Goal: Task Accomplishment & Management: Manage account settings

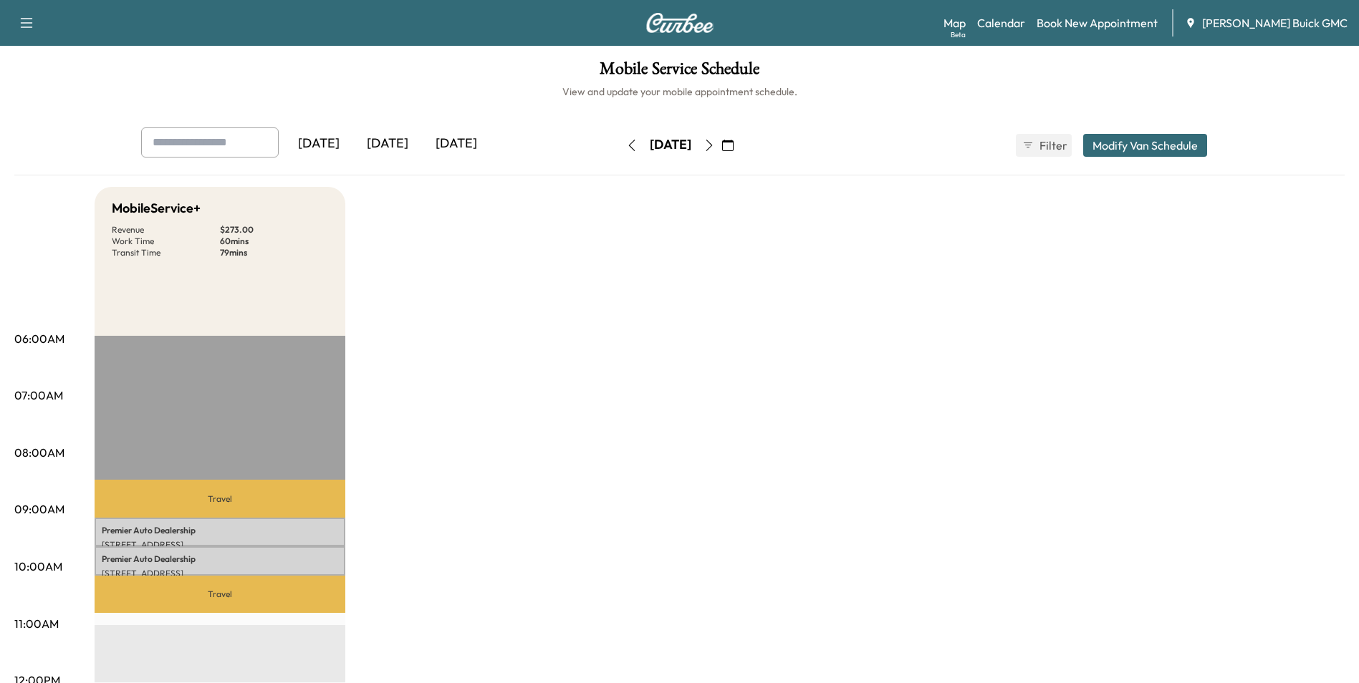
click at [626, 143] on icon "button" at bounding box center [631, 145] width 11 height 11
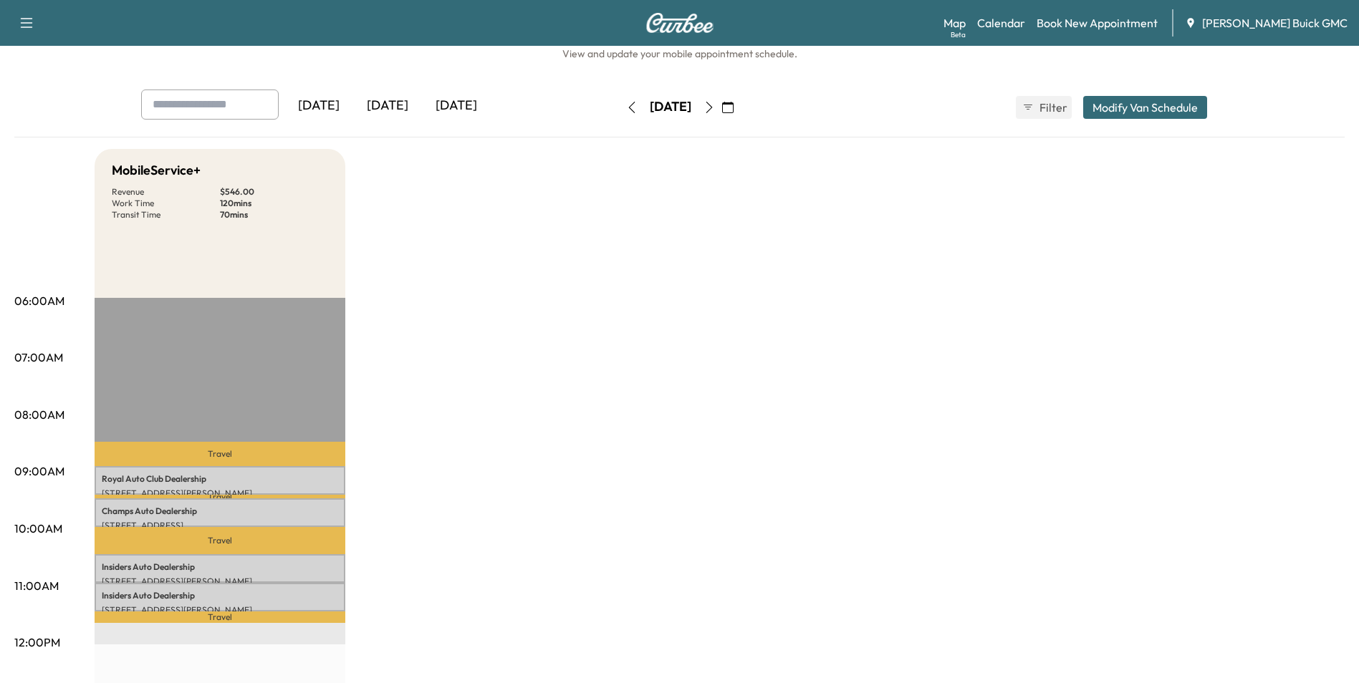
scroll to position [72, 0]
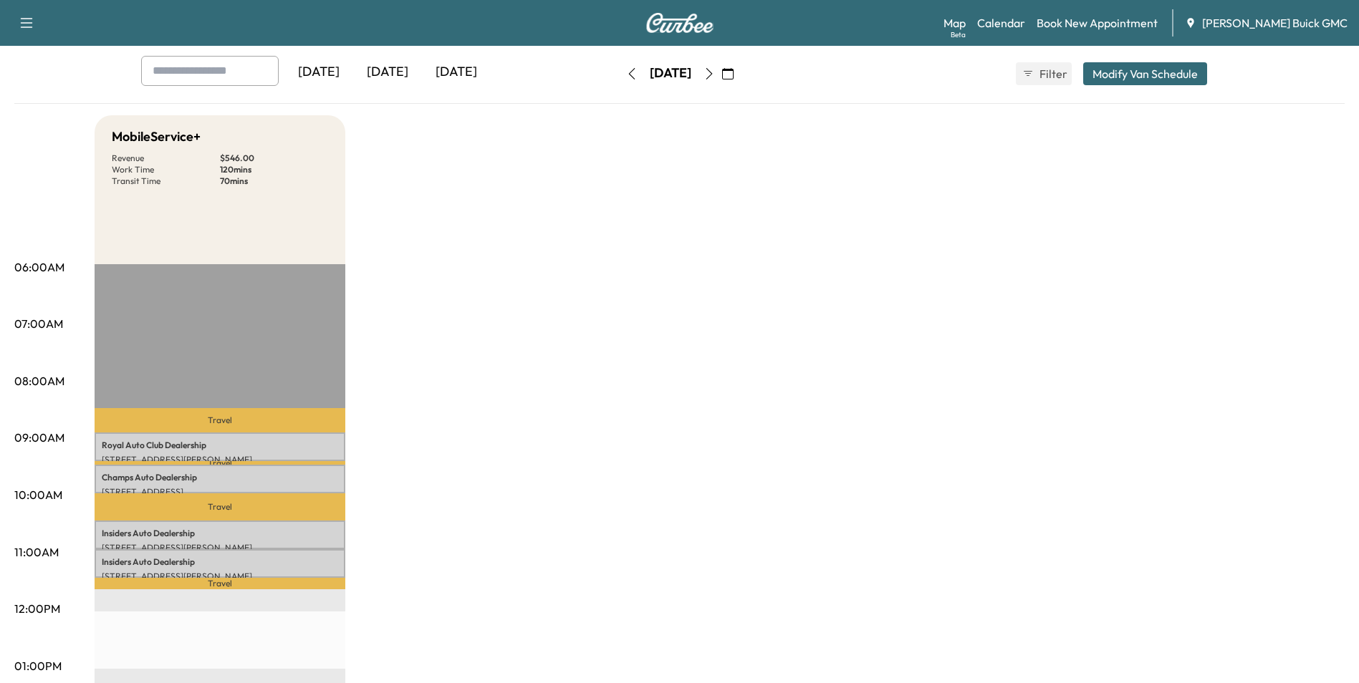
click at [690, 325] on div "MobileService+ Revenue $ 546.00 Work Time 120 mins Transit Time 70 mins Travel …" at bounding box center [720, 652] width 1250 height 1075
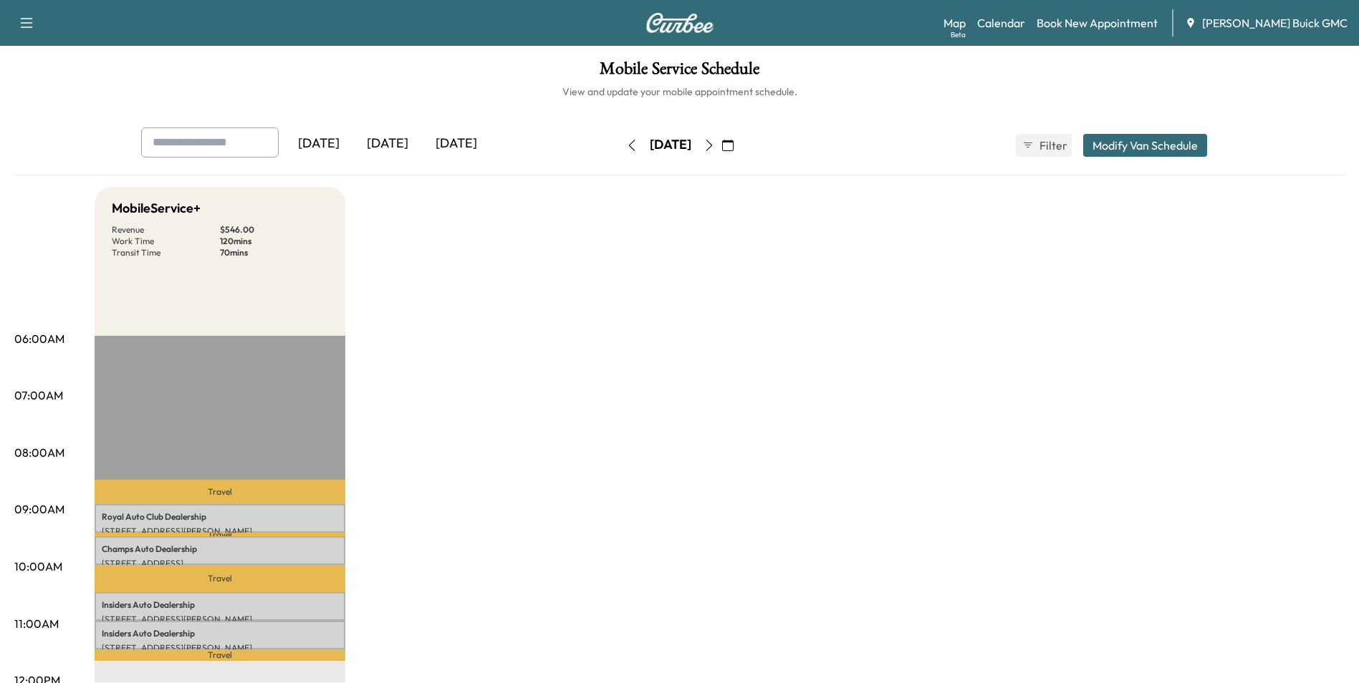
drag, startPoint x: 805, startPoint y: 356, endPoint x: 845, endPoint y: 488, distance: 137.8
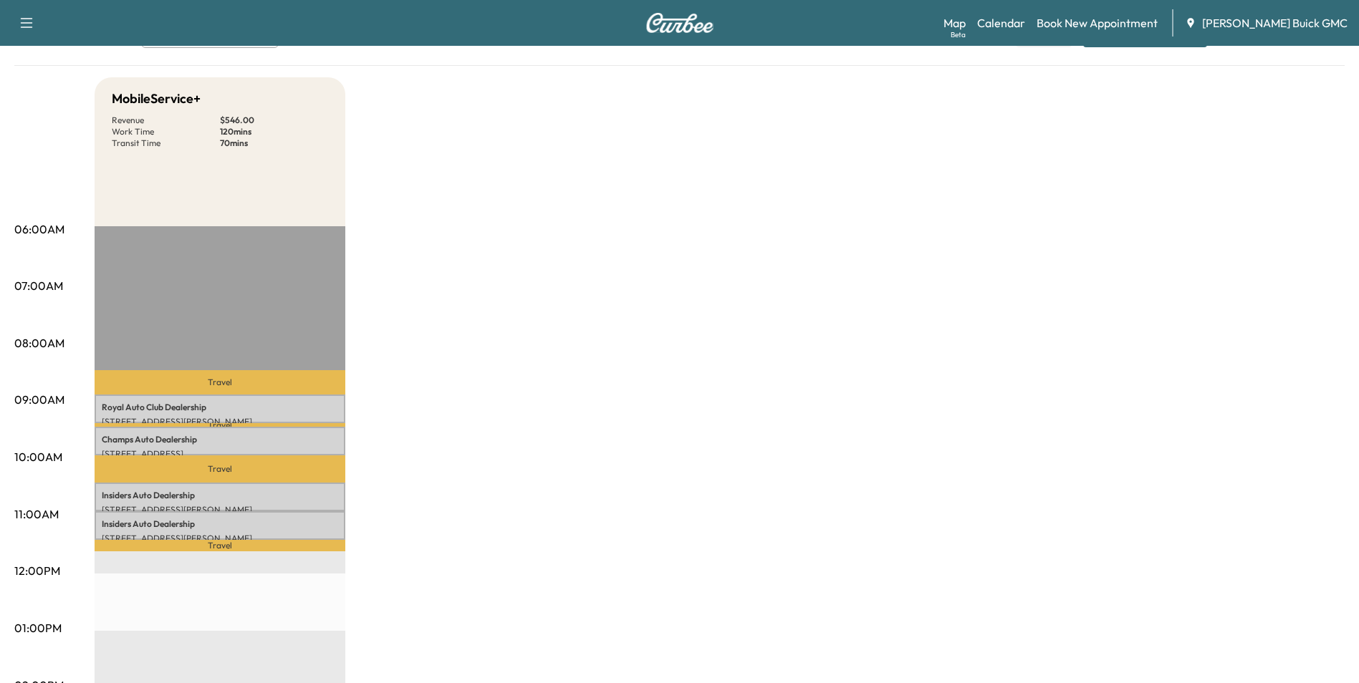
scroll to position [143, 0]
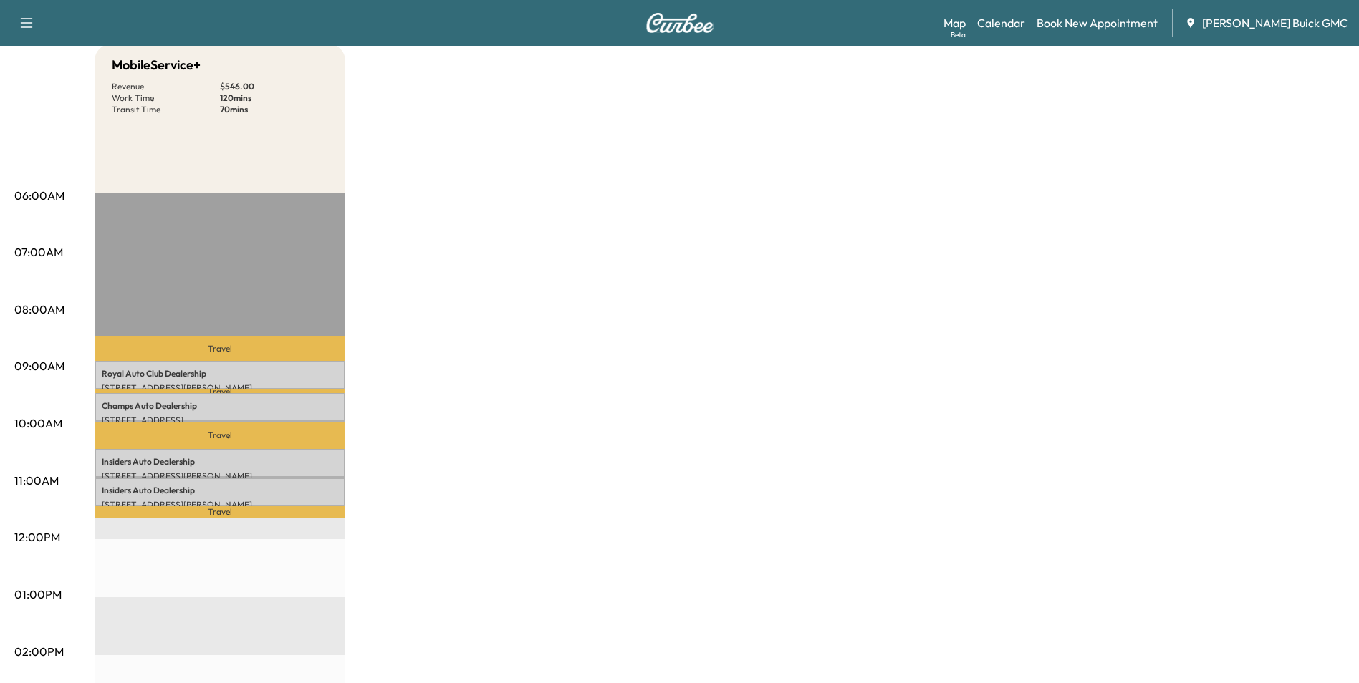
click at [888, 259] on div "MobileService+ Revenue $ 546.00 Work Time 120 mins Transit Time 70 mins Travel …" at bounding box center [720, 581] width 1250 height 1075
click at [1103, 226] on div "MobileService+ Revenue $ 546.00 Work Time 120 mins Transit Time 70 mins Travel …" at bounding box center [720, 581] width 1250 height 1075
click at [971, 322] on div "MobileService+ Revenue $ 546.00 Work Time 120 mins Transit Time 70 mins Travel …" at bounding box center [720, 581] width 1250 height 1075
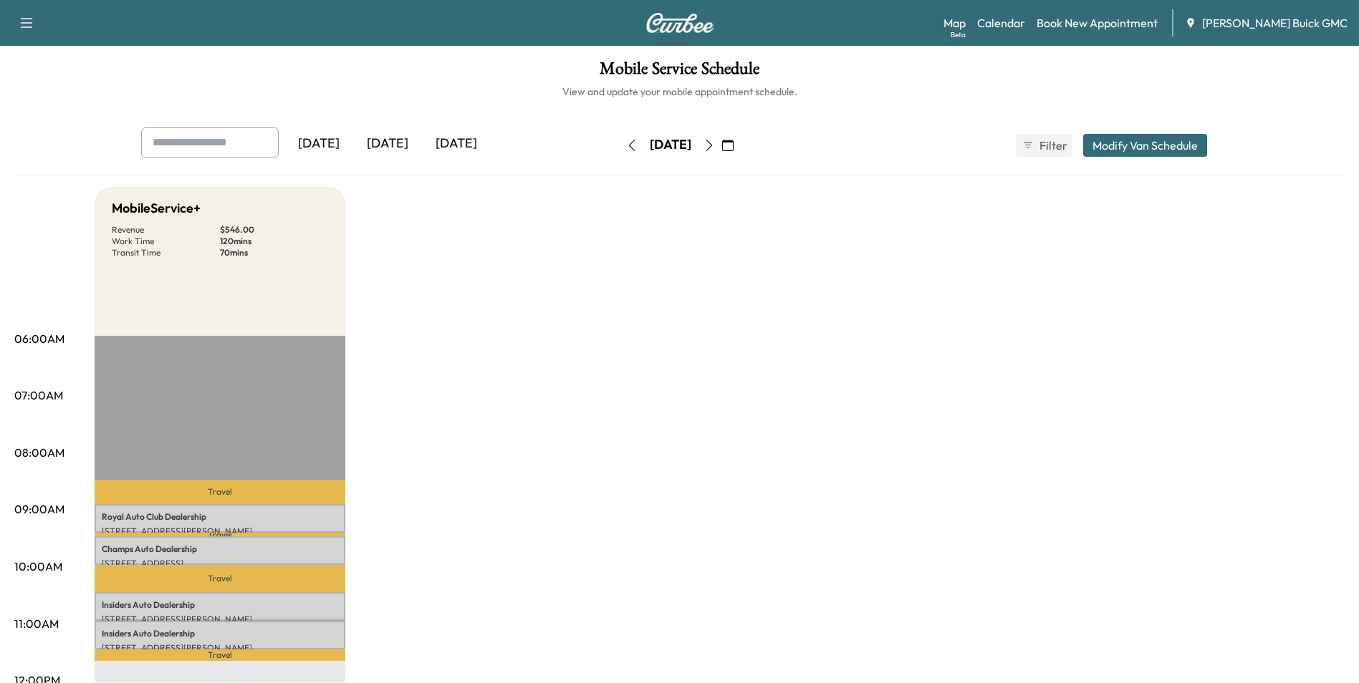
click at [1128, 19] on link "Book New Appointment" at bounding box center [1097, 22] width 121 height 17
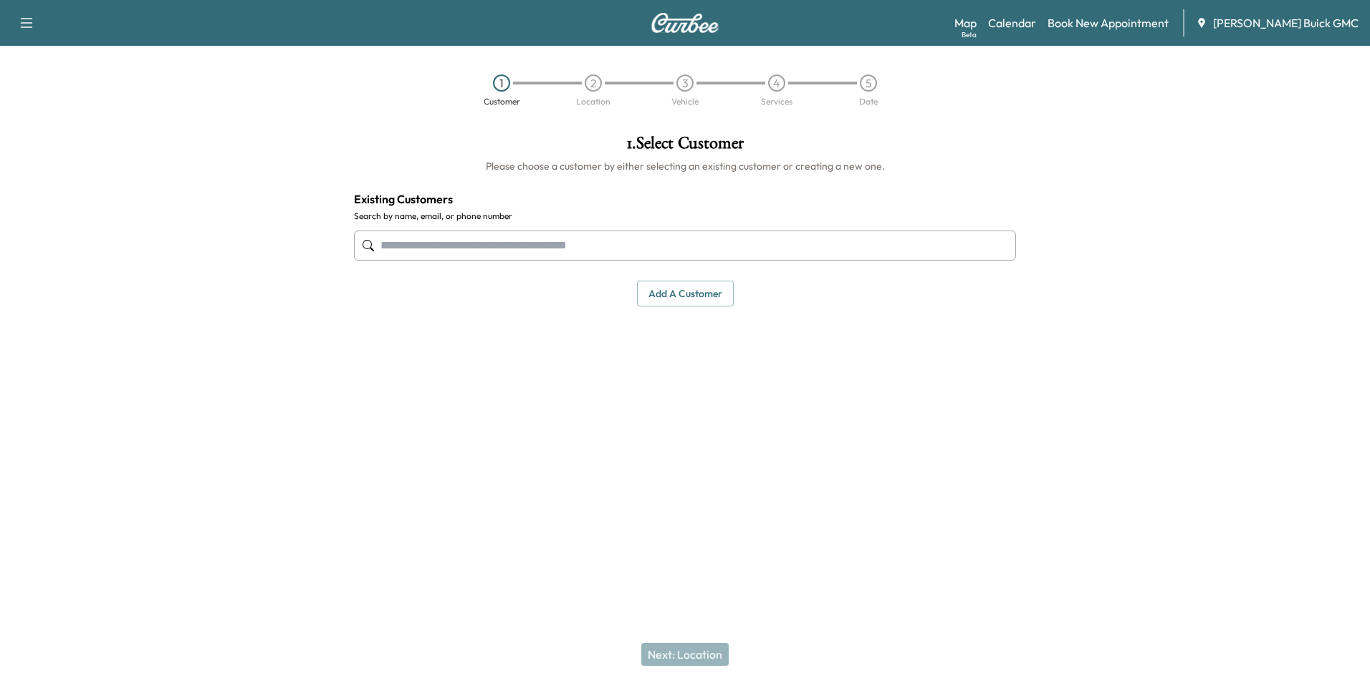
click at [432, 244] on input "text" at bounding box center [685, 246] width 662 height 30
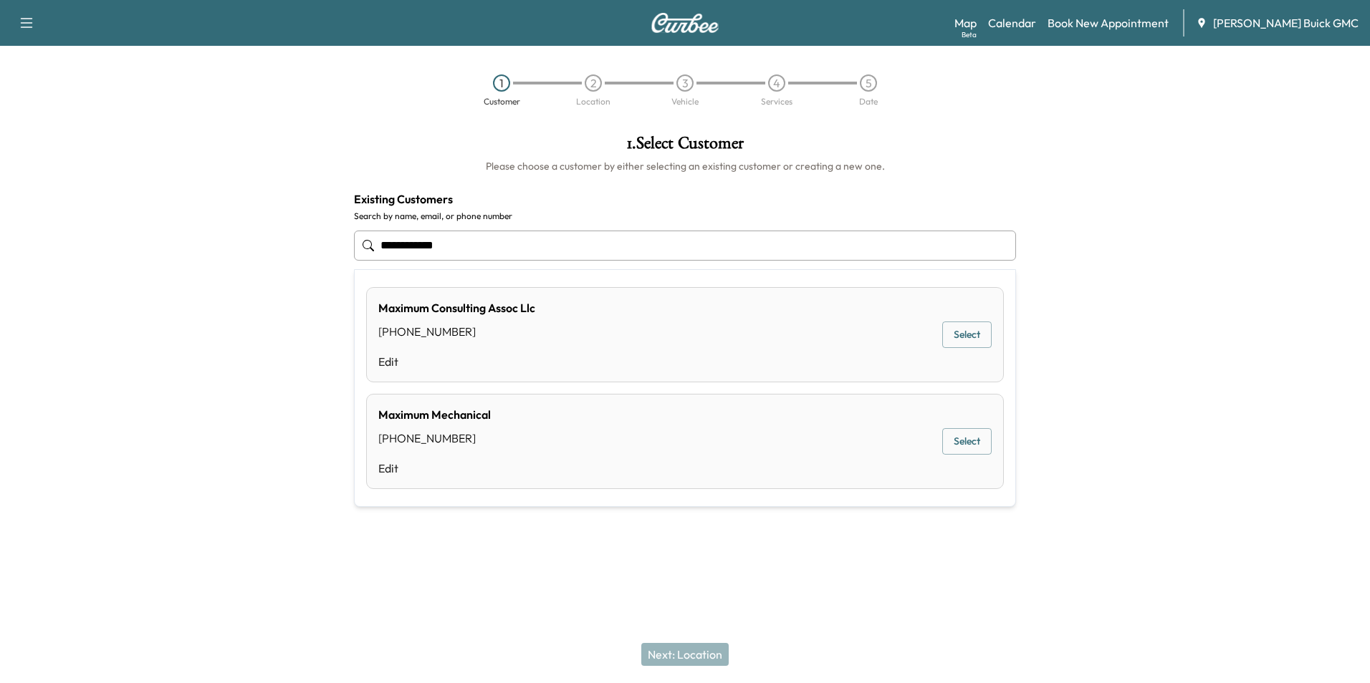
click at [520, 244] on input "**********" at bounding box center [685, 246] width 662 height 30
click at [521, 242] on input "**********" at bounding box center [685, 246] width 662 height 30
type input "*"
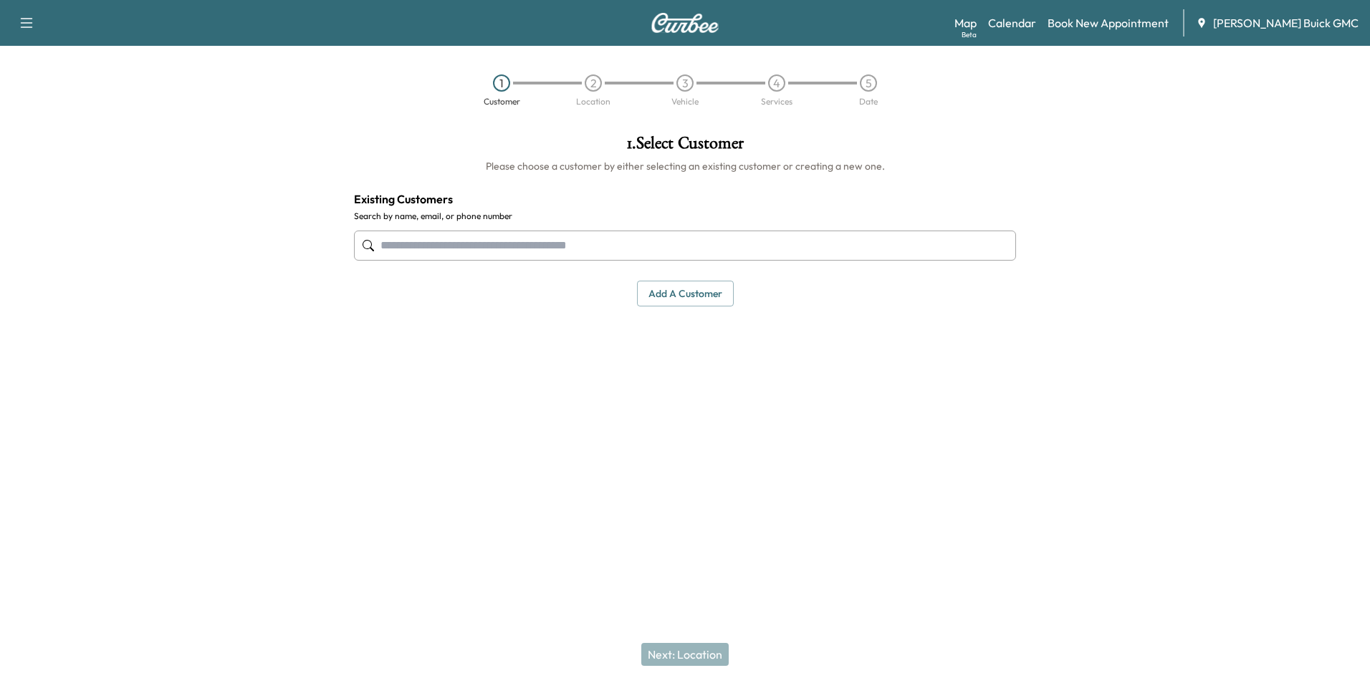
click at [790, 377] on div "1 . Select Customer Please choose a customer by either selecting an existing cu…" at bounding box center [684, 294] width 685 height 342
click at [974, 332] on div "1 . Select Customer Please choose a customer by either selecting an existing cu…" at bounding box center [684, 294] width 685 height 342
click at [1155, 120] on div "1 Customer 2 Location 3 Vehicle 4 Services 5 Date" at bounding box center [685, 90] width 1370 height 66
click at [913, 378] on div "1 . Select Customer Please choose a customer by either selecting an existing cu…" at bounding box center [684, 294] width 685 height 342
click at [586, 240] on input "text" at bounding box center [685, 246] width 662 height 30
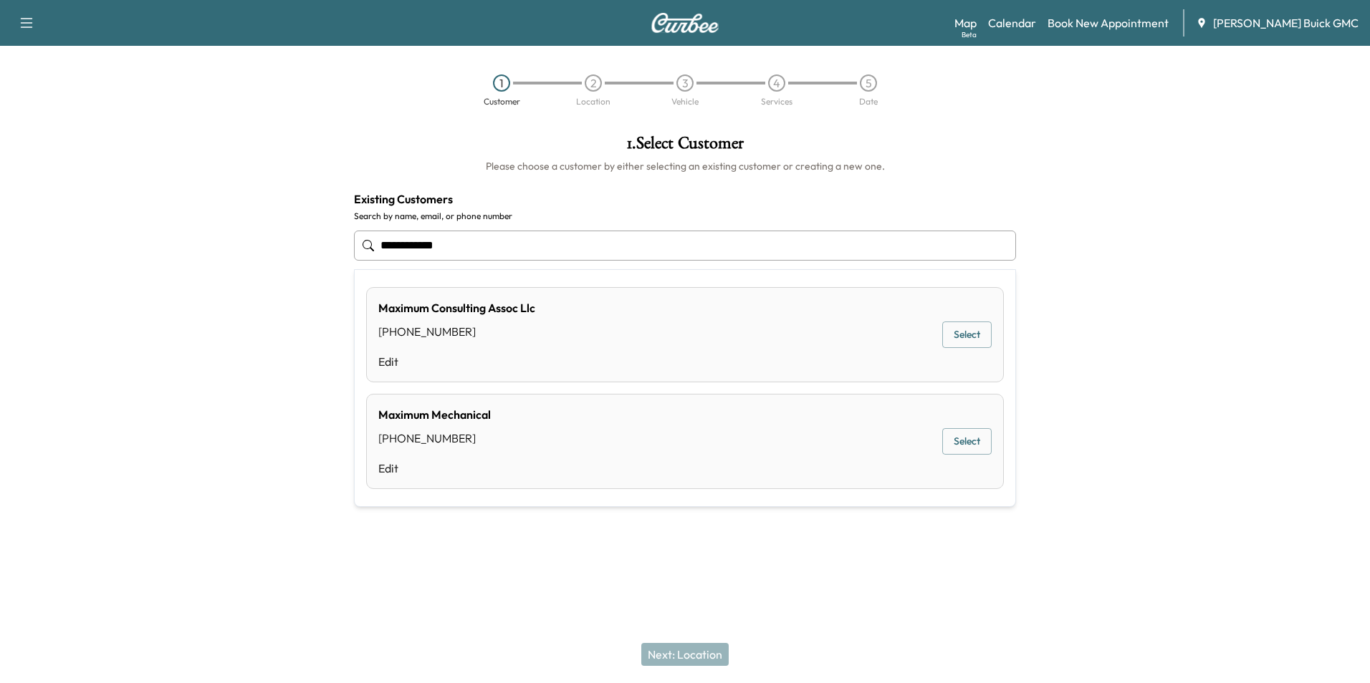
click at [483, 244] on input "**********" at bounding box center [685, 246] width 662 height 30
type input "*"
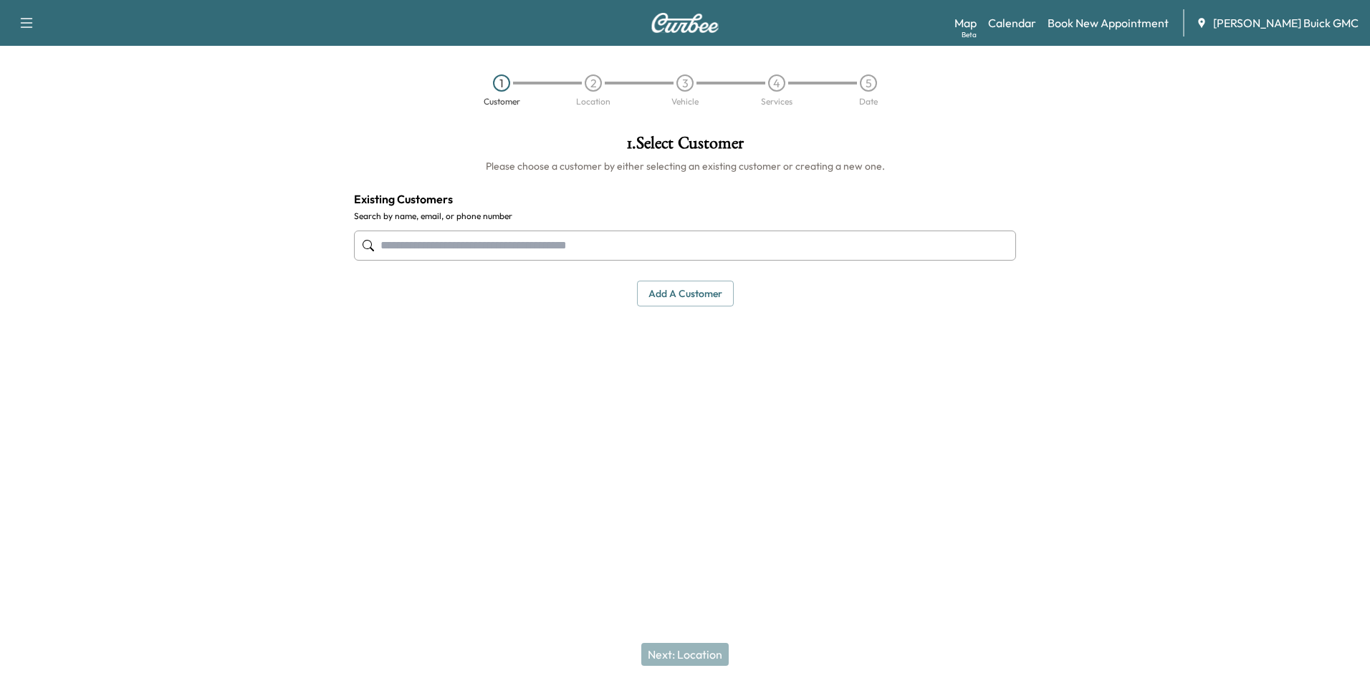
click at [669, 287] on button "Add a customer" at bounding box center [685, 294] width 97 height 27
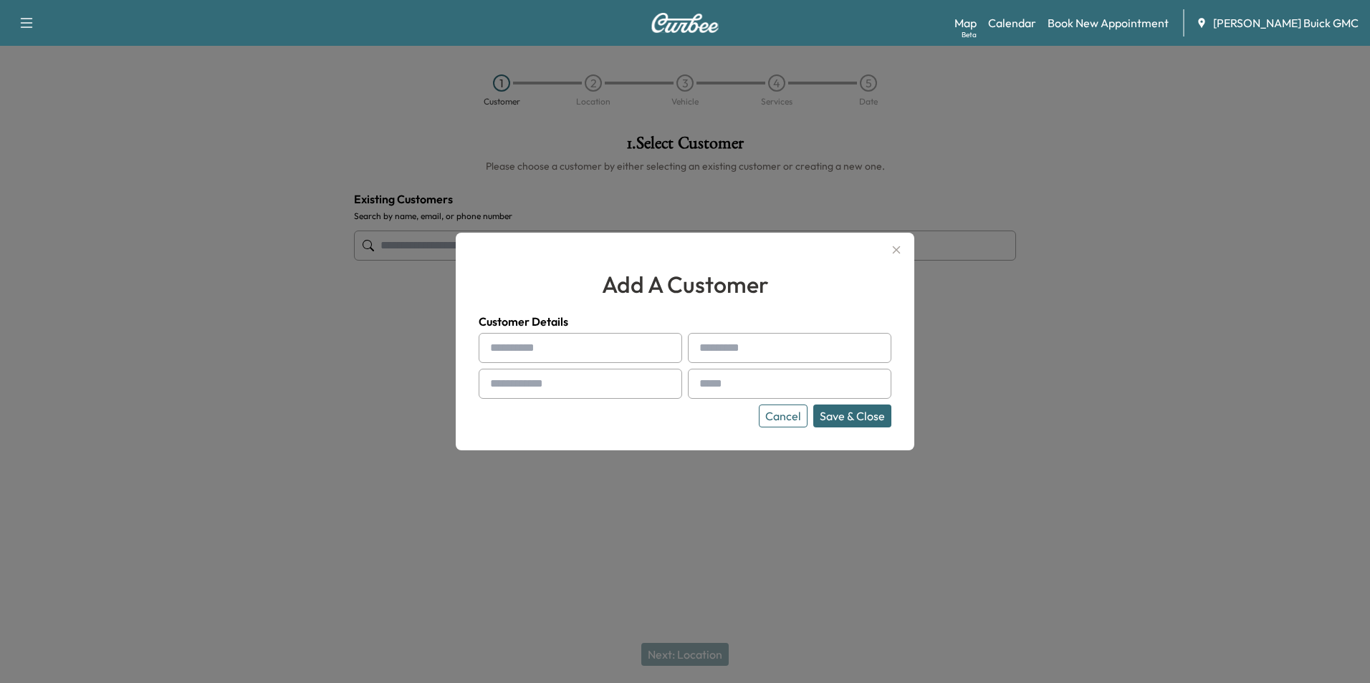
click at [585, 346] on input "text" at bounding box center [580, 348] width 203 height 30
type input "**********"
click at [729, 380] on input "text" at bounding box center [789, 384] width 203 height 30
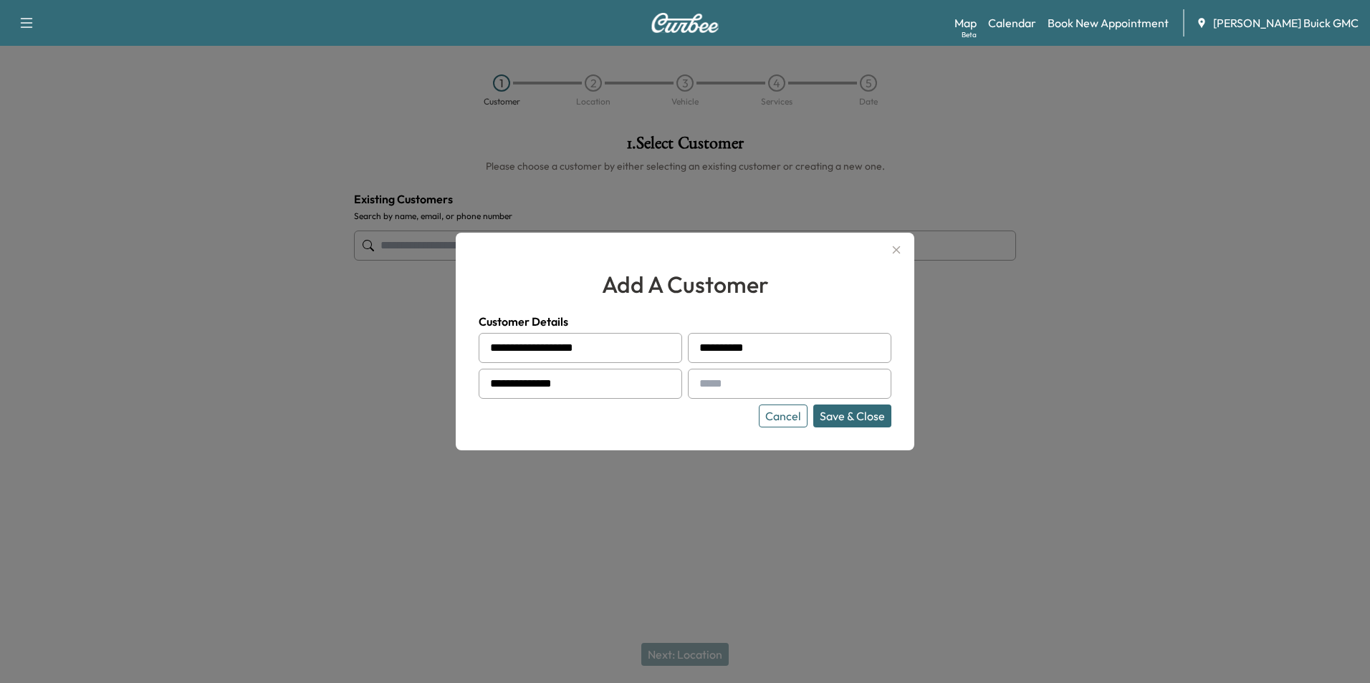
type input "**********"
click at [856, 412] on button "Save & Close" at bounding box center [852, 416] width 78 height 23
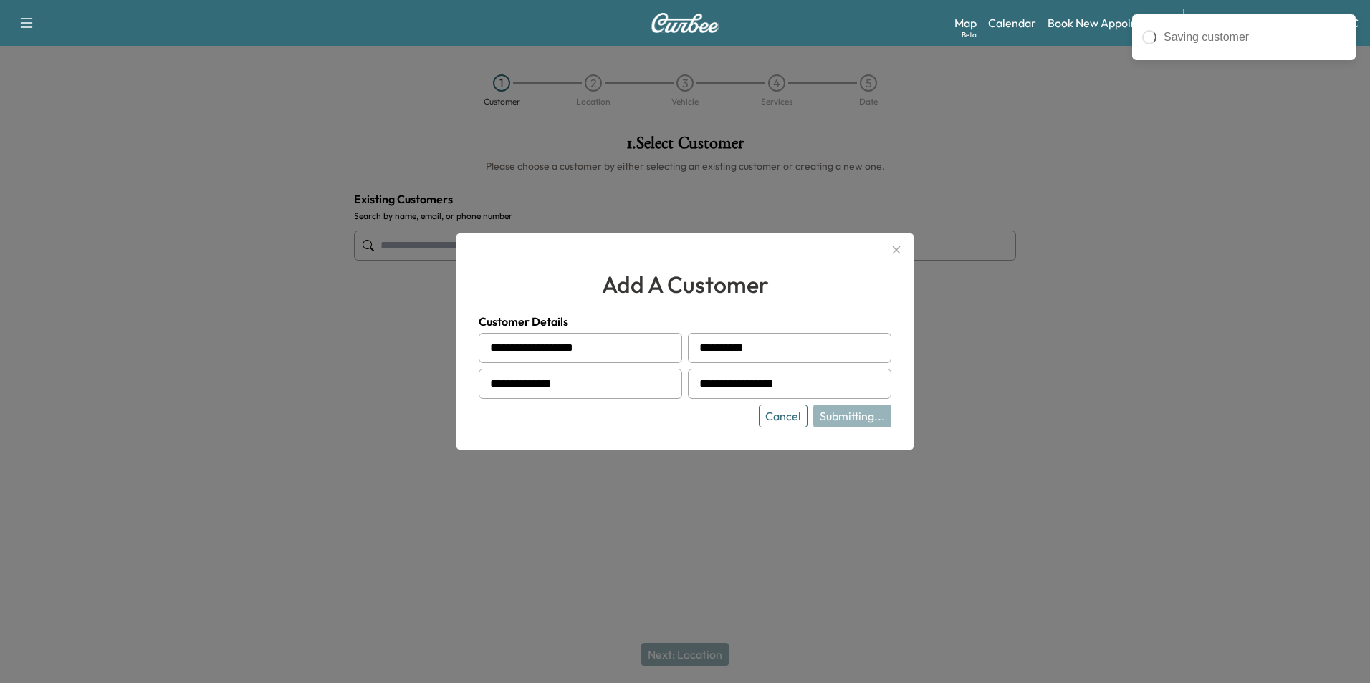
type input "**********"
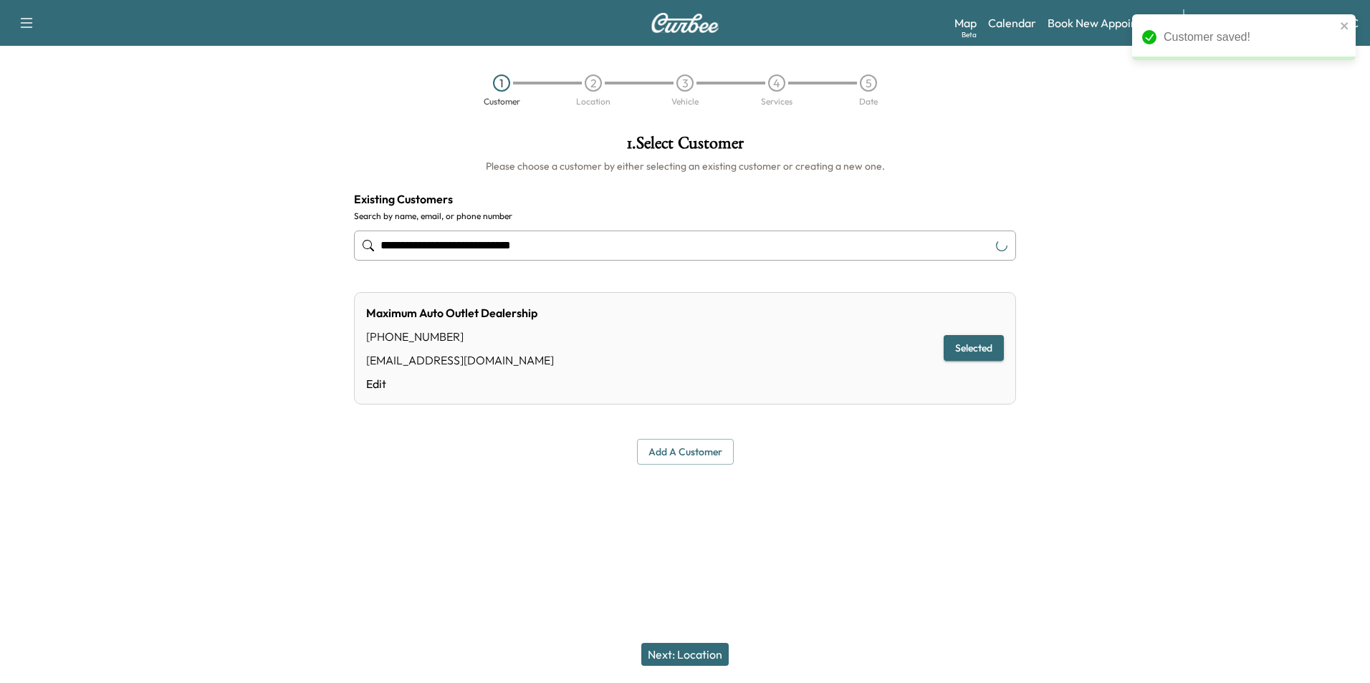
click at [688, 650] on button "Next: Location" at bounding box center [684, 654] width 87 height 23
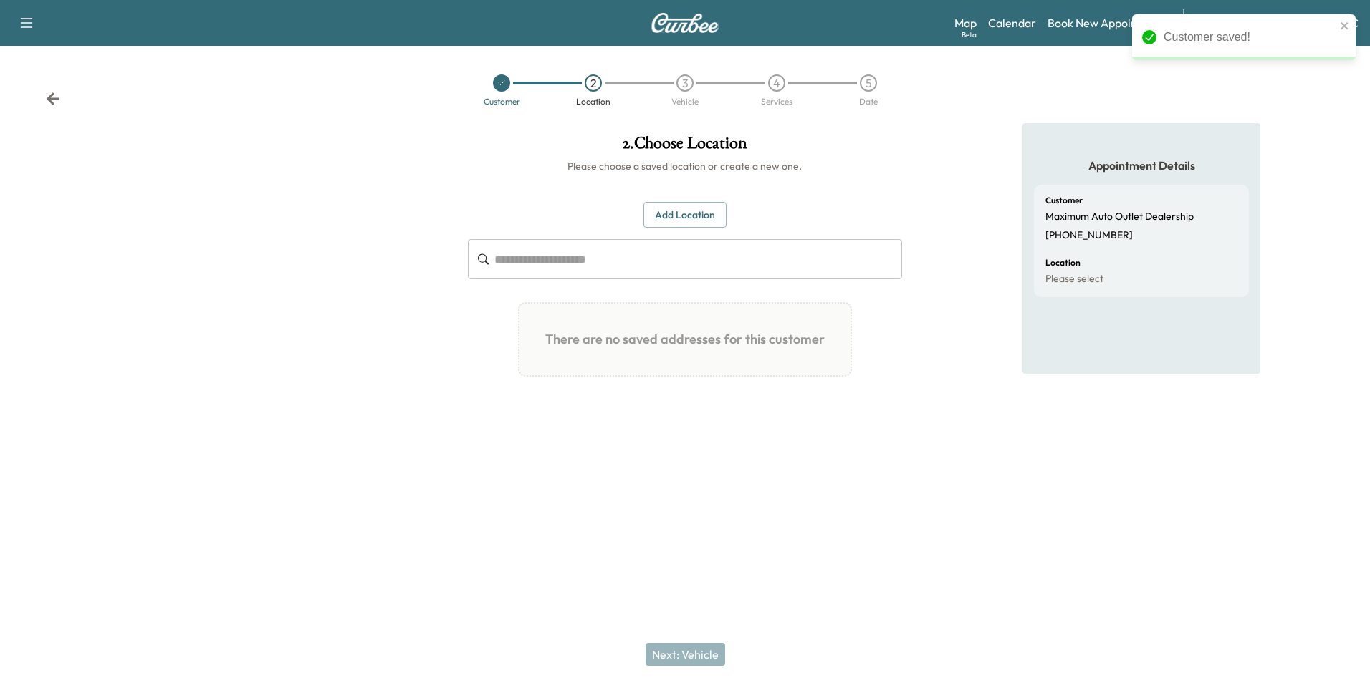
click at [688, 211] on button "Add Location" at bounding box center [684, 215] width 83 height 27
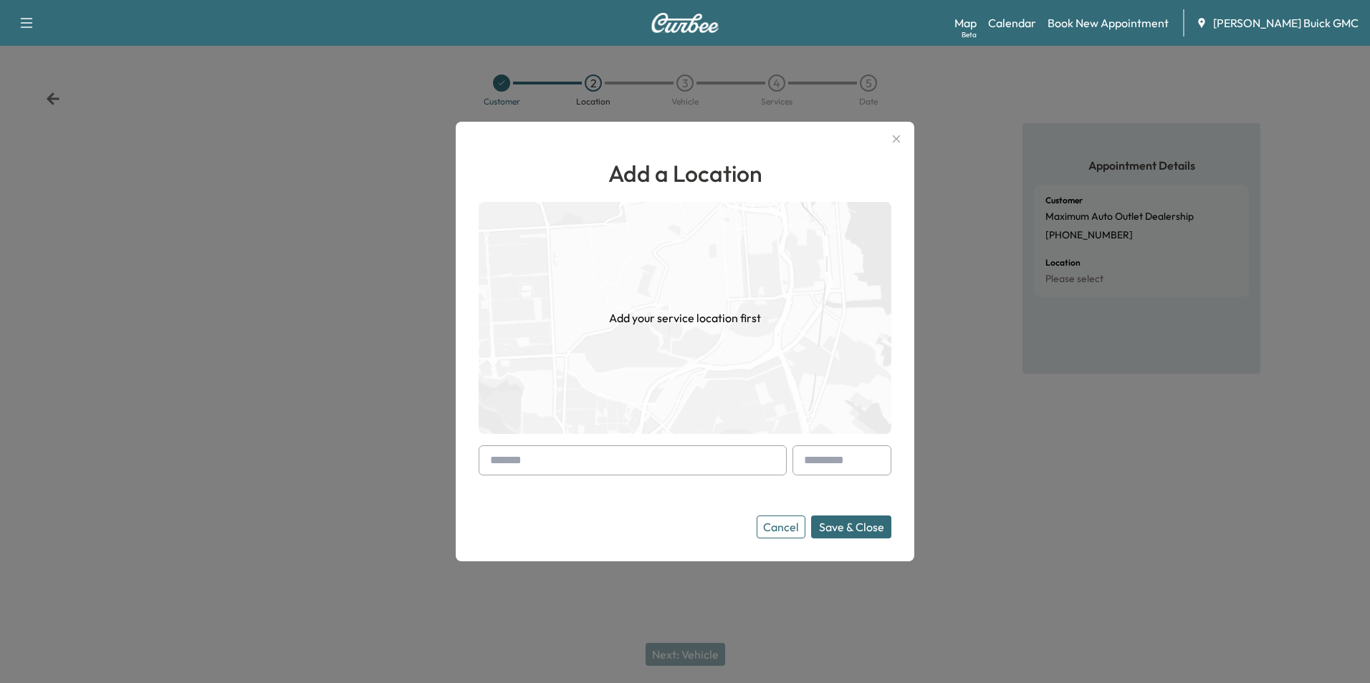
click at [585, 456] on input "text" at bounding box center [633, 461] width 308 height 30
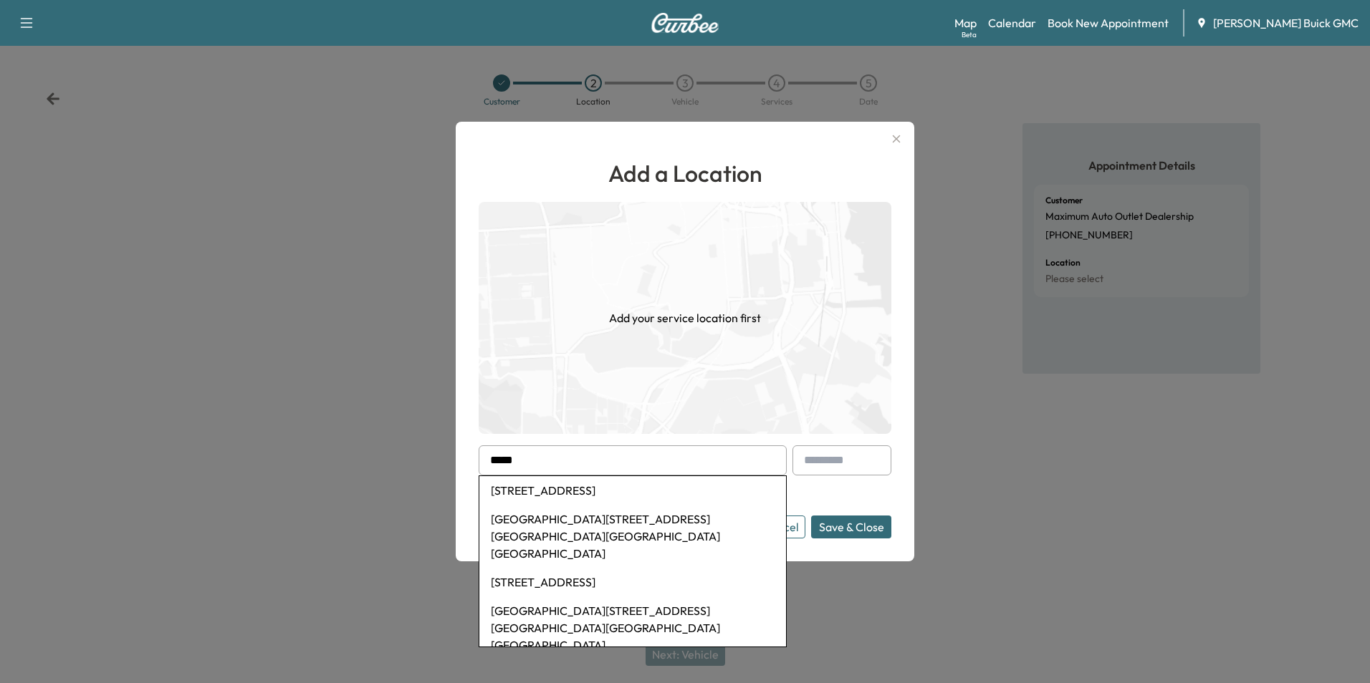
click at [572, 568] on li "[STREET_ADDRESS]" at bounding box center [632, 582] width 307 height 29
type input "**********"
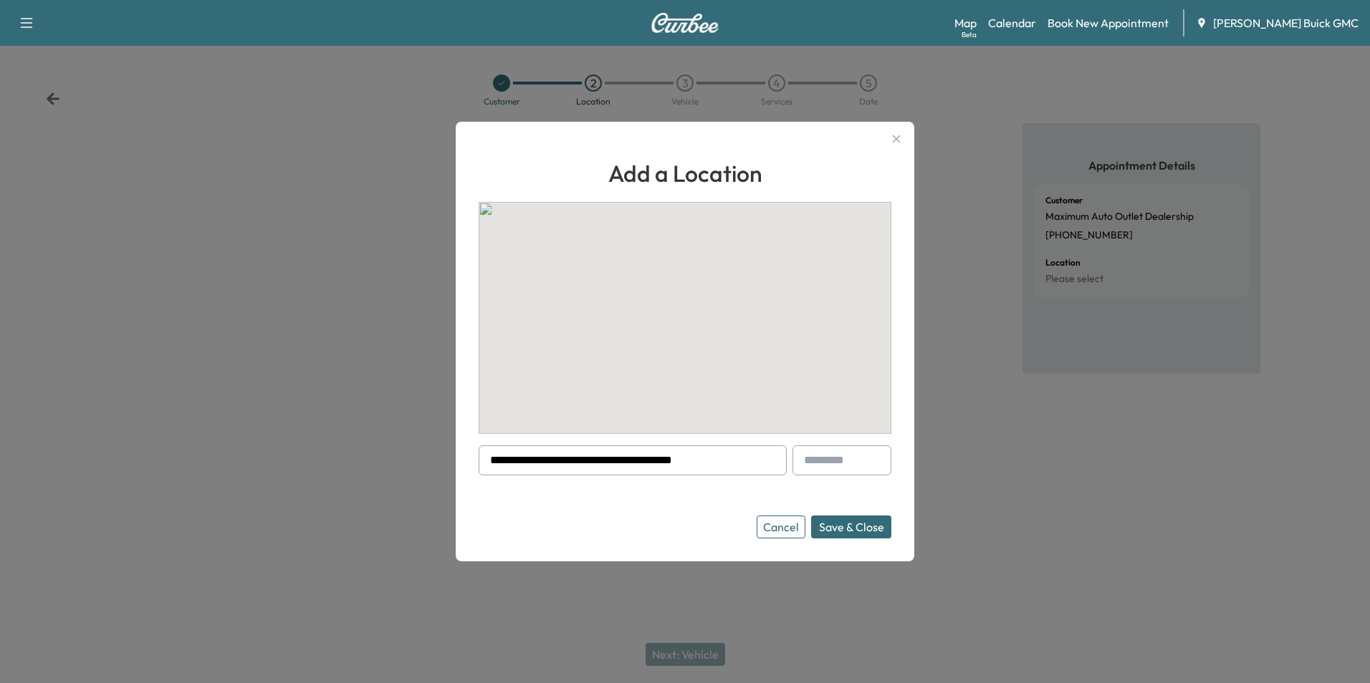
click at [838, 525] on button "Save & Close" at bounding box center [851, 527] width 80 height 23
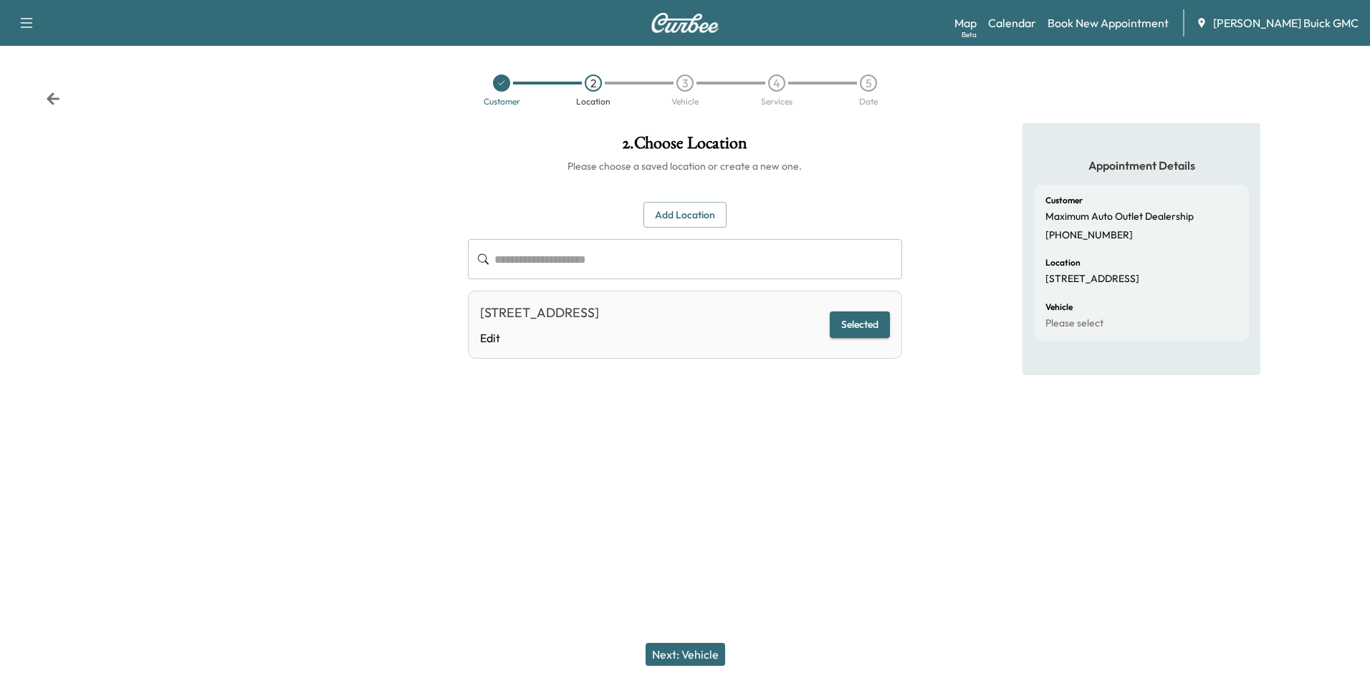
click at [709, 652] on button "Next: Vehicle" at bounding box center [685, 654] width 80 height 23
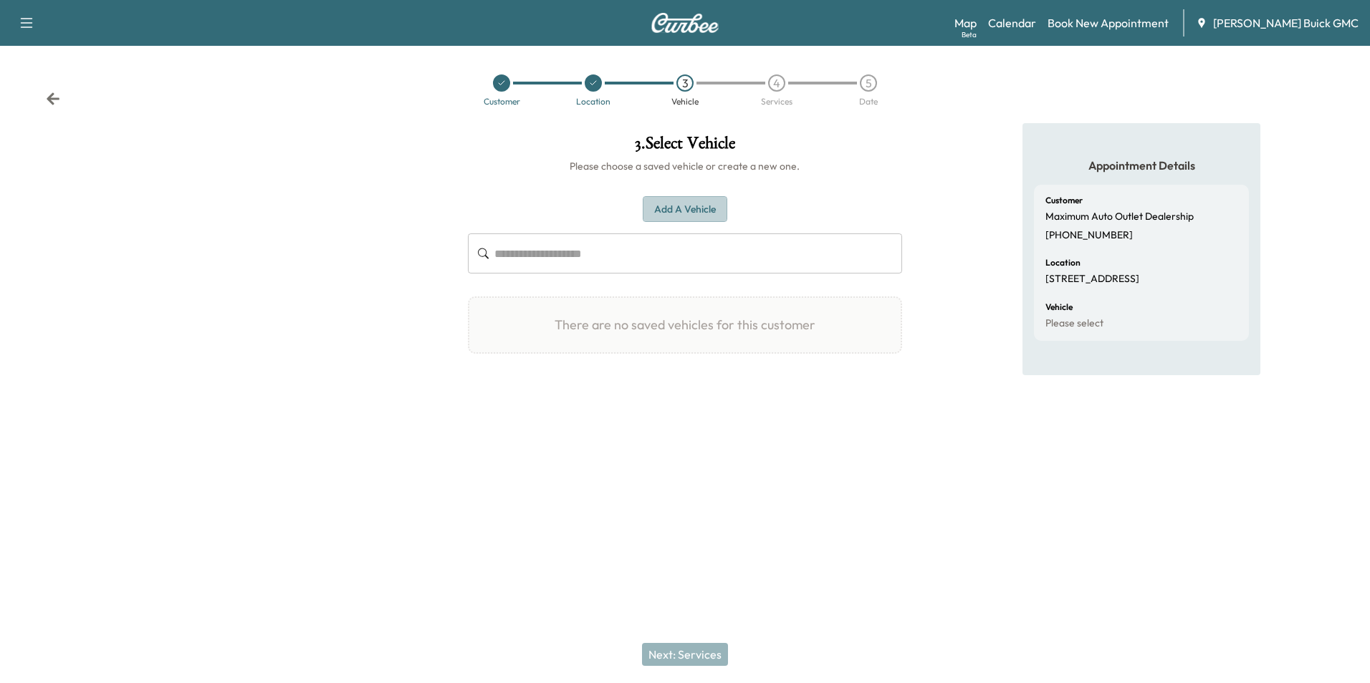
click at [686, 205] on button "Add a Vehicle" at bounding box center [685, 209] width 85 height 27
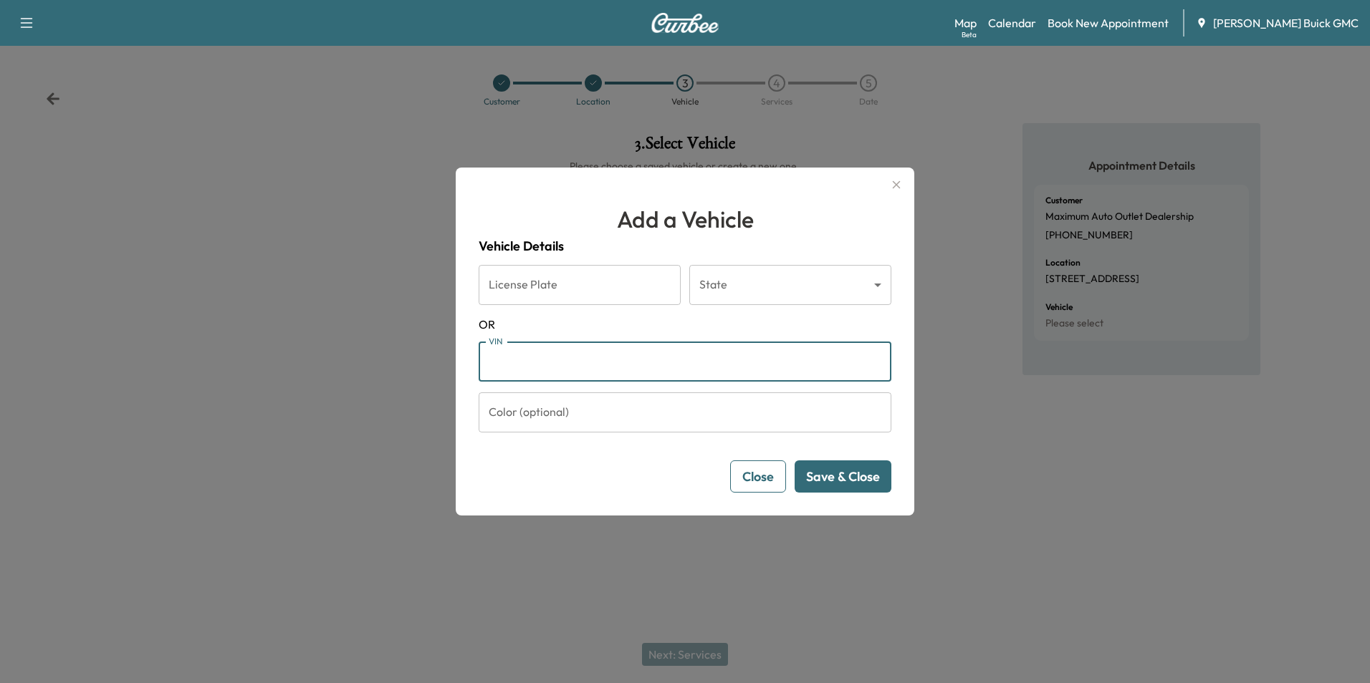
click at [592, 368] on input "VIN" at bounding box center [685, 362] width 413 height 40
type input "**********"
click at [834, 478] on button "Save & Close" at bounding box center [842, 477] width 97 height 32
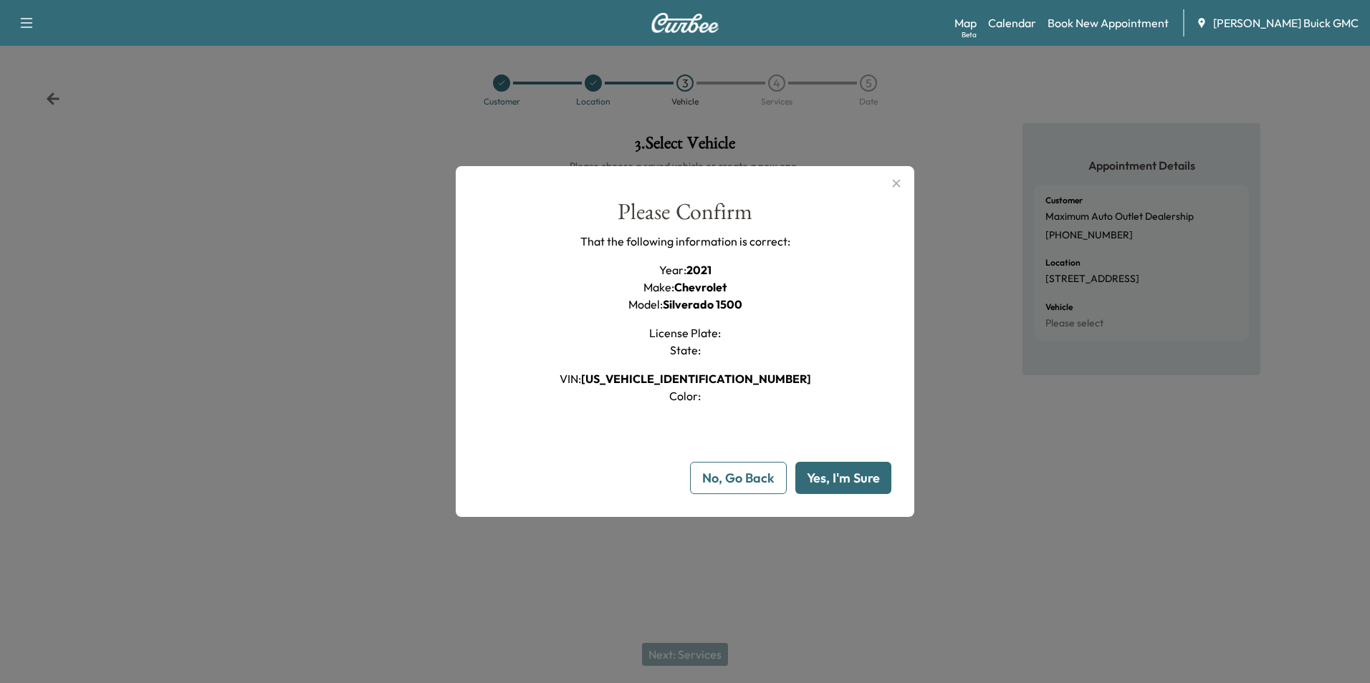
click at [840, 477] on button "Yes, I'm Sure" at bounding box center [843, 478] width 96 height 32
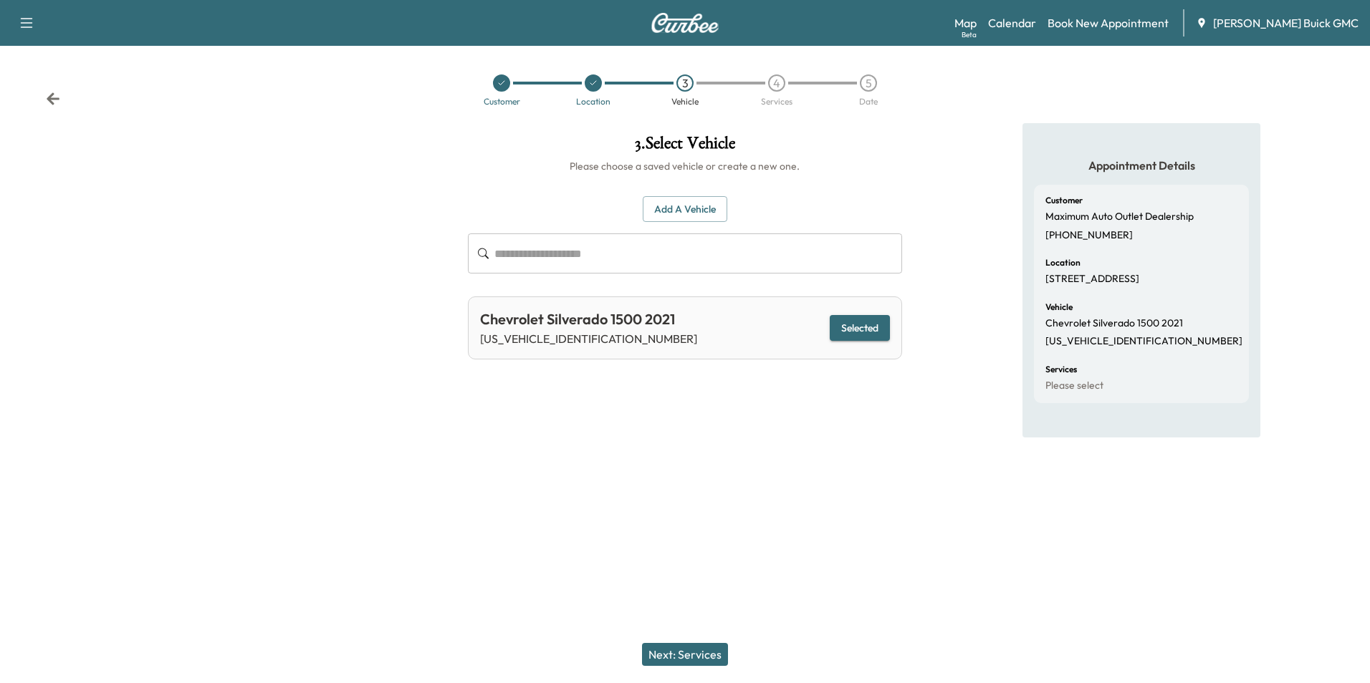
click at [707, 654] on button "Next: Services" at bounding box center [685, 654] width 86 height 23
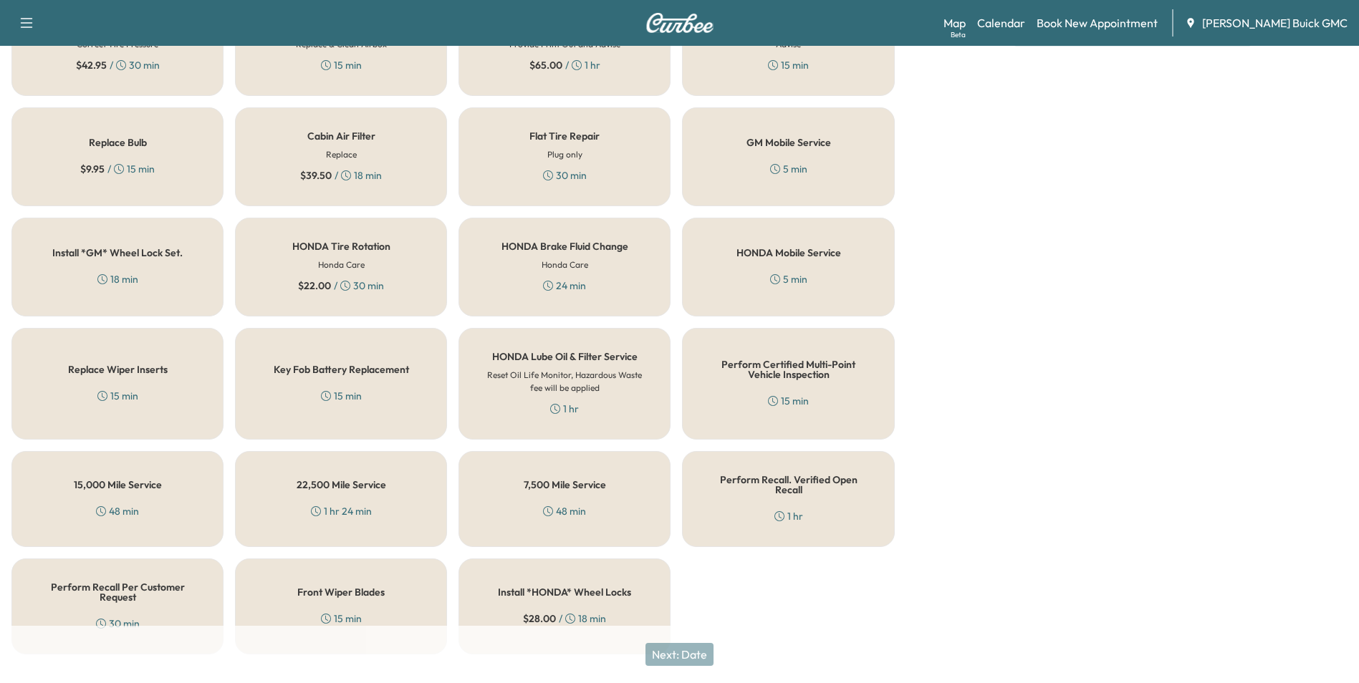
scroll to position [410, 0]
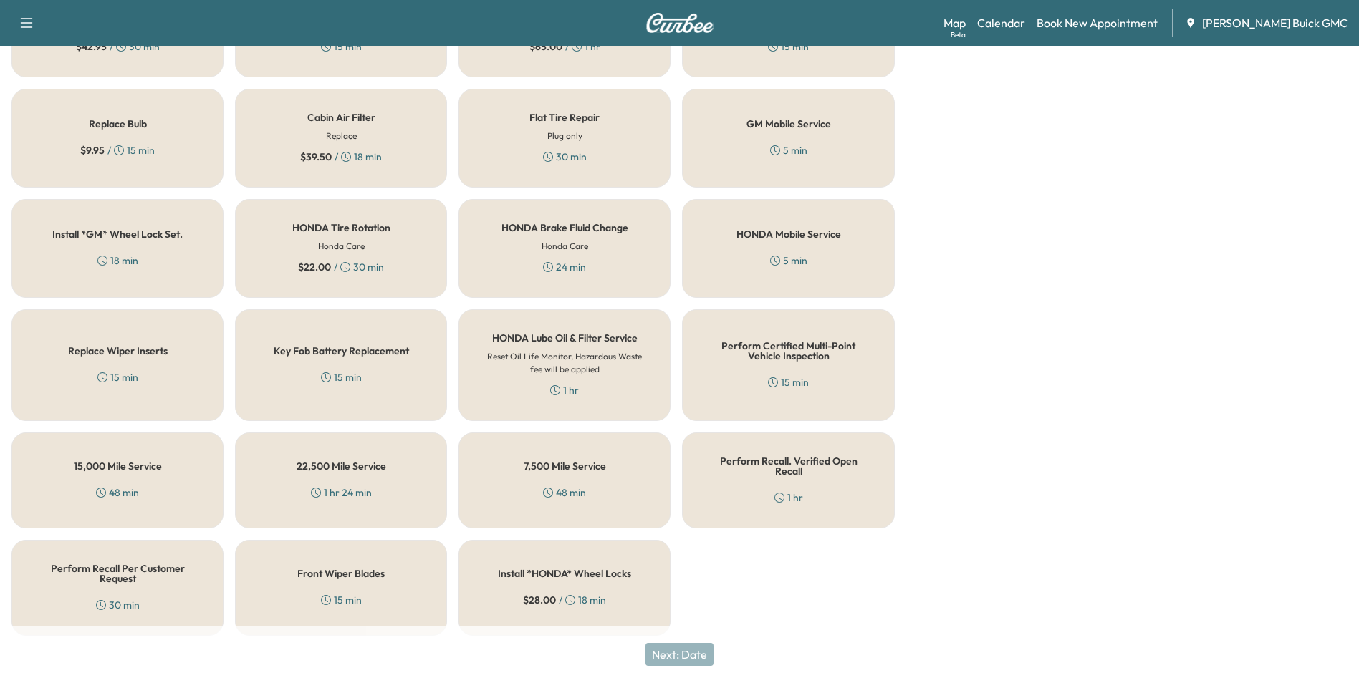
click at [142, 566] on h5 "Perform Recall Per Customer Request" at bounding box center [117, 574] width 165 height 20
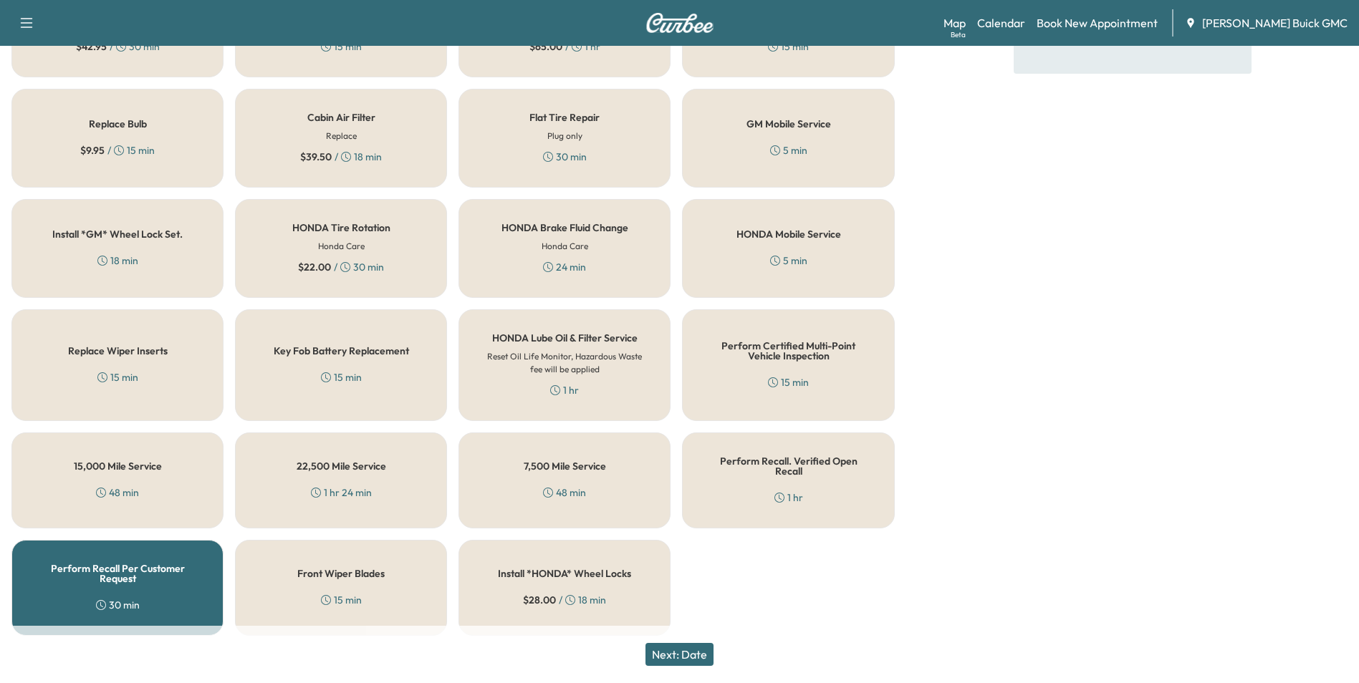
click at [689, 648] on button "Next: Date" at bounding box center [679, 654] width 68 height 23
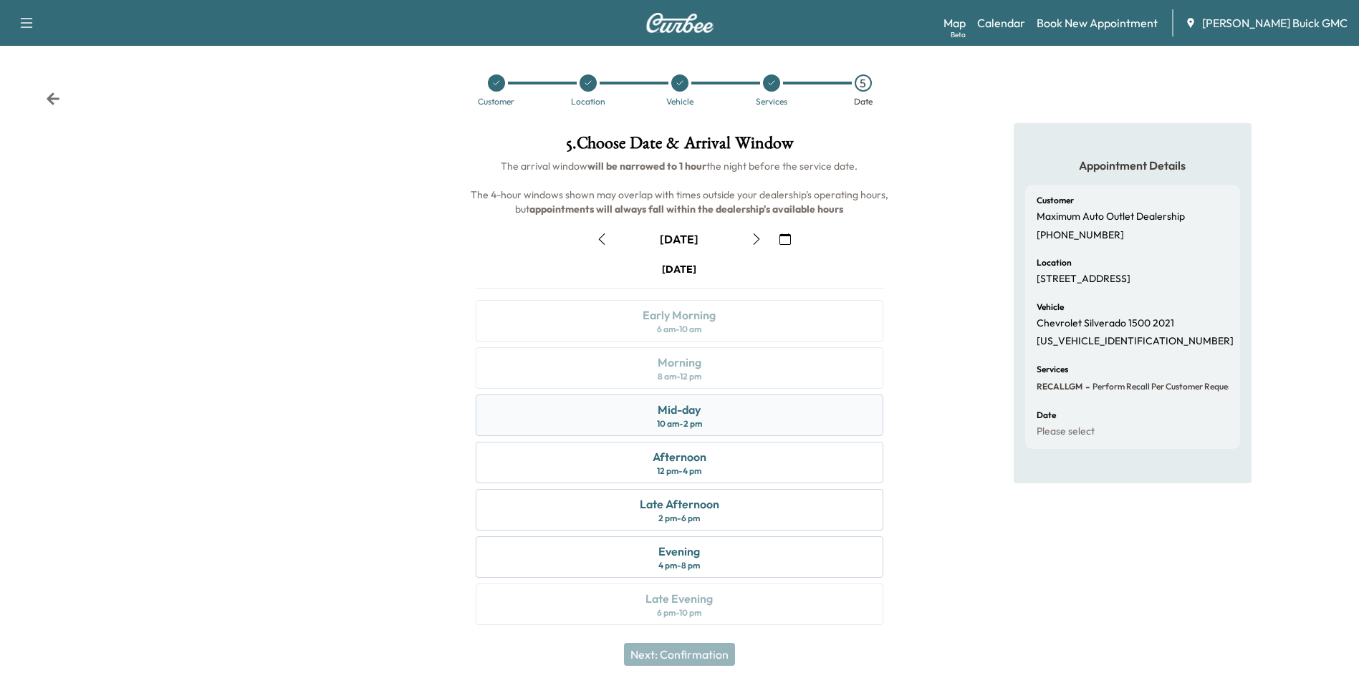
click at [702, 410] on div "Mid-day 10 am - 2 pm" at bounding box center [679, 416] width 407 height 42
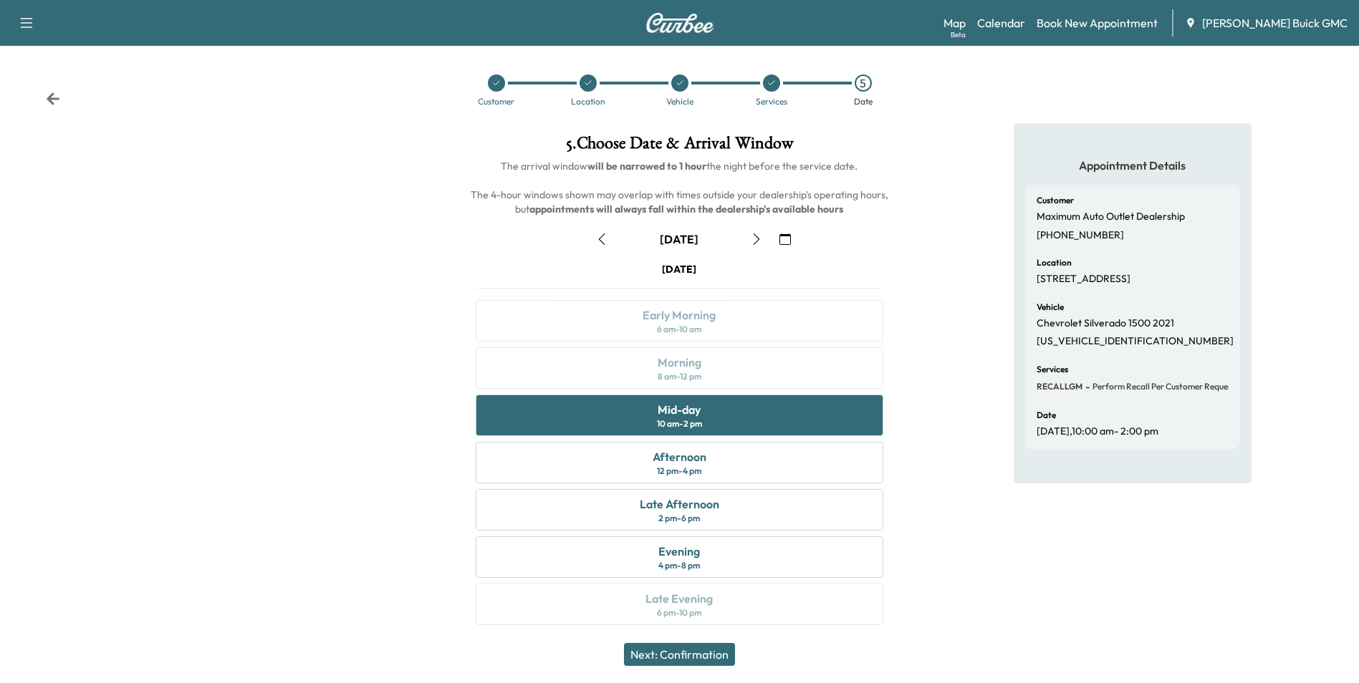
click at [709, 653] on button "Next: Confirmation" at bounding box center [679, 654] width 111 height 23
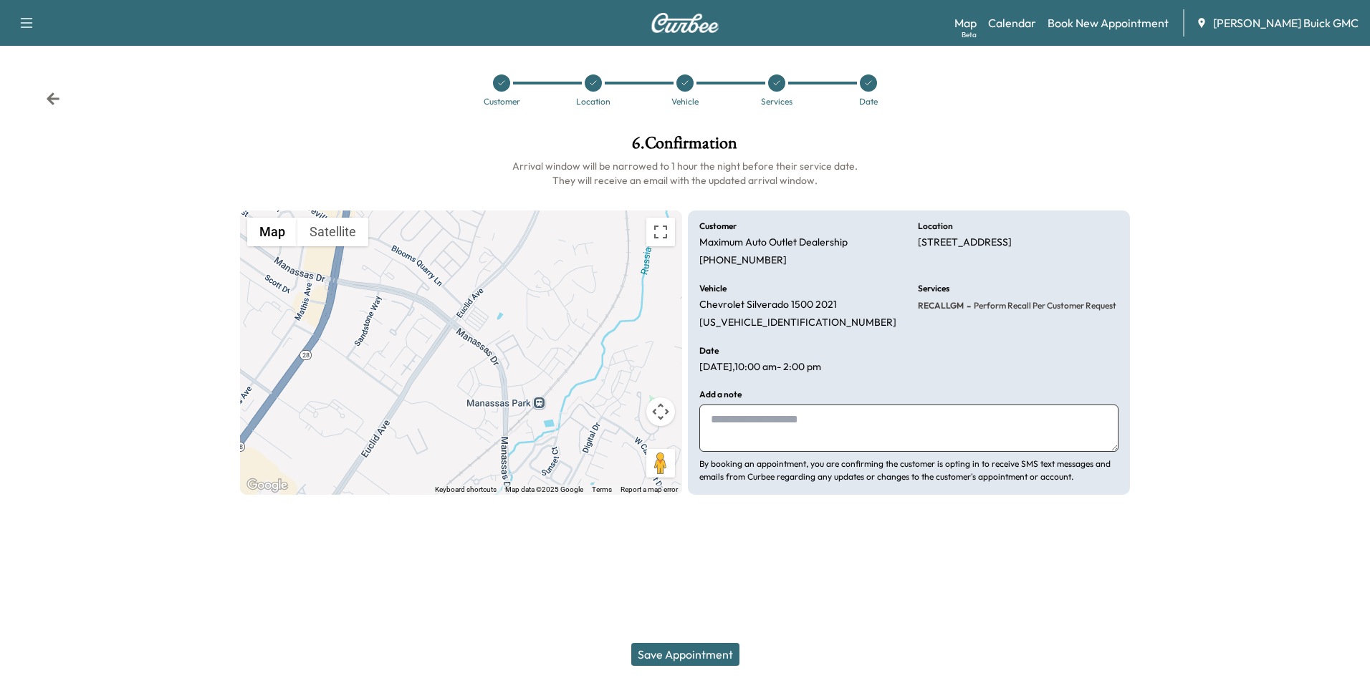
click at [774, 428] on textarea at bounding box center [908, 428] width 419 height 47
type textarea "**********"
click at [688, 650] on button "Save Appointment" at bounding box center [685, 654] width 108 height 23
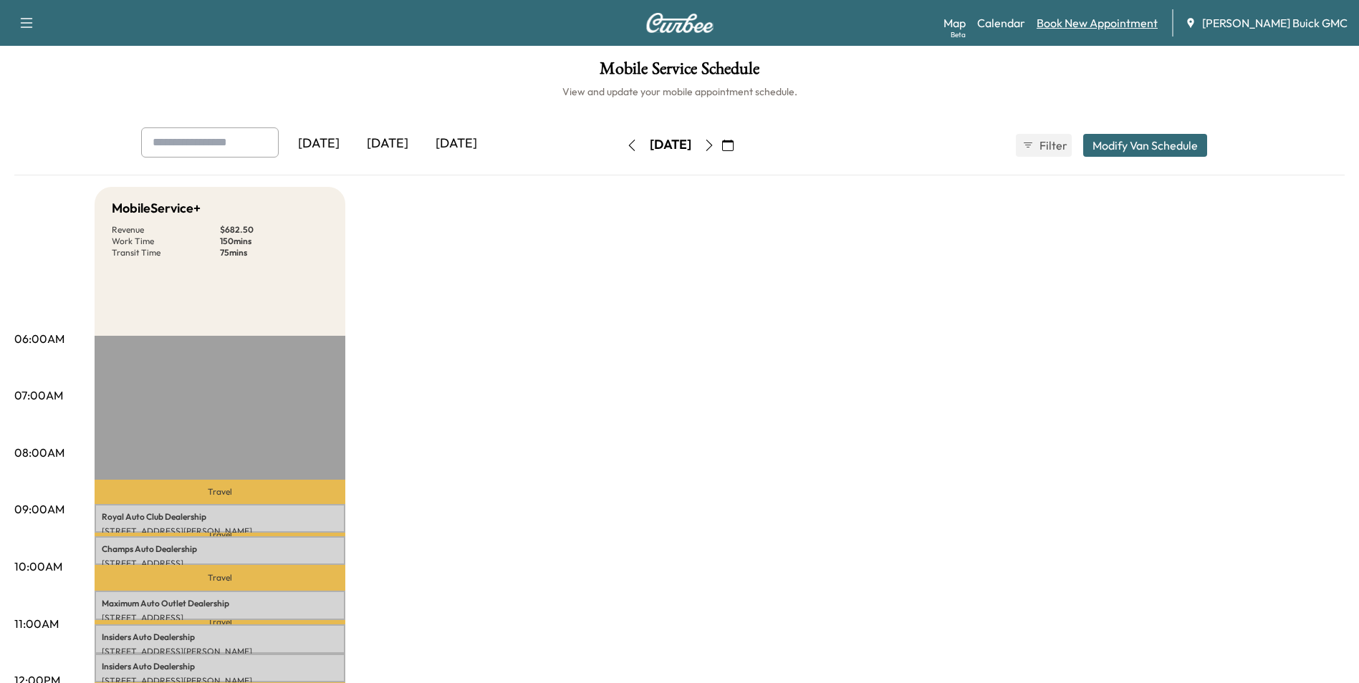
click at [1100, 20] on link "Book New Appointment" at bounding box center [1097, 22] width 121 height 17
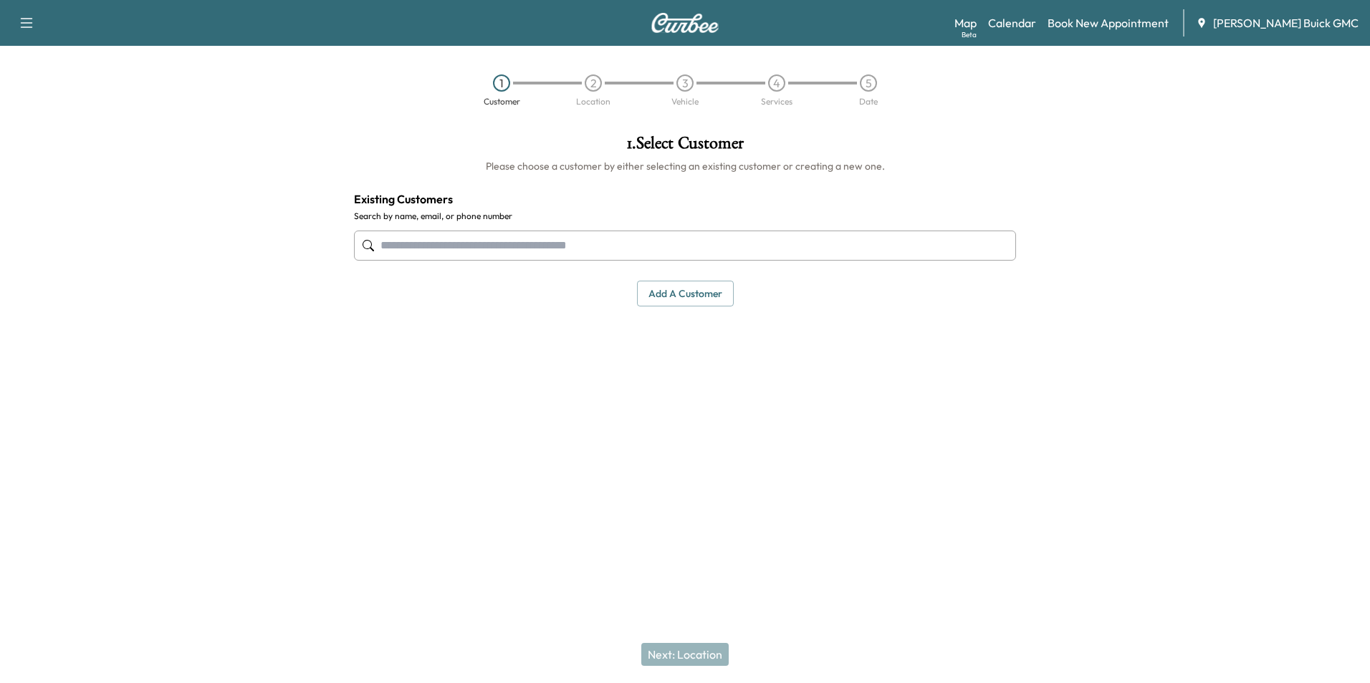
click at [602, 244] on input "text" at bounding box center [685, 246] width 662 height 30
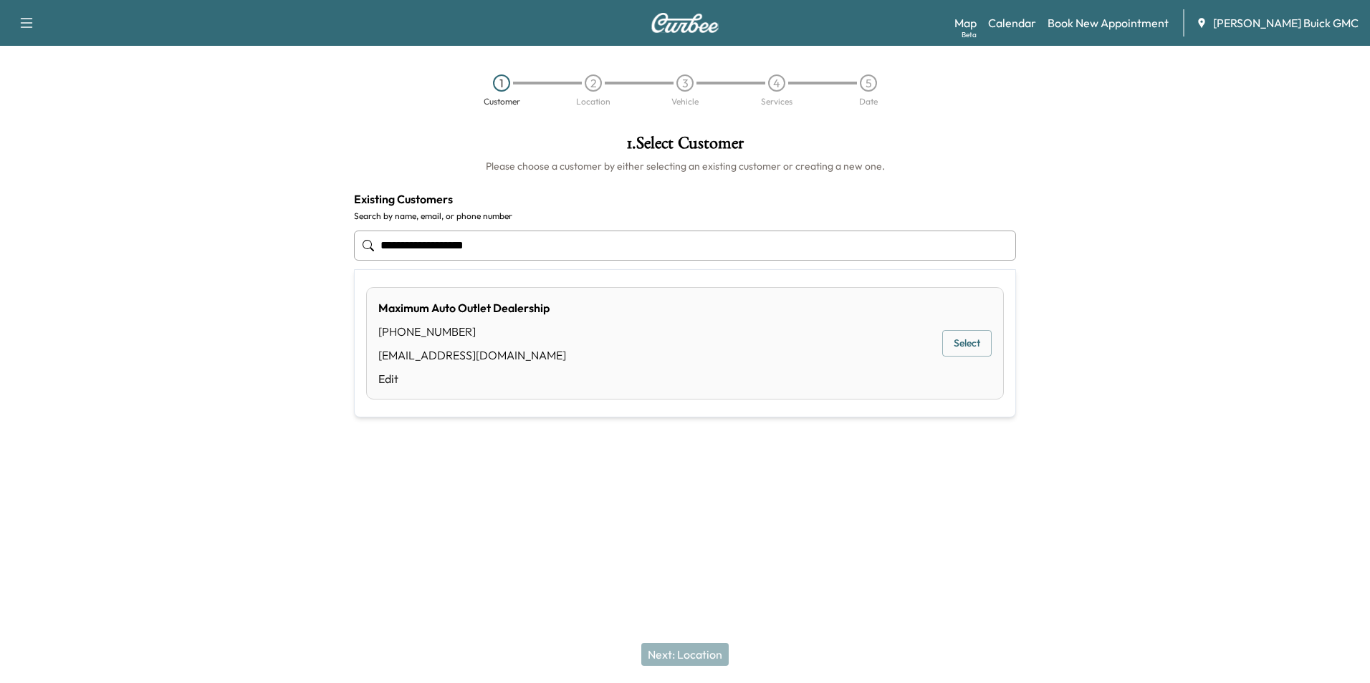
click at [956, 340] on button "Select" at bounding box center [966, 343] width 49 height 27
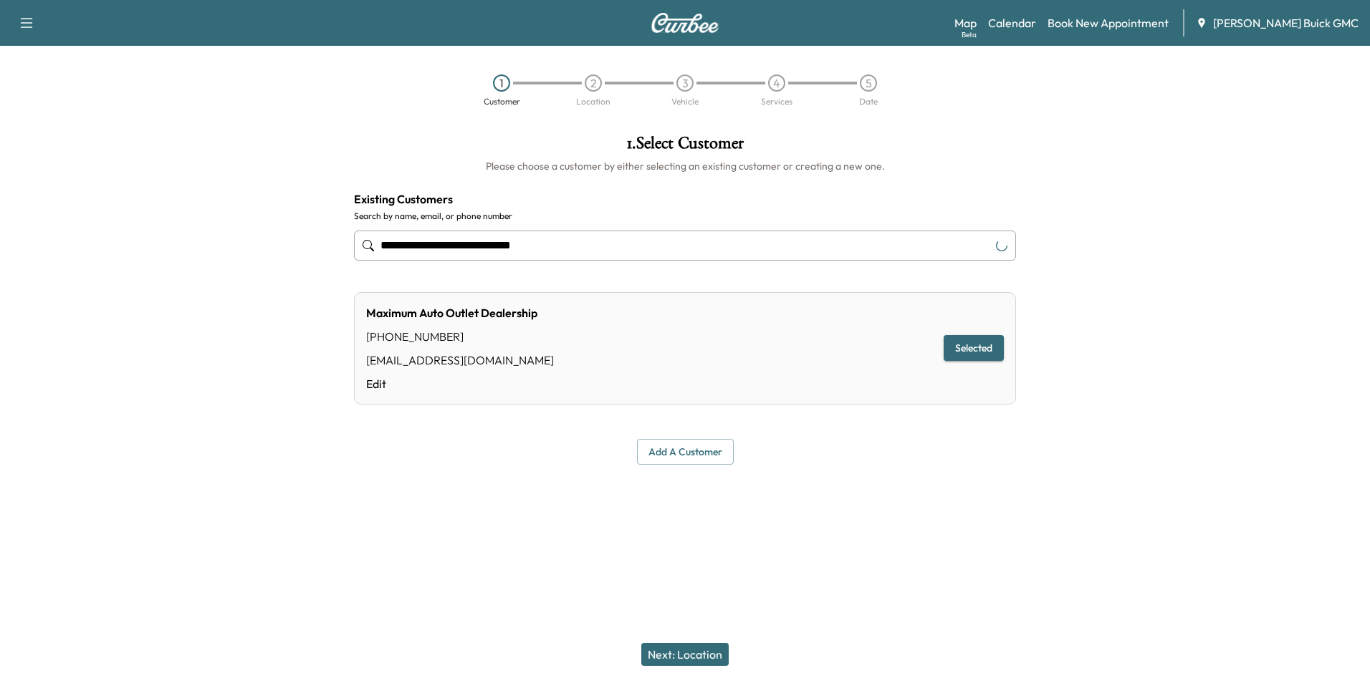
type input "**********"
click at [698, 650] on button "Next: Location" at bounding box center [684, 654] width 87 height 23
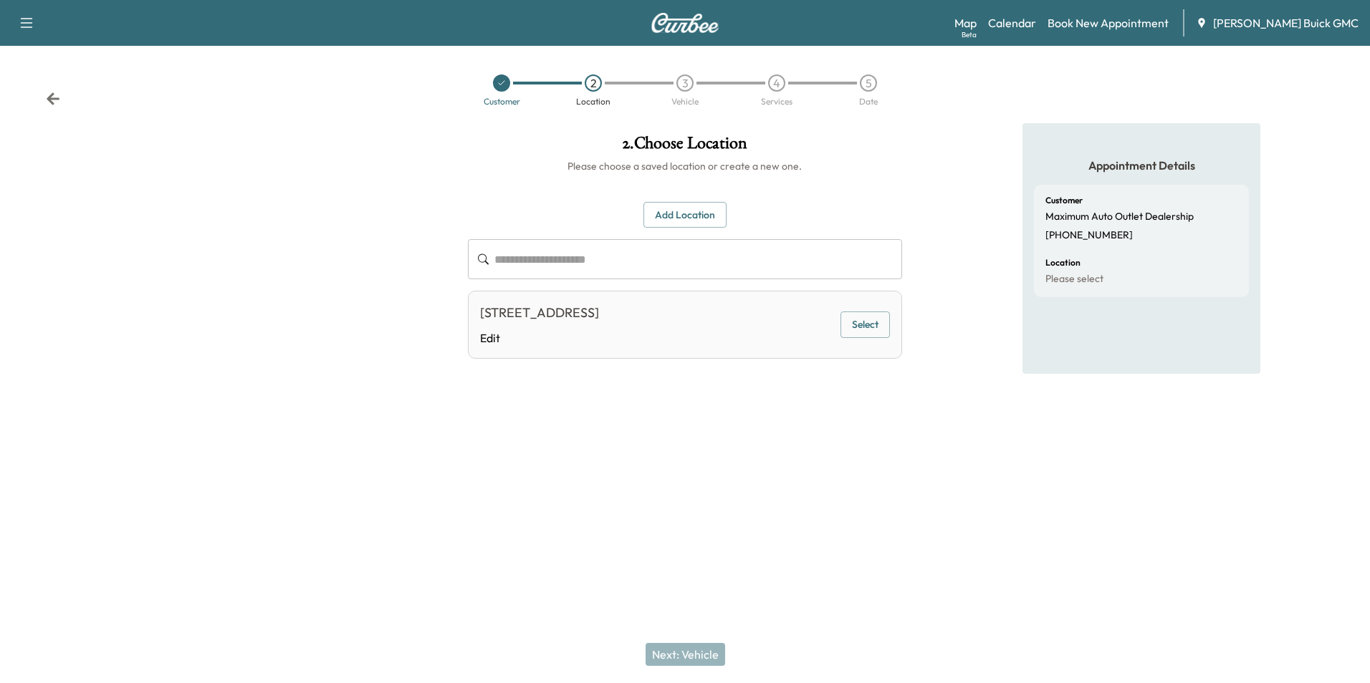
click at [855, 322] on button "Select" at bounding box center [864, 325] width 49 height 27
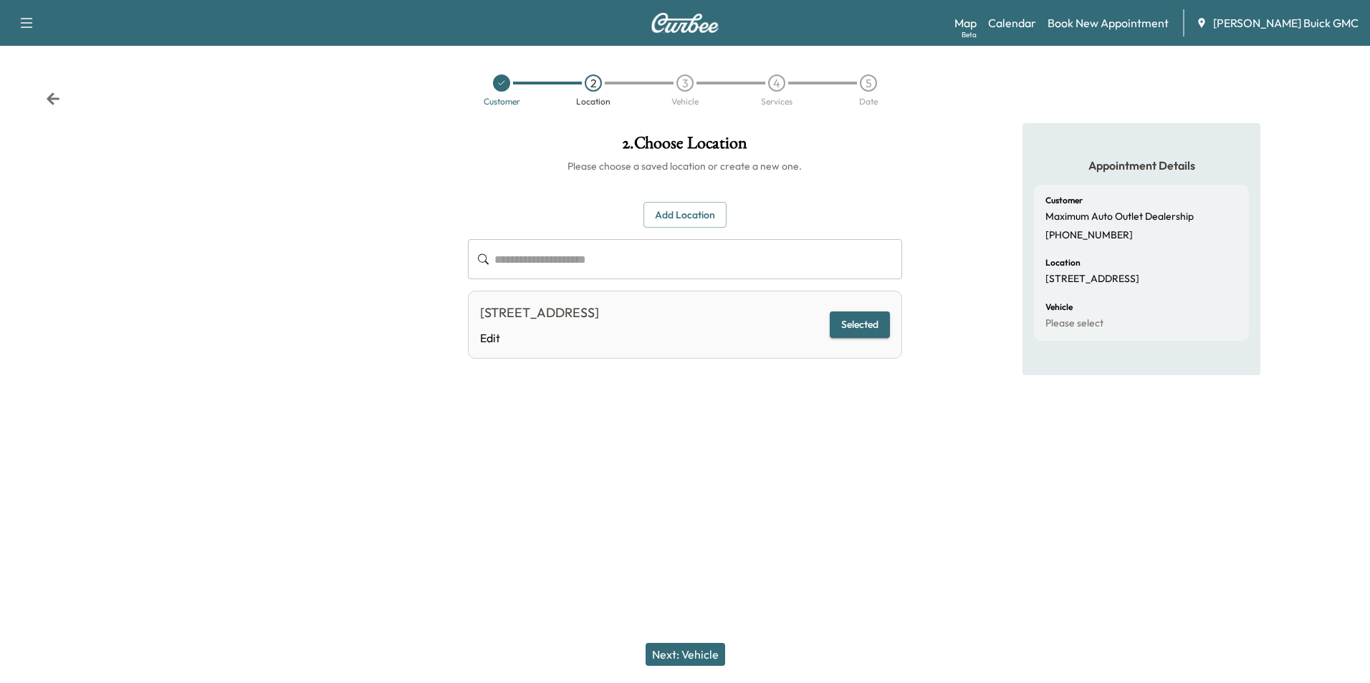
click at [698, 653] on button "Next: Vehicle" at bounding box center [685, 654] width 80 height 23
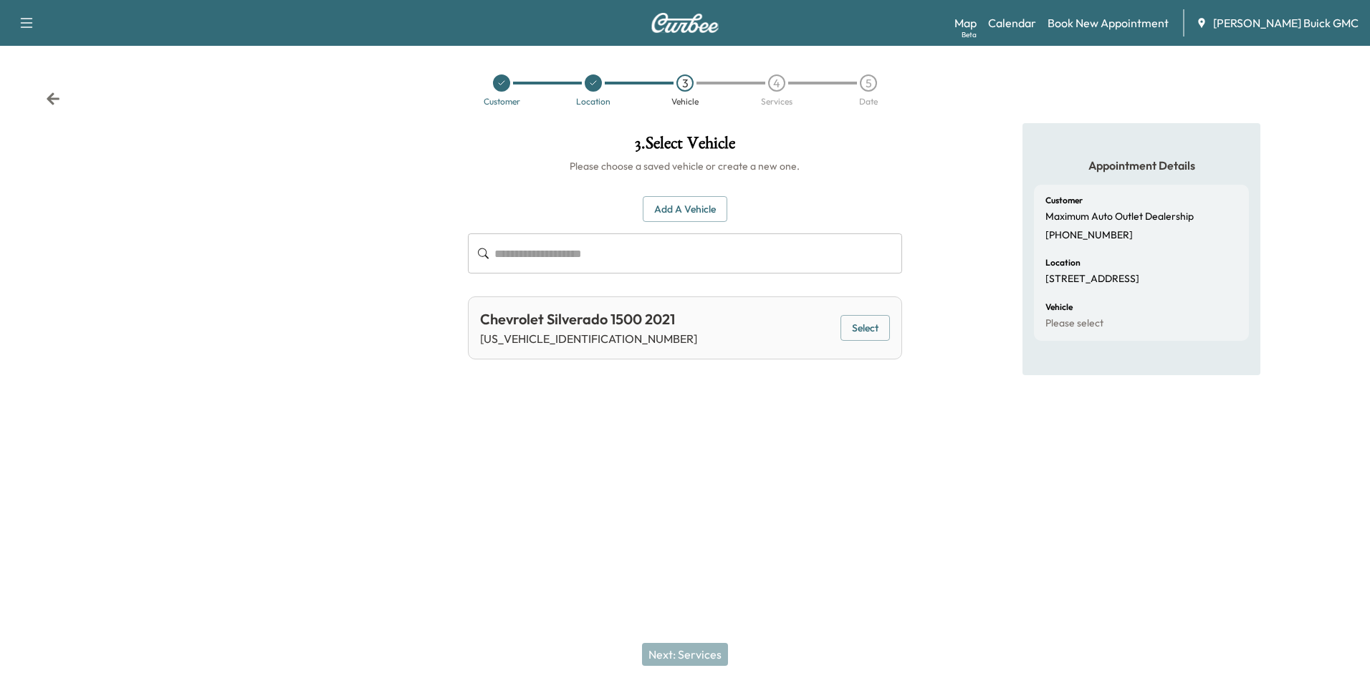
click at [688, 203] on button "Add a Vehicle" at bounding box center [685, 209] width 85 height 27
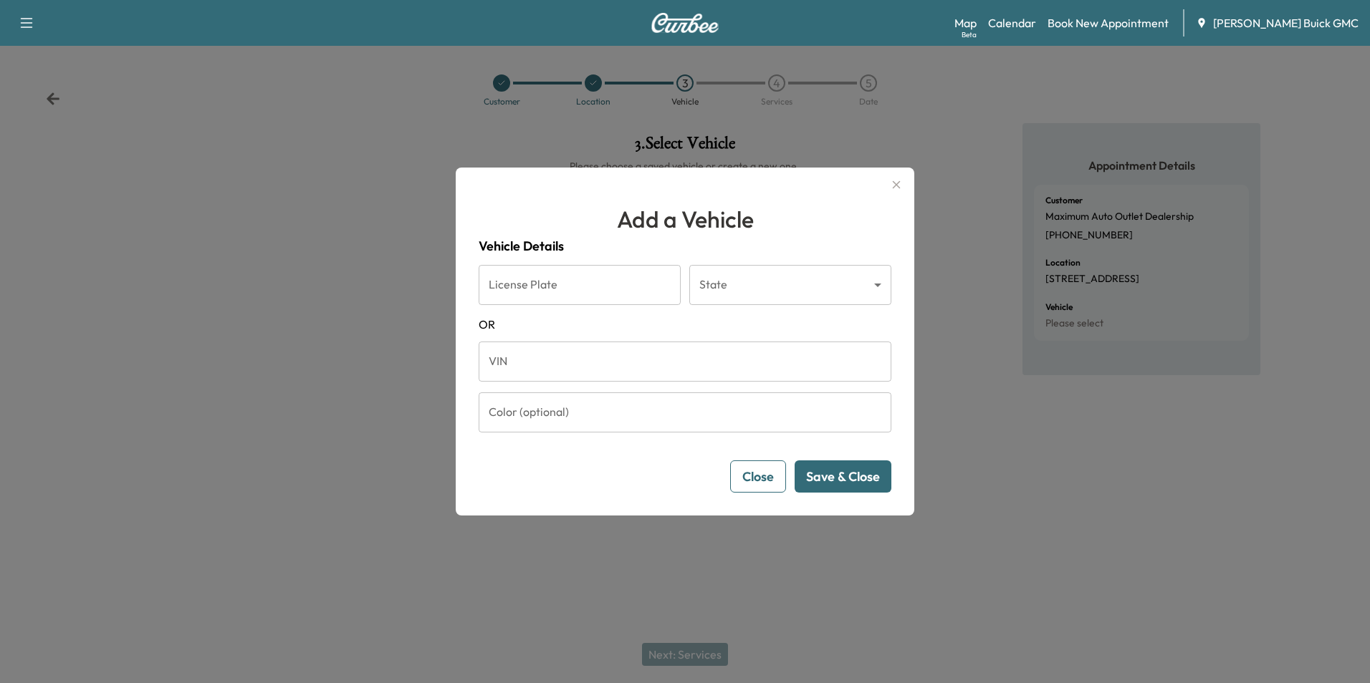
click at [585, 364] on input "VIN" at bounding box center [685, 362] width 413 height 40
type input "**********"
click at [849, 470] on button "Save & Close" at bounding box center [842, 477] width 97 height 32
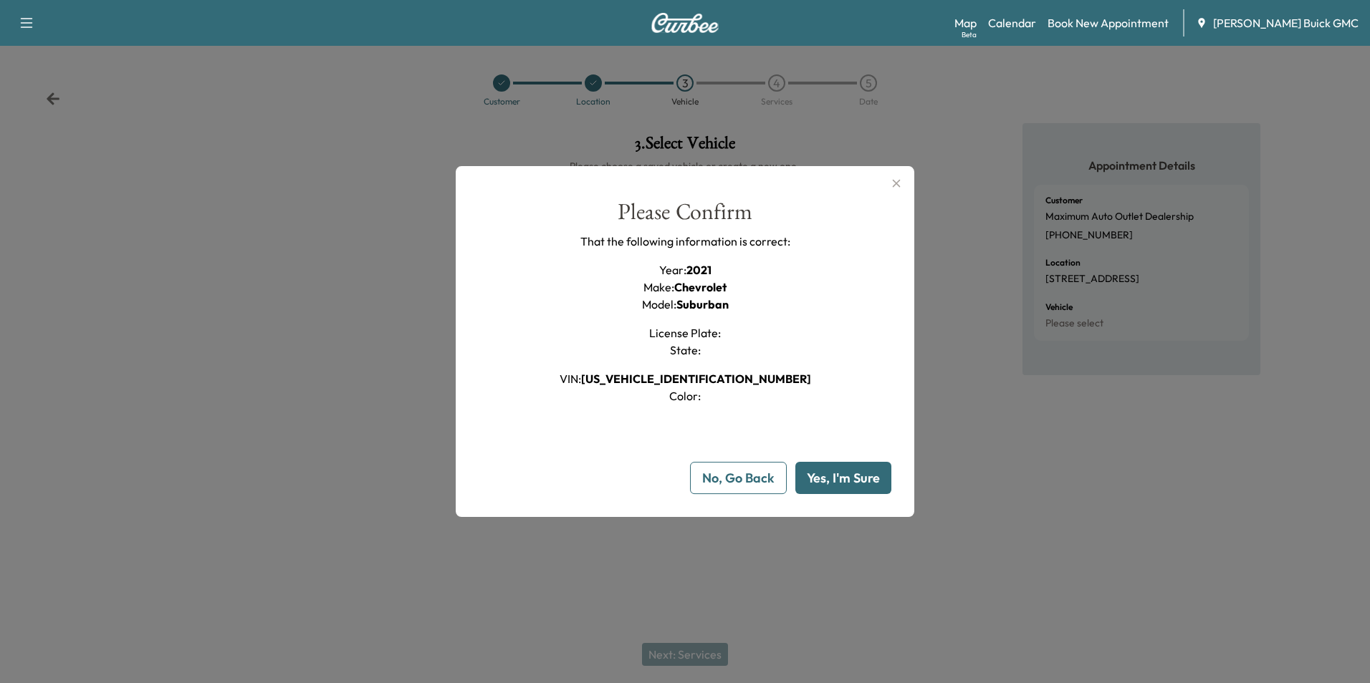
click at [846, 474] on button "Yes, I'm Sure" at bounding box center [843, 478] width 96 height 32
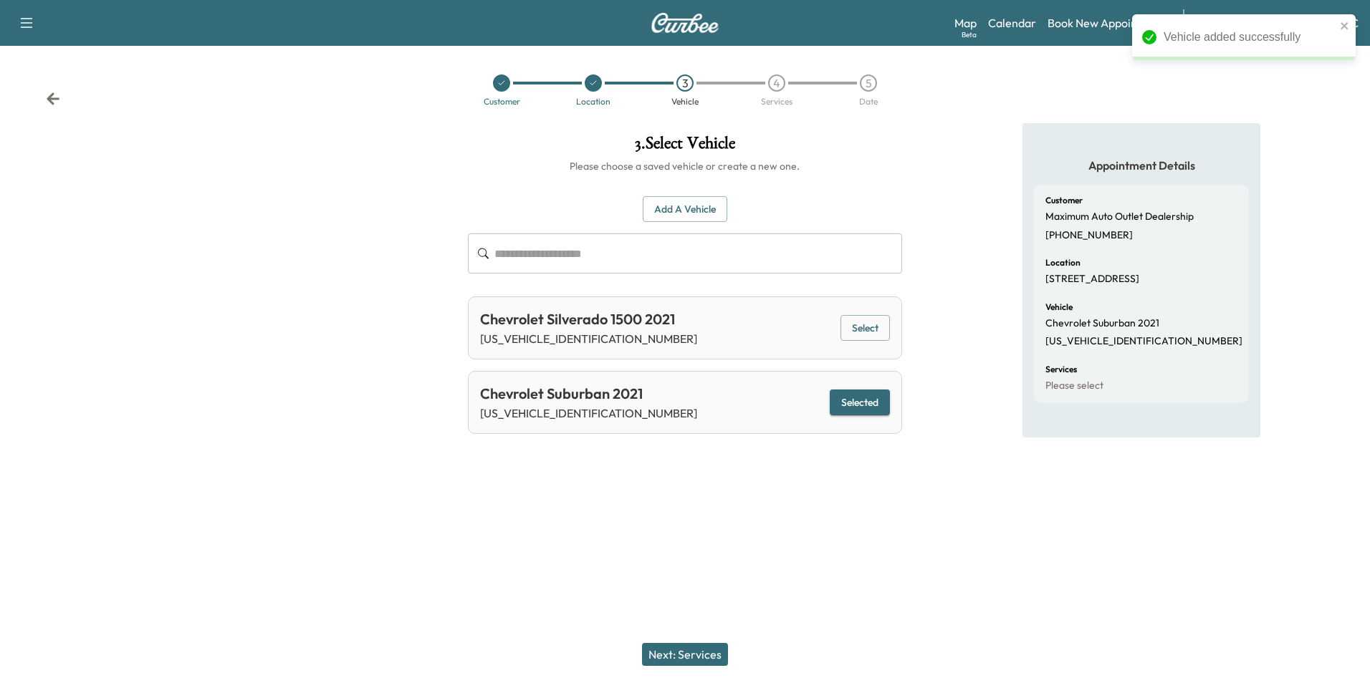
click at [866, 517] on div "Support Log Out Map Beta Calendar Book New Appointment [PERSON_NAME] Buick GMC …" at bounding box center [685, 341] width 1370 height 683
click at [698, 653] on button "Next: Services" at bounding box center [685, 654] width 86 height 23
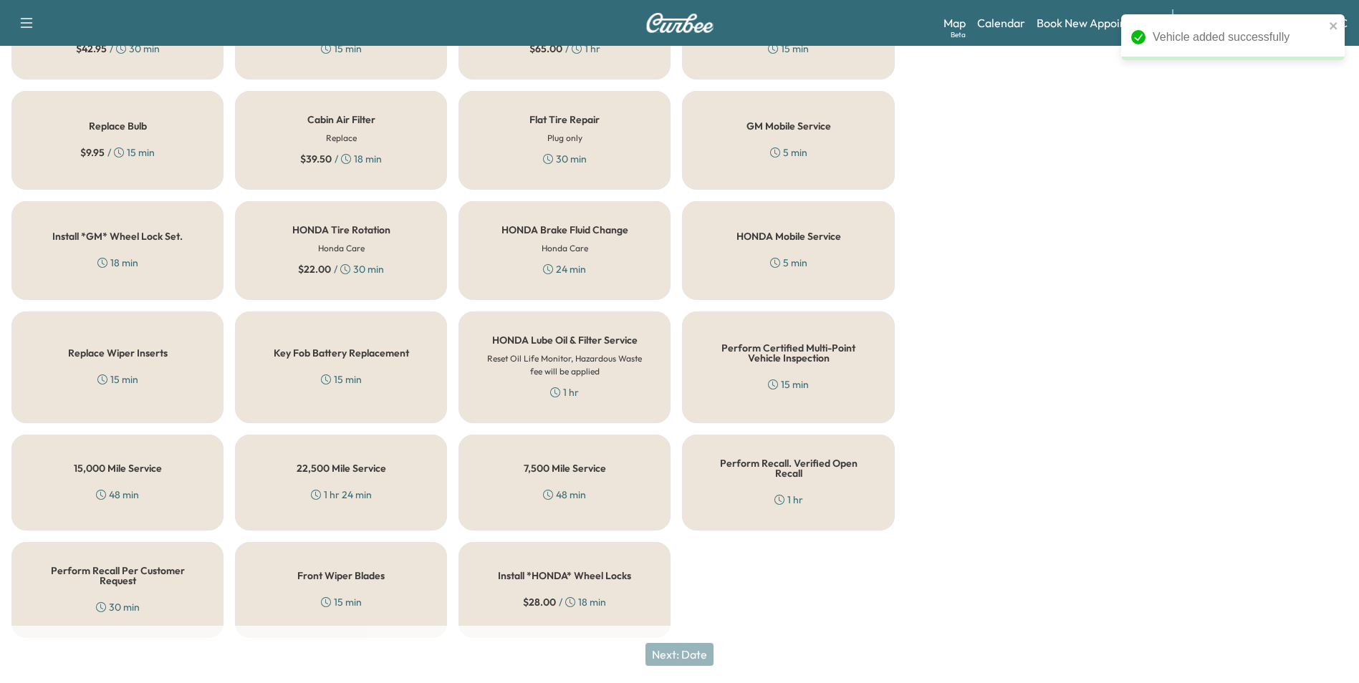
scroll to position [410, 0]
click at [105, 564] on h5 "Perform Recall Per Customer Request" at bounding box center [117, 574] width 165 height 20
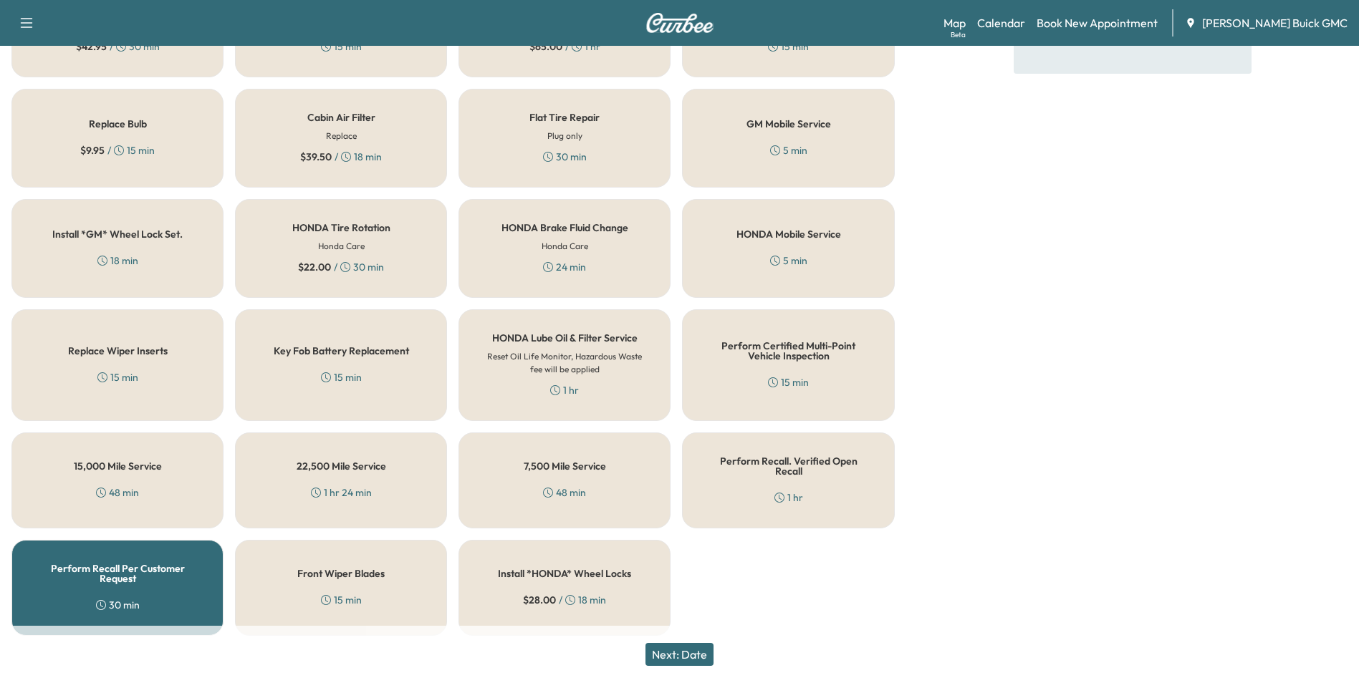
click at [672, 652] on button "Next: Date" at bounding box center [679, 654] width 68 height 23
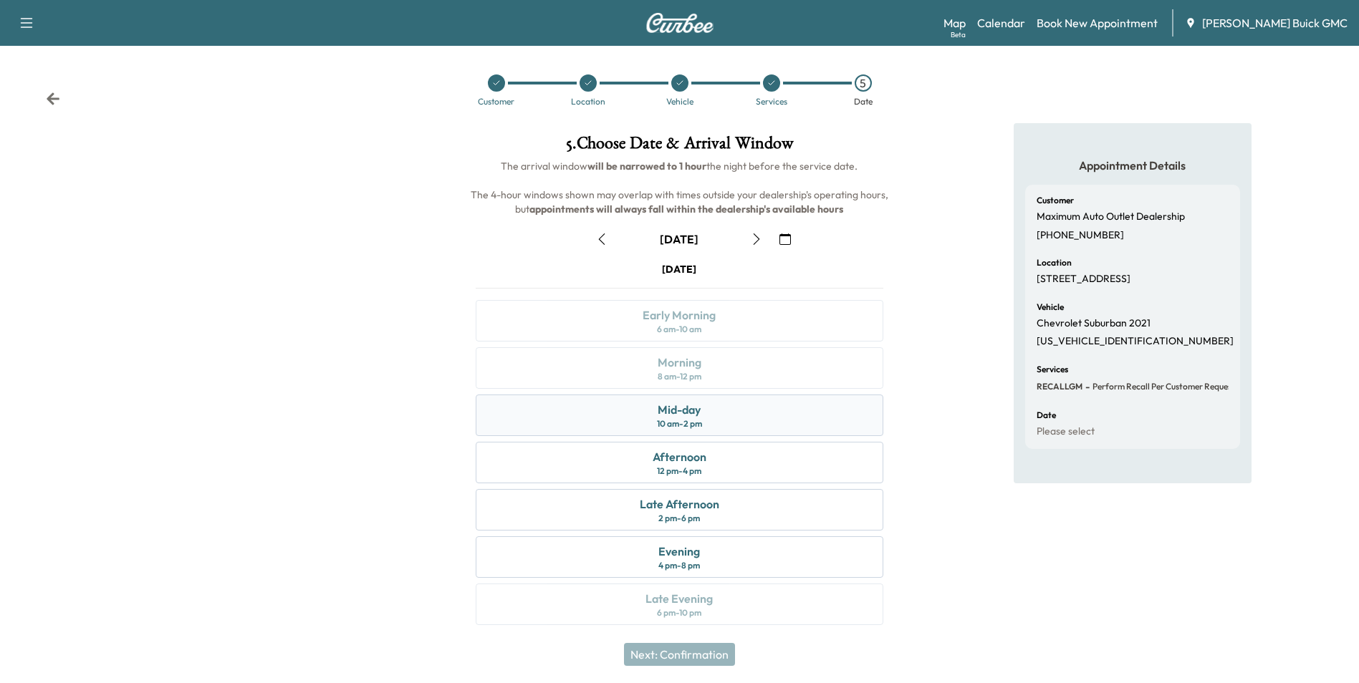
click at [669, 414] on div "Mid-day" at bounding box center [679, 409] width 43 height 17
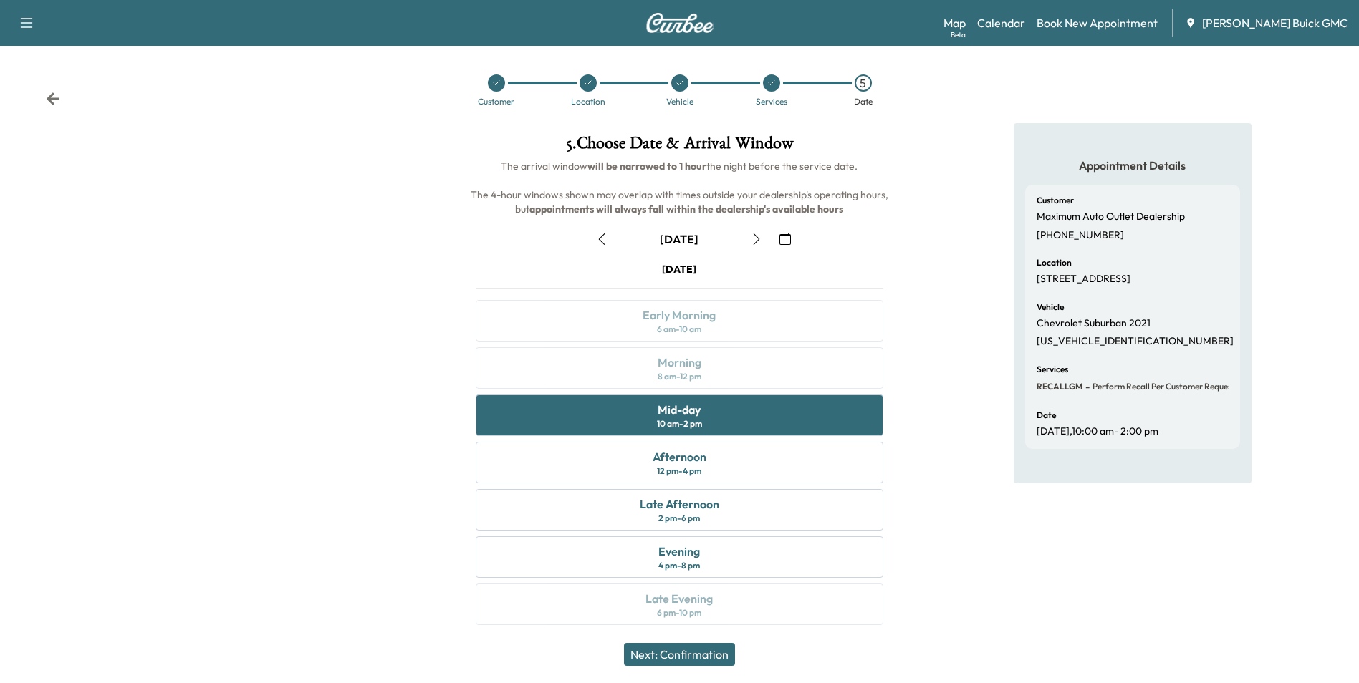
click at [696, 653] on button "Next: Confirmation" at bounding box center [679, 654] width 111 height 23
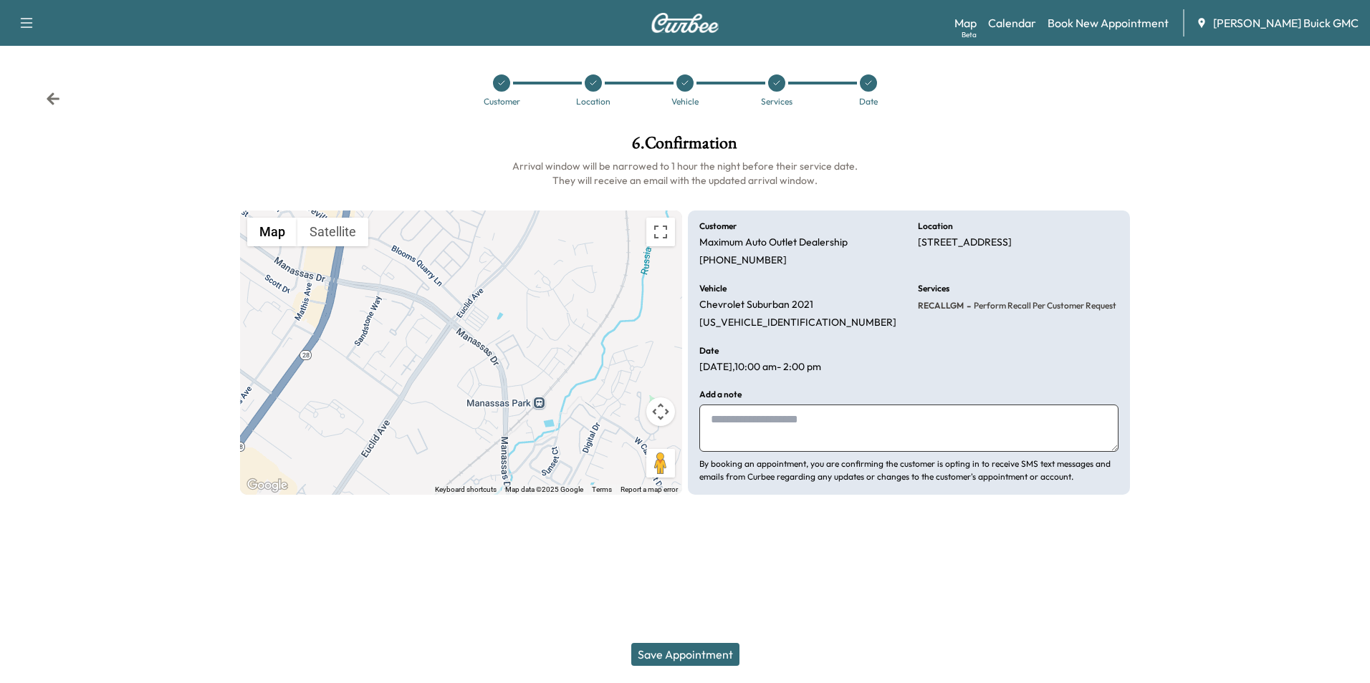
drag, startPoint x: 757, startPoint y: 420, endPoint x: 722, endPoint y: 417, distance: 35.2
click at [758, 420] on textarea at bounding box center [908, 428] width 419 height 47
type textarea "**********"
click at [701, 650] on button "Save Appointment" at bounding box center [685, 654] width 108 height 23
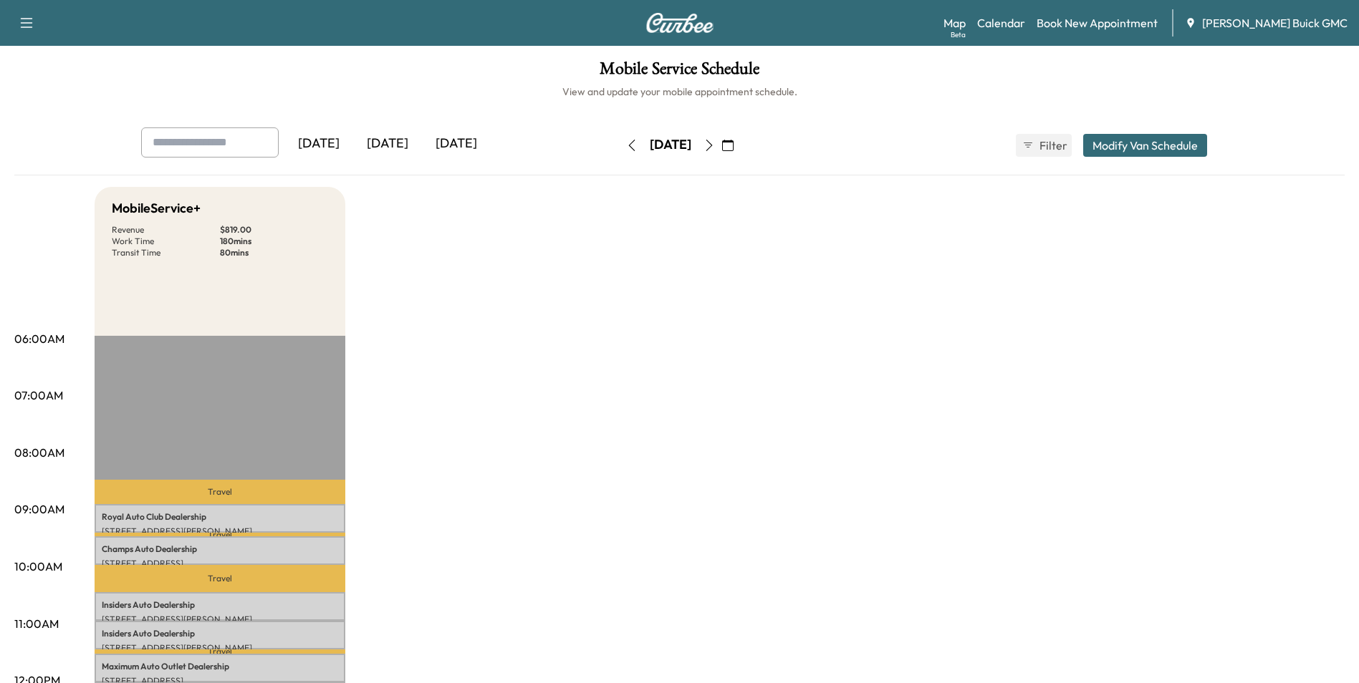
click at [715, 144] on icon "button" at bounding box center [708, 145] width 11 height 11
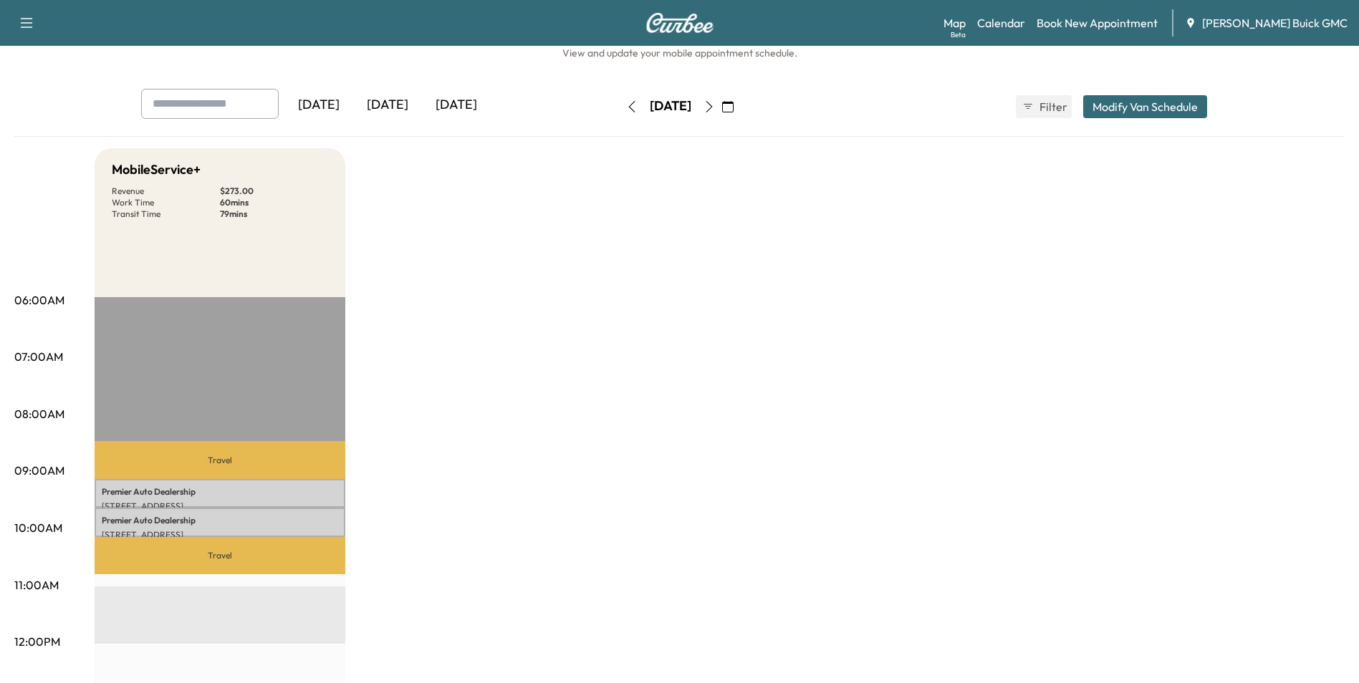
scroll to position [72, 0]
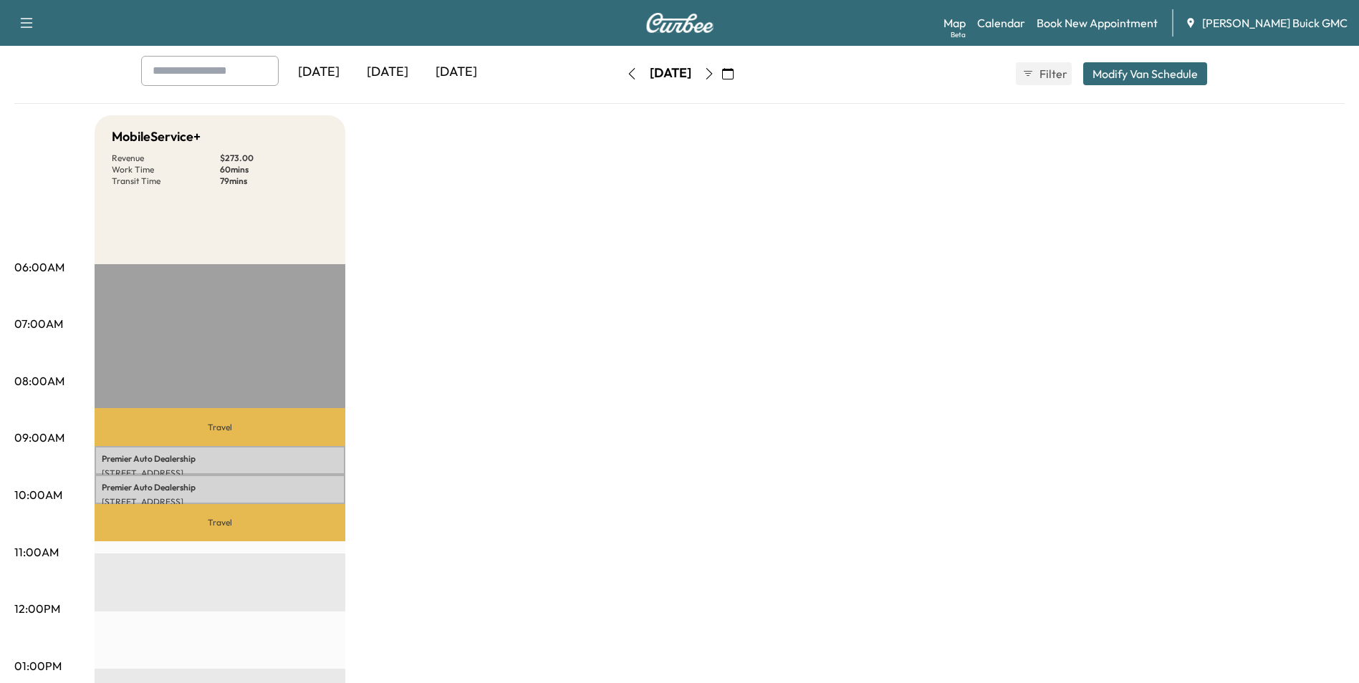
click at [697, 62] on button "button" at bounding box center [709, 73] width 24 height 23
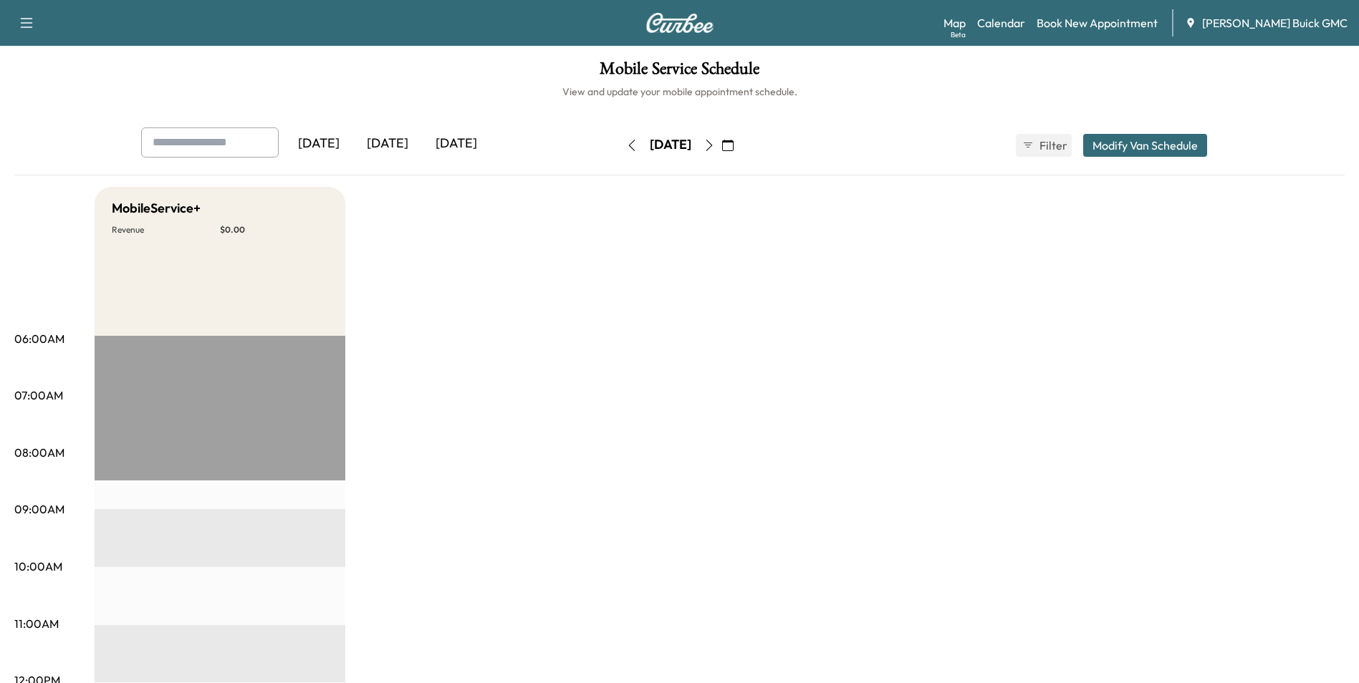
click at [697, 134] on button "button" at bounding box center [709, 145] width 24 height 23
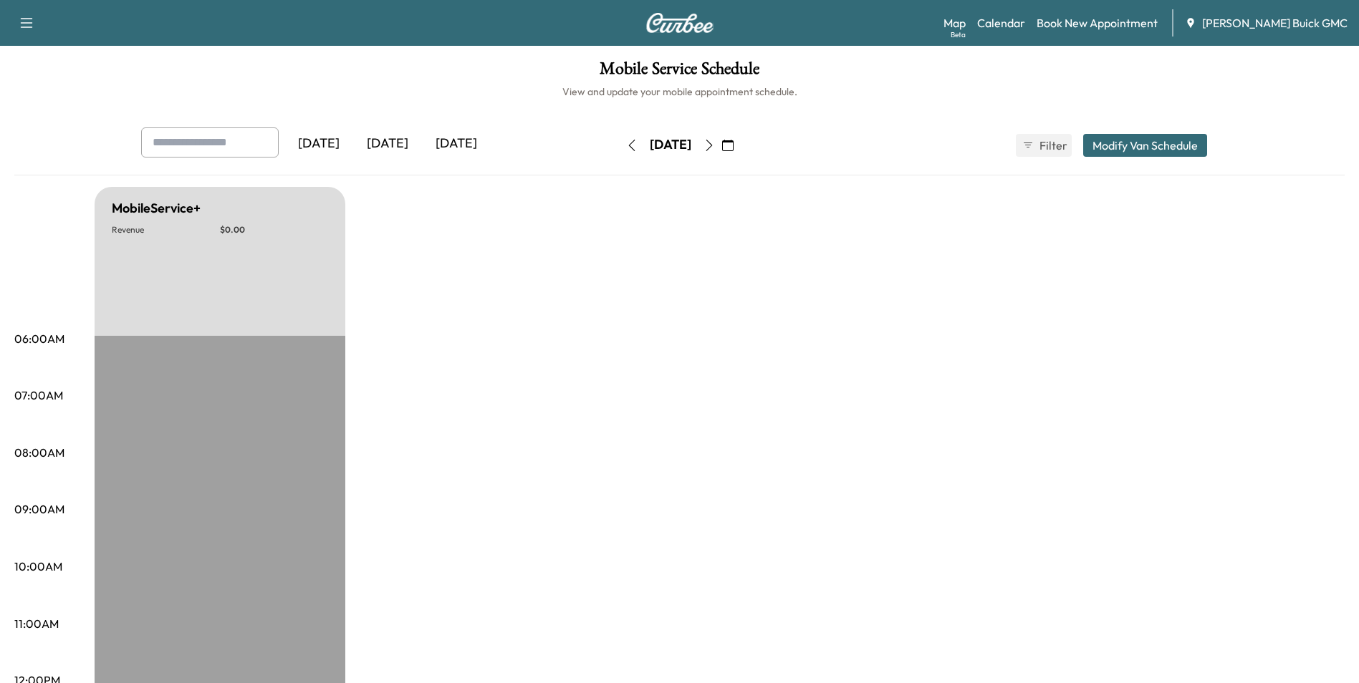
click at [626, 141] on icon "button" at bounding box center [631, 145] width 11 height 11
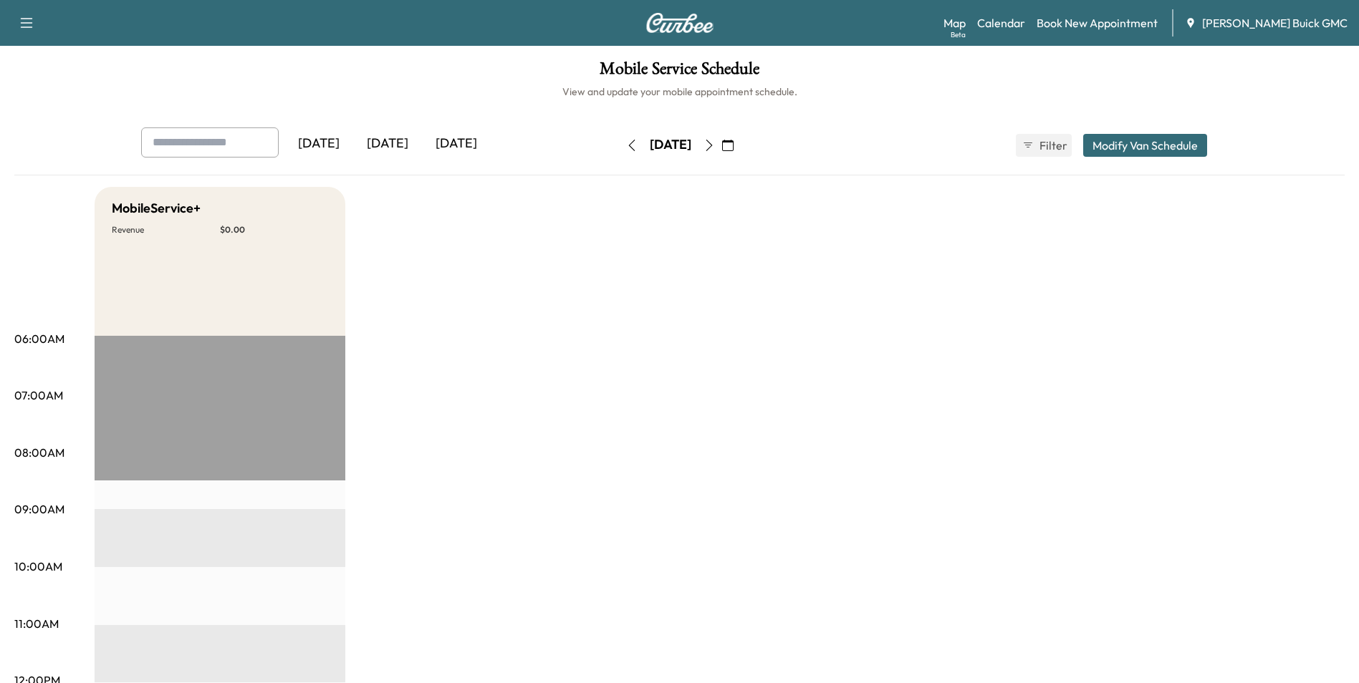
click at [626, 143] on icon "button" at bounding box center [631, 145] width 11 height 11
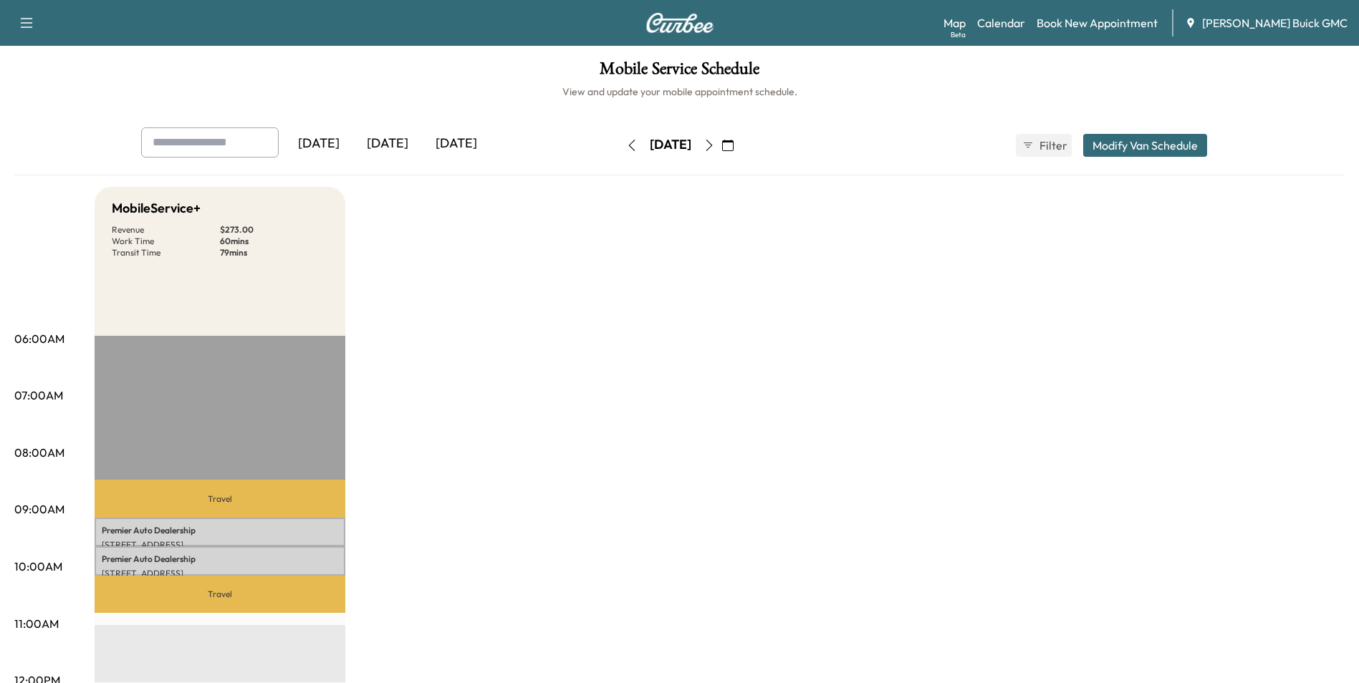
click at [1118, 24] on link "Book New Appointment" at bounding box center [1097, 22] width 121 height 17
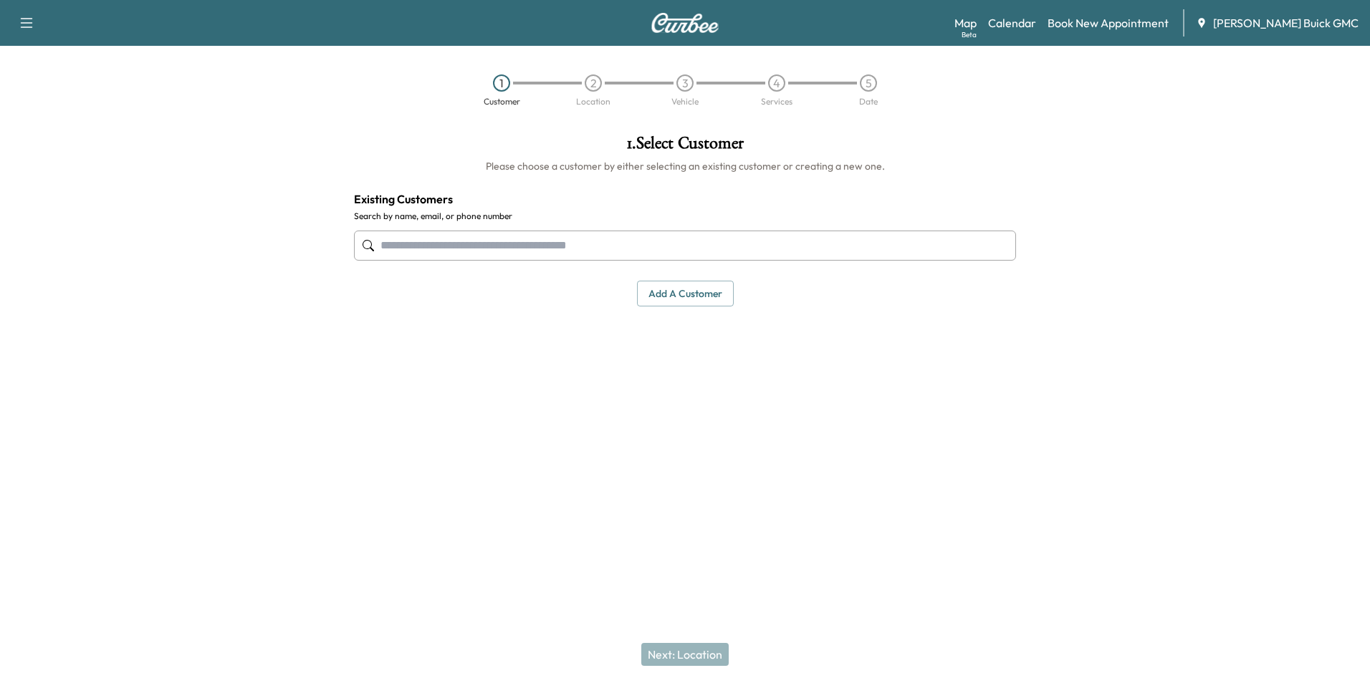
click at [496, 244] on input "text" at bounding box center [685, 246] width 662 height 30
click at [695, 293] on button "Add a customer" at bounding box center [685, 294] width 97 height 27
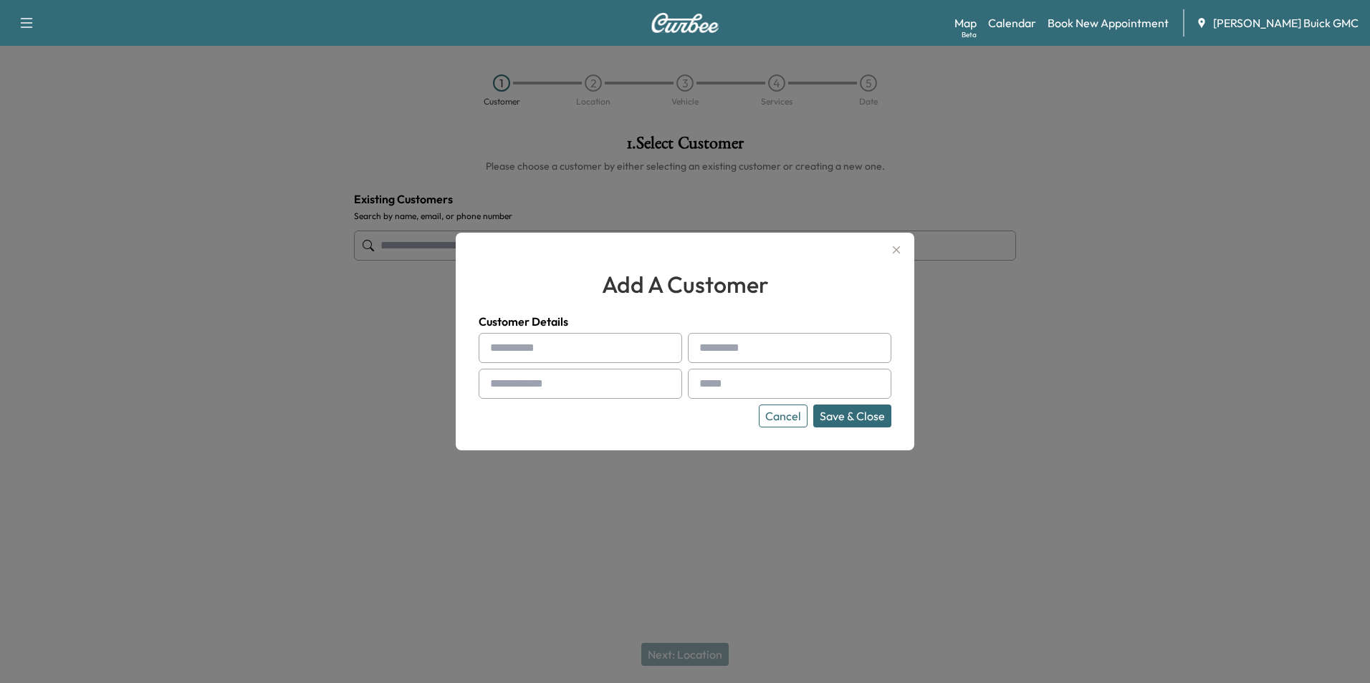
click at [536, 354] on input "text" at bounding box center [580, 348] width 203 height 30
type input "**********"
click at [737, 385] on input "text" at bounding box center [789, 384] width 203 height 30
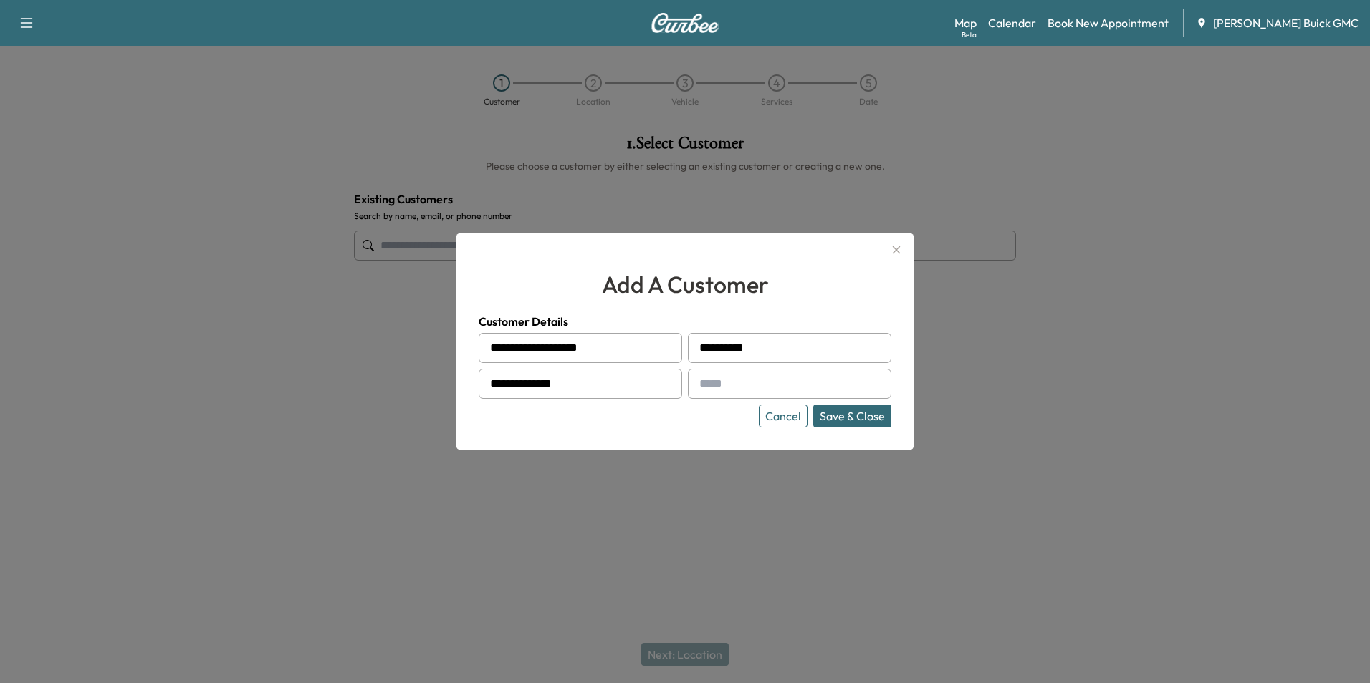
type input "**********"
click at [847, 416] on button "Save & Close" at bounding box center [852, 416] width 78 height 23
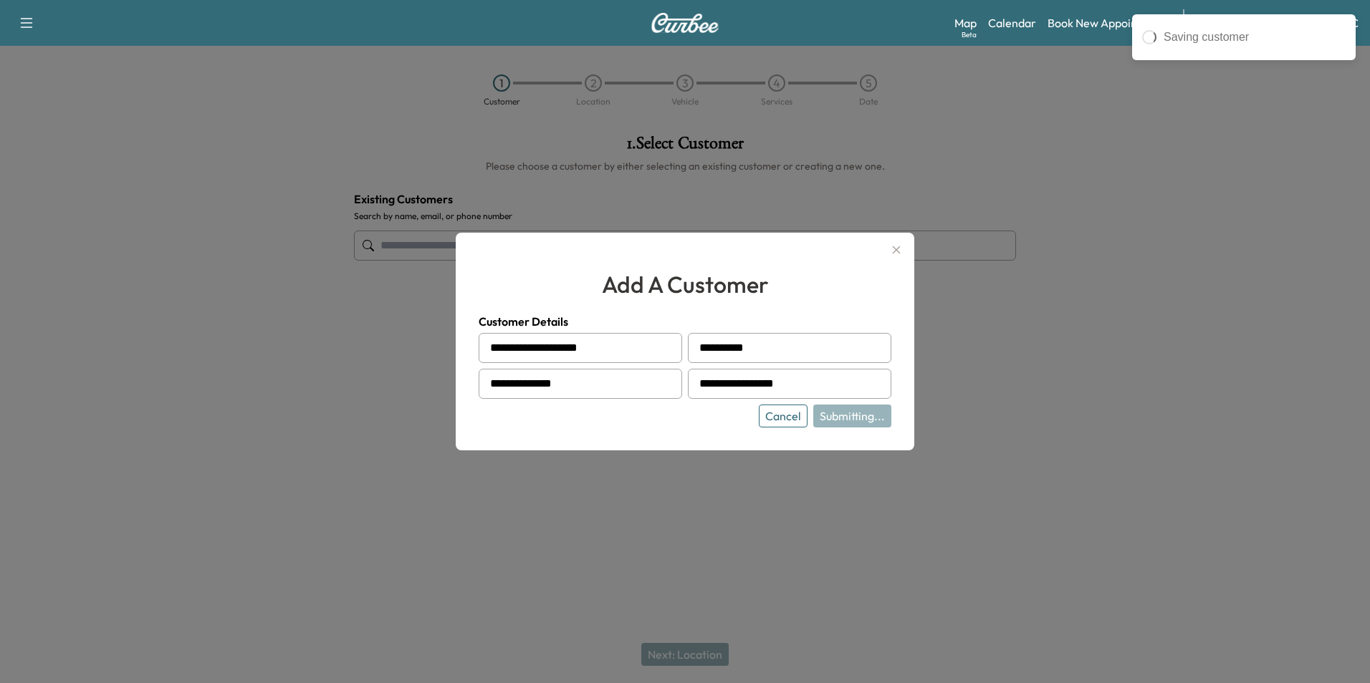
type input "**********"
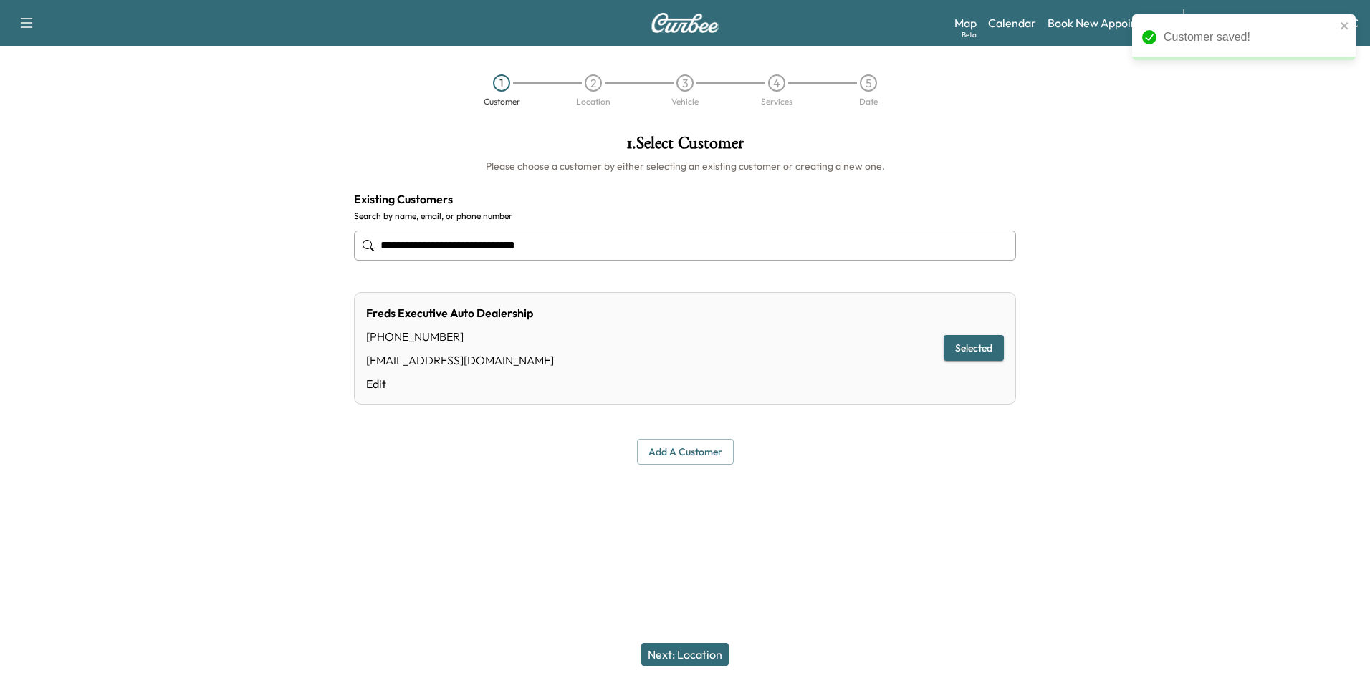
click at [698, 650] on button "Next: Location" at bounding box center [684, 654] width 87 height 23
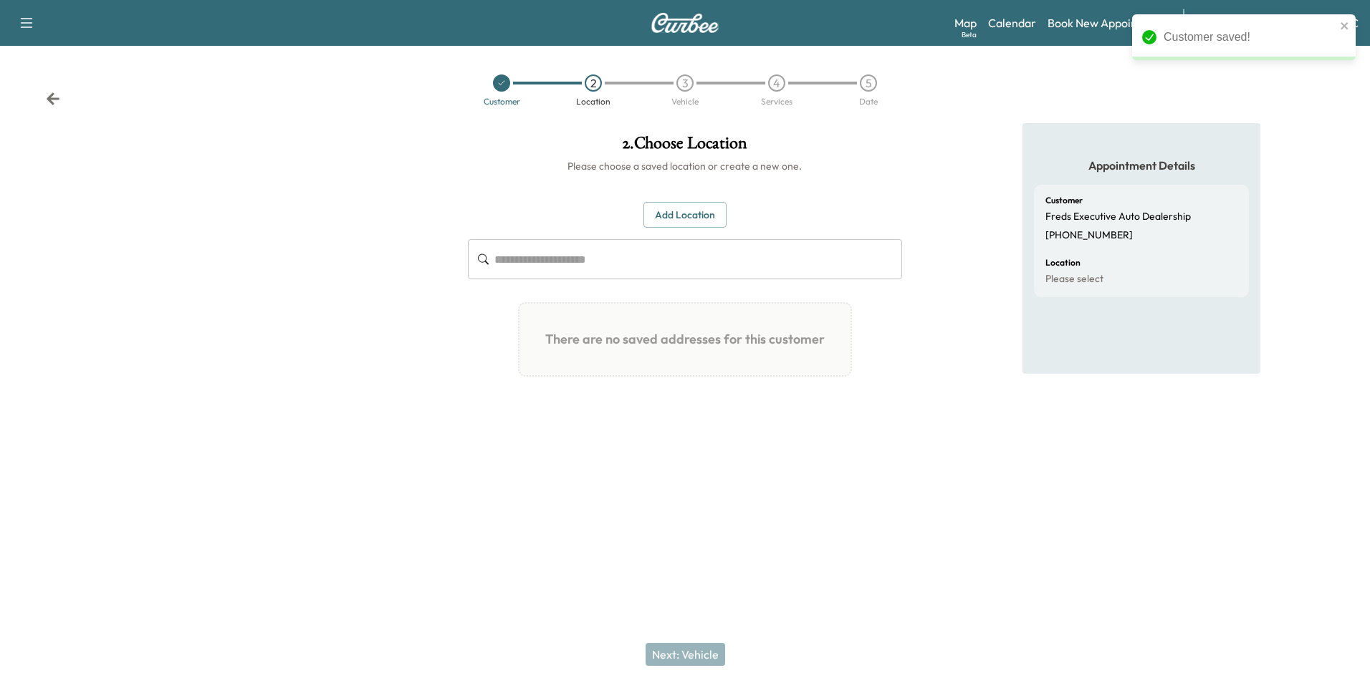
click at [689, 209] on button "Add Location" at bounding box center [684, 215] width 83 height 27
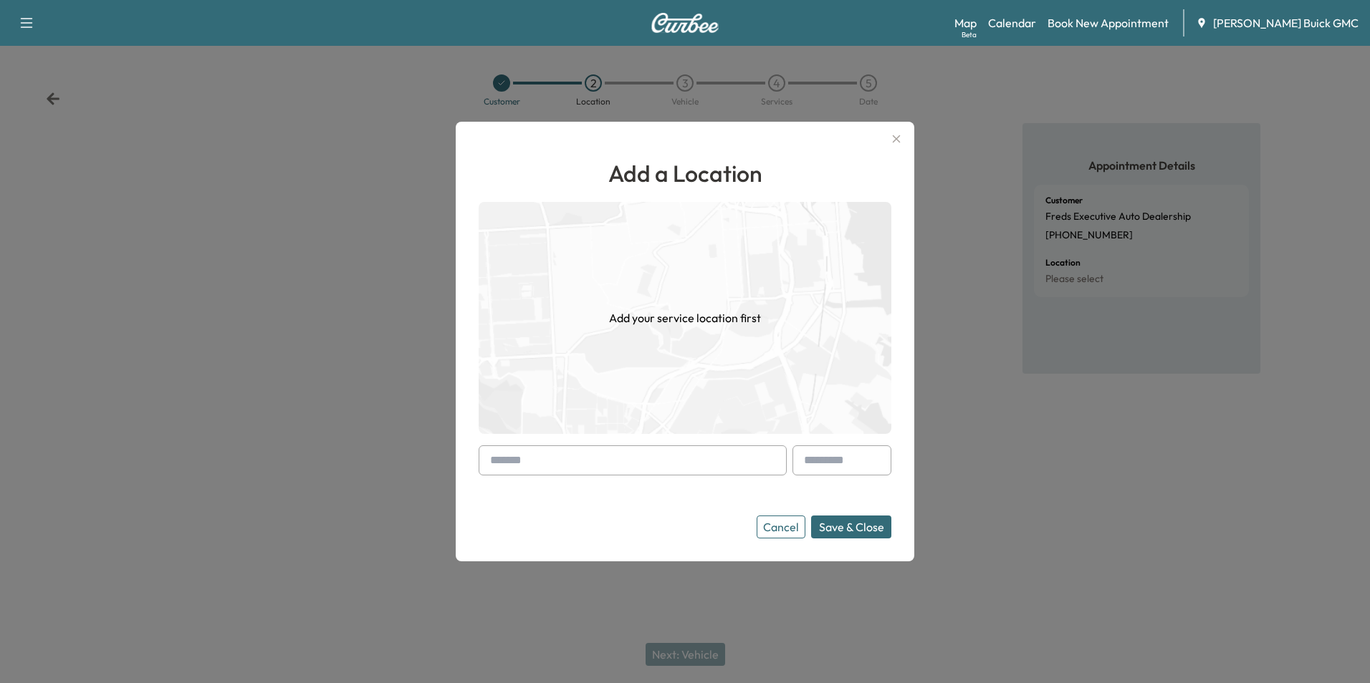
click at [632, 469] on input "text" at bounding box center [633, 461] width 308 height 30
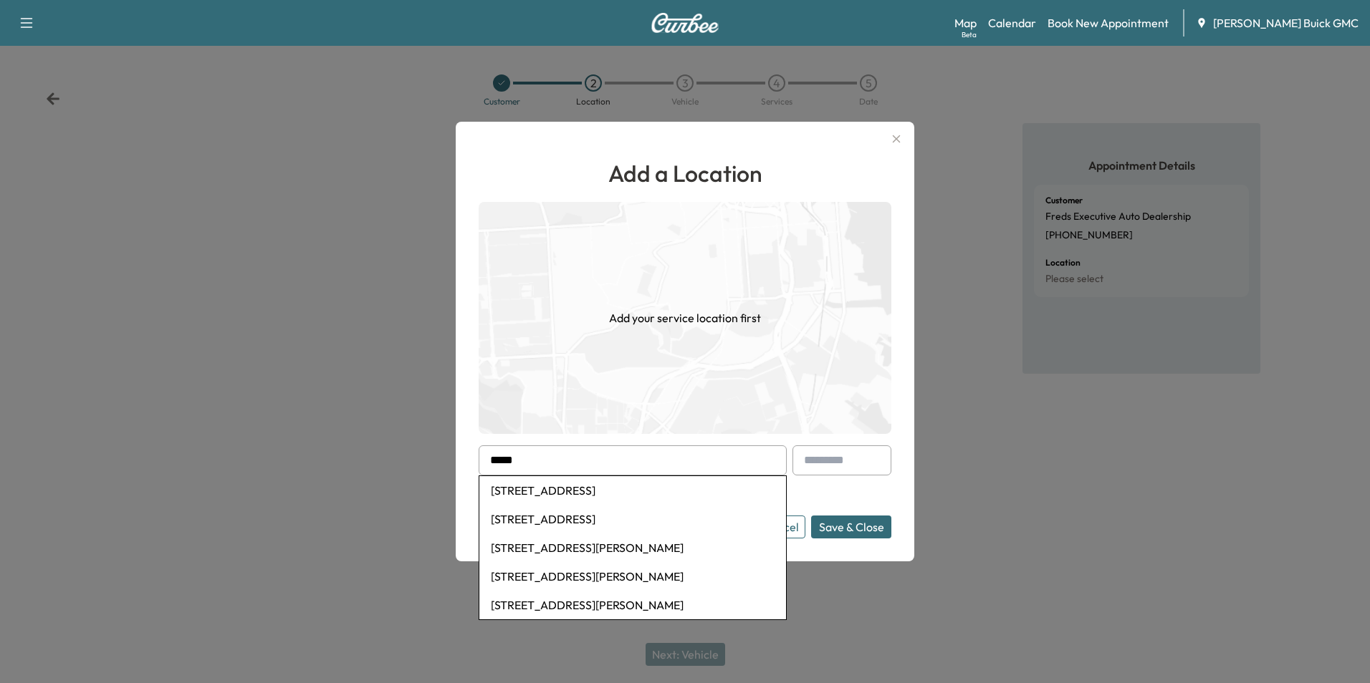
click at [638, 514] on li "[STREET_ADDRESS]" at bounding box center [632, 519] width 307 height 29
type input "**********"
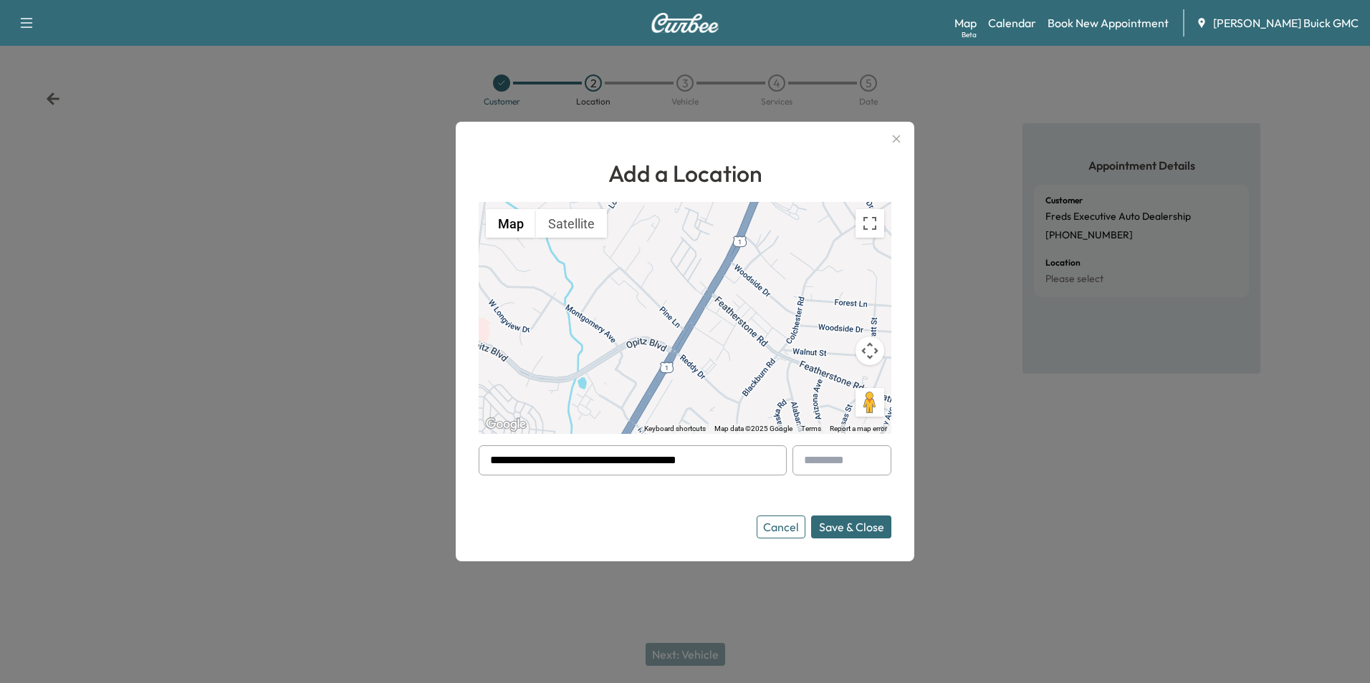
click at [842, 529] on button "Save & Close" at bounding box center [851, 527] width 80 height 23
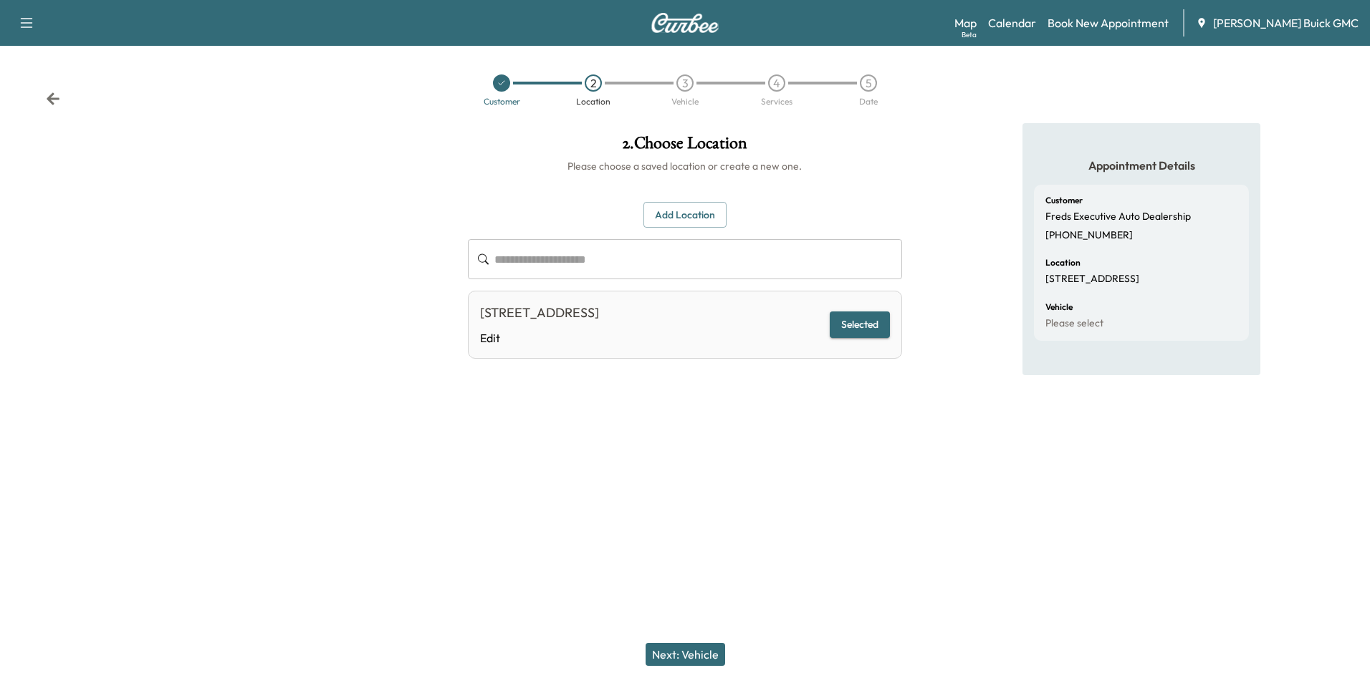
click at [690, 654] on button "Next: Vehicle" at bounding box center [685, 654] width 80 height 23
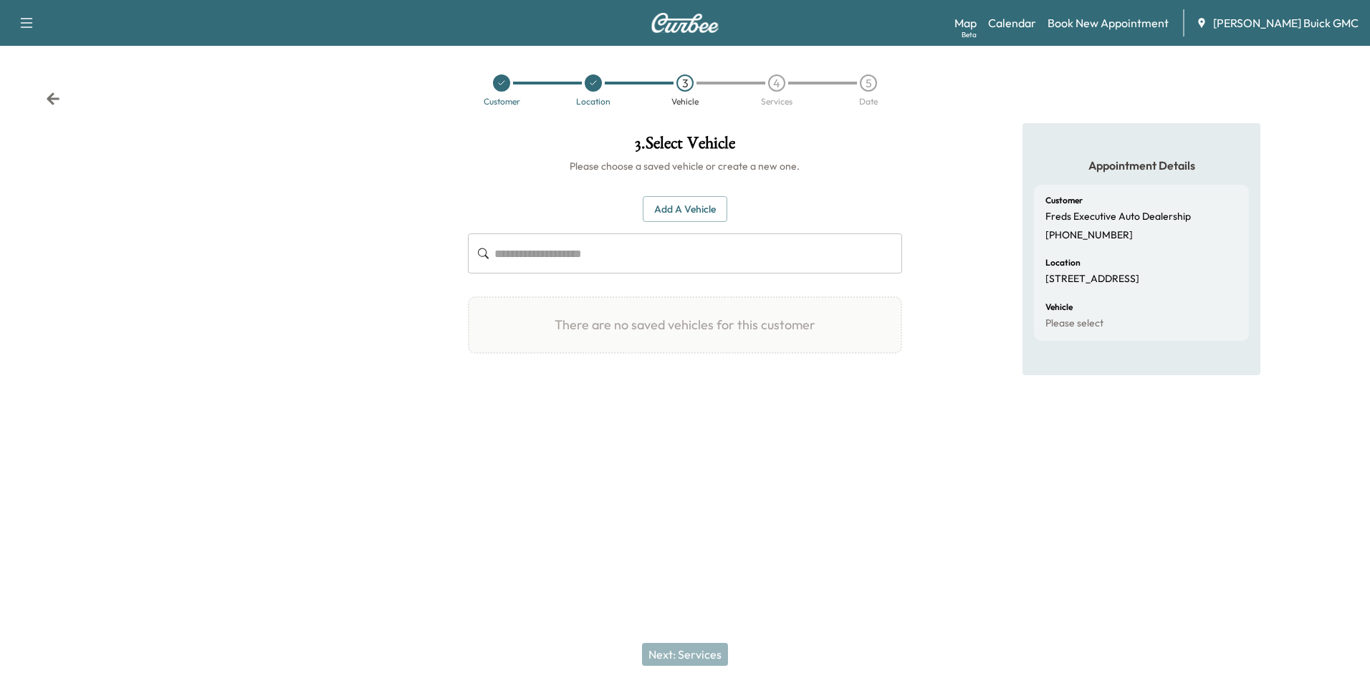
click at [686, 208] on button "Add a Vehicle" at bounding box center [685, 209] width 85 height 27
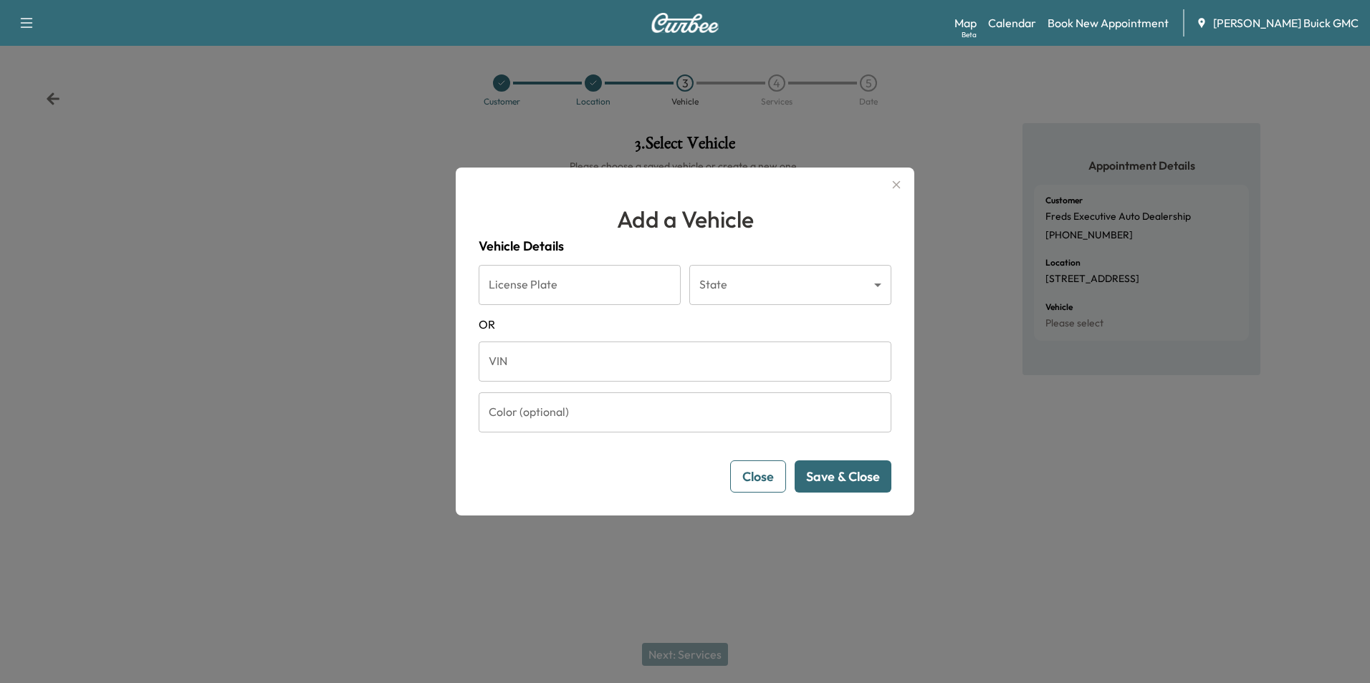
drag, startPoint x: 590, startPoint y: 372, endPoint x: 616, endPoint y: 374, distance: 26.6
click at [590, 372] on input "VIN" at bounding box center [685, 362] width 413 height 40
type input "**********"
click at [842, 476] on button "Save & Close" at bounding box center [842, 477] width 97 height 32
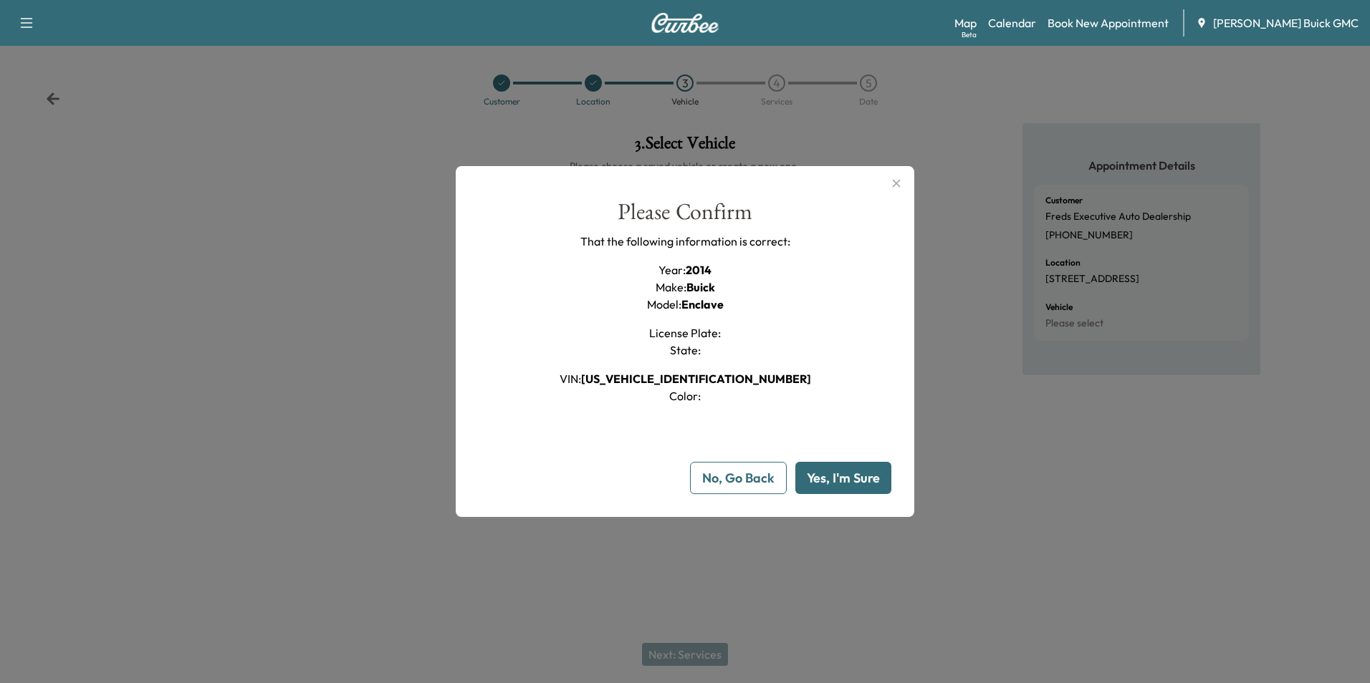
click at [864, 468] on button "Yes, I'm Sure" at bounding box center [843, 478] width 96 height 32
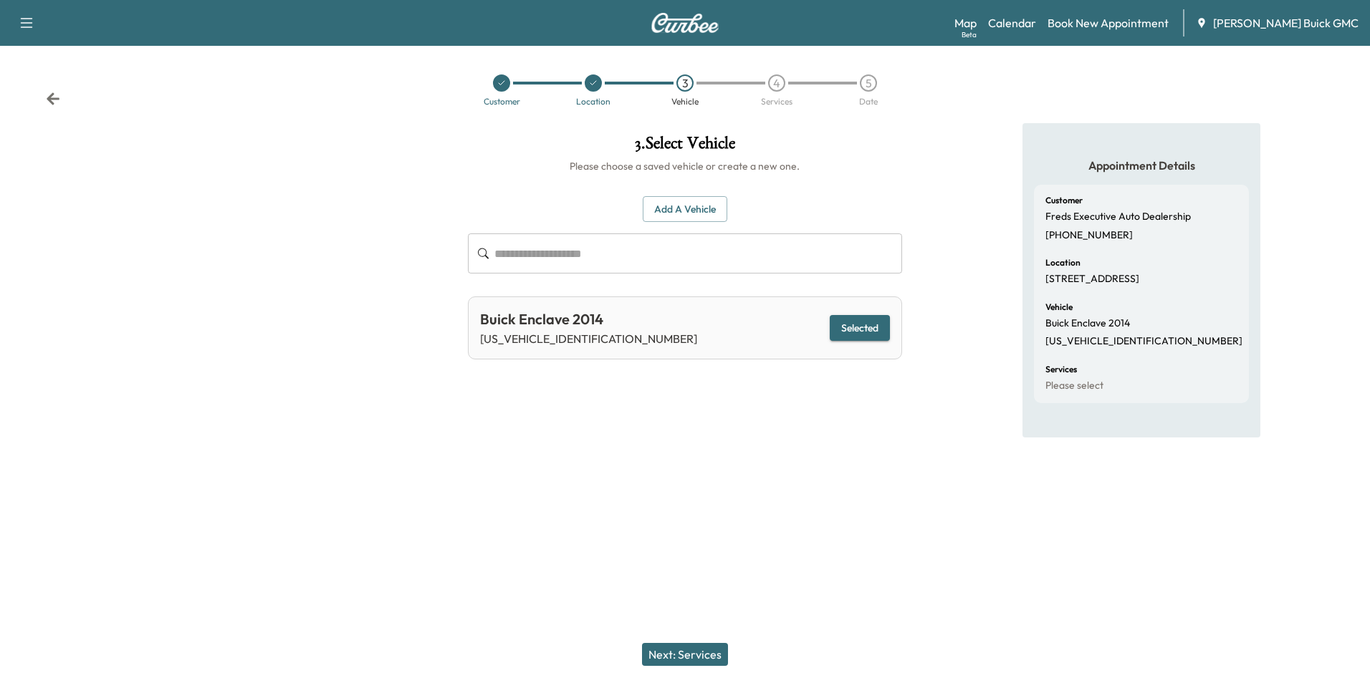
click at [703, 650] on button "Next: Services" at bounding box center [685, 654] width 86 height 23
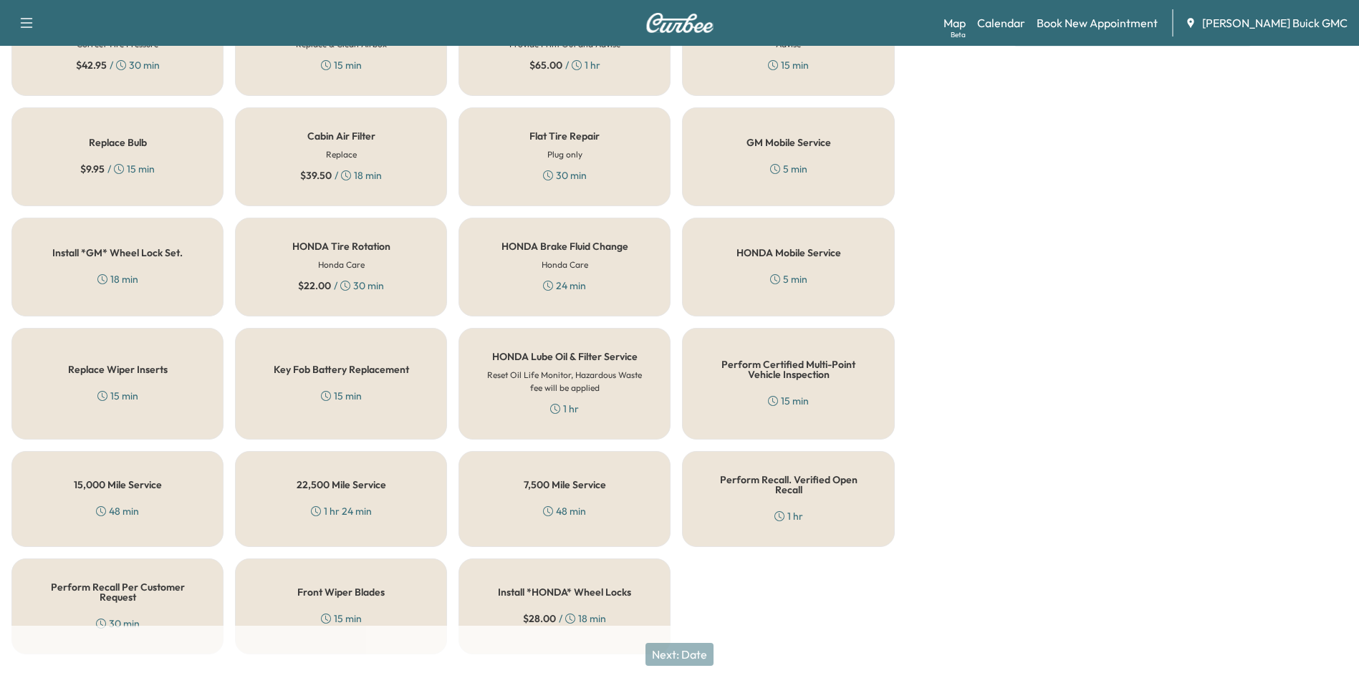
scroll to position [410, 0]
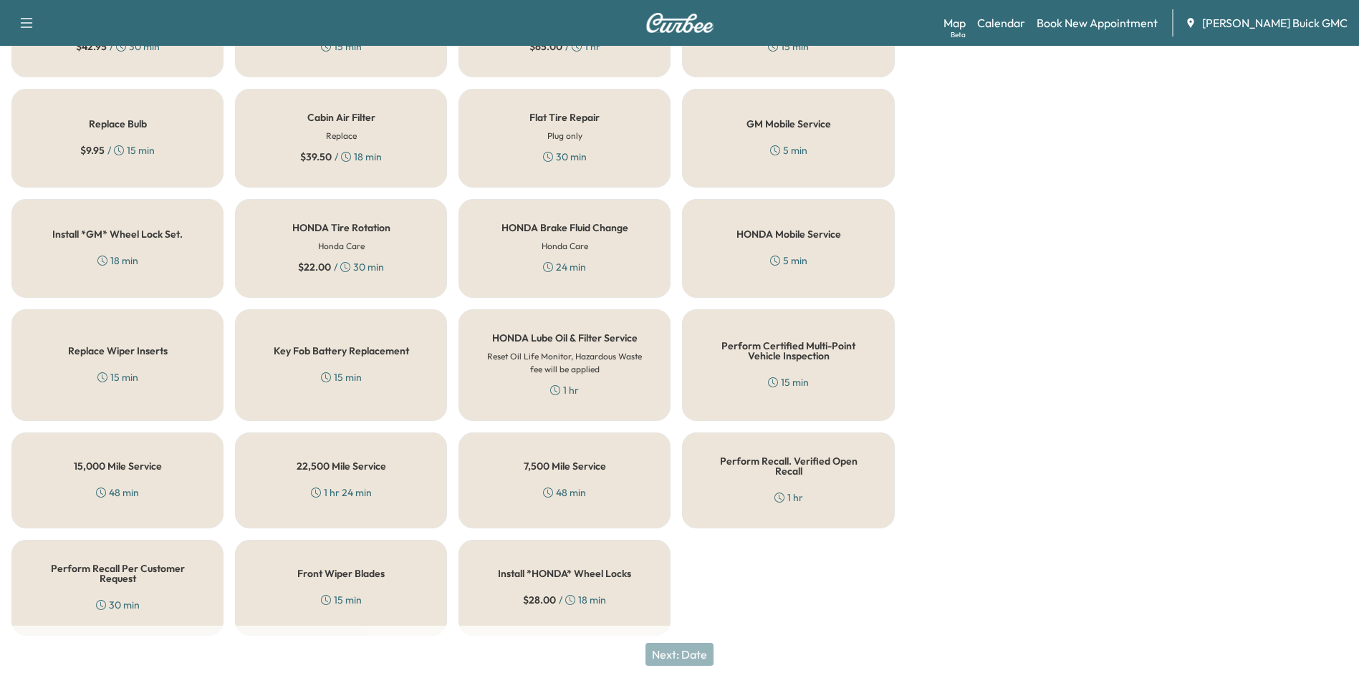
click at [74, 569] on h5 "Perform Recall Per Customer Request" at bounding box center [117, 574] width 165 height 20
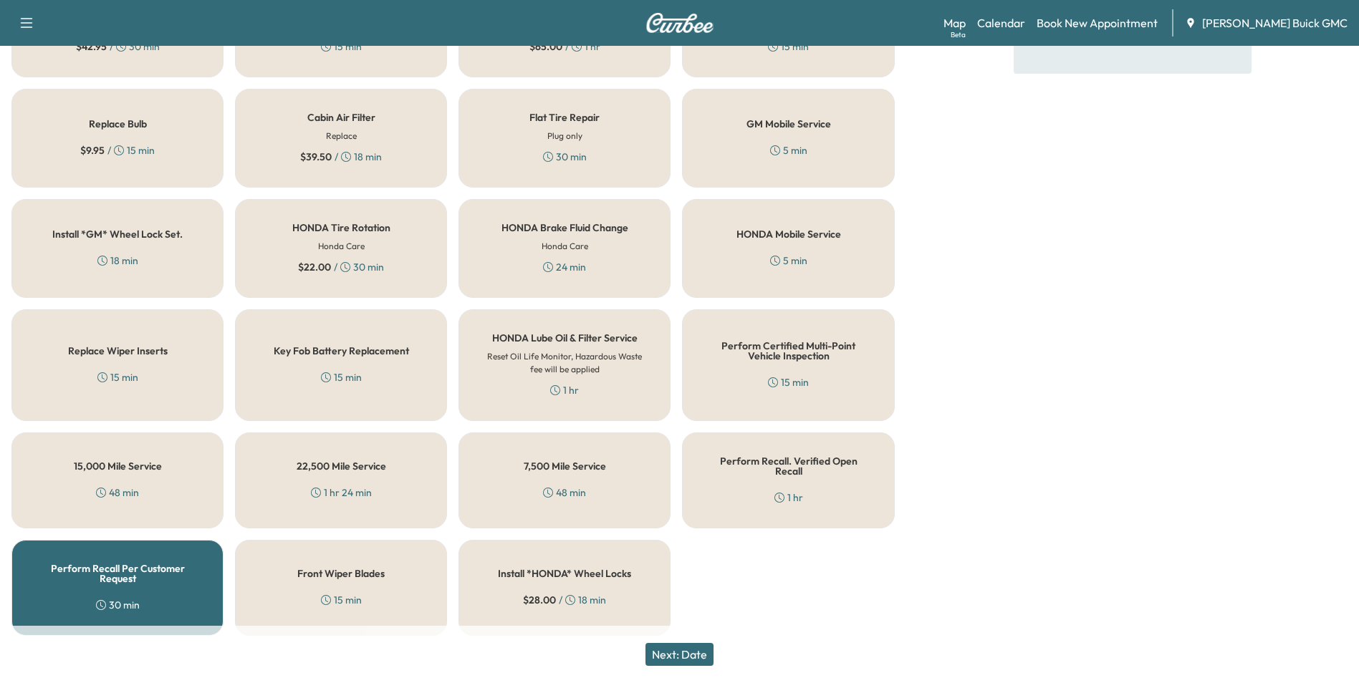
click at [703, 652] on button "Next: Date" at bounding box center [679, 654] width 68 height 23
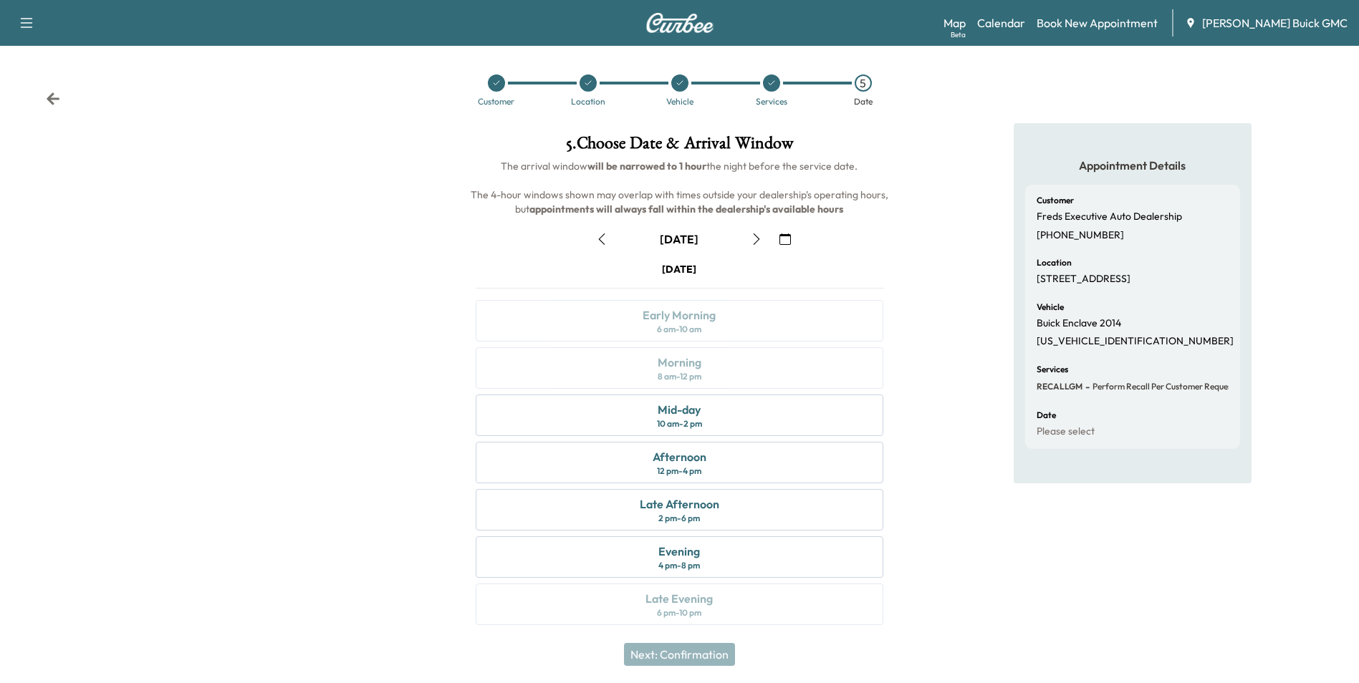
click at [755, 238] on icon "button" at bounding box center [756, 239] width 11 height 11
click at [739, 365] on div "Morning 8 am - 12 pm" at bounding box center [679, 368] width 407 height 42
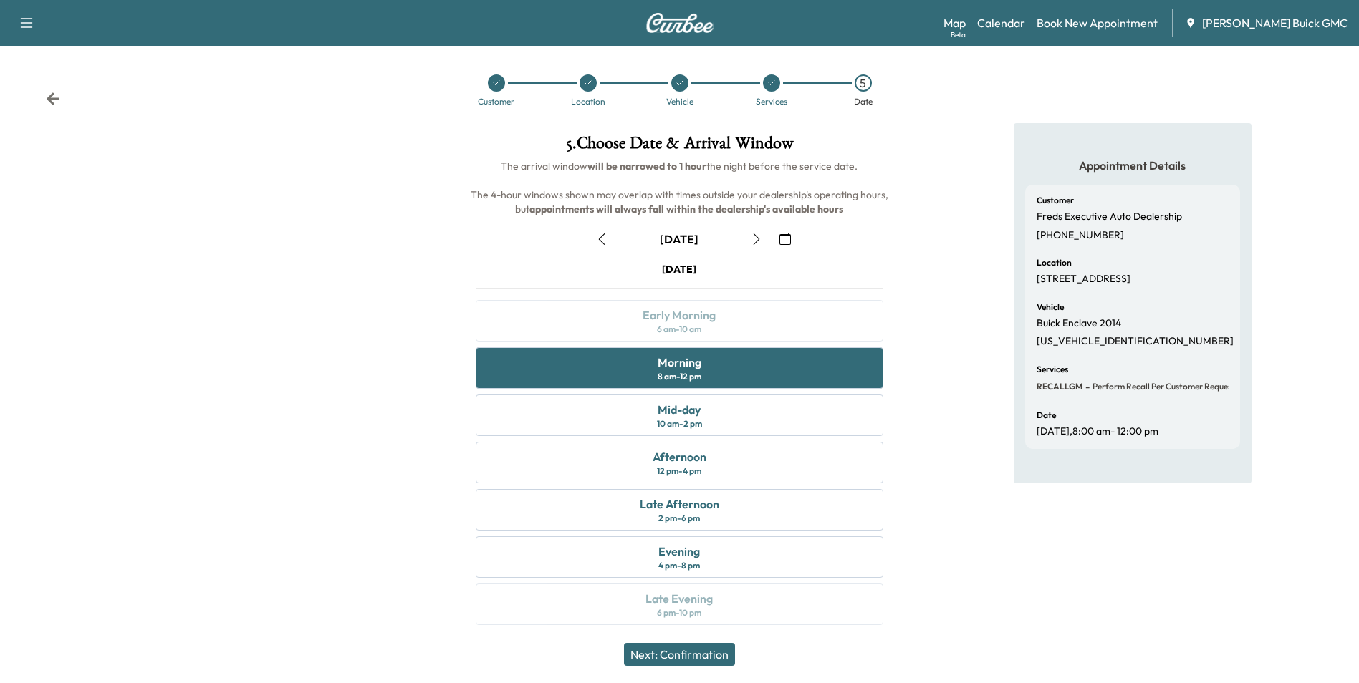
click at [709, 649] on button "Next: Confirmation" at bounding box center [679, 654] width 111 height 23
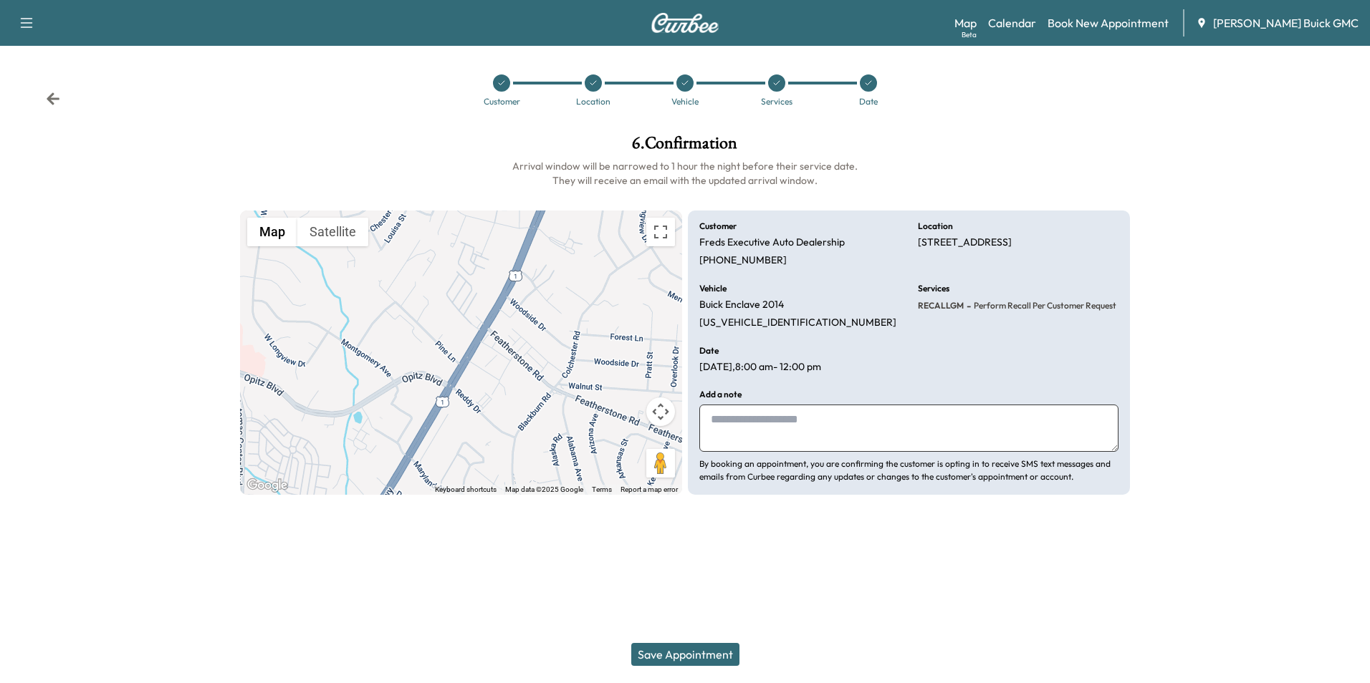
click at [785, 421] on textarea at bounding box center [908, 428] width 419 height 47
type textarea "**********"
click at [703, 655] on button "Save Appointment" at bounding box center [685, 654] width 108 height 23
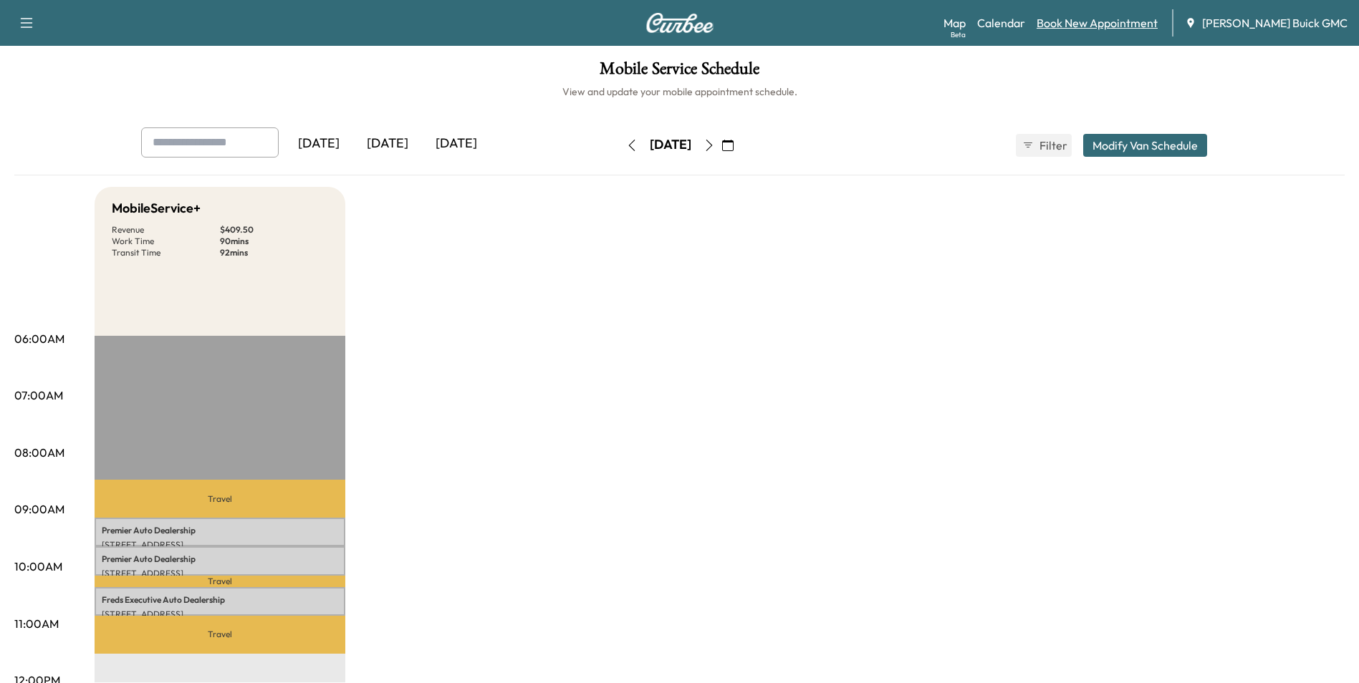
click at [1109, 21] on link "Book New Appointment" at bounding box center [1097, 22] width 121 height 17
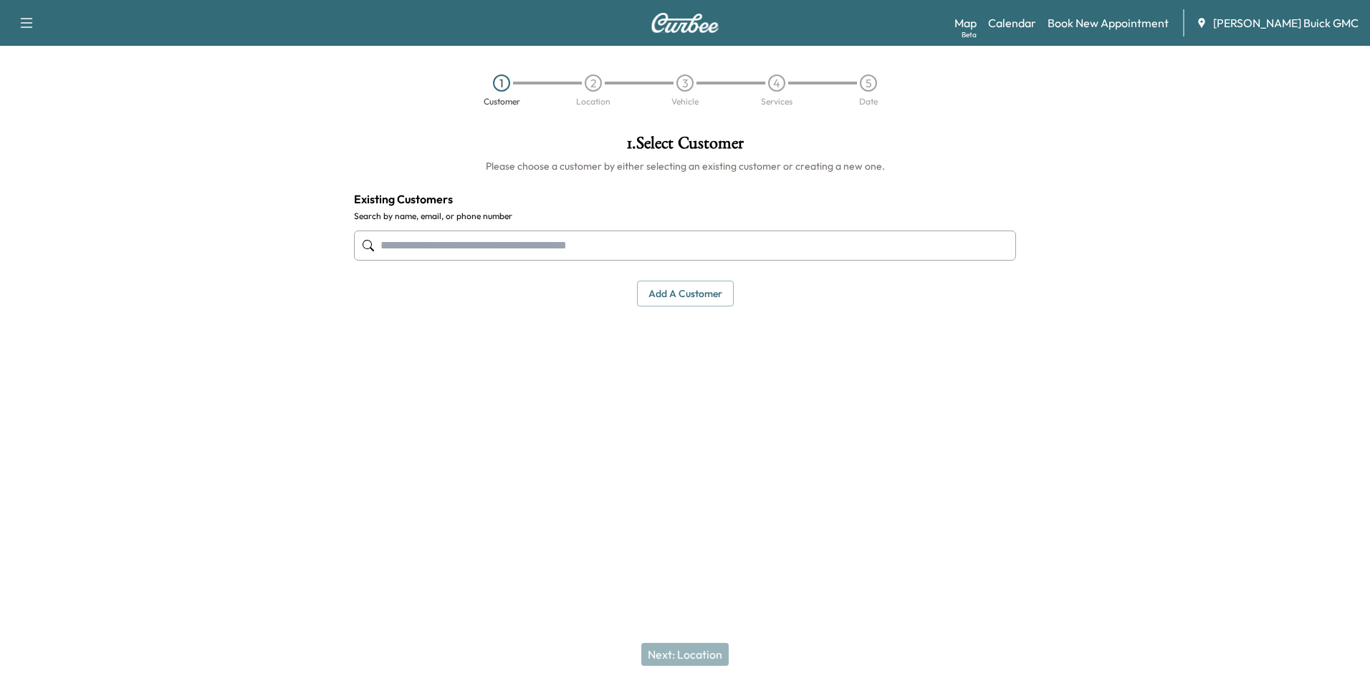
click at [592, 235] on input "text" at bounding box center [685, 246] width 662 height 30
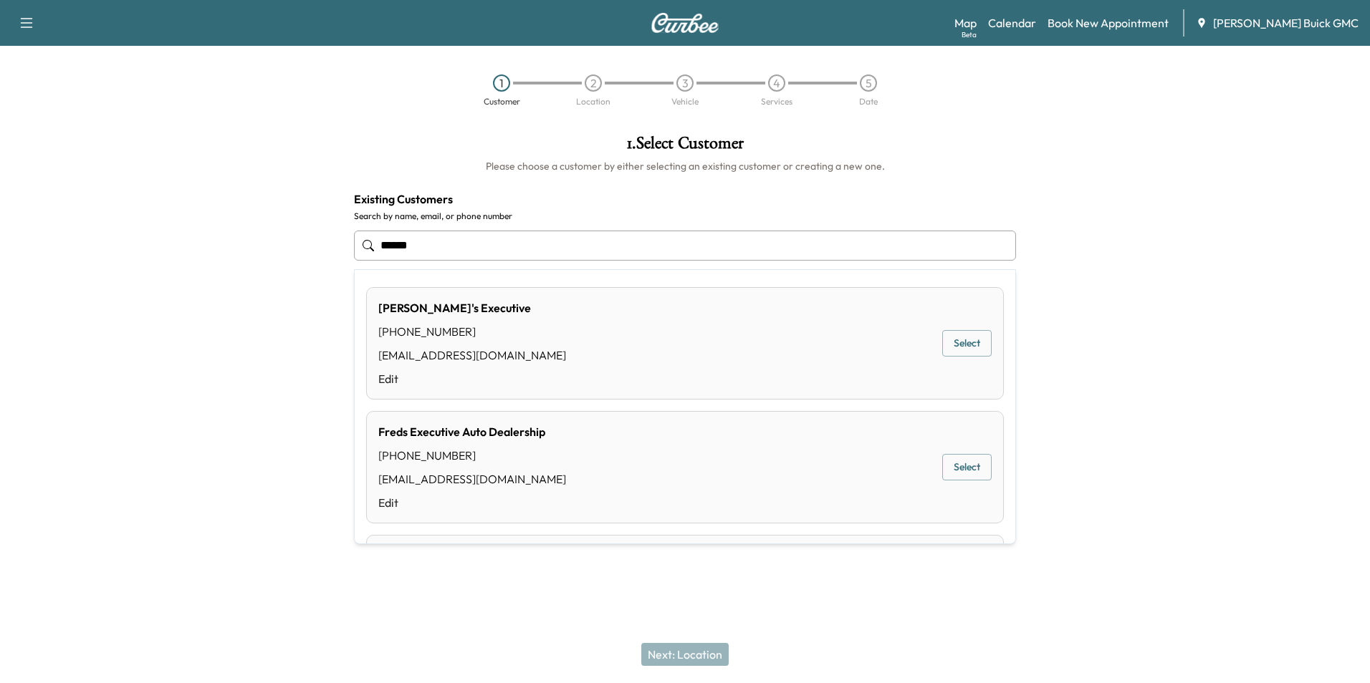
click at [947, 468] on button "Select" at bounding box center [966, 467] width 49 height 27
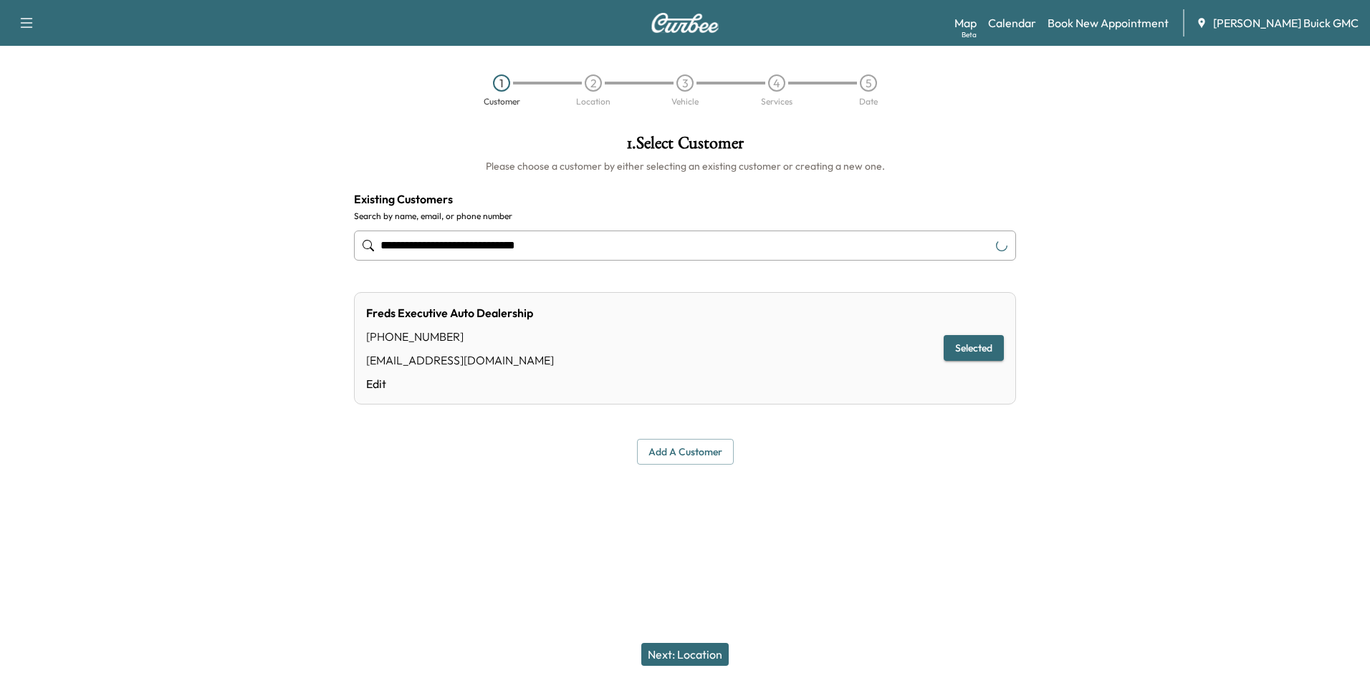
type input "**********"
click at [713, 649] on button "Next: Location" at bounding box center [684, 654] width 87 height 23
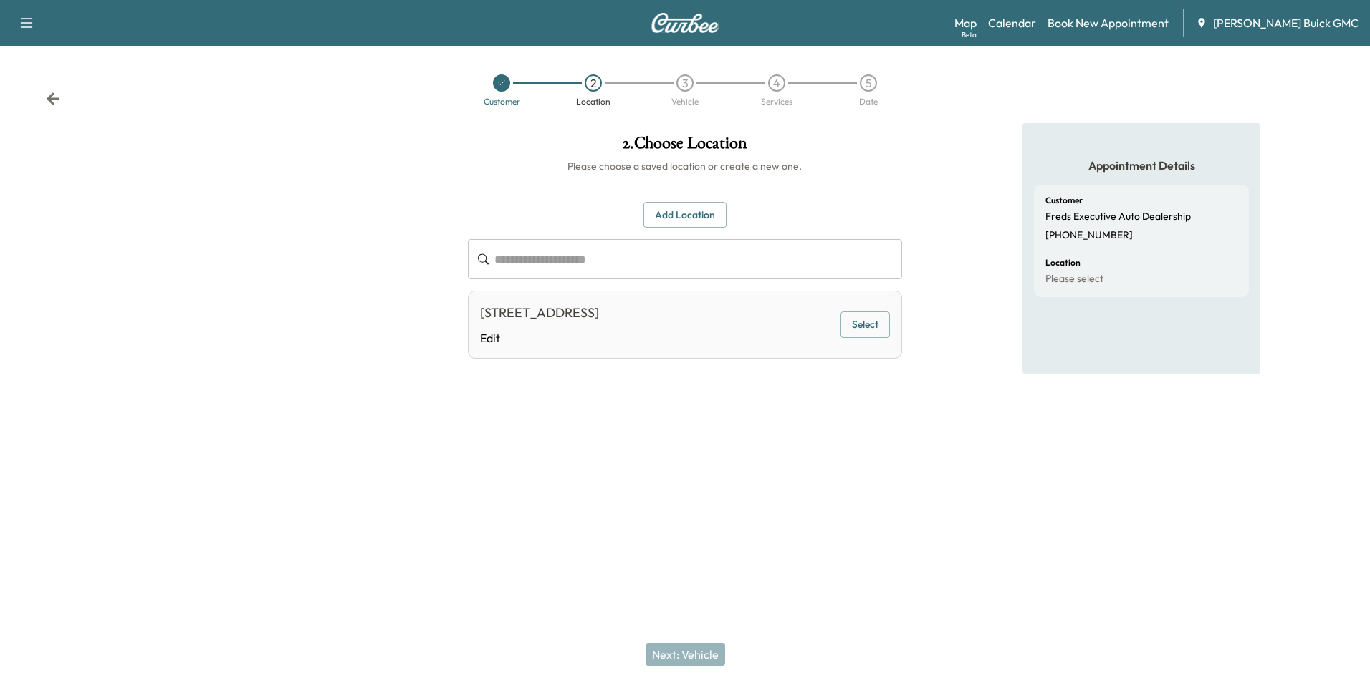
click at [863, 319] on button "Select" at bounding box center [864, 325] width 49 height 27
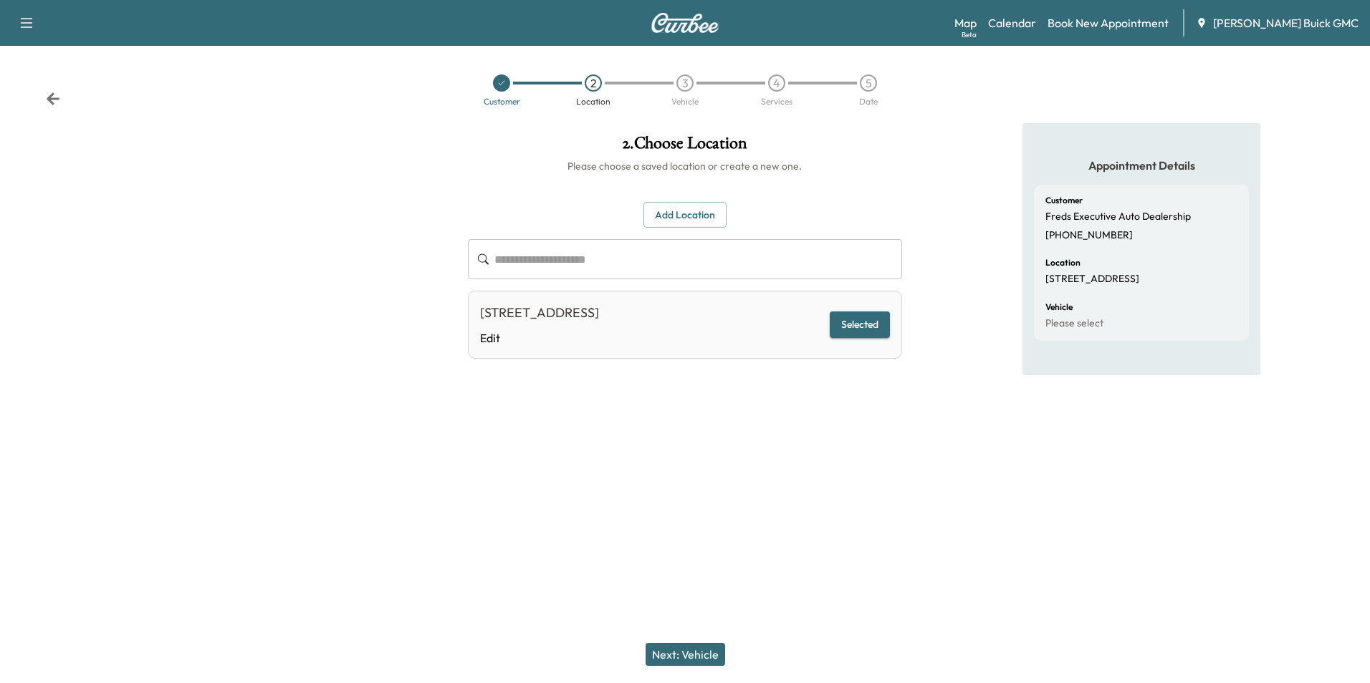
click at [695, 653] on button "Next: Vehicle" at bounding box center [685, 654] width 80 height 23
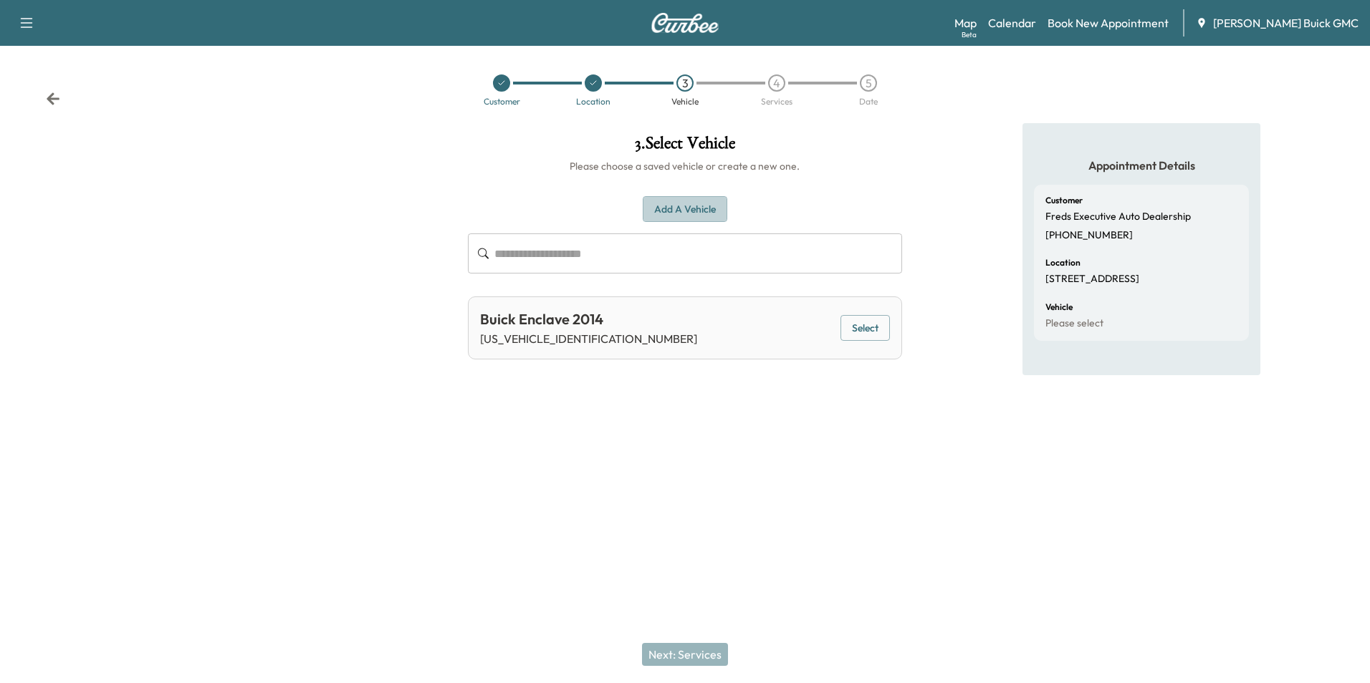
click at [683, 206] on button "Add a Vehicle" at bounding box center [685, 209] width 85 height 27
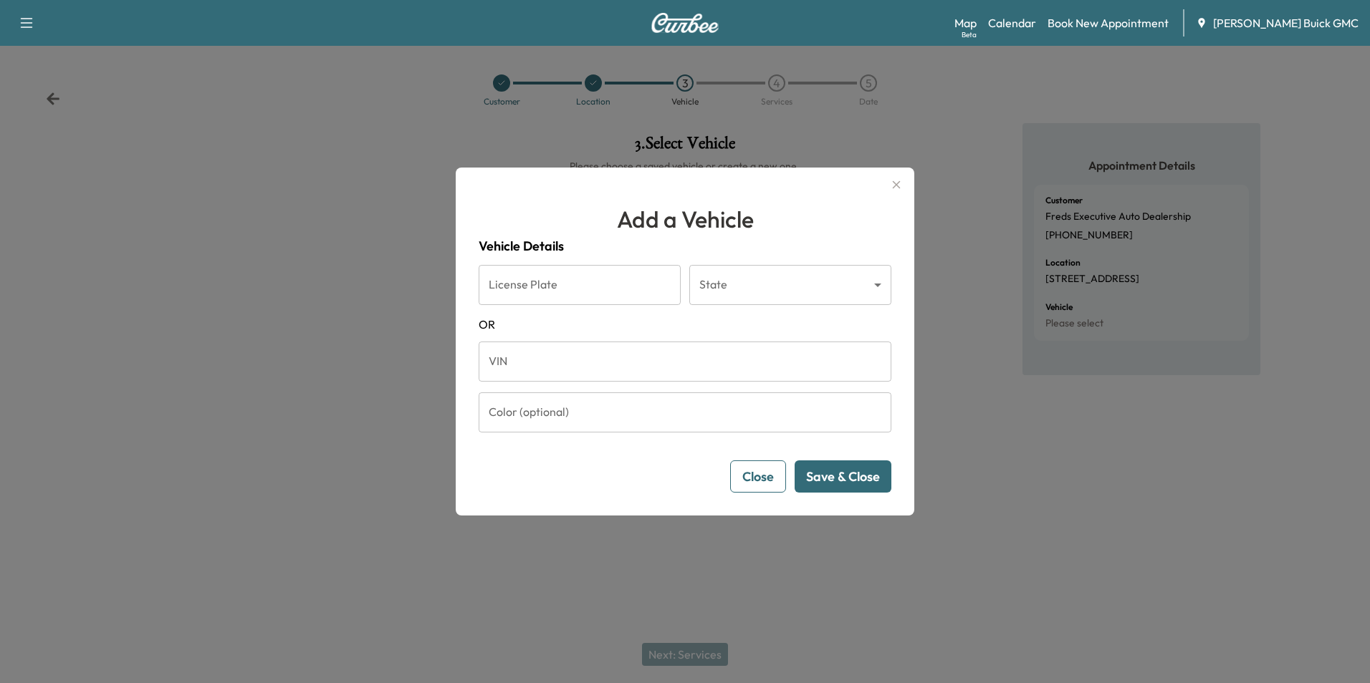
click at [581, 364] on input "VIN" at bounding box center [685, 362] width 413 height 40
type input "**********"
click at [830, 471] on button "Save & Close" at bounding box center [842, 477] width 97 height 32
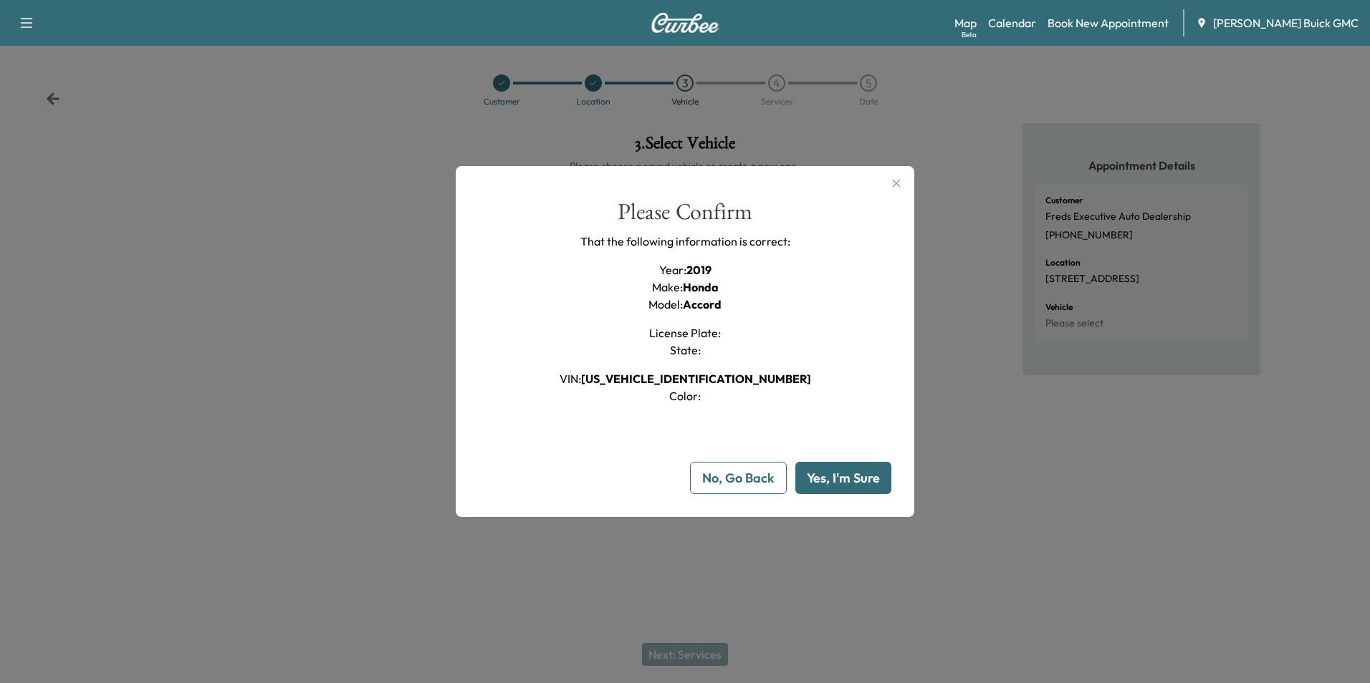
click at [836, 475] on button "Yes, I'm Sure" at bounding box center [843, 478] width 96 height 32
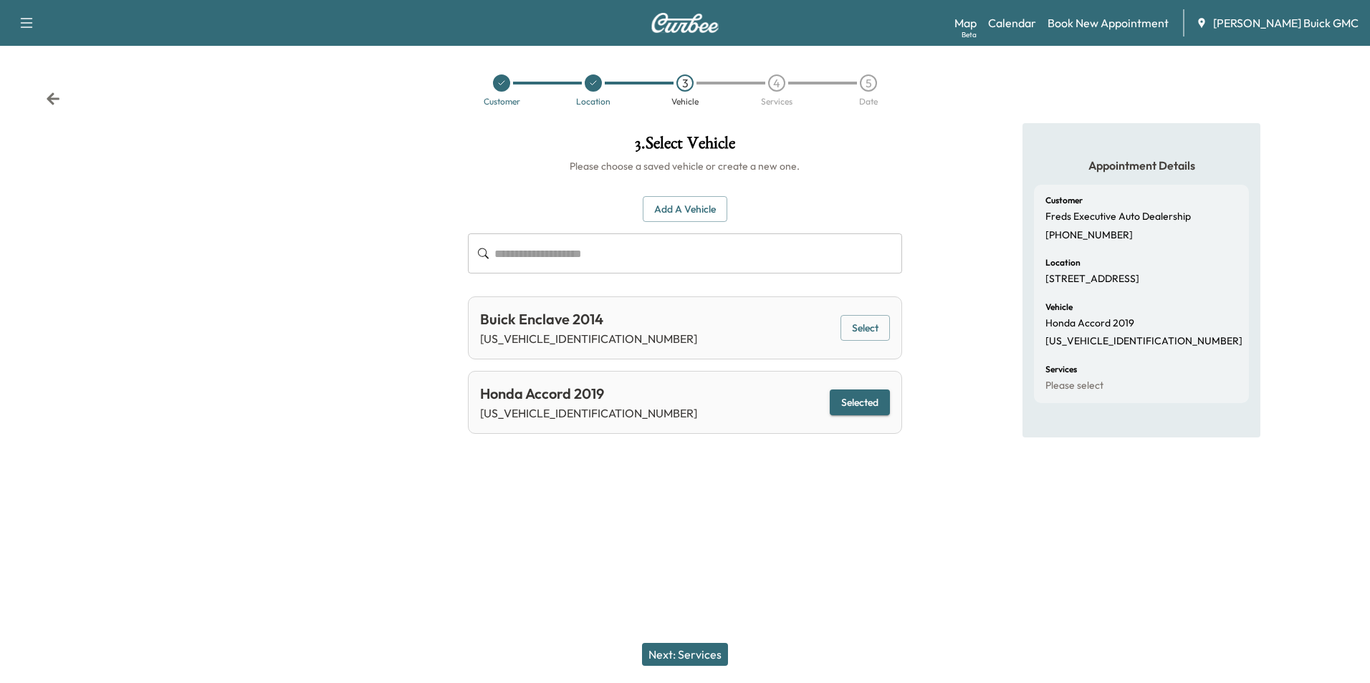
click at [701, 651] on button "Next: Services" at bounding box center [685, 654] width 86 height 23
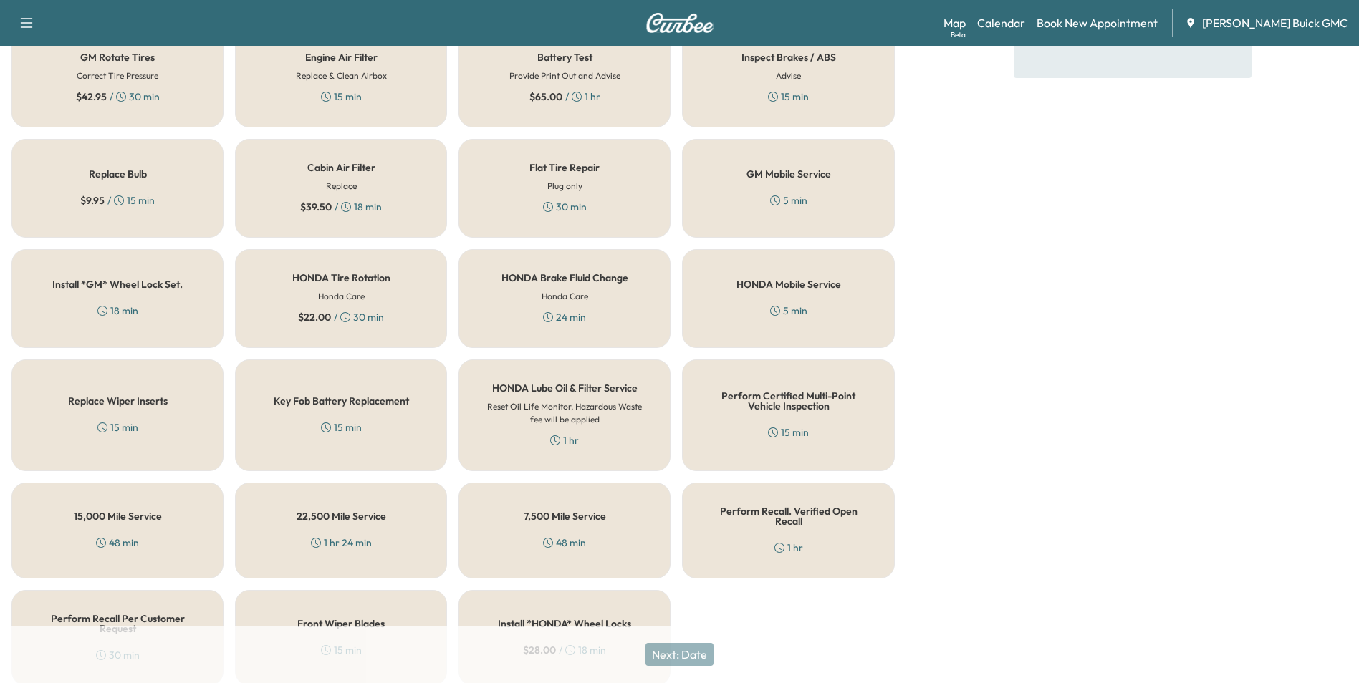
scroll to position [410, 0]
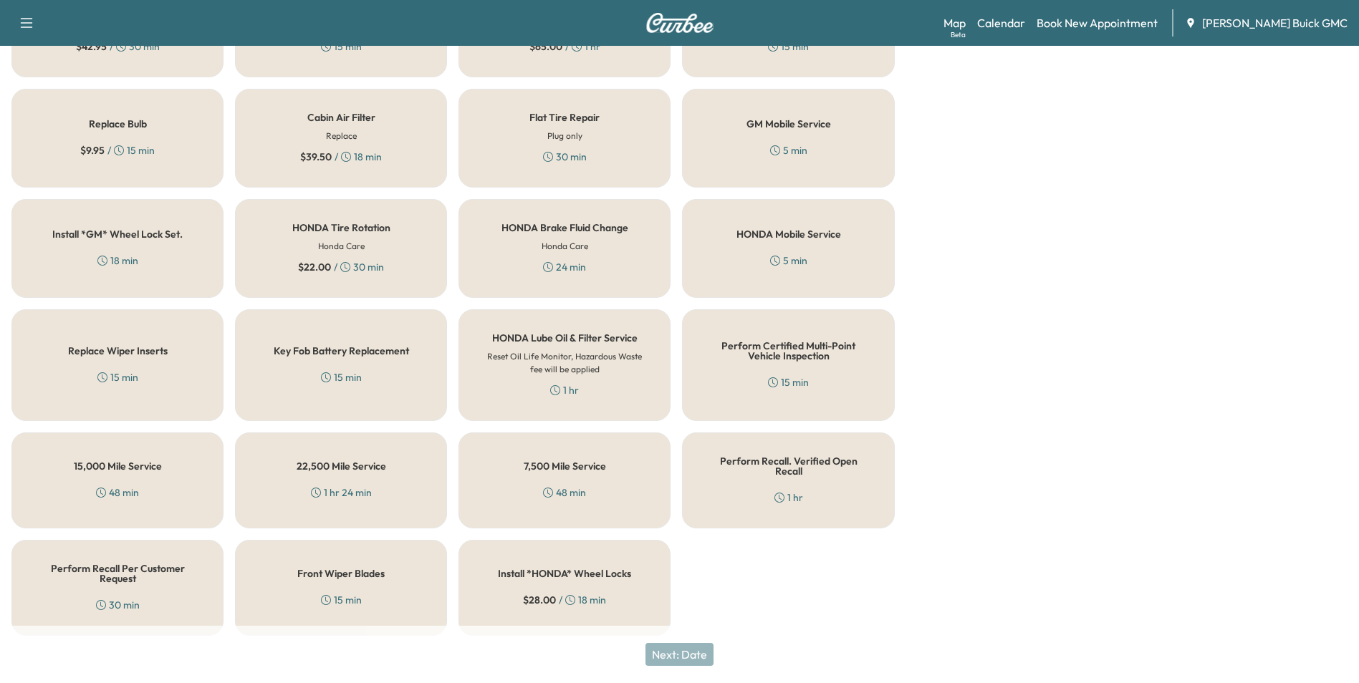
click at [126, 564] on h5 "Perform Recall Per Customer Request" at bounding box center [117, 574] width 165 height 20
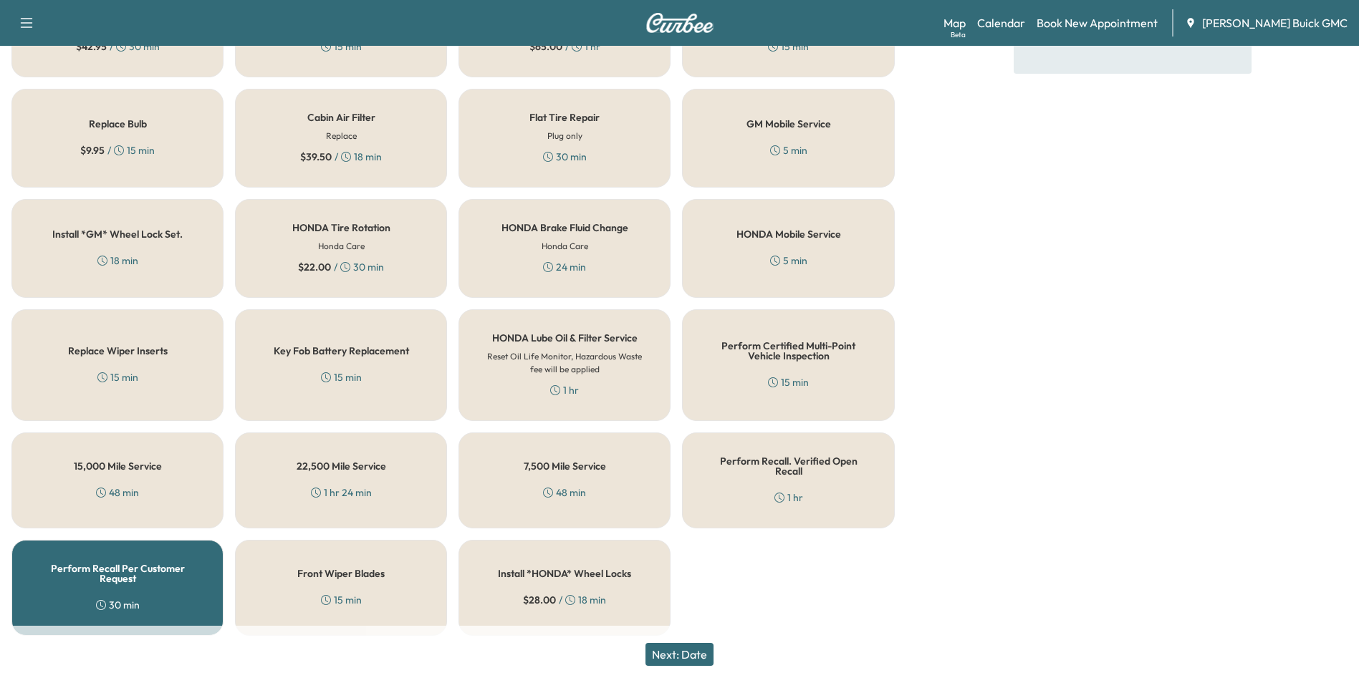
click at [704, 653] on button "Next: Date" at bounding box center [679, 654] width 68 height 23
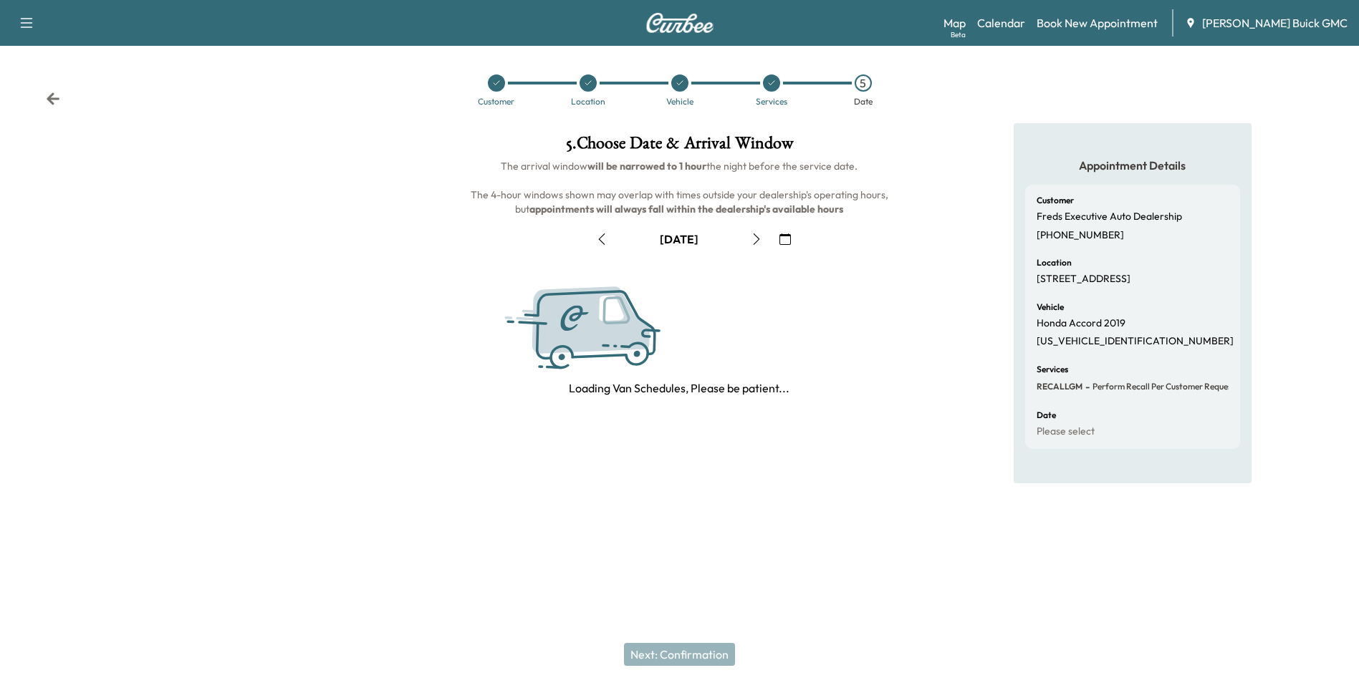
scroll to position [0, 0]
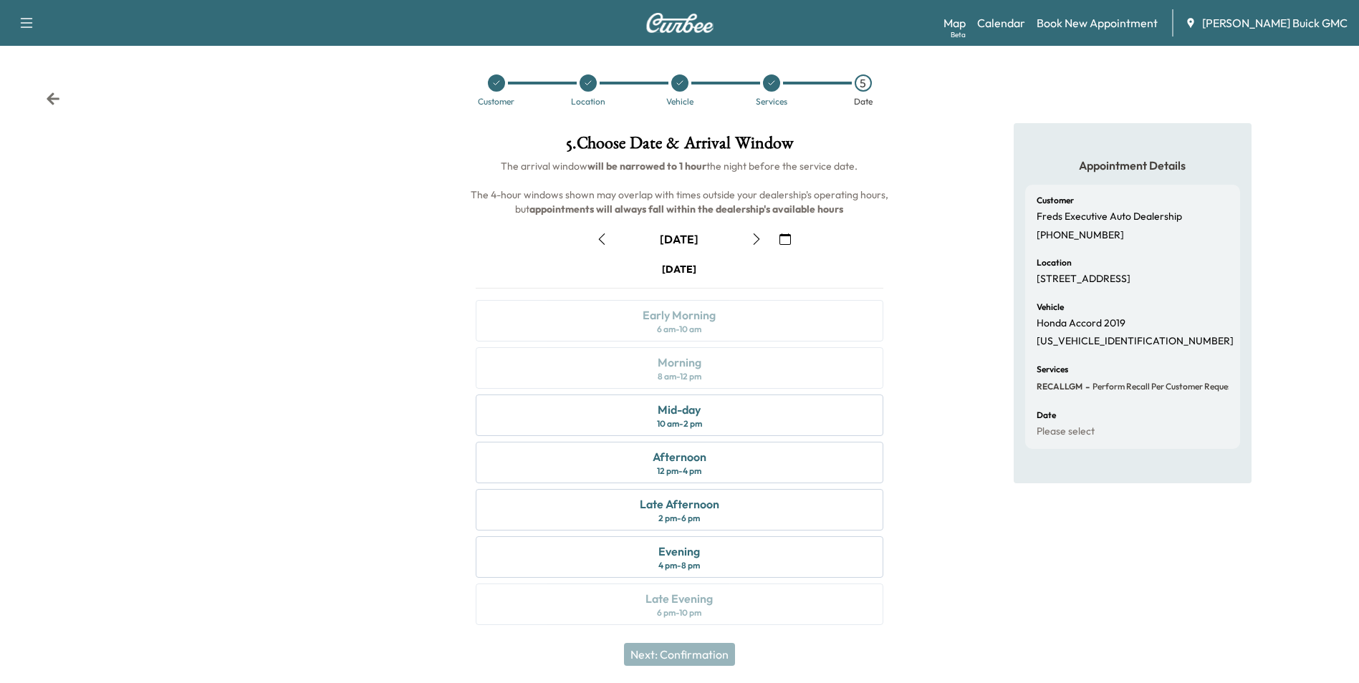
click at [755, 236] on icon "button" at bounding box center [756, 239] width 11 height 11
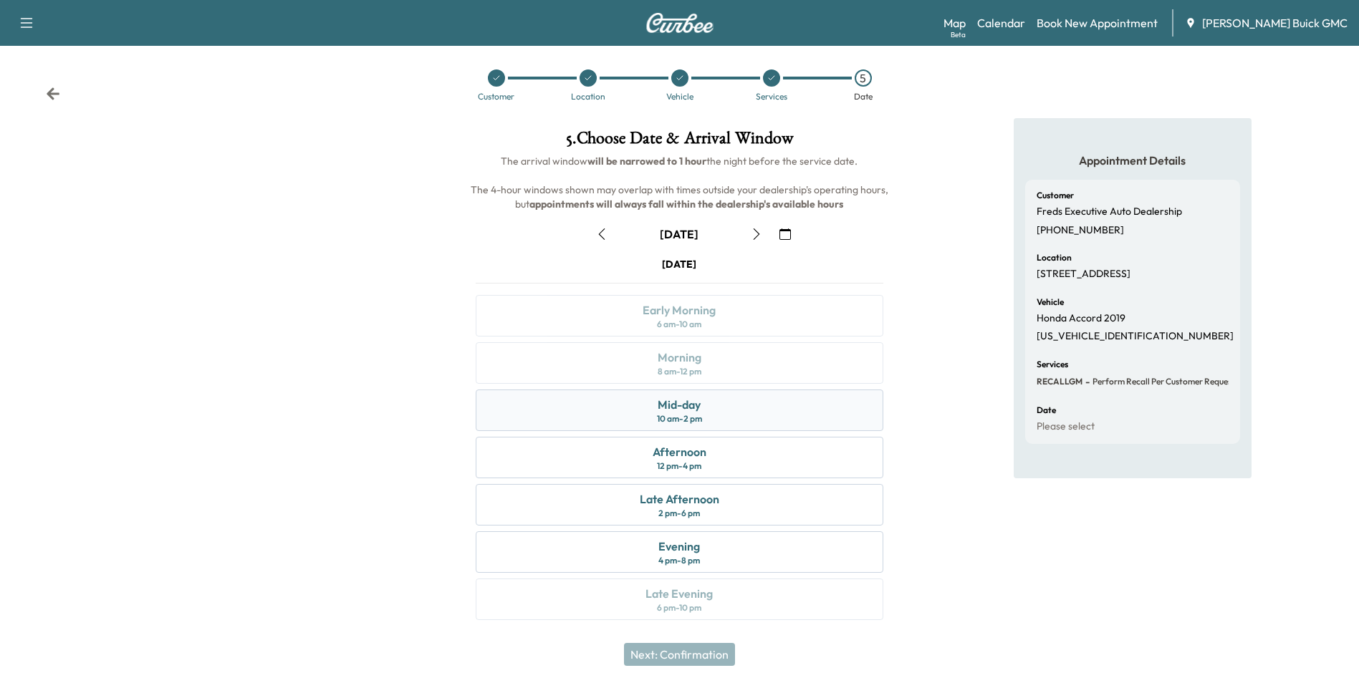
click at [721, 404] on div "Mid-day 10 am - 2 pm" at bounding box center [679, 411] width 407 height 42
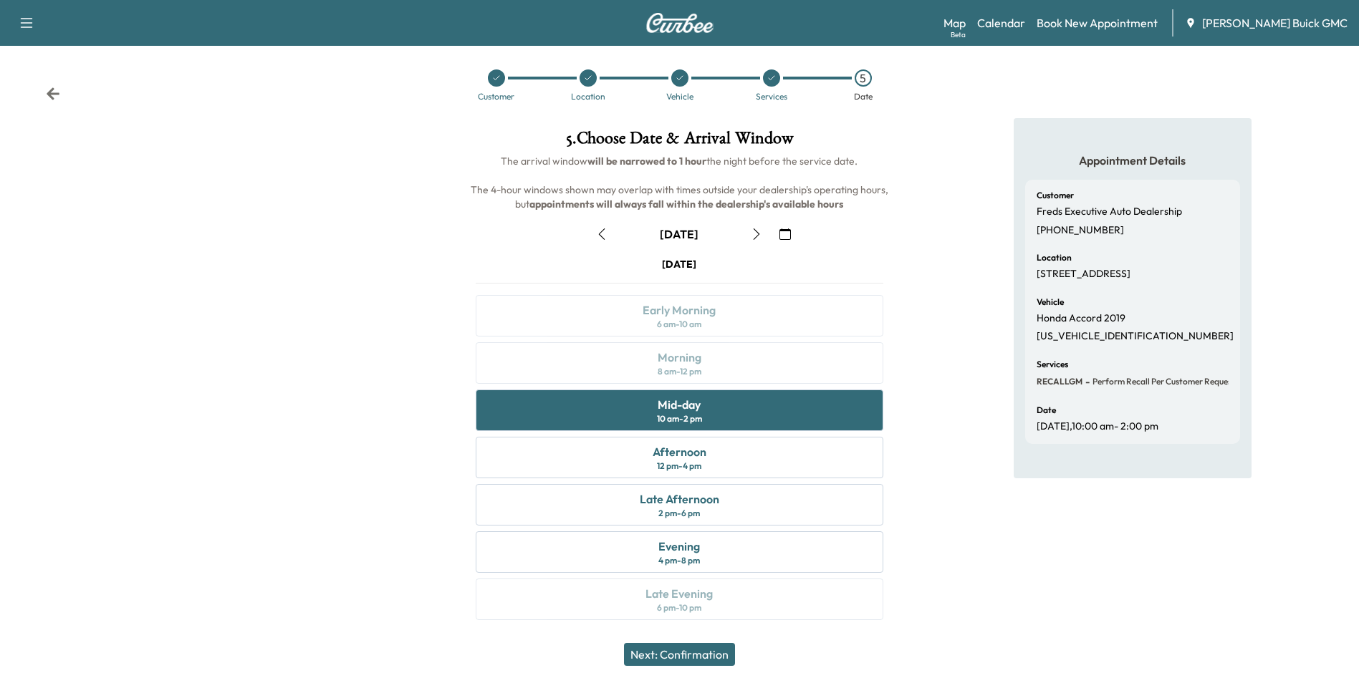
click at [700, 655] on button "Next: Confirmation" at bounding box center [679, 654] width 111 height 23
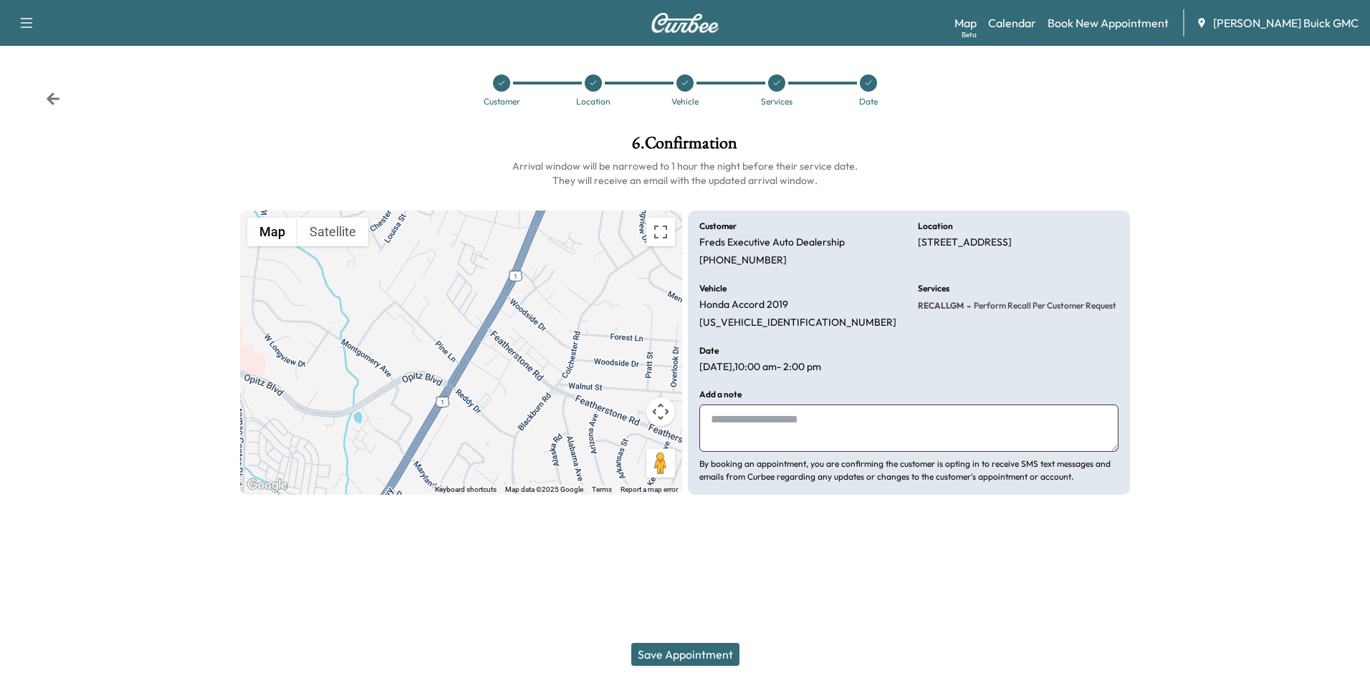
click at [818, 435] on textarea at bounding box center [908, 428] width 419 height 47
type textarea "**********"
click at [708, 653] on button "Save Appointment" at bounding box center [685, 654] width 108 height 23
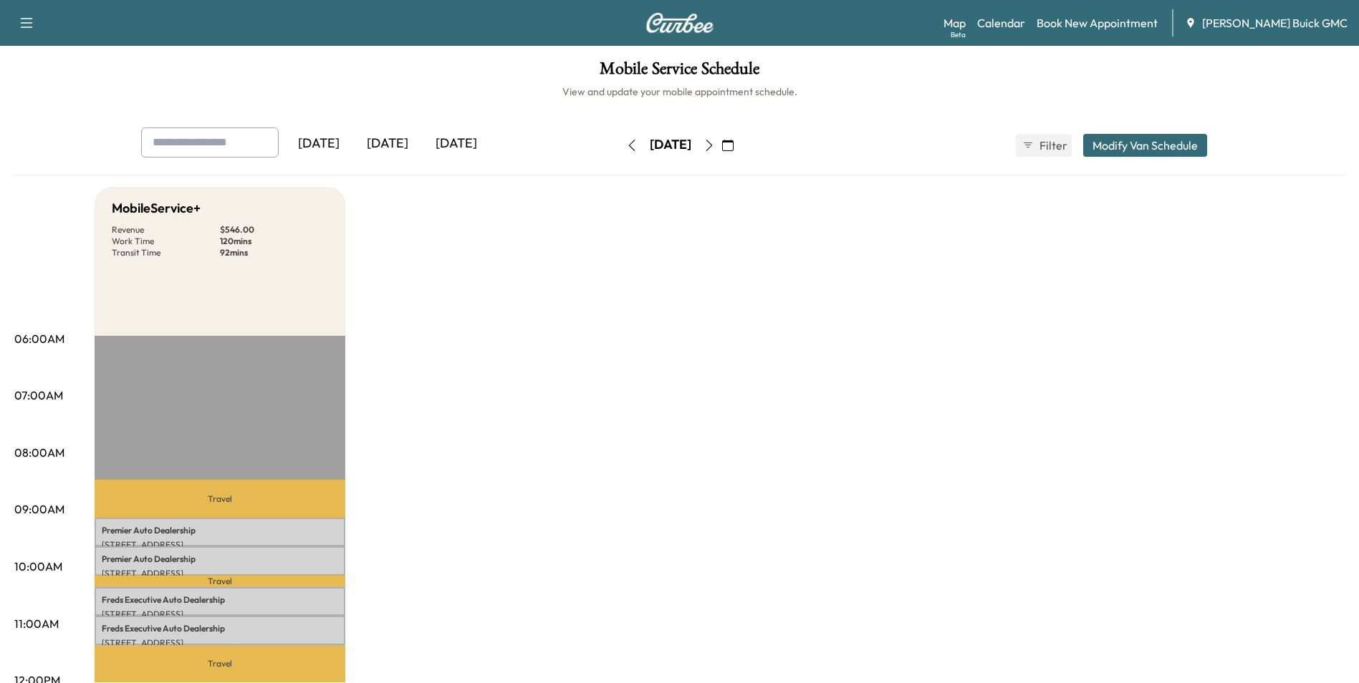
click at [1117, 22] on link "Book New Appointment" at bounding box center [1097, 22] width 121 height 17
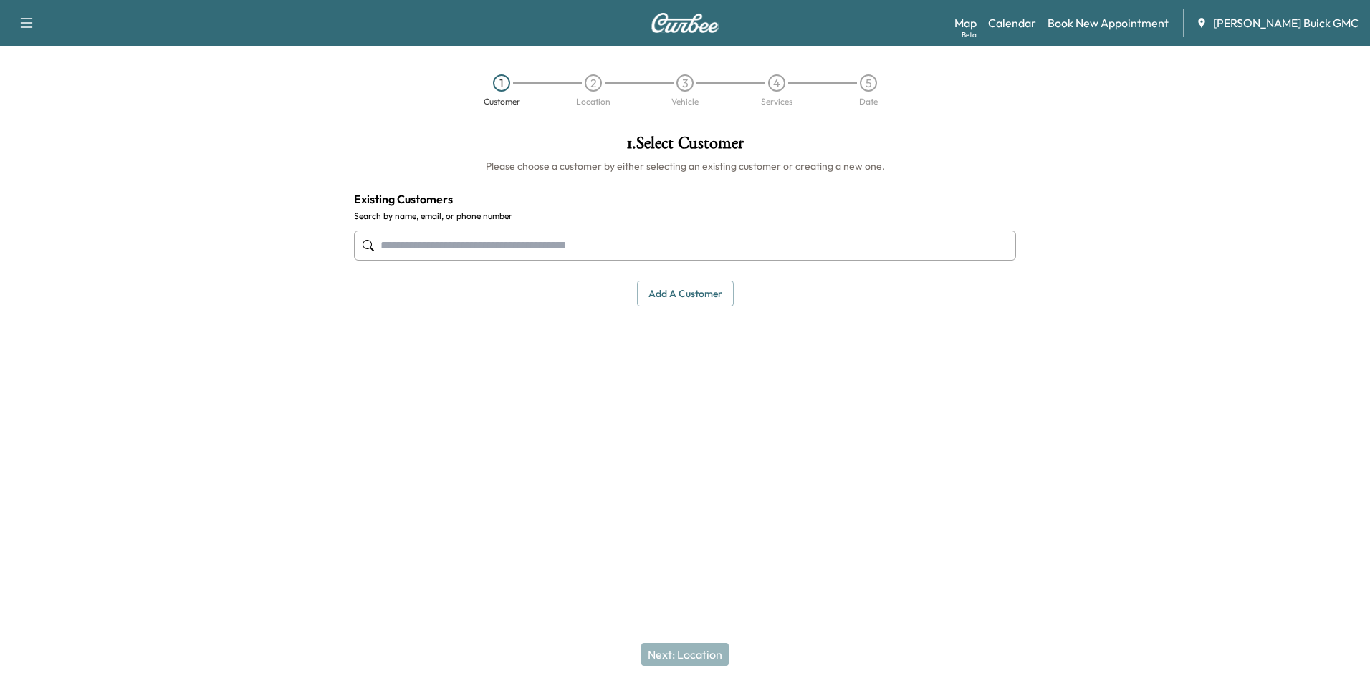
click at [985, 360] on div "1 . Select Customer Please choose a customer by either selecting an existing cu…" at bounding box center [684, 294] width 685 height 342
click at [755, 345] on div "1 . Select Customer Please choose a customer by either selecting an existing cu…" at bounding box center [684, 294] width 685 height 342
click at [701, 393] on div "1 . Select Customer Please choose a customer by either selecting an existing cu…" at bounding box center [684, 294] width 685 height 342
click at [1036, 21] on link "Calendar" at bounding box center [1012, 22] width 48 height 17
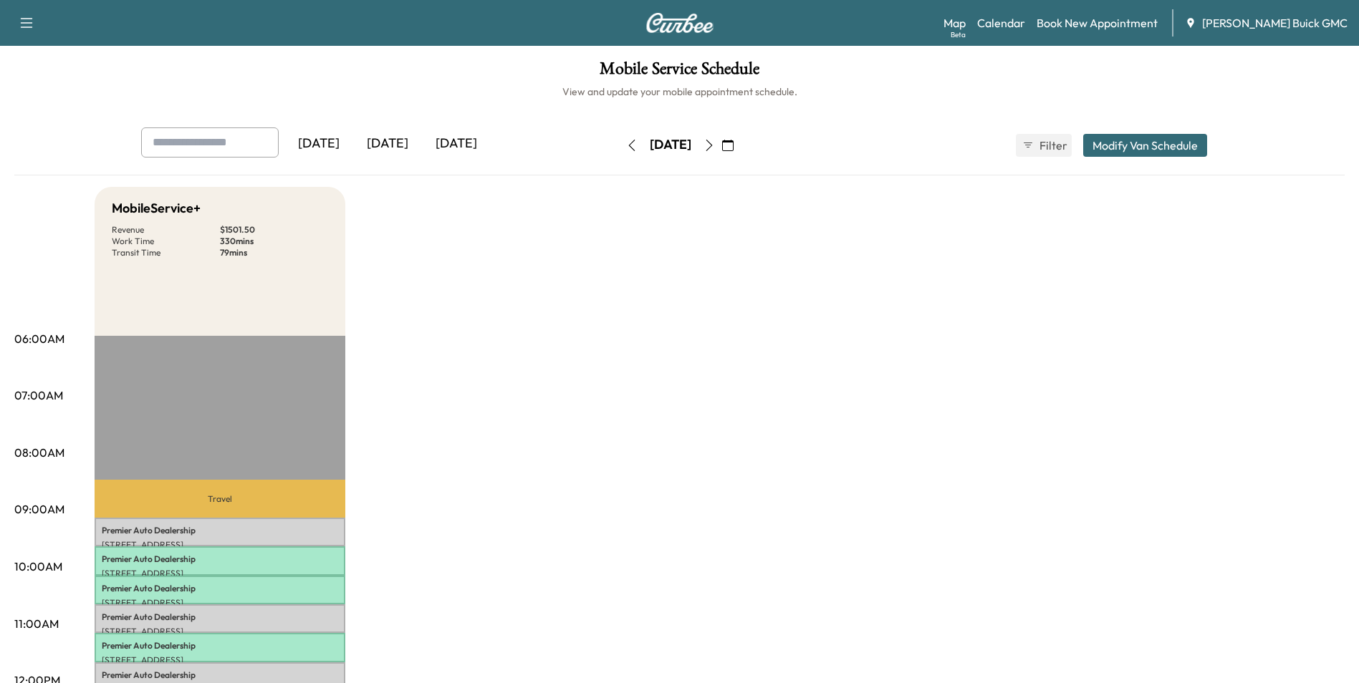
click at [715, 145] on icon "button" at bounding box center [708, 145] width 11 height 11
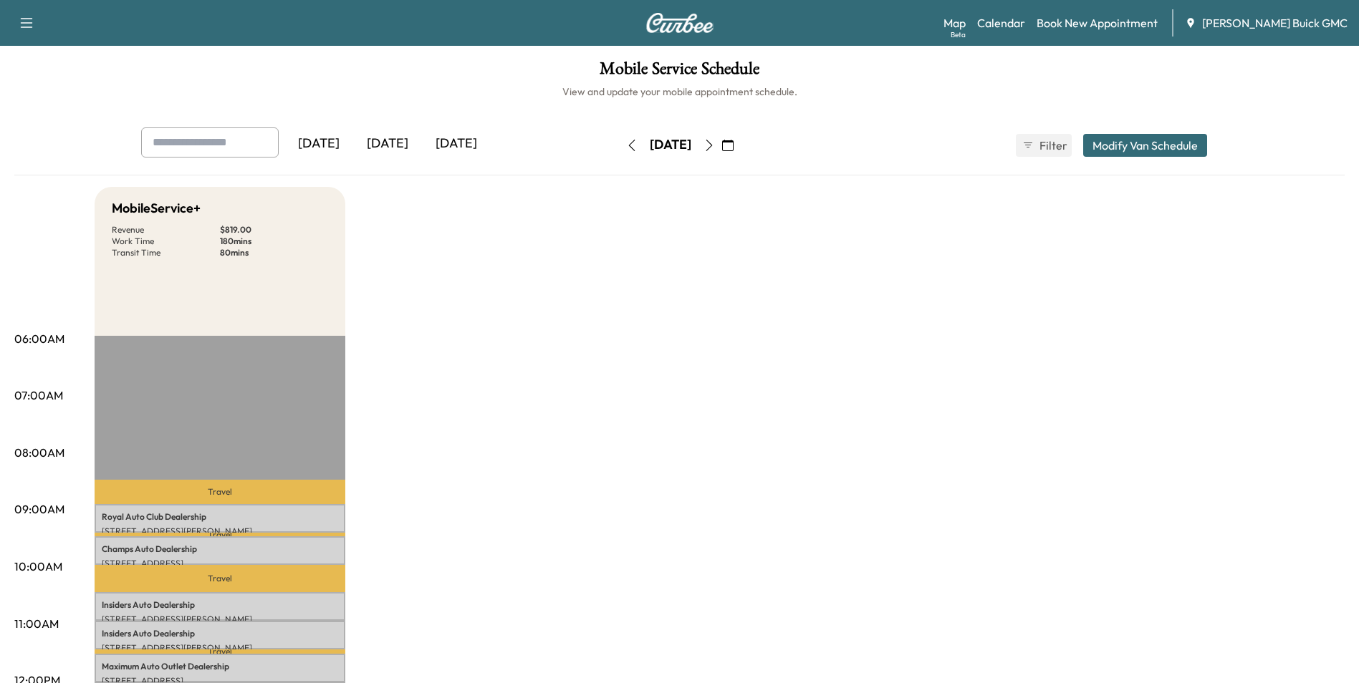
click at [715, 143] on icon "button" at bounding box center [708, 145] width 11 height 11
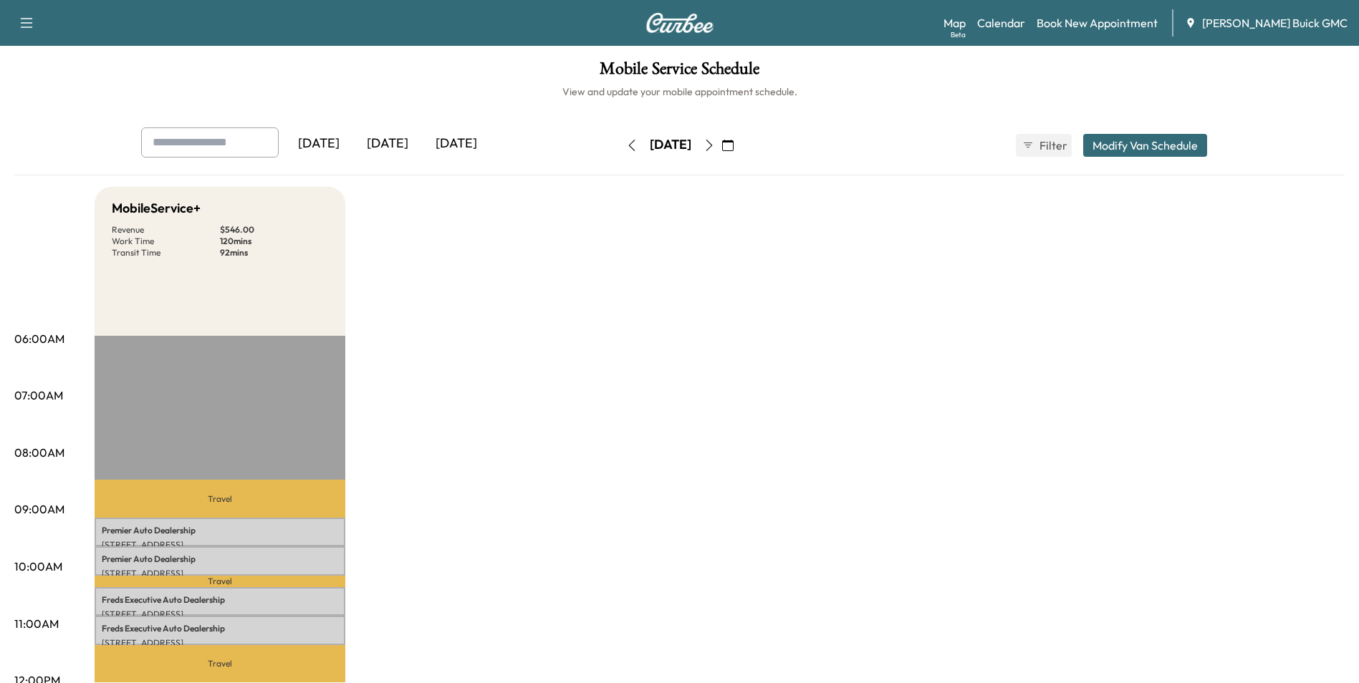
drag, startPoint x: 717, startPoint y: 275, endPoint x: 721, endPoint y: 248, distance: 27.5
drag, startPoint x: 746, startPoint y: 246, endPoint x: 643, endPoint y: 276, distance: 106.6
click at [1123, 19] on link "Book New Appointment" at bounding box center [1097, 22] width 121 height 17
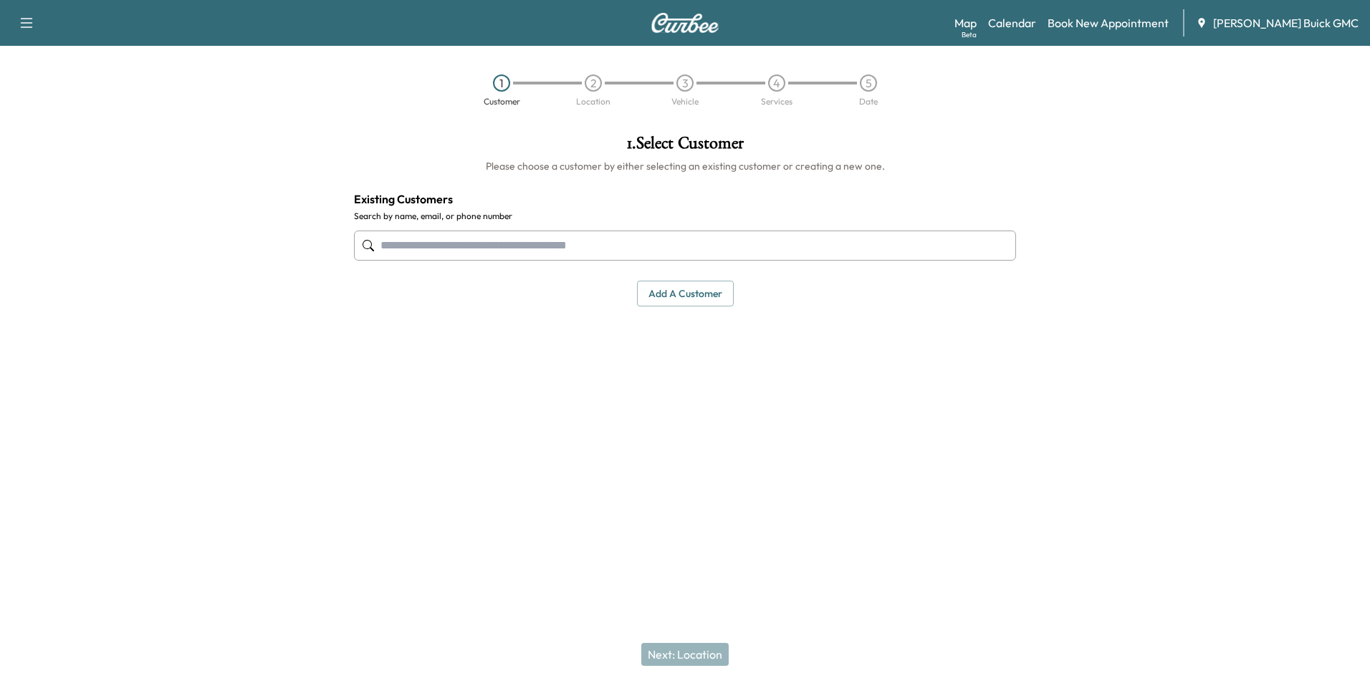
click at [555, 241] on input "text" at bounding box center [685, 246] width 662 height 30
click at [525, 244] on input "text" at bounding box center [685, 246] width 662 height 30
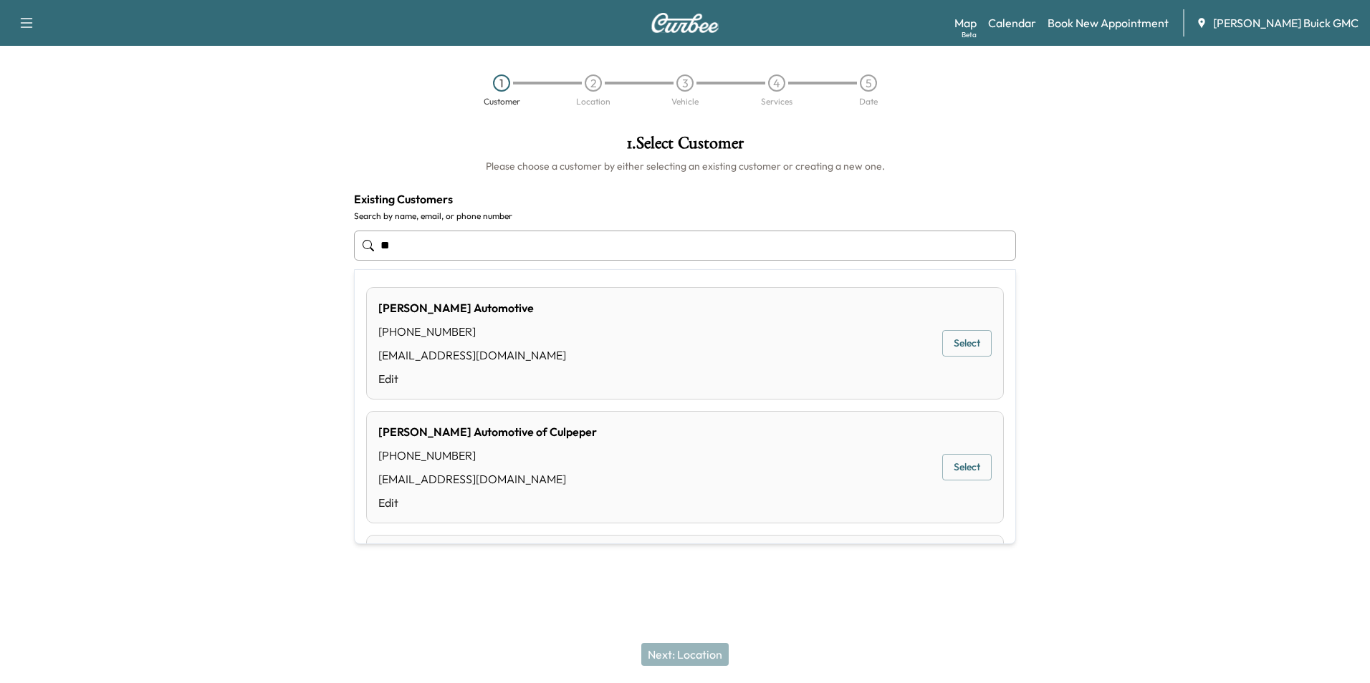
type input "*"
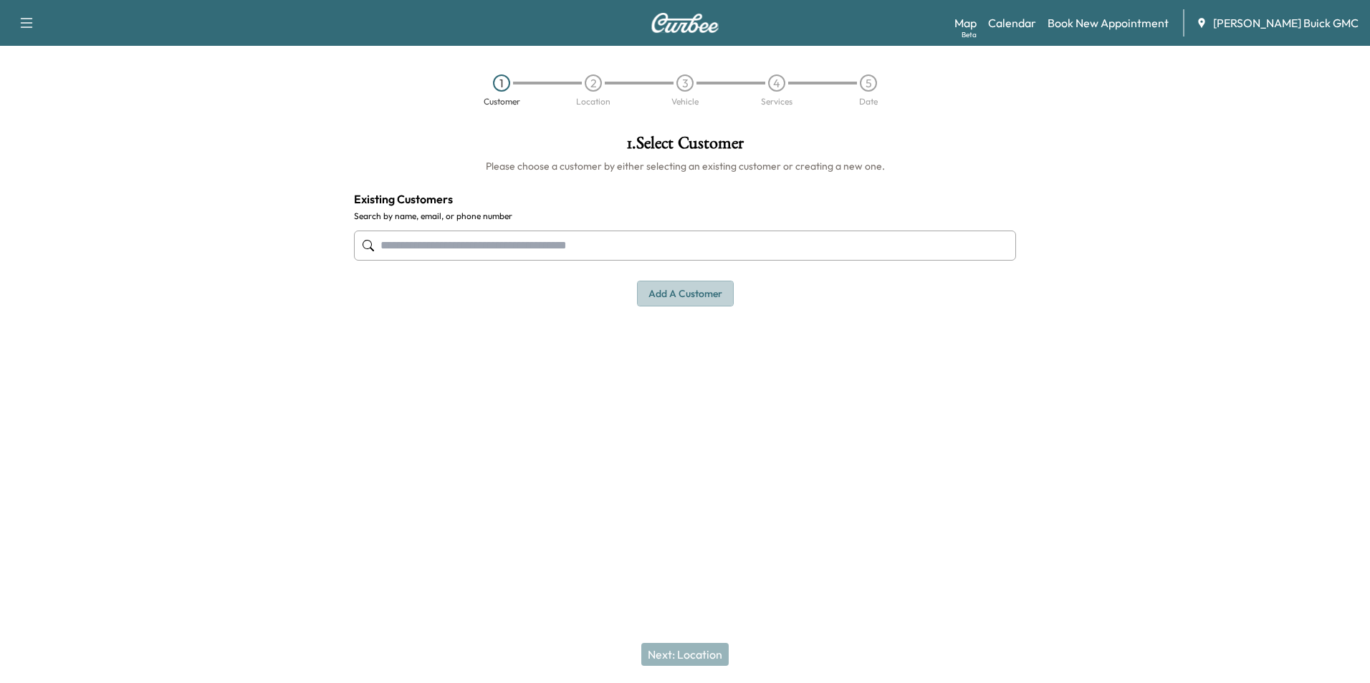
click at [673, 288] on button "Add a customer" at bounding box center [685, 294] width 97 height 27
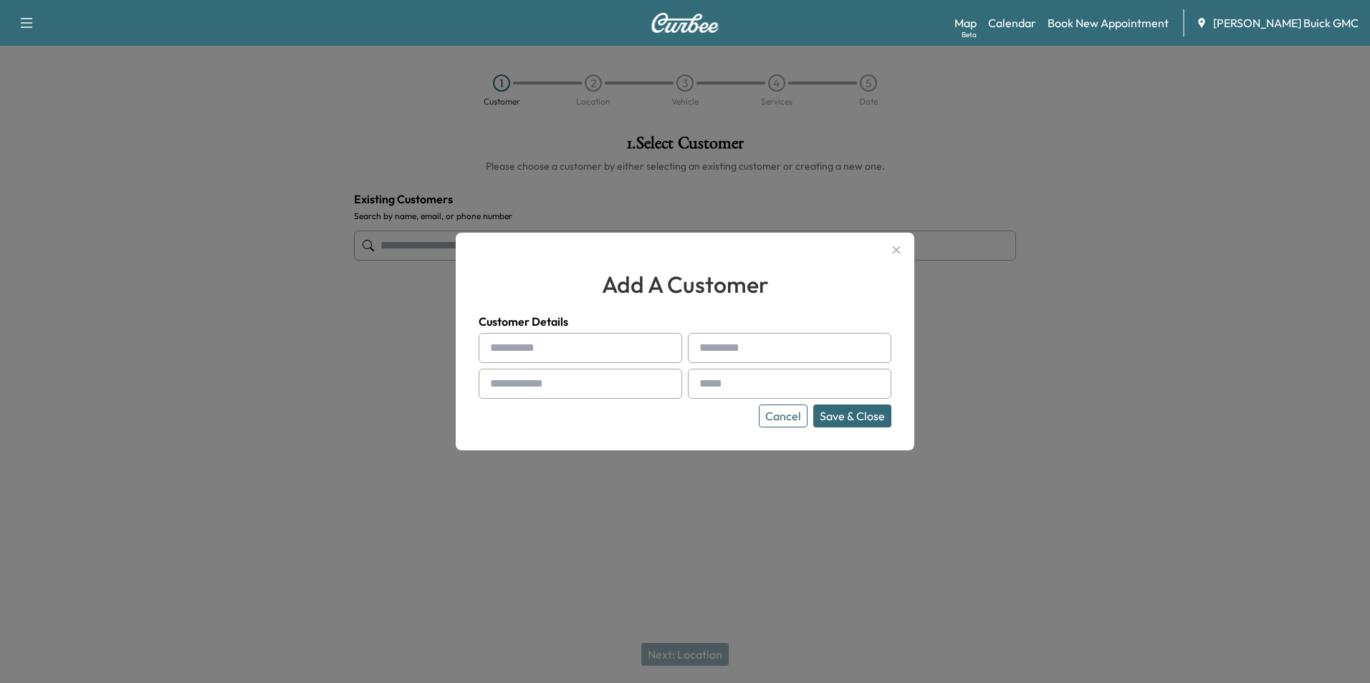
click at [558, 342] on input "text" at bounding box center [580, 348] width 203 height 30
type input "**********"
click at [731, 383] on input "text" at bounding box center [789, 384] width 203 height 30
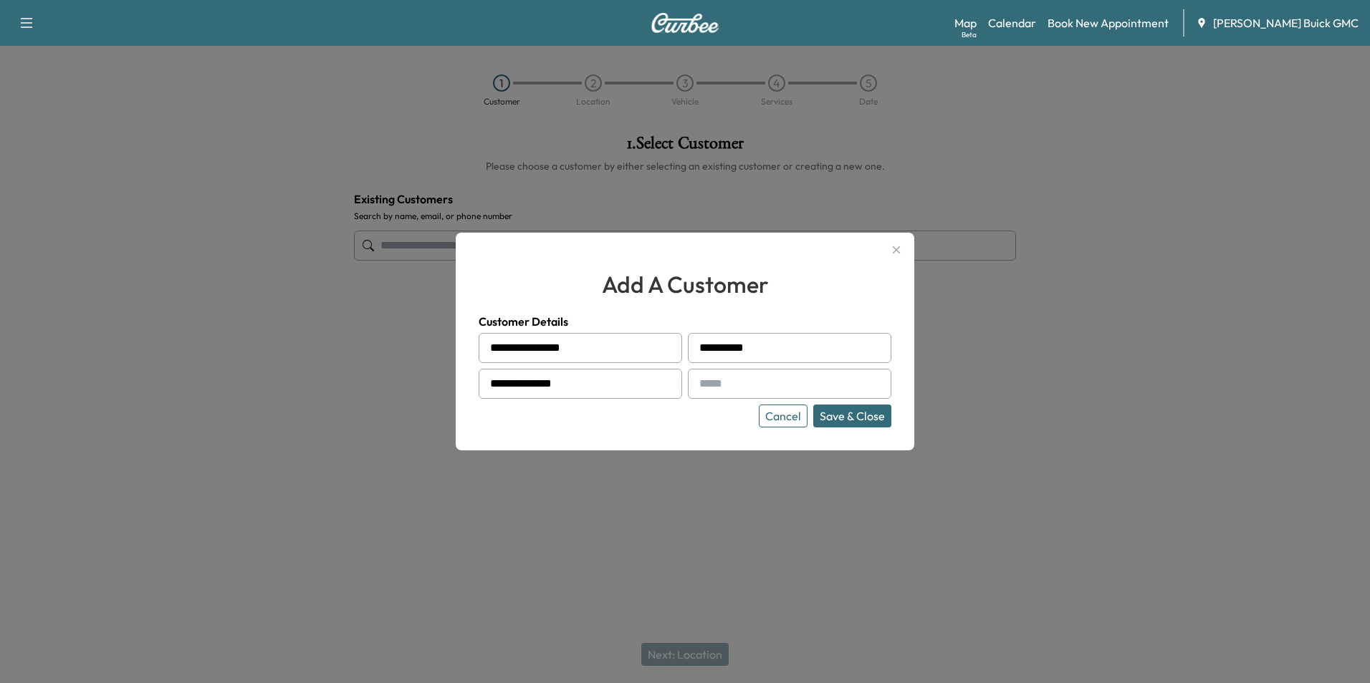
type input "**********"
click at [845, 414] on button "Save & Close" at bounding box center [852, 416] width 78 height 23
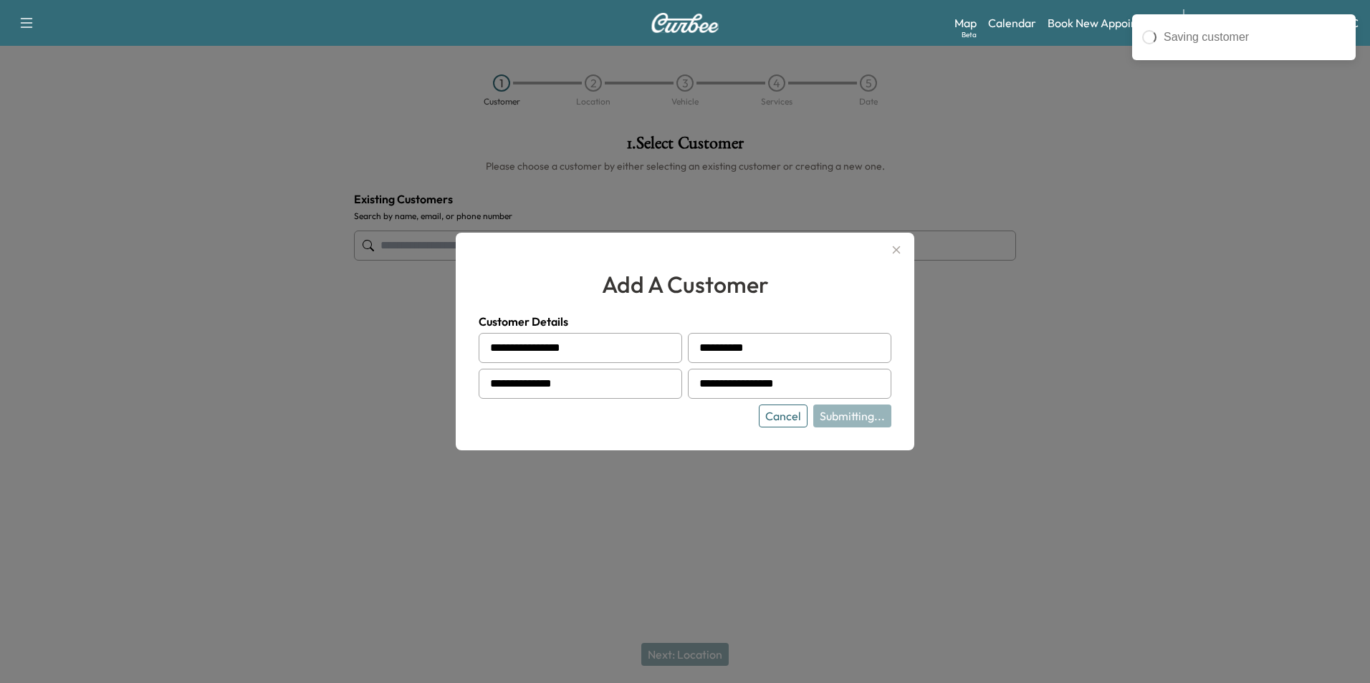
type input "**********"
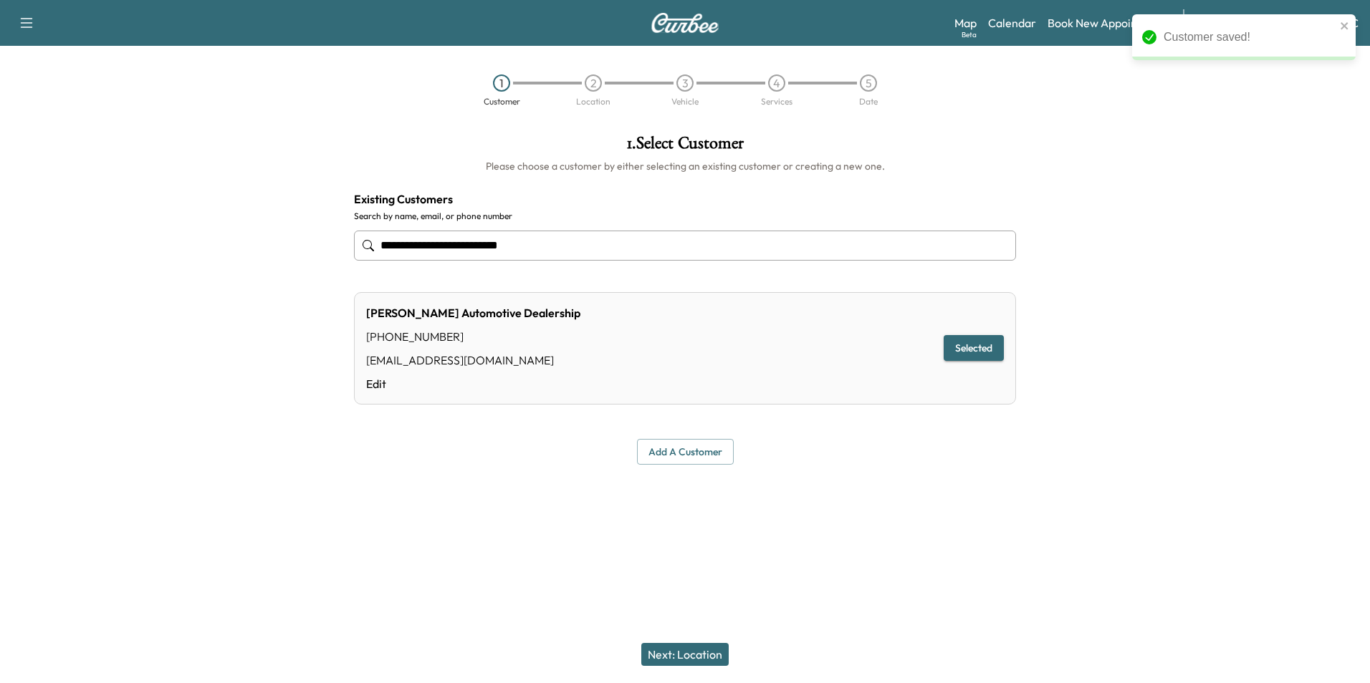
click at [701, 650] on button "Next: Location" at bounding box center [684, 654] width 87 height 23
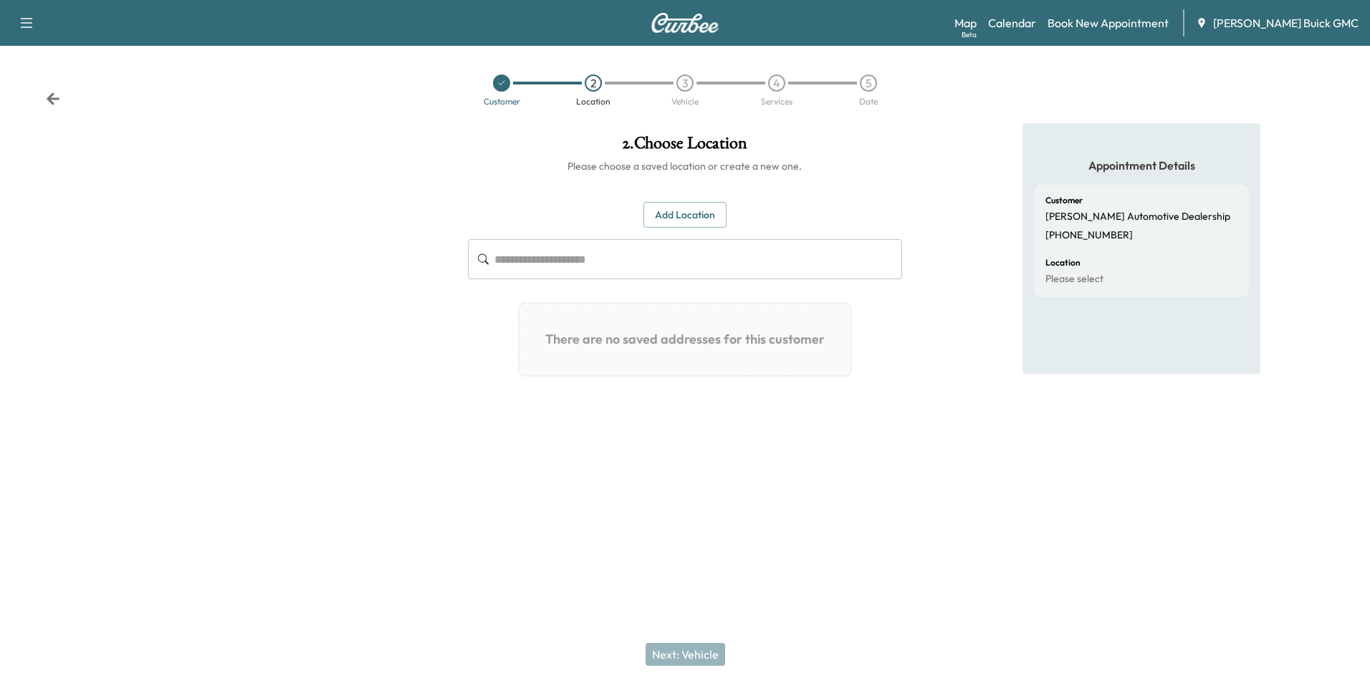
click at [677, 206] on button "Add Location" at bounding box center [684, 215] width 83 height 27
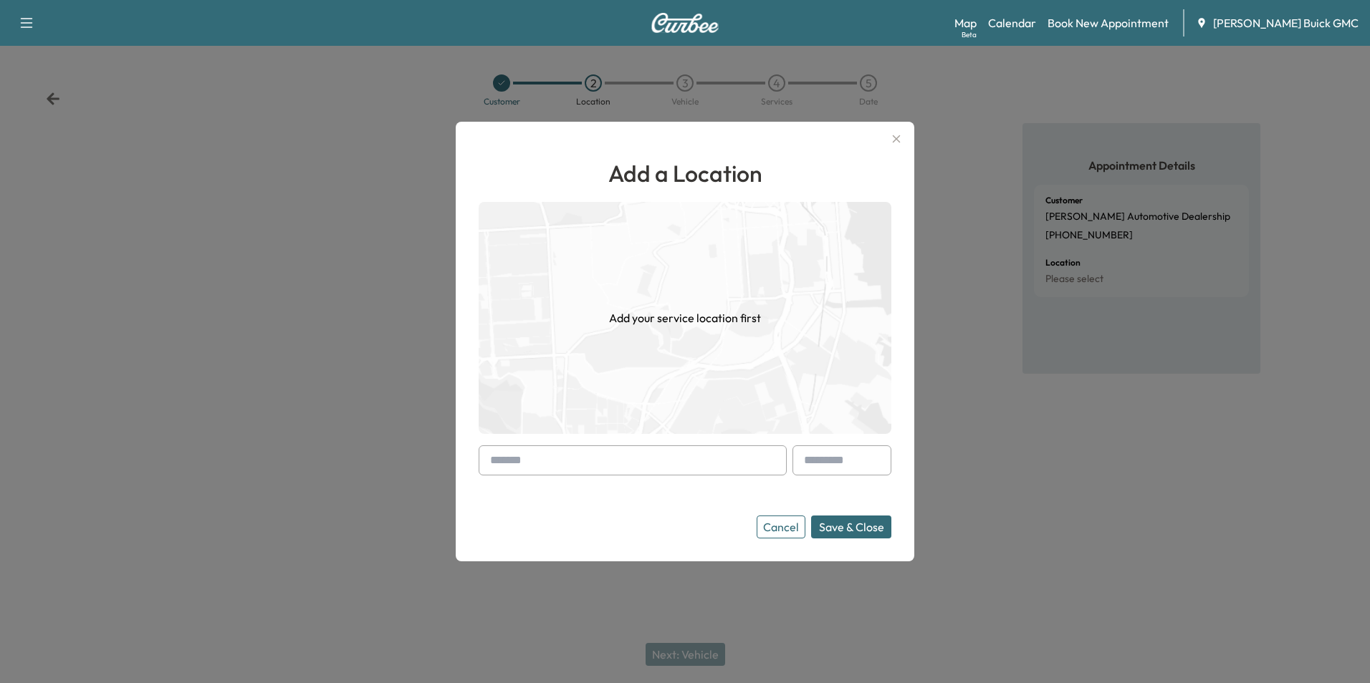
click at [592, 462] on input "text" at bounding box center [633, 461] width 308 height 30
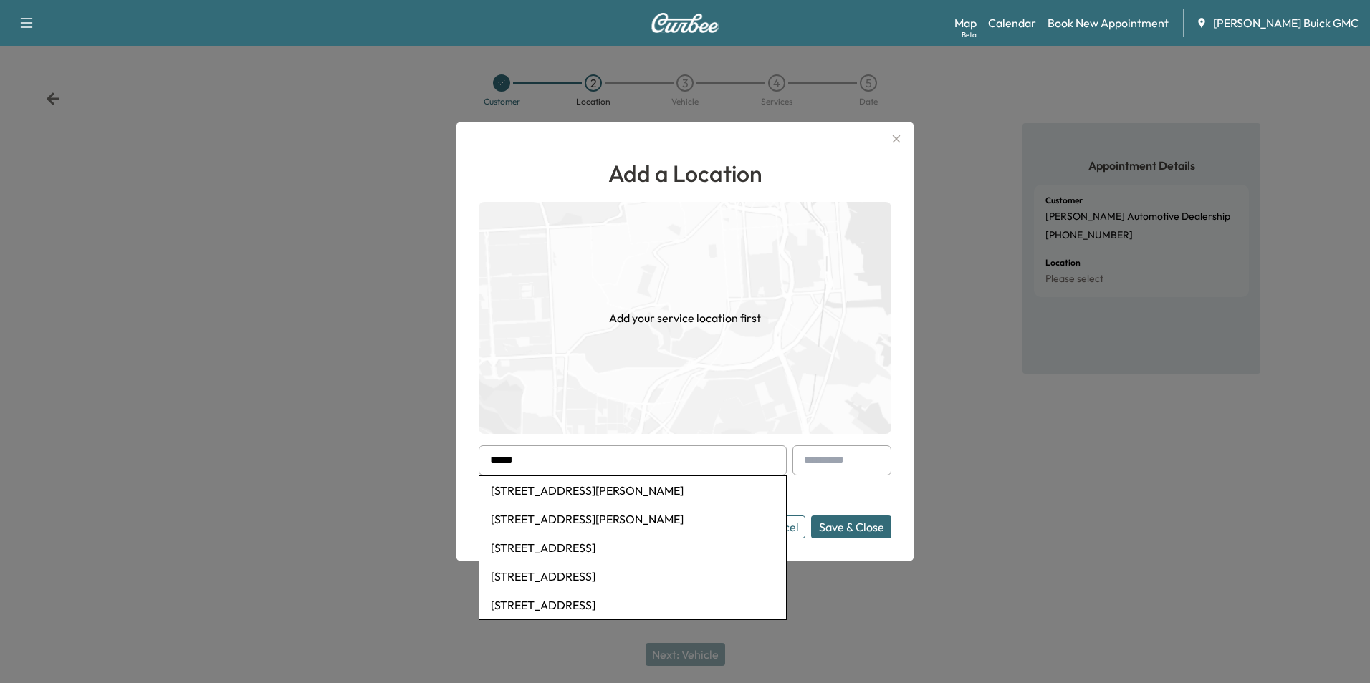
click at [616, 543] on li "[STREET_ADDRESS]" at bounding box center [632, 548] width 307 height 29
type input "**********"
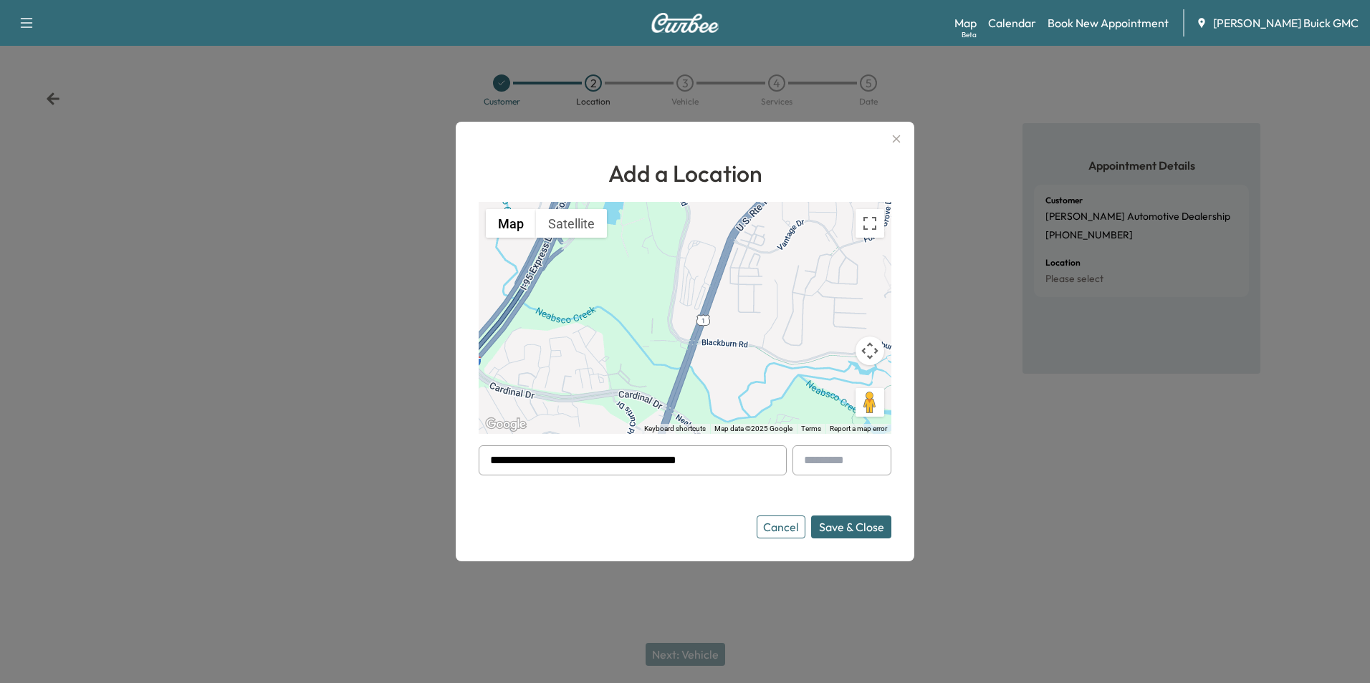
click at [851, 527] on button "Save & Close" at bounding box center [851, 527] width 80 height 23
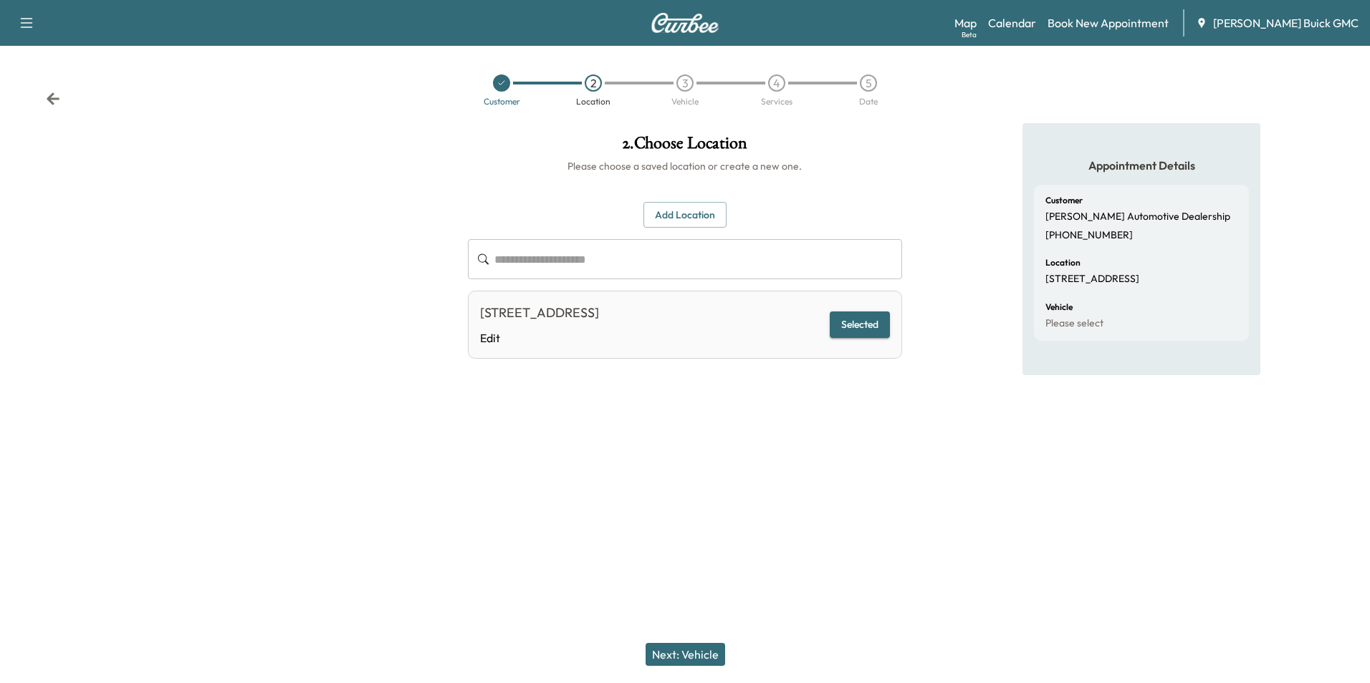
click at [702, 653] on button "Next: Vehicle" at bounding box center [685, 654] width 80 height 23
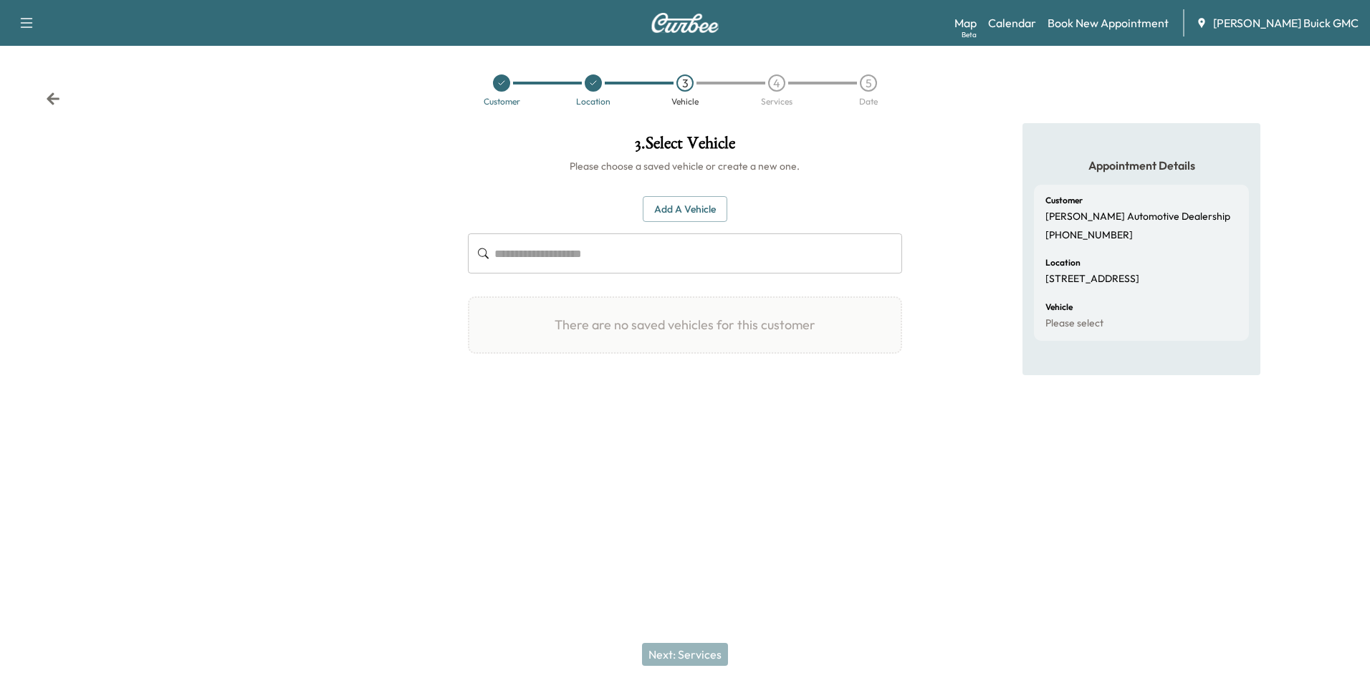
click at [698, 204] on button "Add a Vehicle" at bounding box center [685, 209] width 85 height 27
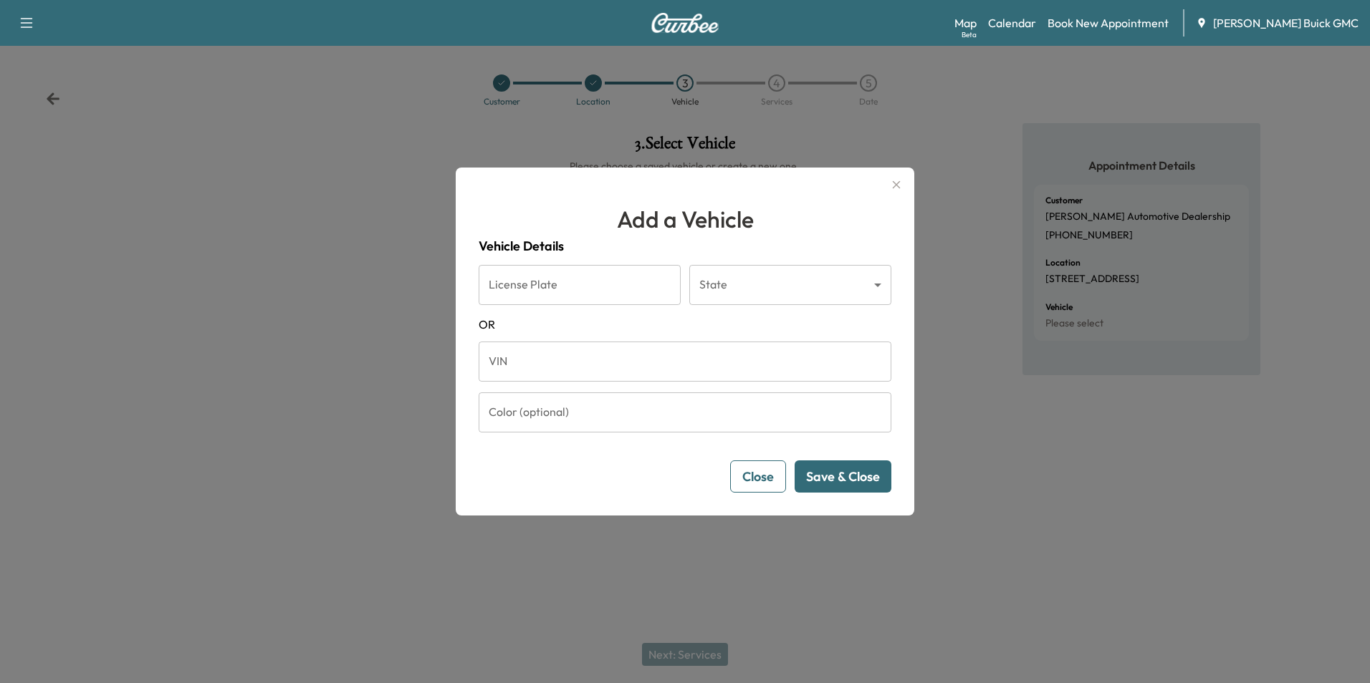
click at [546, 369] on input "VIN" at bounding box center [685, 362] width 413 height 40
type input "**********"
click at [812, 473] on button "Save & Close" at bounding box center [842, 477] width 97 height 32
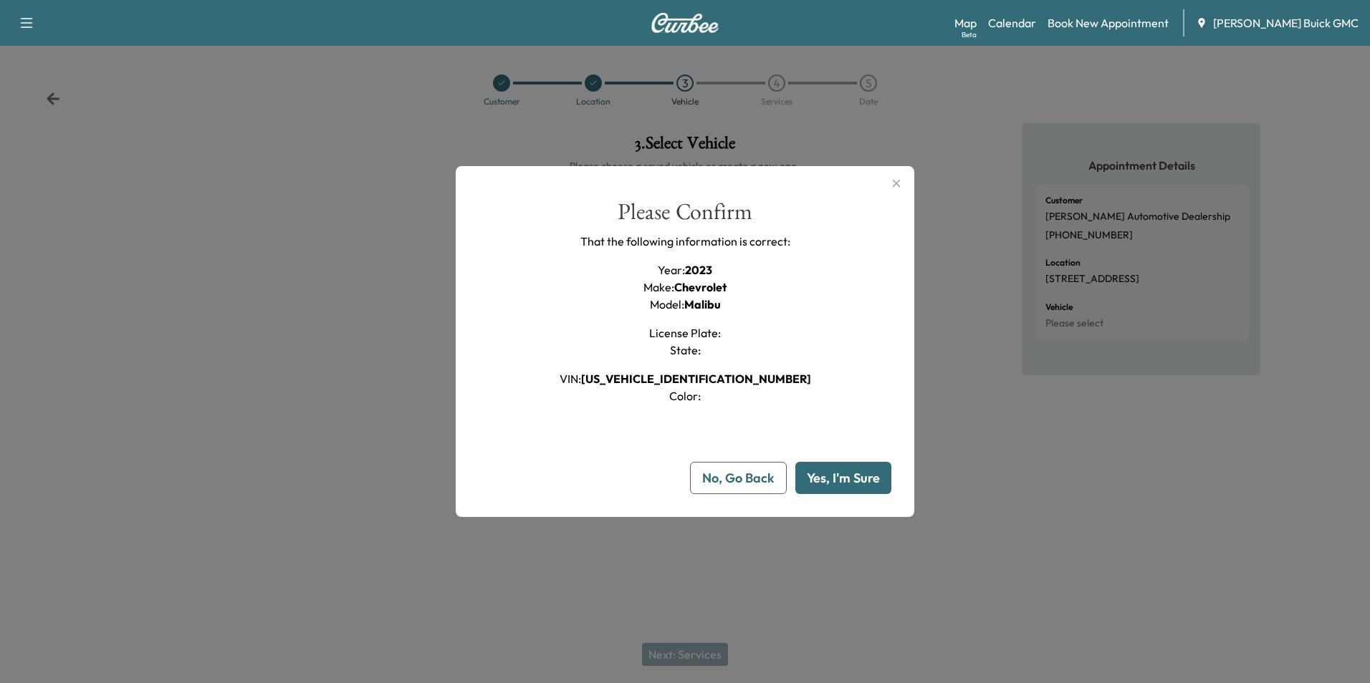
click at [821, 479] on button "Yes, I'm Sure" at bounding box center [843, 478] width 96 height 32
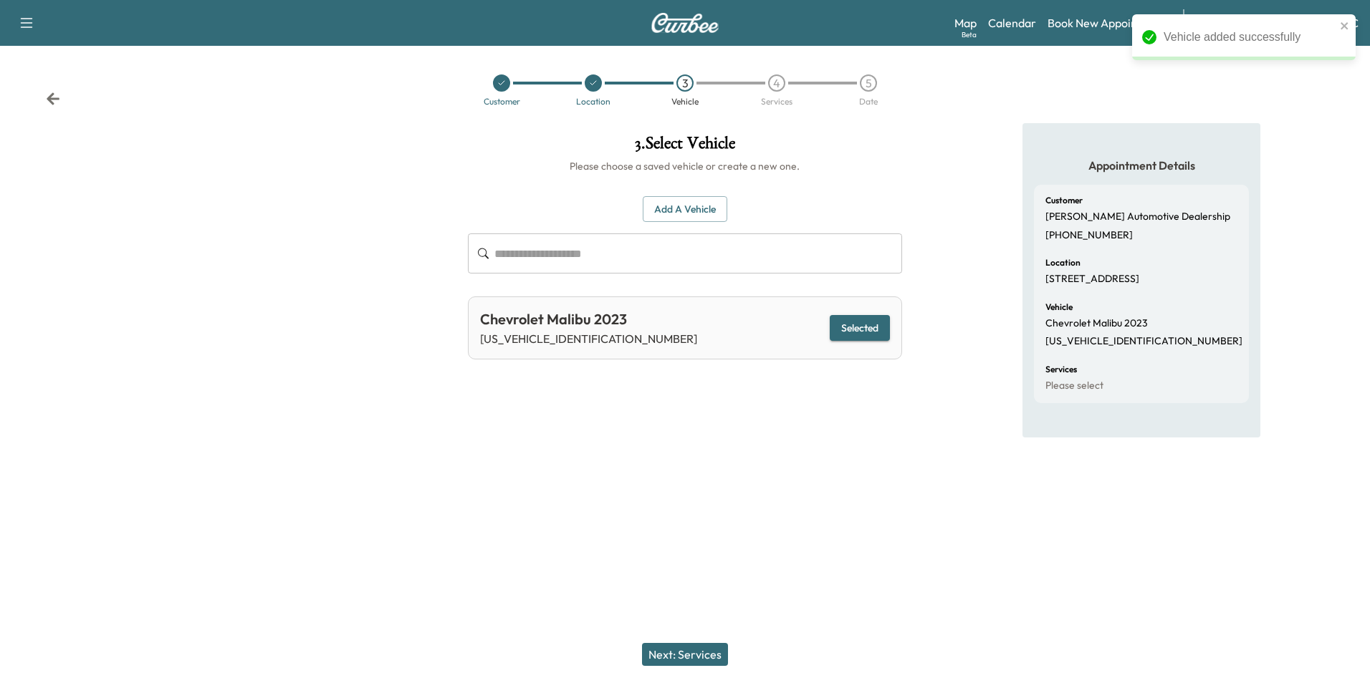
click at [838, 465] on div at bounding box center [685, 488] width 1370 height 46
click at [701, 653] on button "Next: Services" at bounding box center [685, 654] width 86 height 23
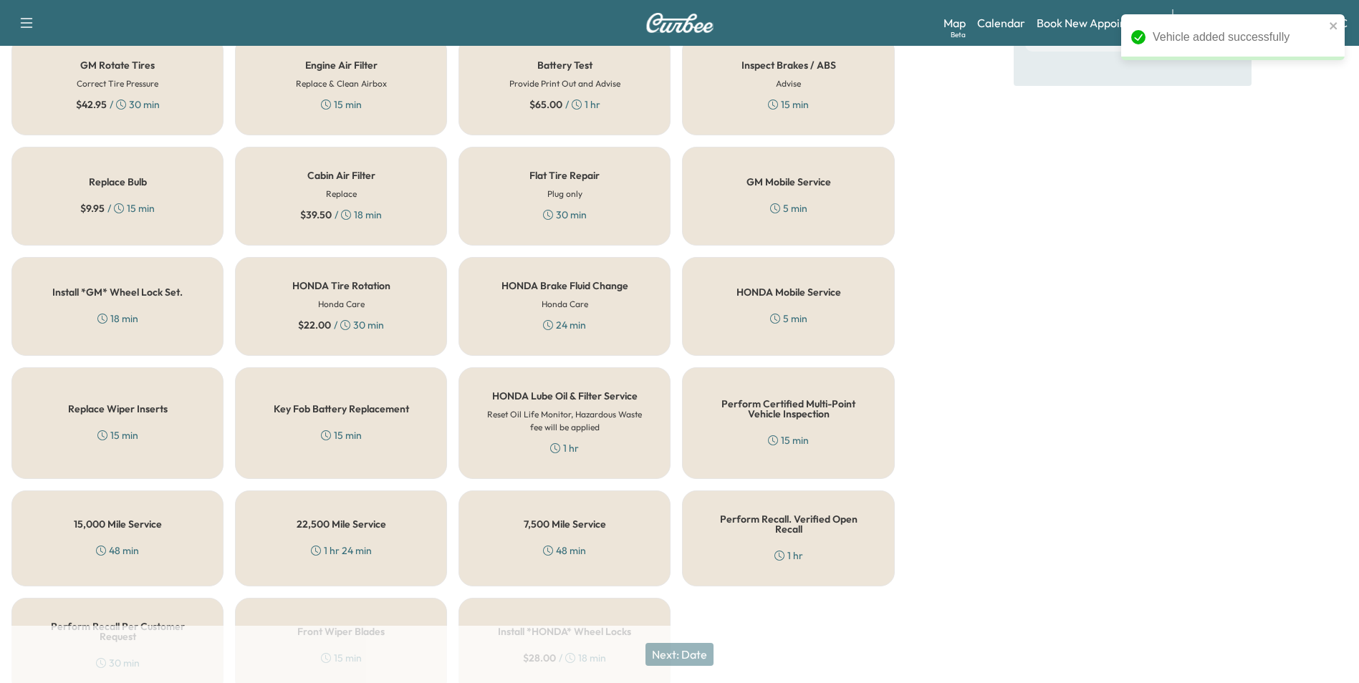
scroll to position [410, 0]
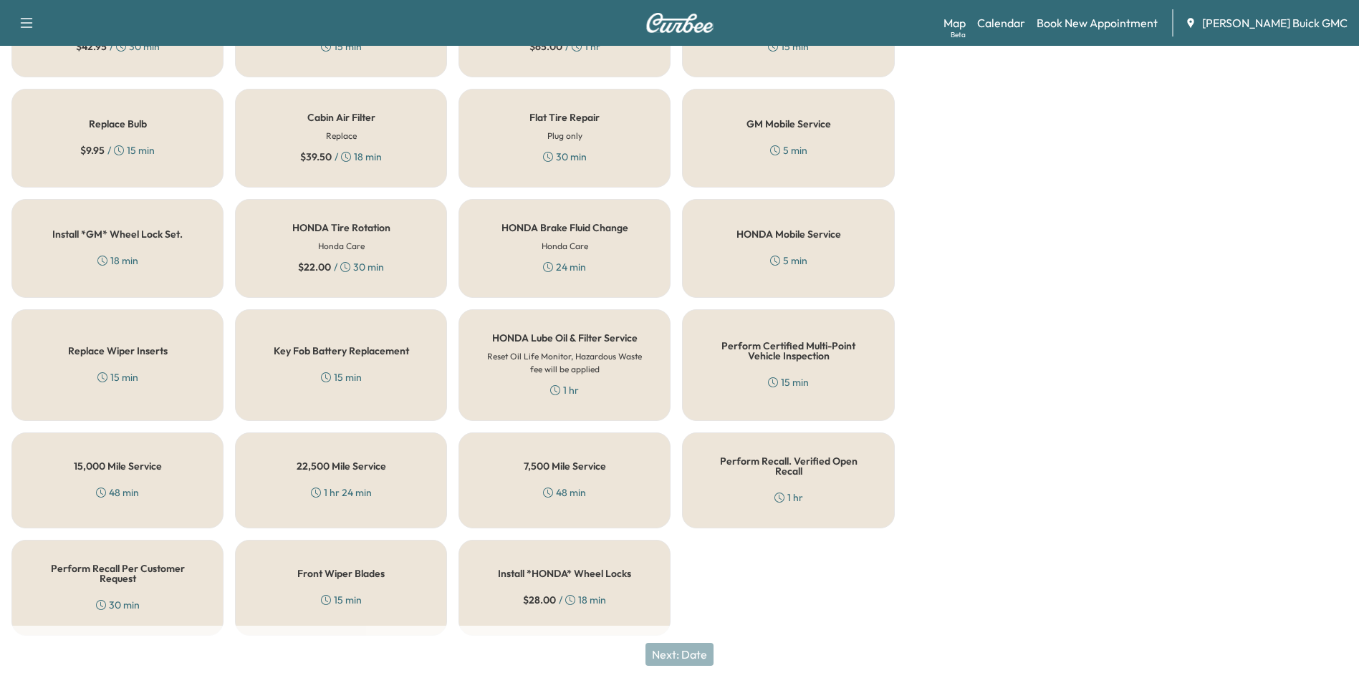
click at [107, 569] on h5 "Perform Recall Per Customer Request" at bounding box center [117, 574] width 165 height 20
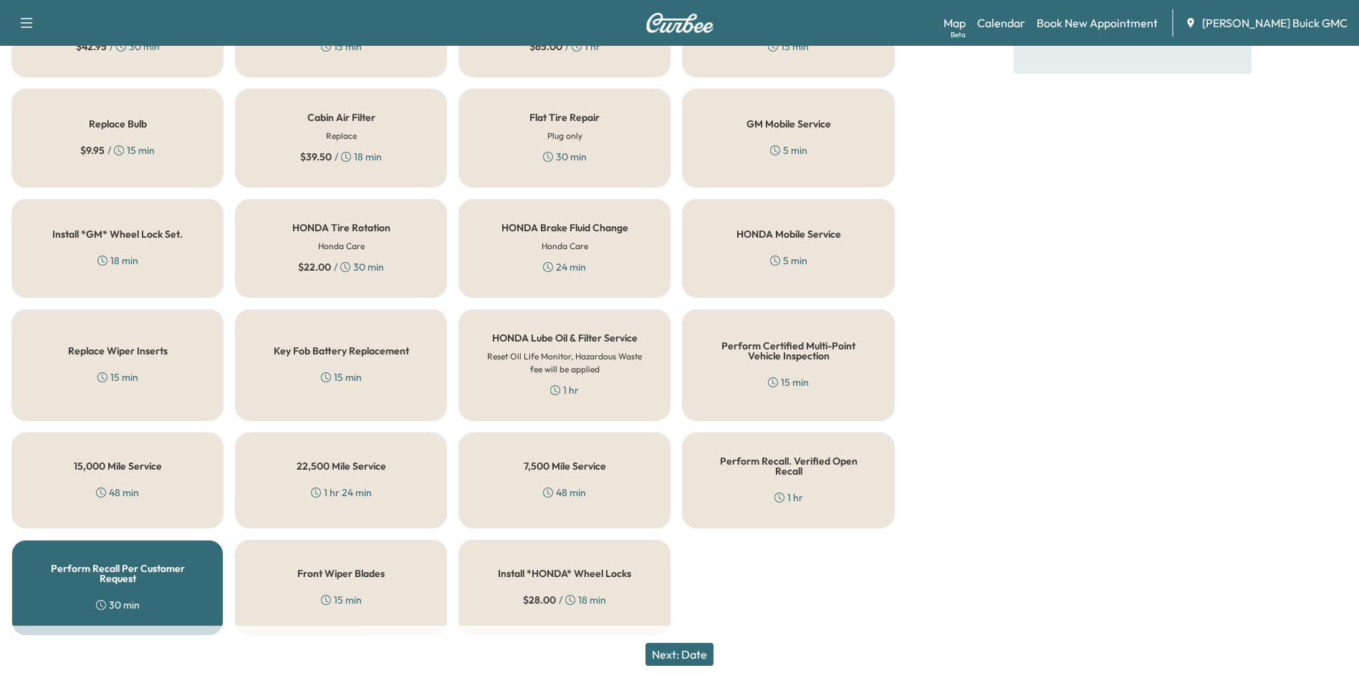
click at [697, 651] on button "Next: Date" at bounding box center [679, 654] width 68 height 23
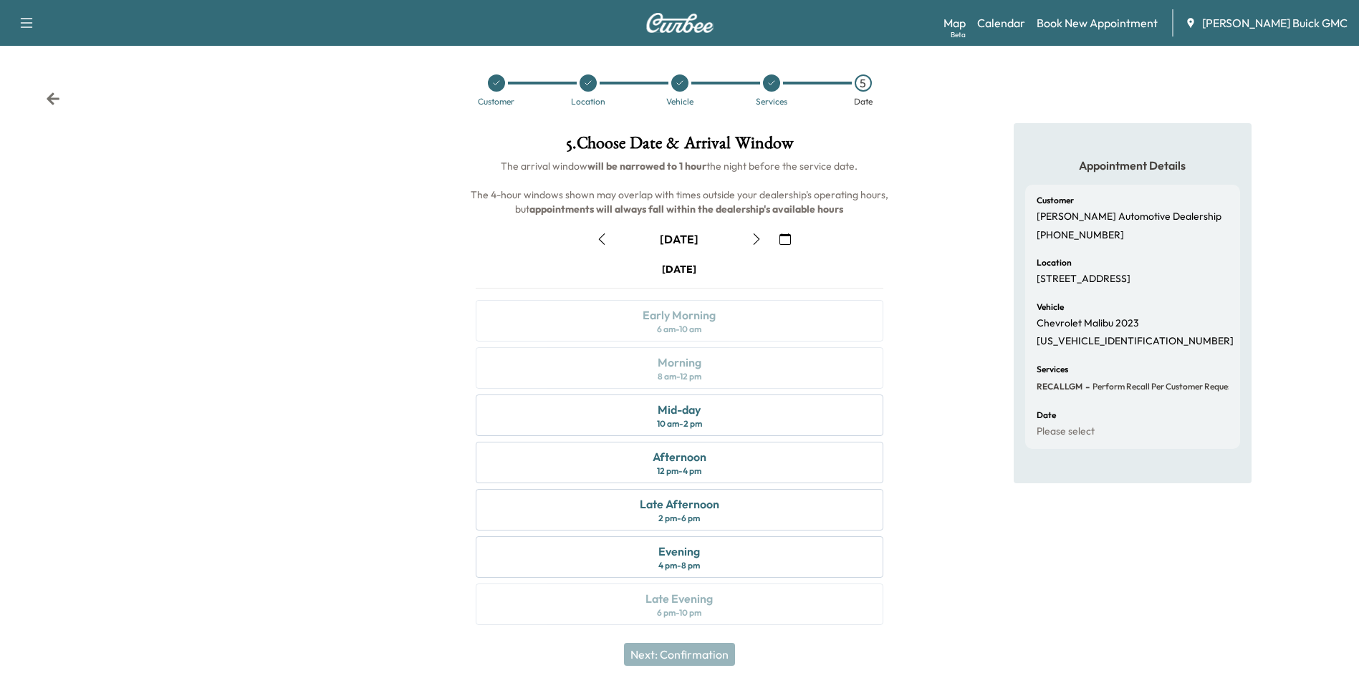
click at [757, 237] on icon "button" at bounding box center [757, 239] width 6 height 11
click at [716, 422] on div "Mid-day 10 am - 2 pm" at bounding box center [679, 416] width 407 height 42
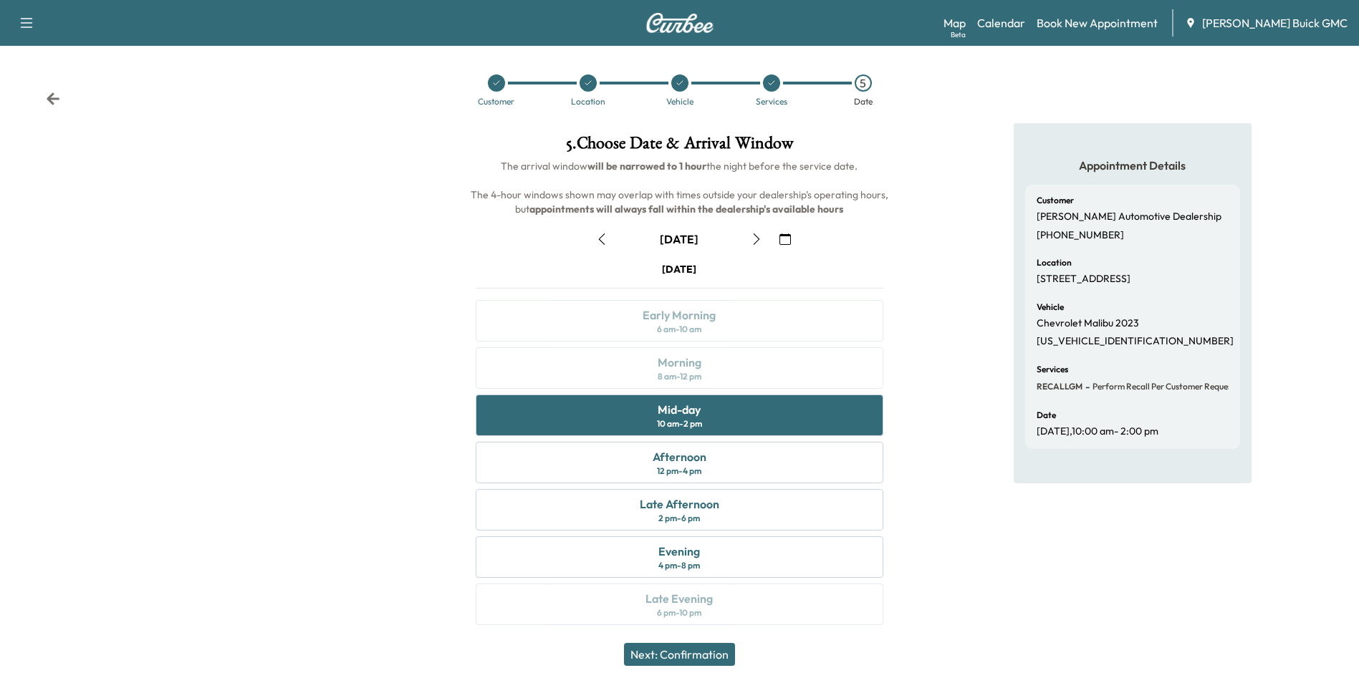
click at [703, 653] on button "Next: Confirmation" at bounding box center [679, 654] width 111 height 23
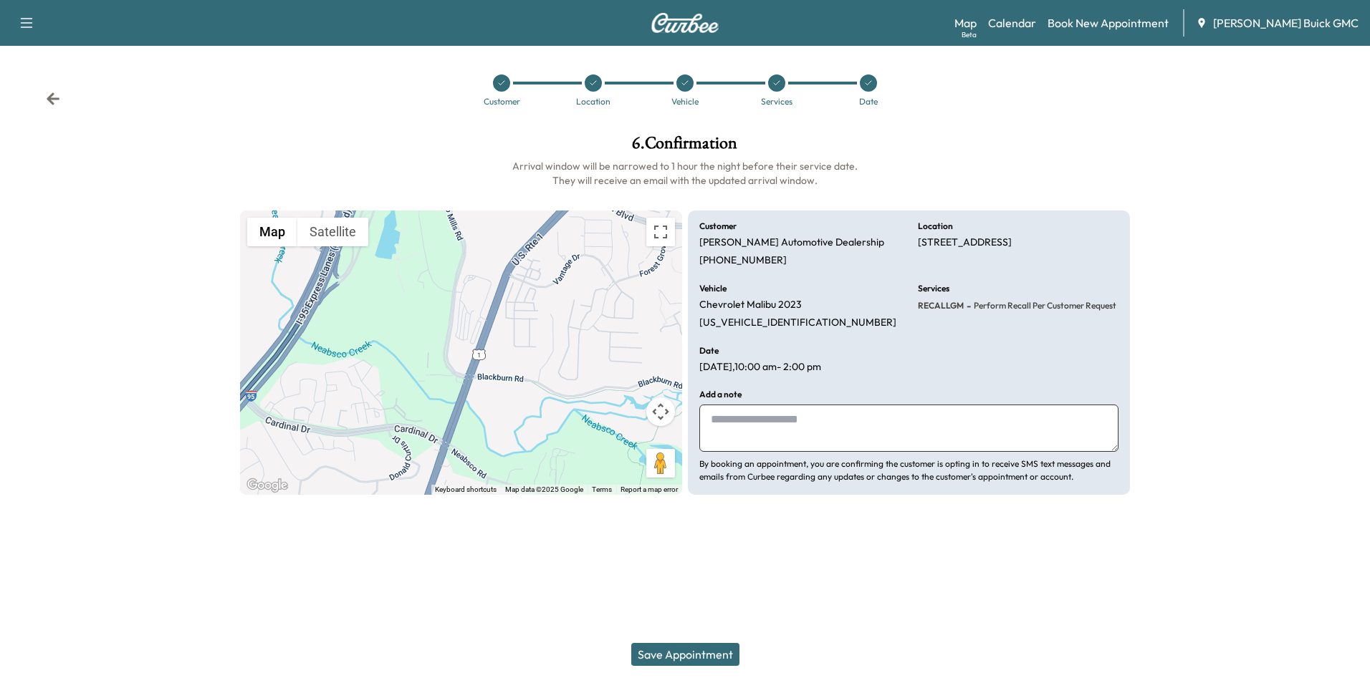
click at [817, 431] on textarea at bounding box center [908, 428] width 419 height 47
type textarea "**********"
click at [686, 653] on button "Save Appointment" at bounding box center [685, 654] width 108 height 23
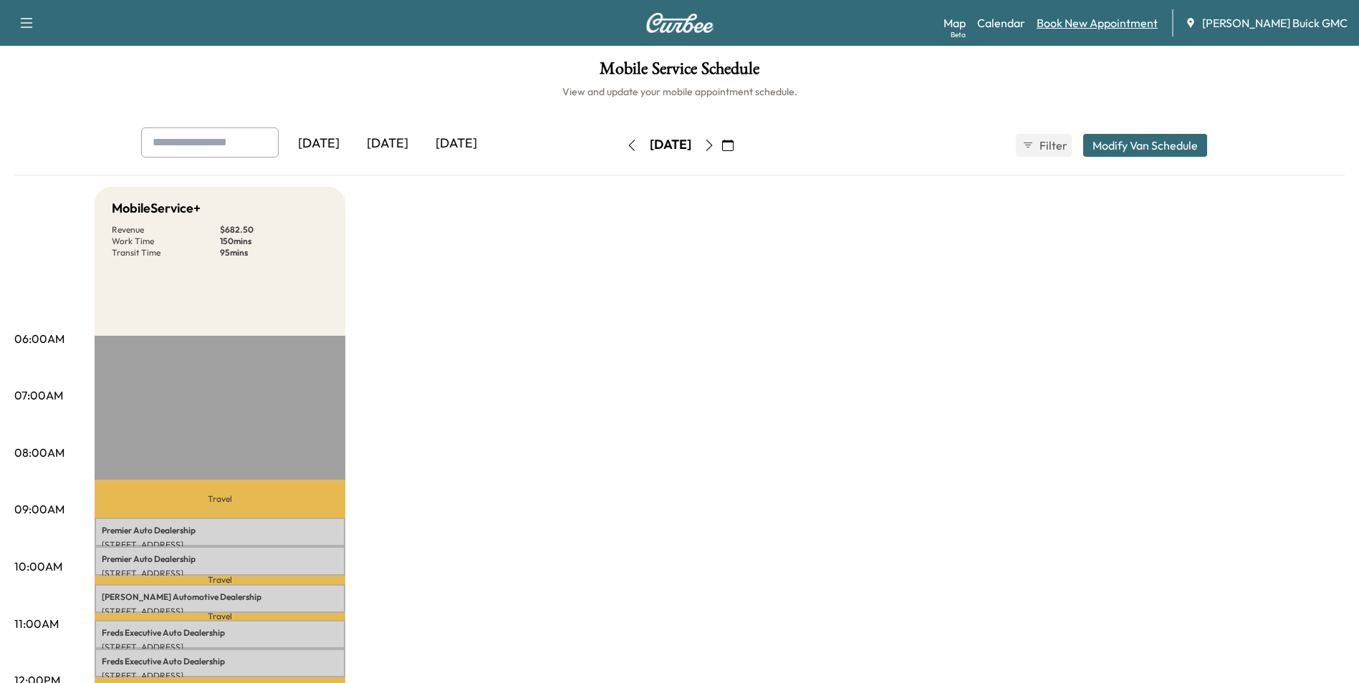
click at [1110, 20] on link "Book New Appointment" at bounding box center [1097, 22] width 121 height 17
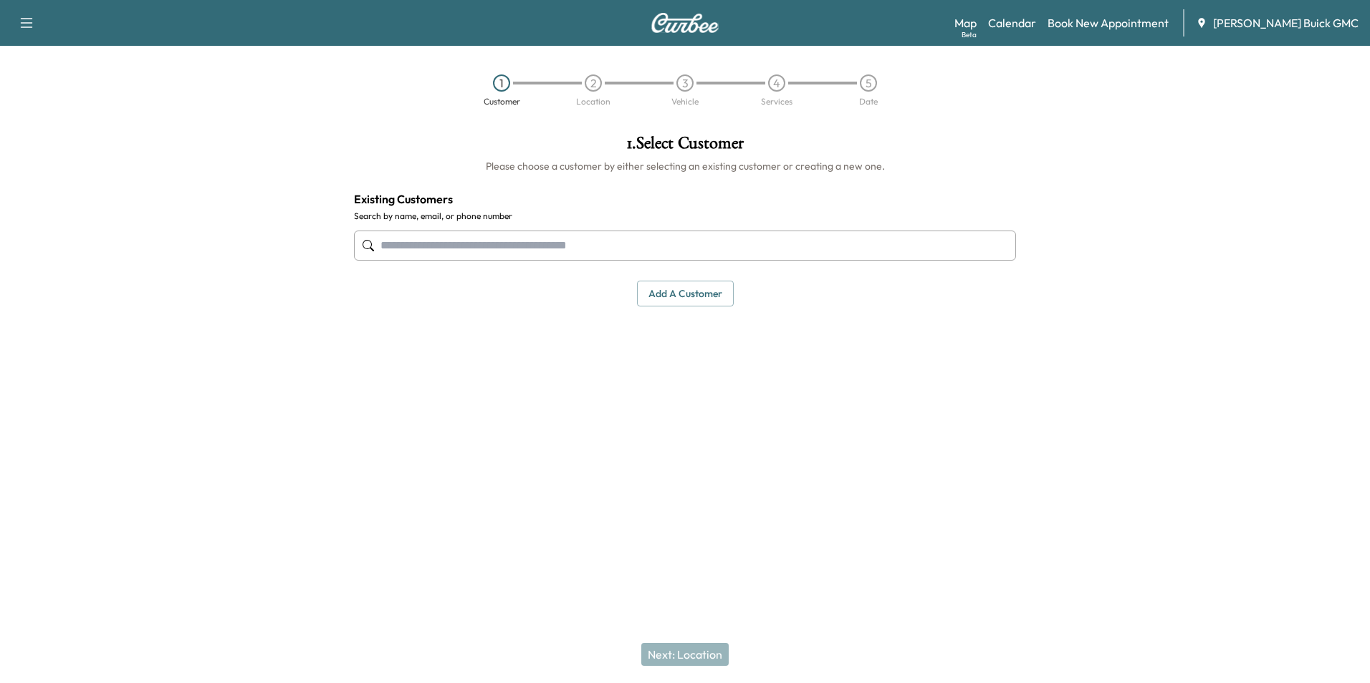
click at [580, 246] on input "text" at bounding box center [685, 246] width 662 height 30
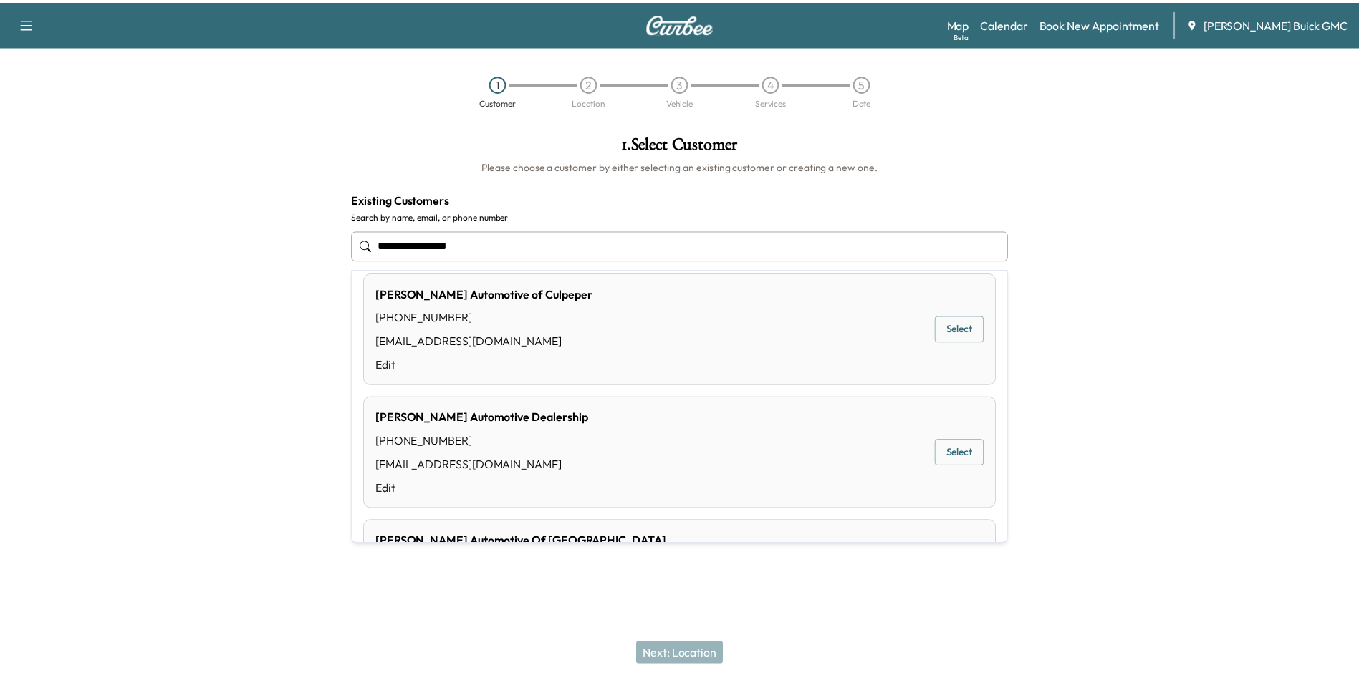
scroll to position [143, 0]
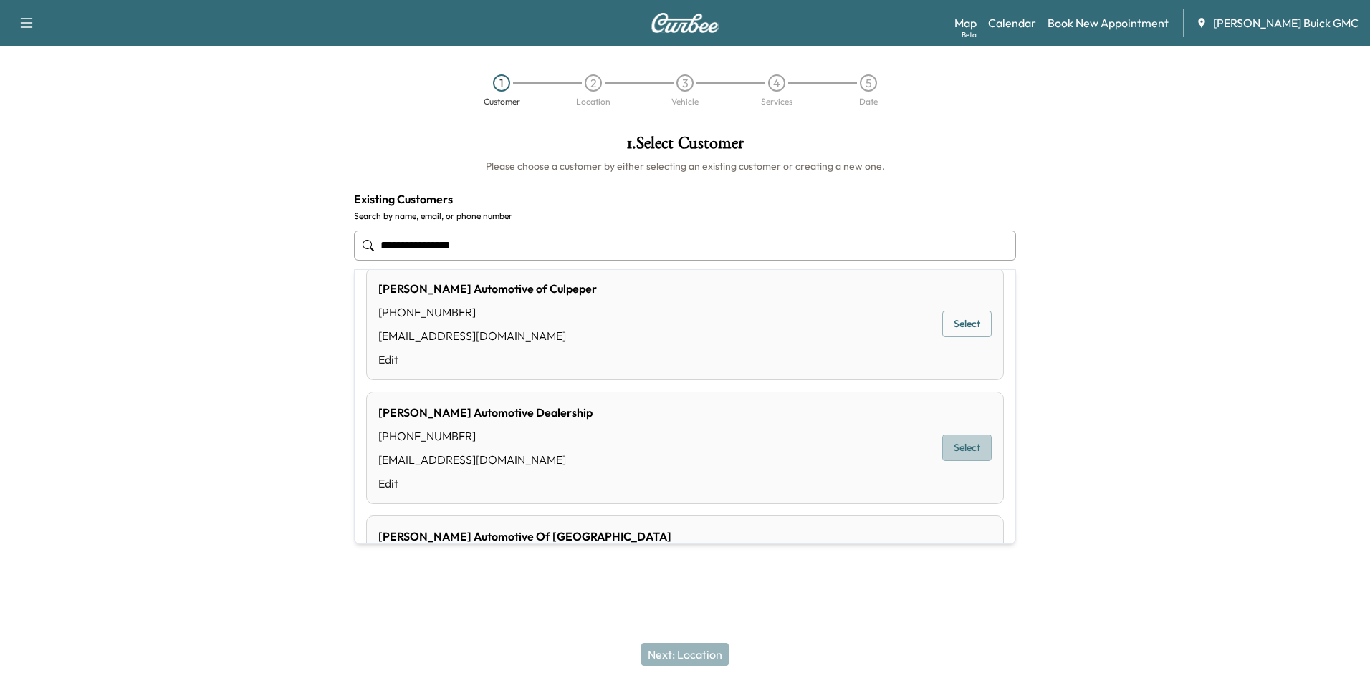
click at [948, 445] on button "Select" at bounding box center [966, 448] width 49 height 27
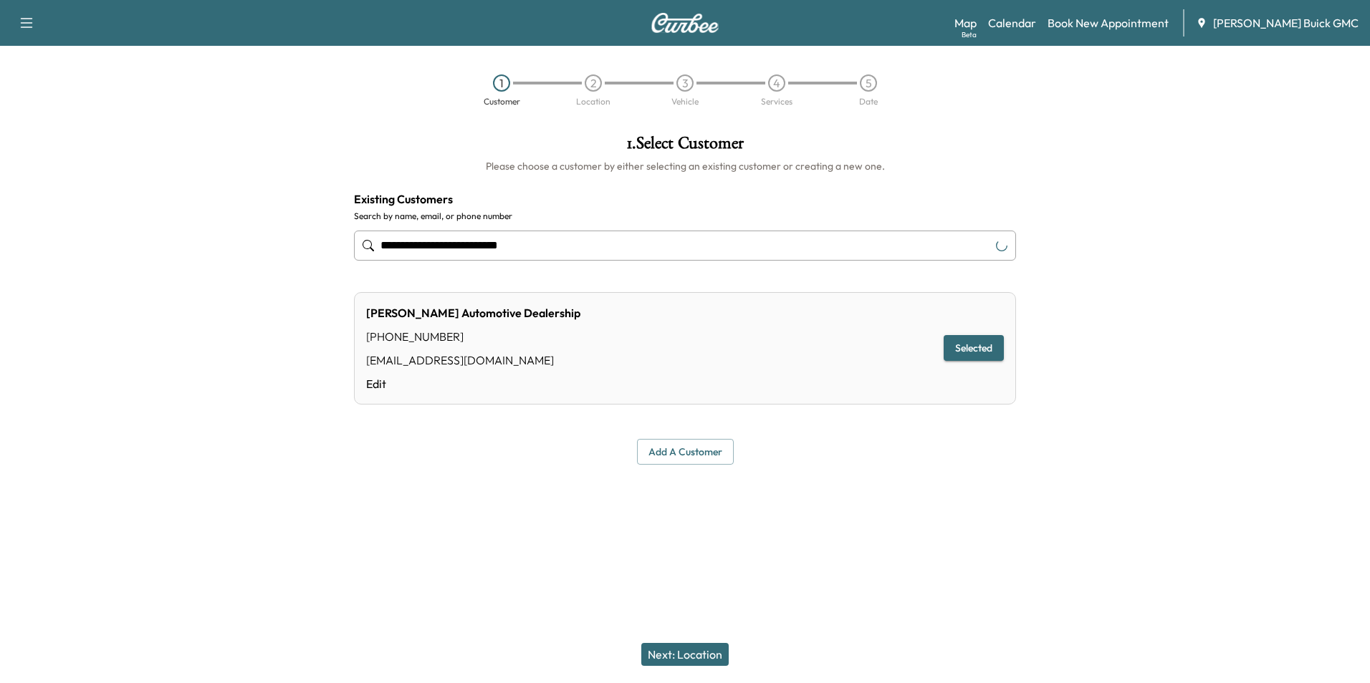
type input "**********"
click at [701, 649] on button "Next: Location" at bounding box center [684, 654] width 87 height 23
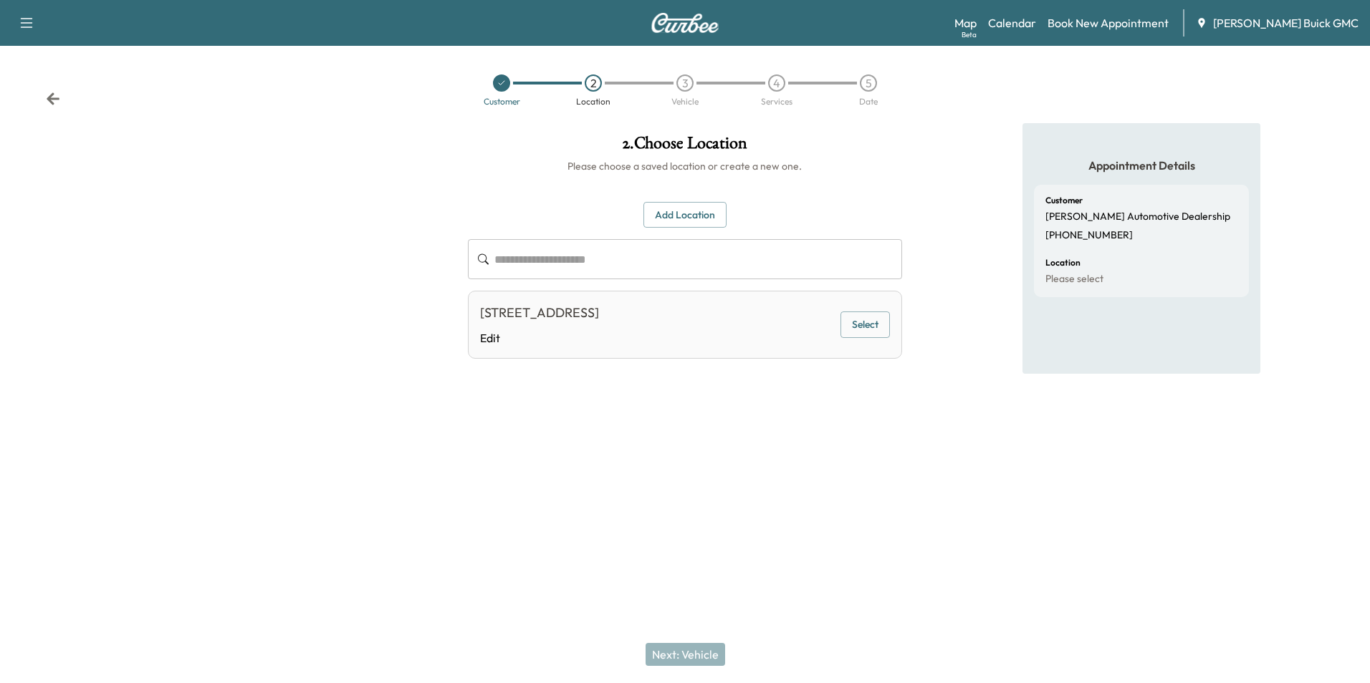
click at [871, 321] on button "Select" at bounding box center [864, 325] width 49 height 27
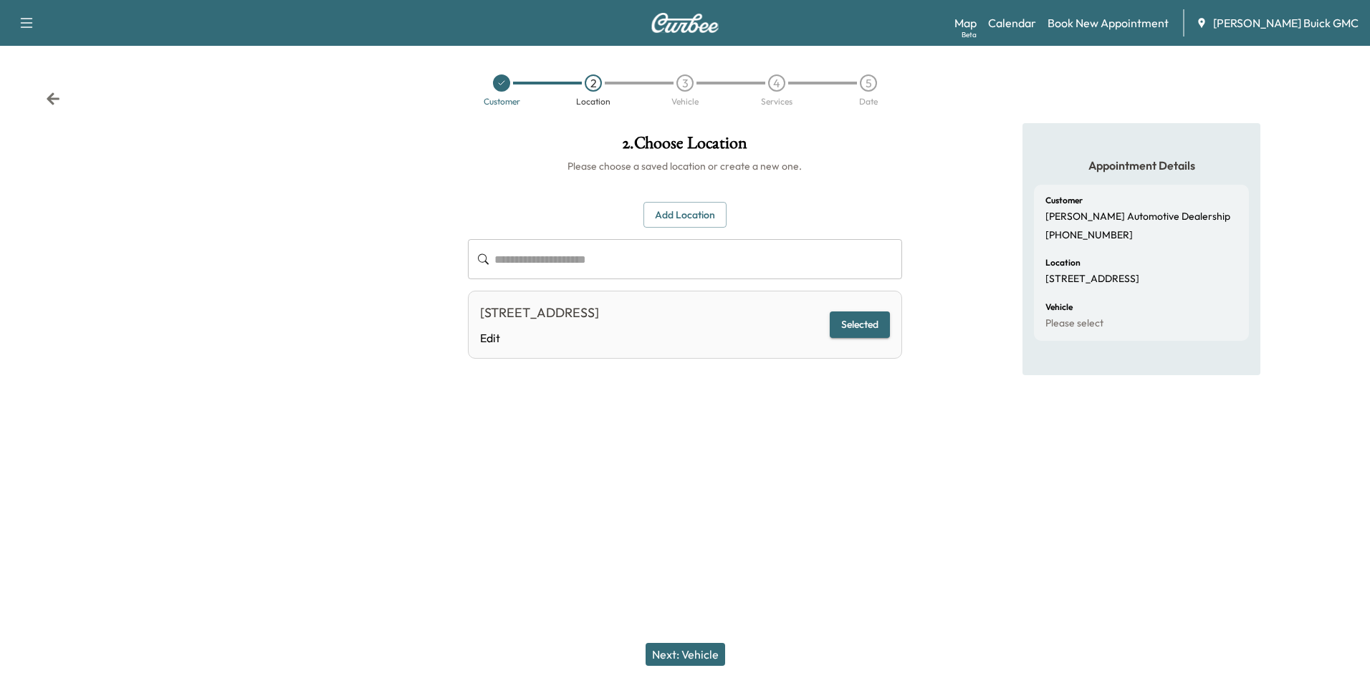
click at [709, 651] on button "Next: Vehicle" at bounding box center [685, 654] width 80 height 23
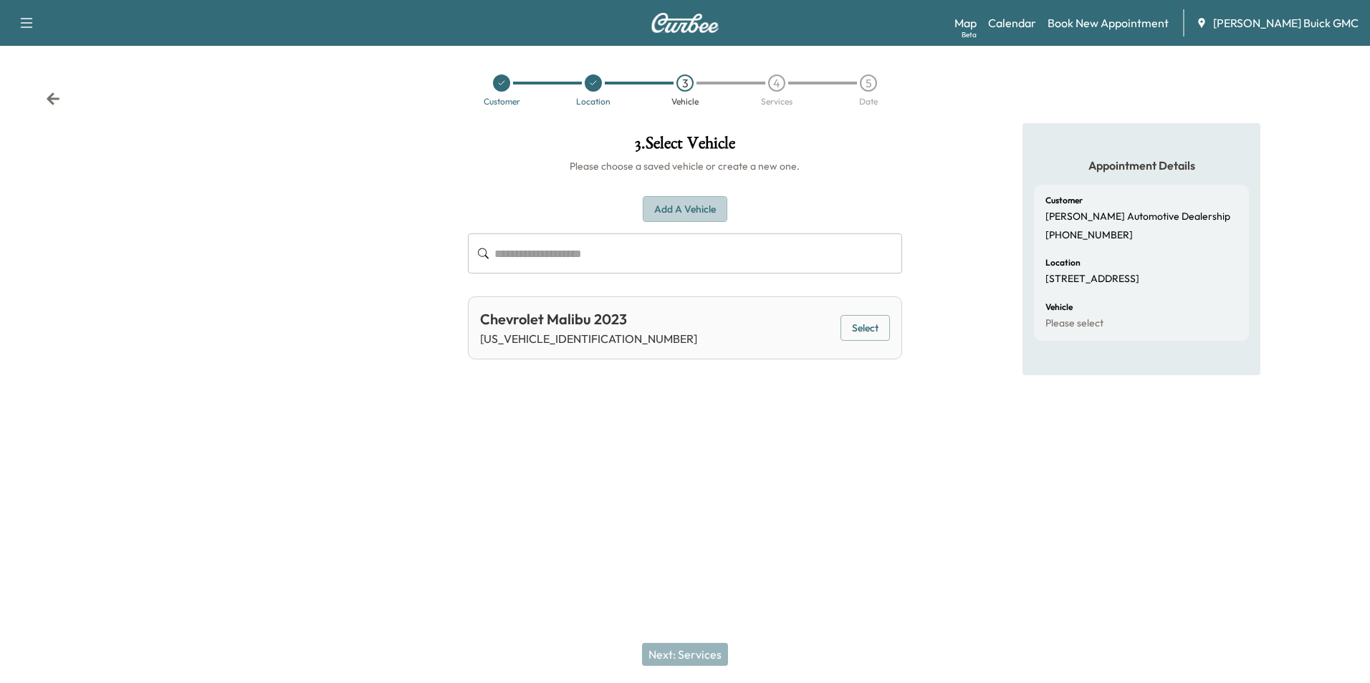
click at [680, 200] on button "Add a Vehicle" at bounding box center [685, 209] width 85 height 27
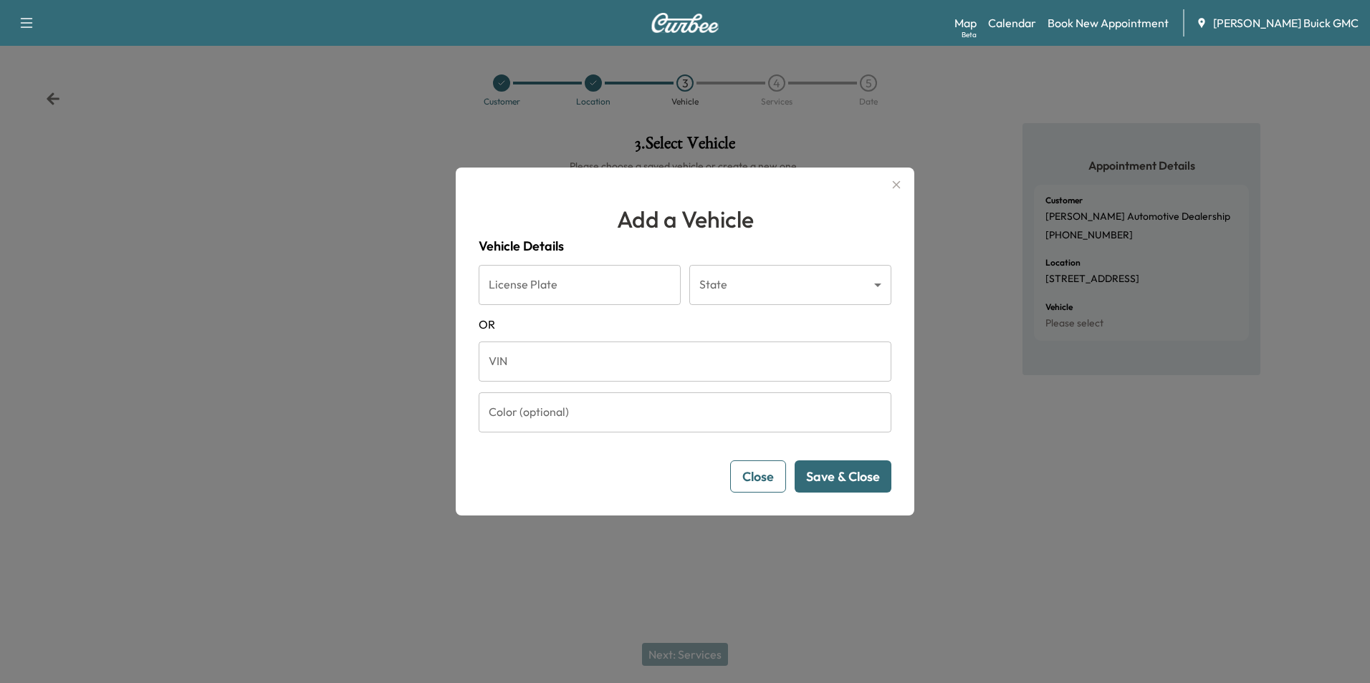
click at [565, 366] on input "VIN" at bounding box center [685, 362] width 413 height 40
type input "**********"
click at [852, 473] on button "Save & Close" at bounding box center [842, 477] width 97 height 32
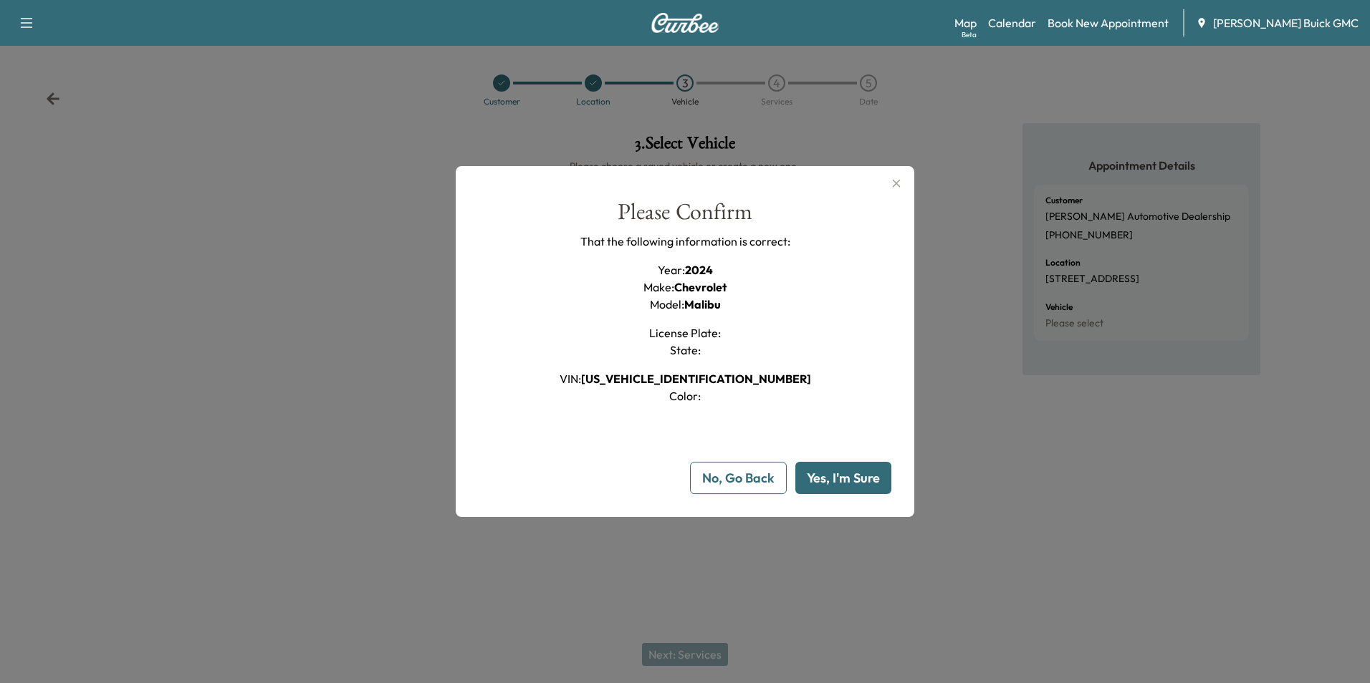
click at [855, 474] on button "Yes, I'm Sure" at bounding box center [843, 478] width 96 height 32
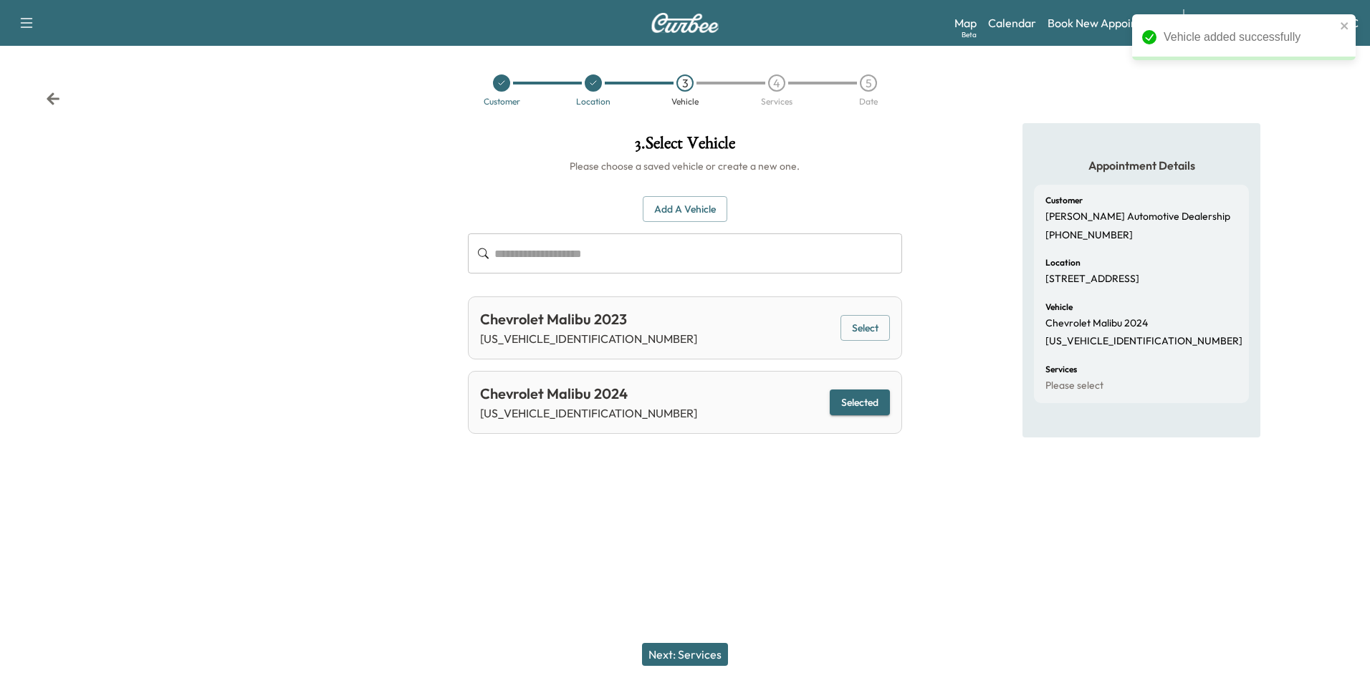
click at [698, 655] on button "Next: Services" at bounding box center [685, 654] width 86 height 23
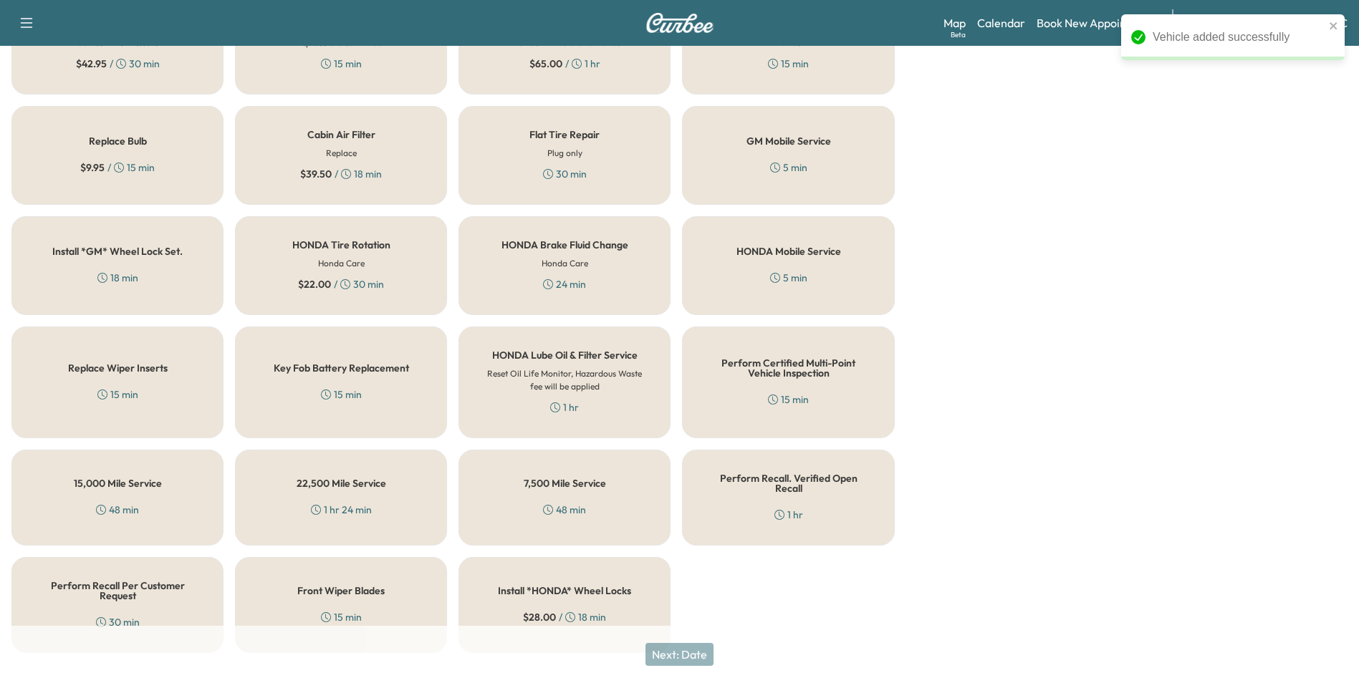
scroll to position [410, 0]
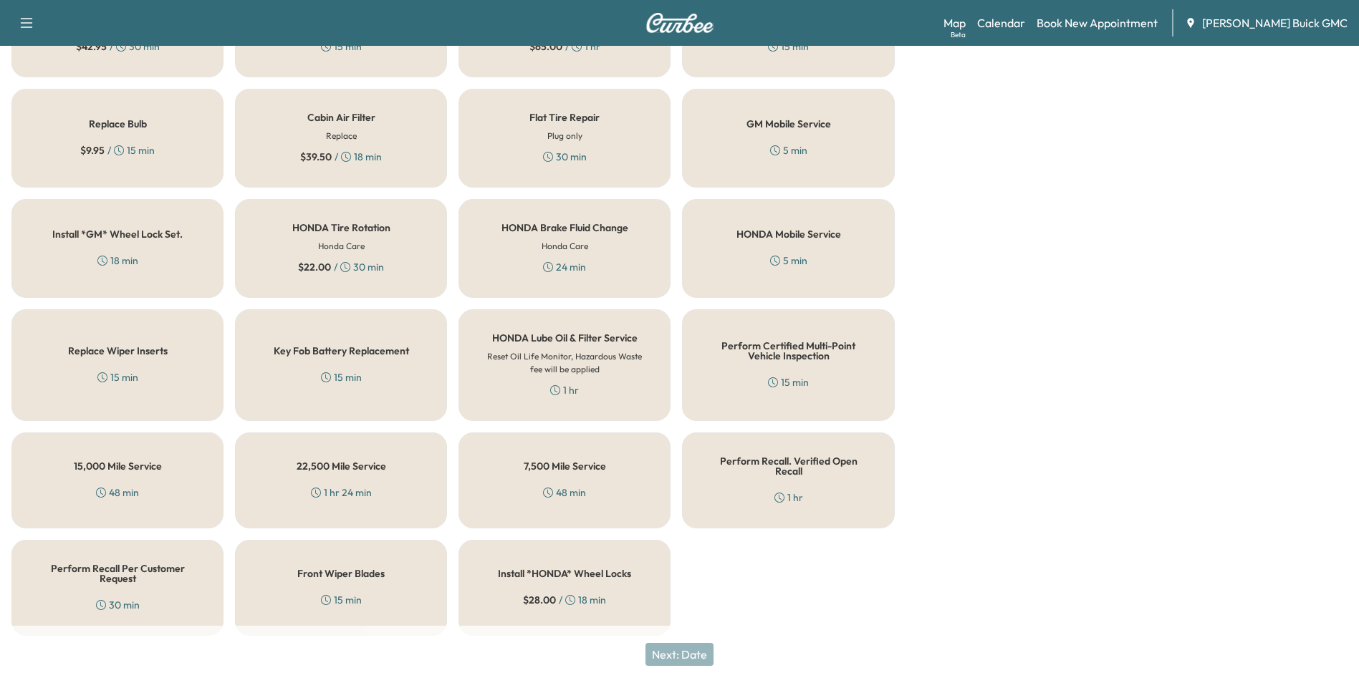
click at [163, 577] on div "Perform Recall Per Customer Request 30 min" at bounding box center [117, 588] width 212 height 96
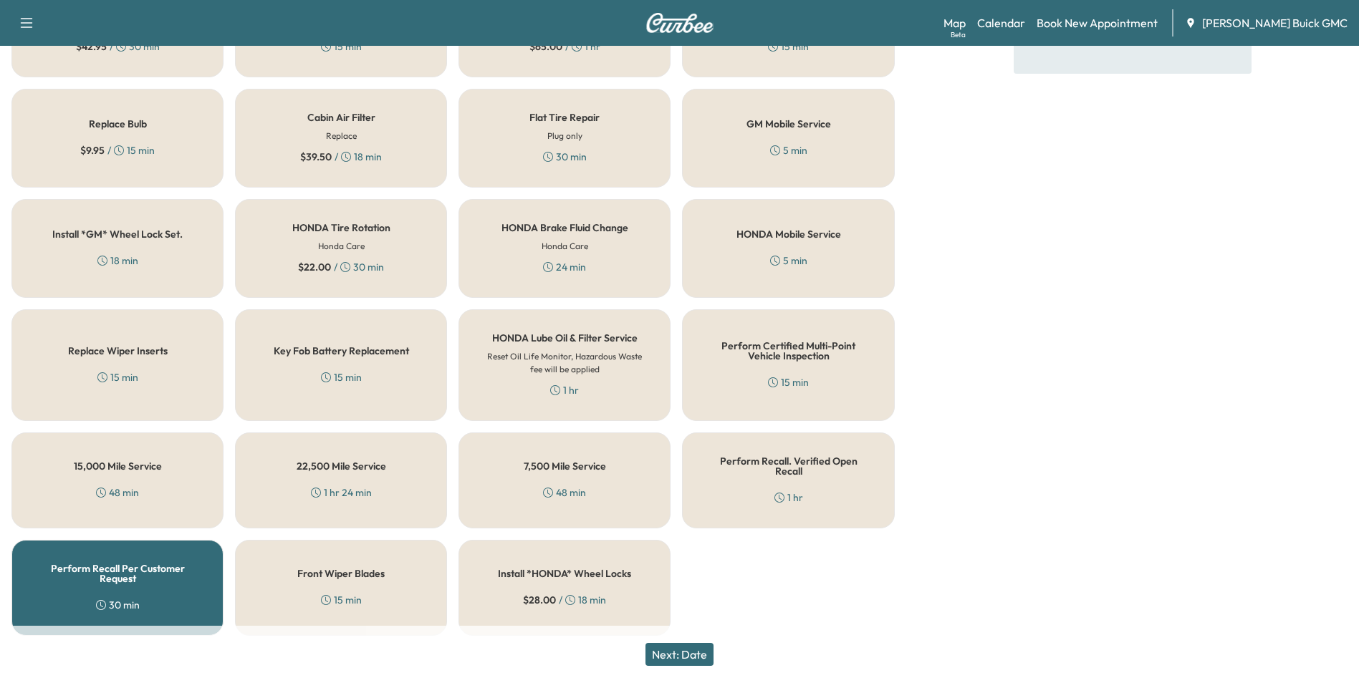
click at [706, 653] on button "Next: Date" at bounding box center [679, 654] width 68 height 23
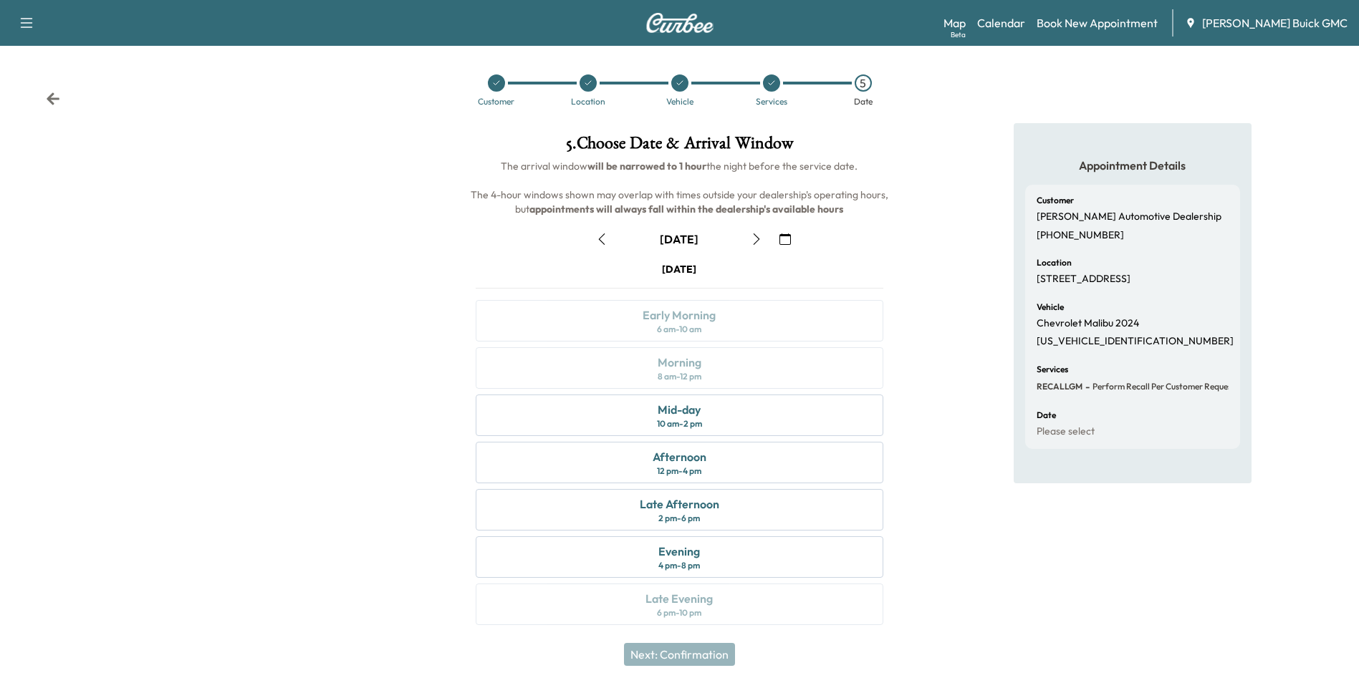
click at [756, 237] on icon "button" at bounding box center [756, 239] width 11 height 11
click at [690, 410] on div "Mid-day" at bounding box center [679, 409] width 43 height 17
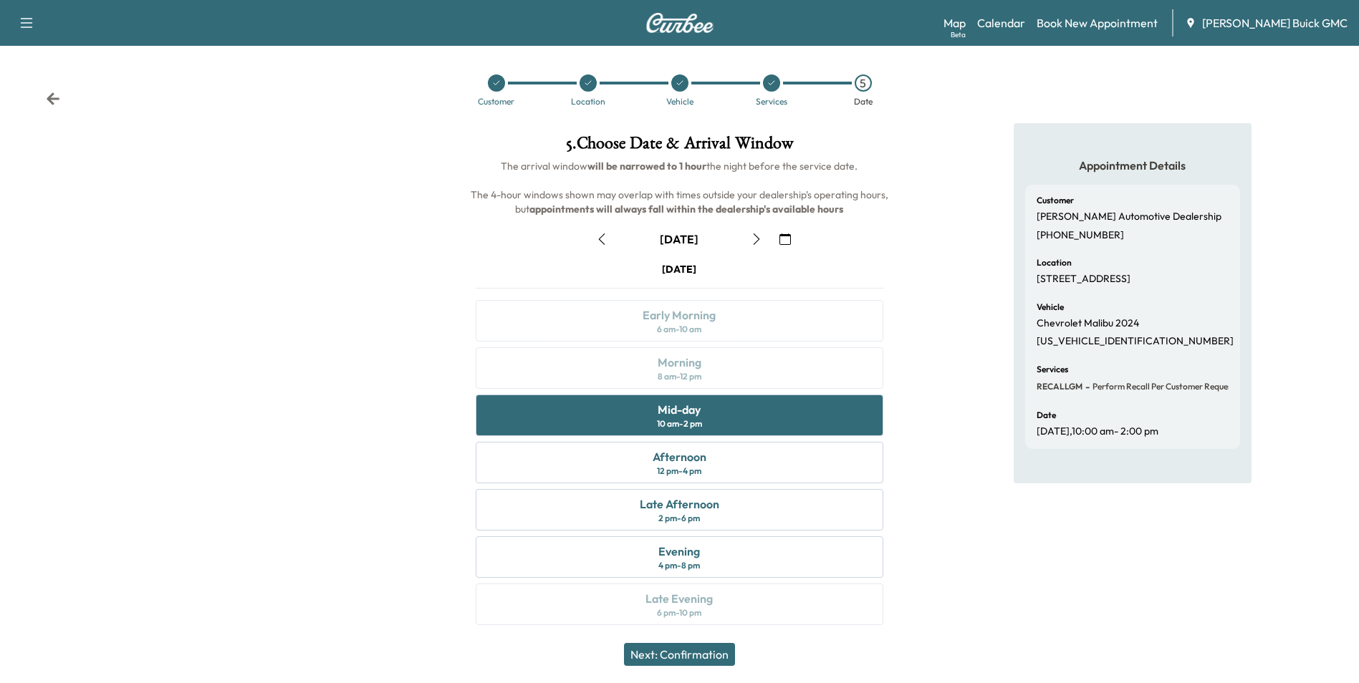
click at [702, 649] on button "Next: Confirmation" at bounding box center [679, 654] width 111 height 23
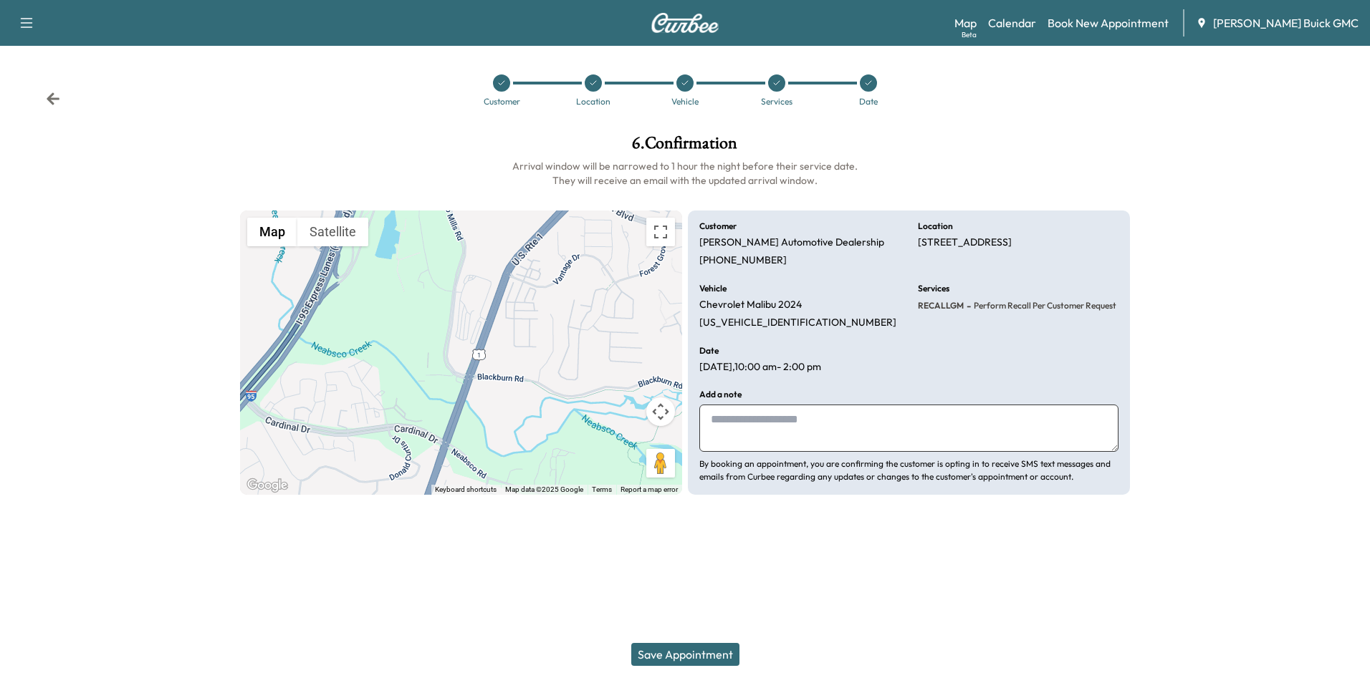
drag, startPoint x: 772, startPoint y: 436, endPoint x: 777, endPoint y: 427, distance: 9.6
click at [773, 436] on textarea at bounding box center [908, 428] width 419 height 47
type textarea "**********"
click at [697, 651] on button "Save Appointment" at bounding box center [685, 654] width 108 height 23
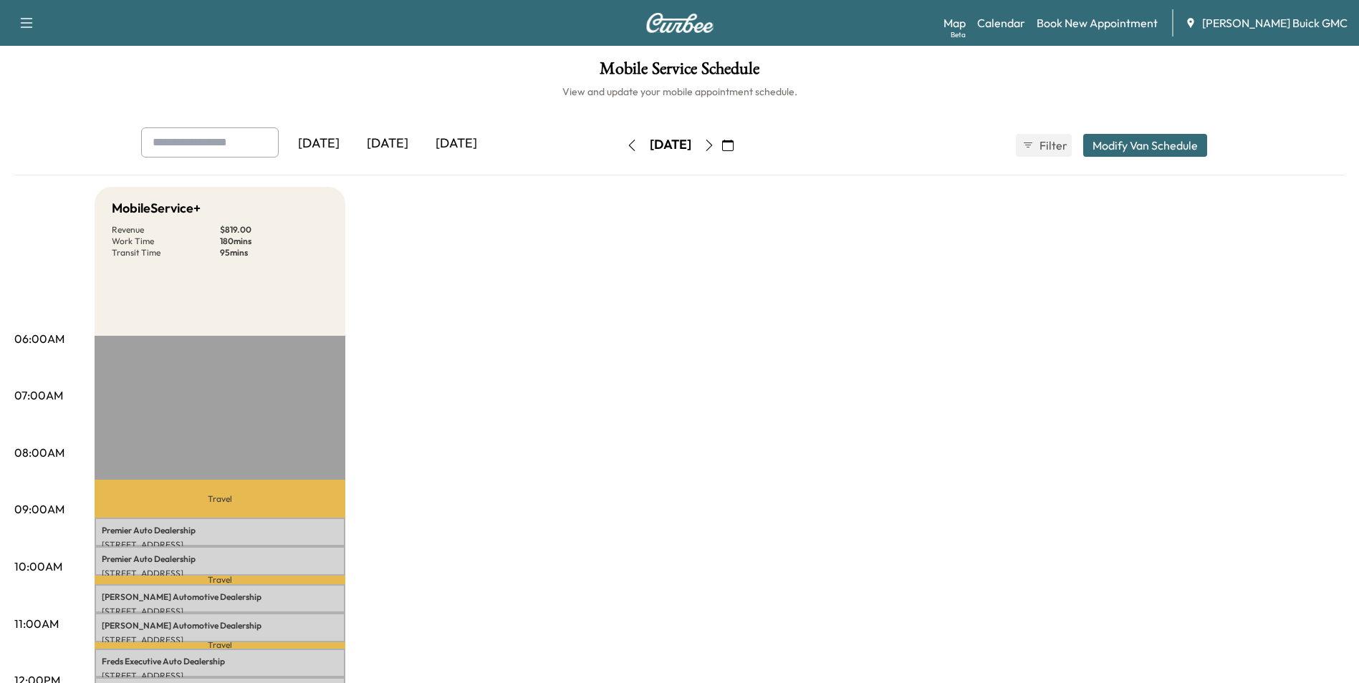
click at [1133, 21] on link "Book New Appointment" at bounding box center [1097, 22] width 121 height 17
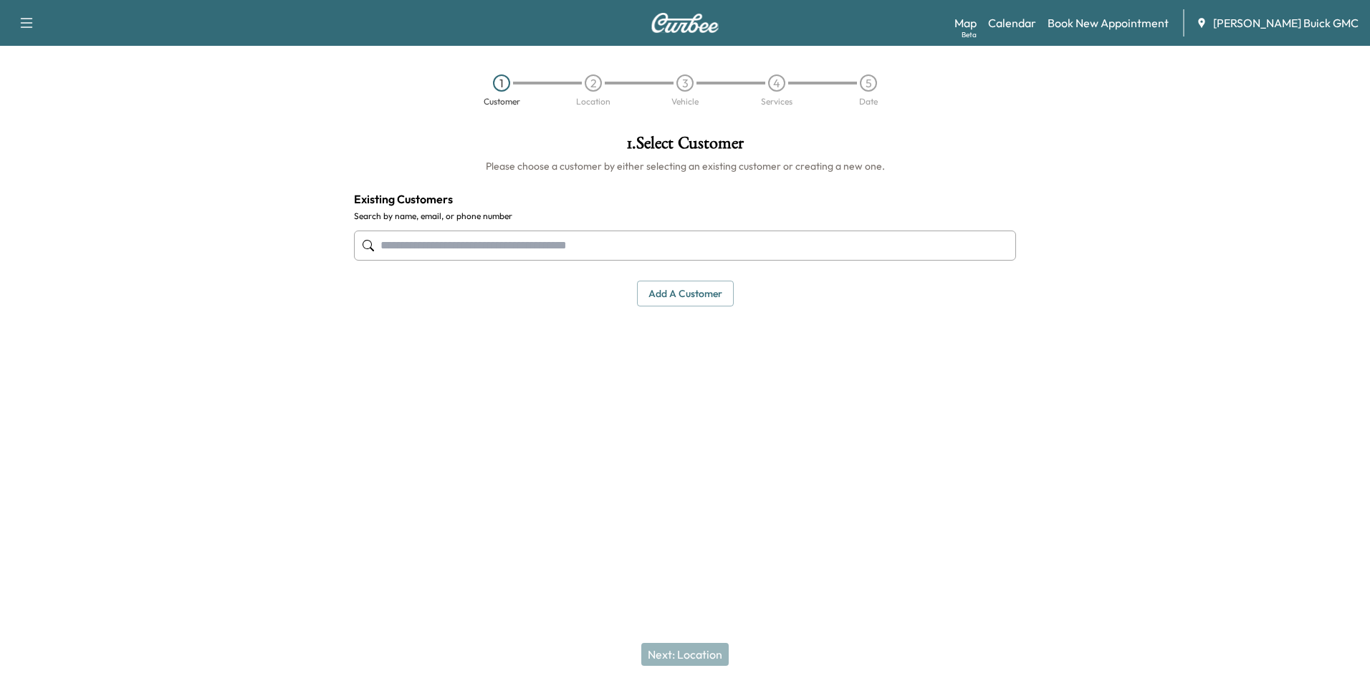
click at [466, 241] on input "text" at bounding box center [685, 246] width 662 height 30
click at [698, 289] on button "Add a customer" at bounding box center [685, 294] width 97 height 27
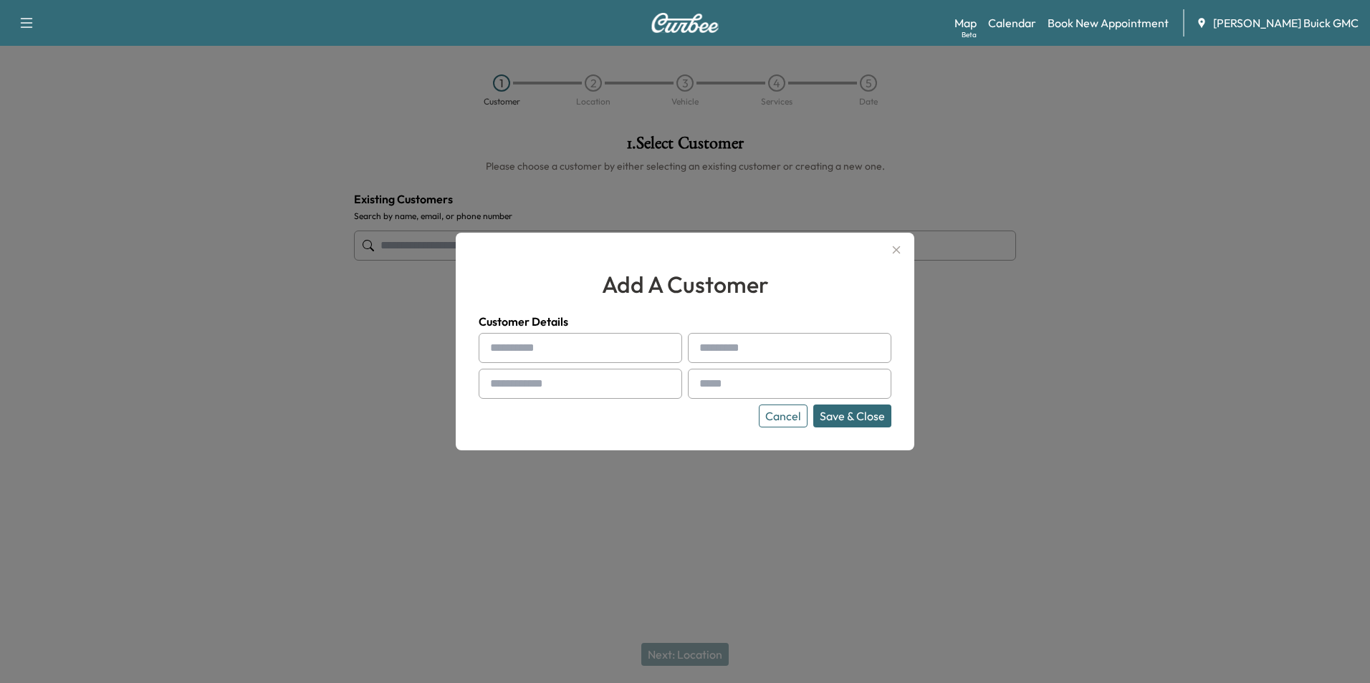
click at [592, 355] on input "text" at bounding box center [580, 348] width 203 height 30
type input "**********"
click at [769, 383] on input "text" at bounding box center [789, 384] width 203 height 30
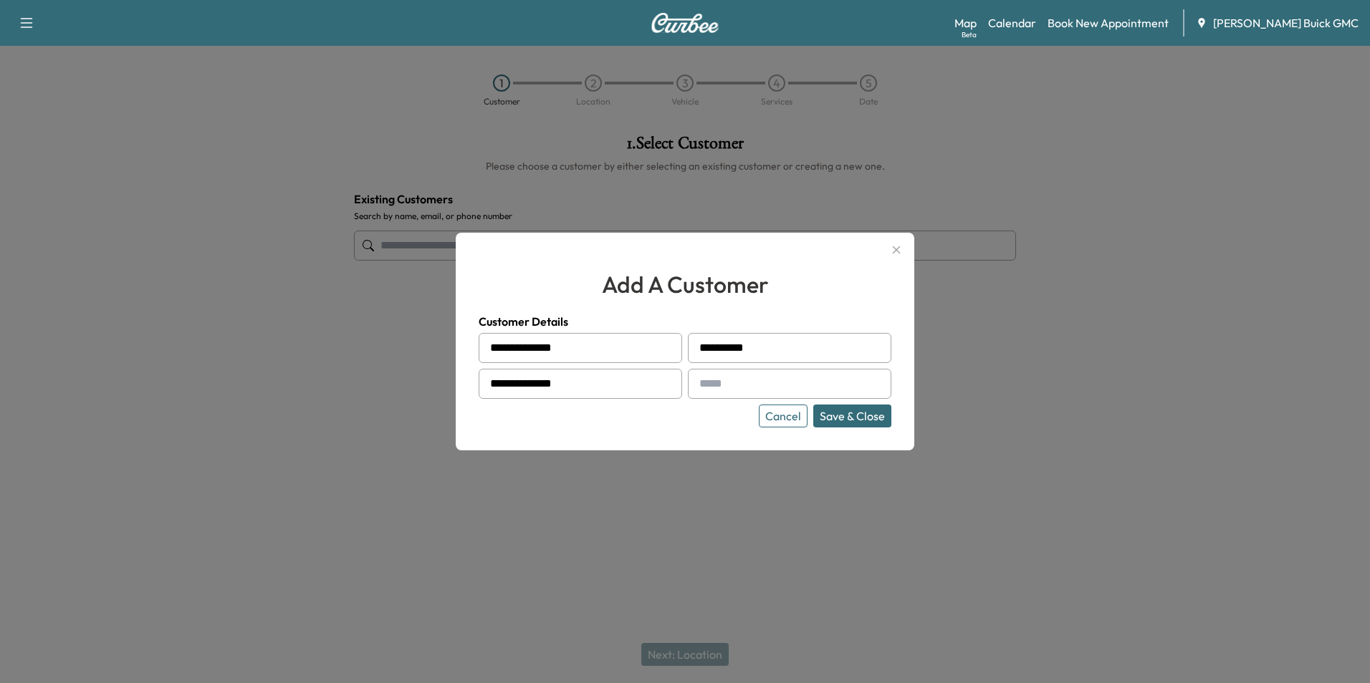
type input "**********"
click at [856, 418] on button "Save & Close" at bounding box center [852, 416] width 78 height 23
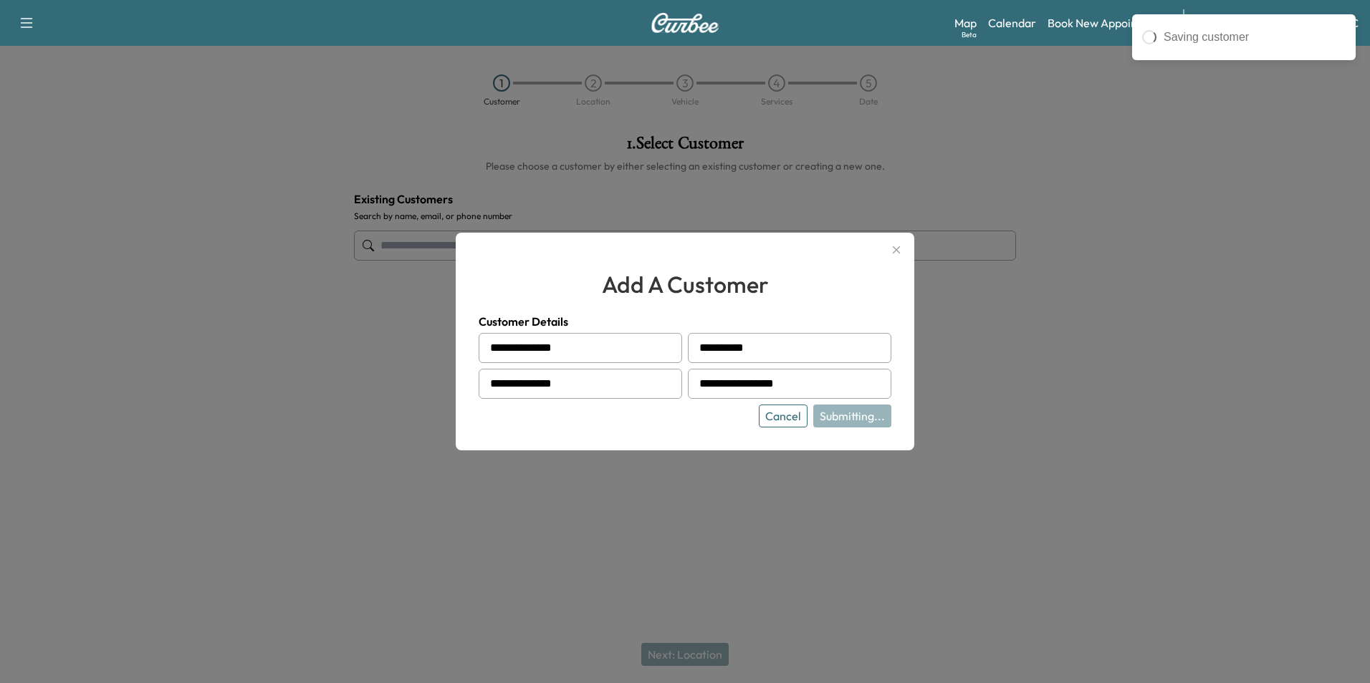
type input "**********"
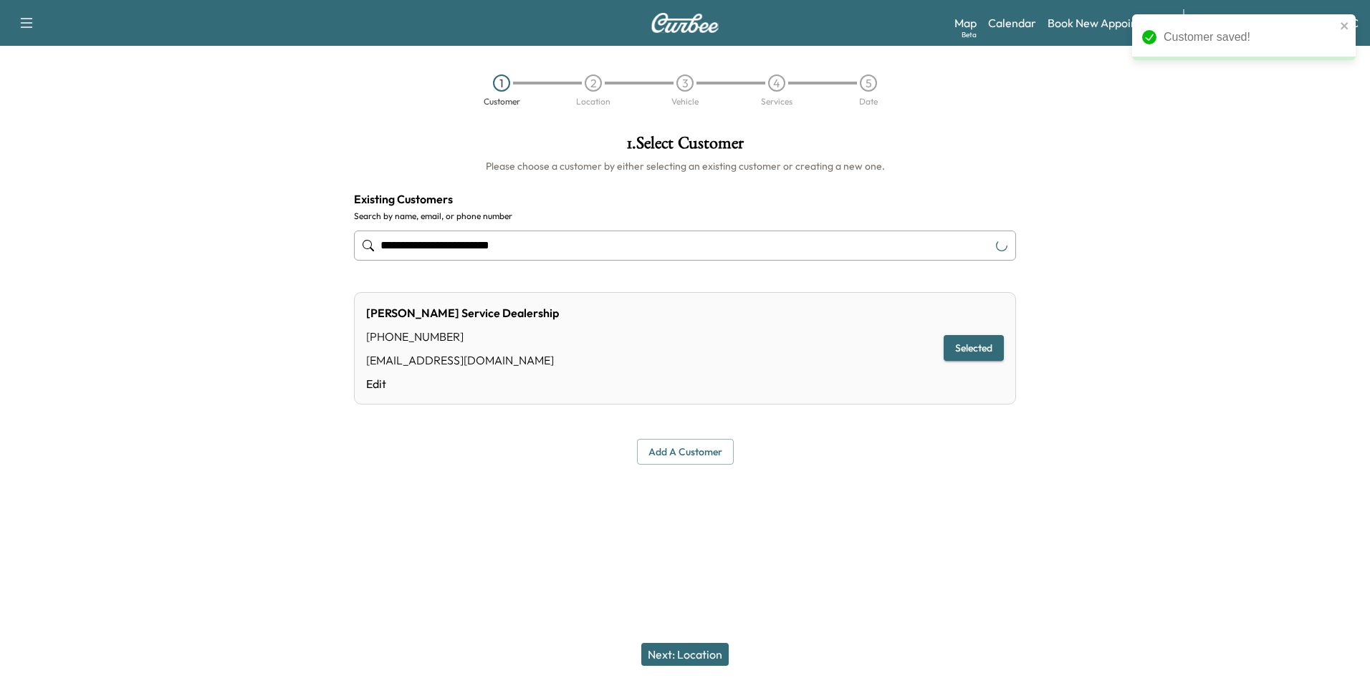
click at [696, 650] on button "Next: Location" at bounding box center [684, 654] width 87 height 23
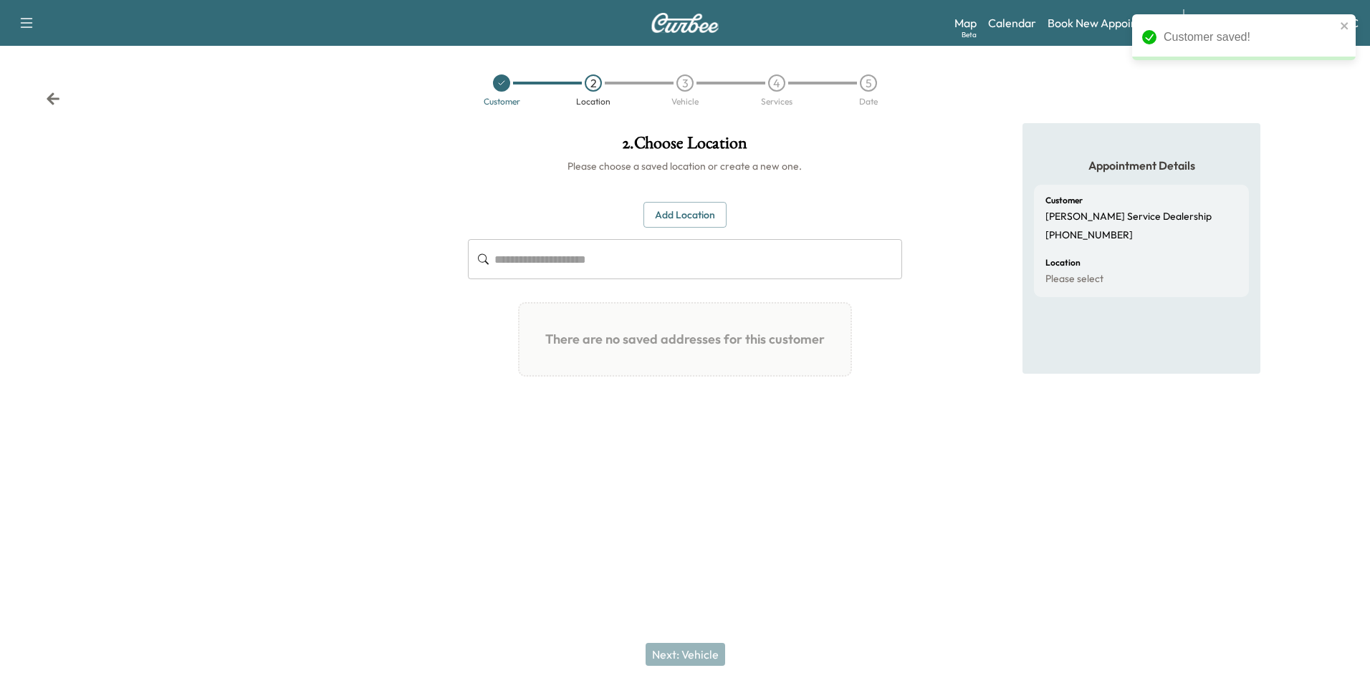
click at [693, 213] on button "Add Location" at bounding box center [684, 215] width 83 height 27
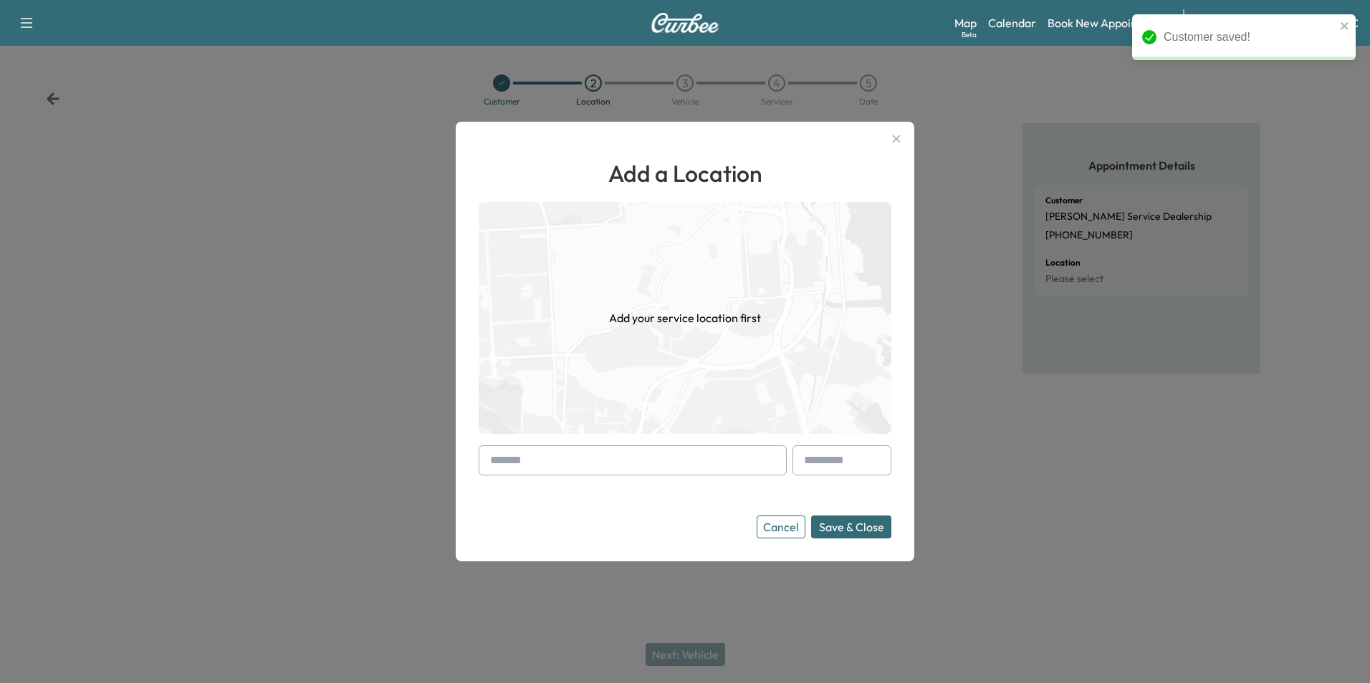
click at [576, 468] on input "text" at bounding box center [633, 461] width 308 height 30
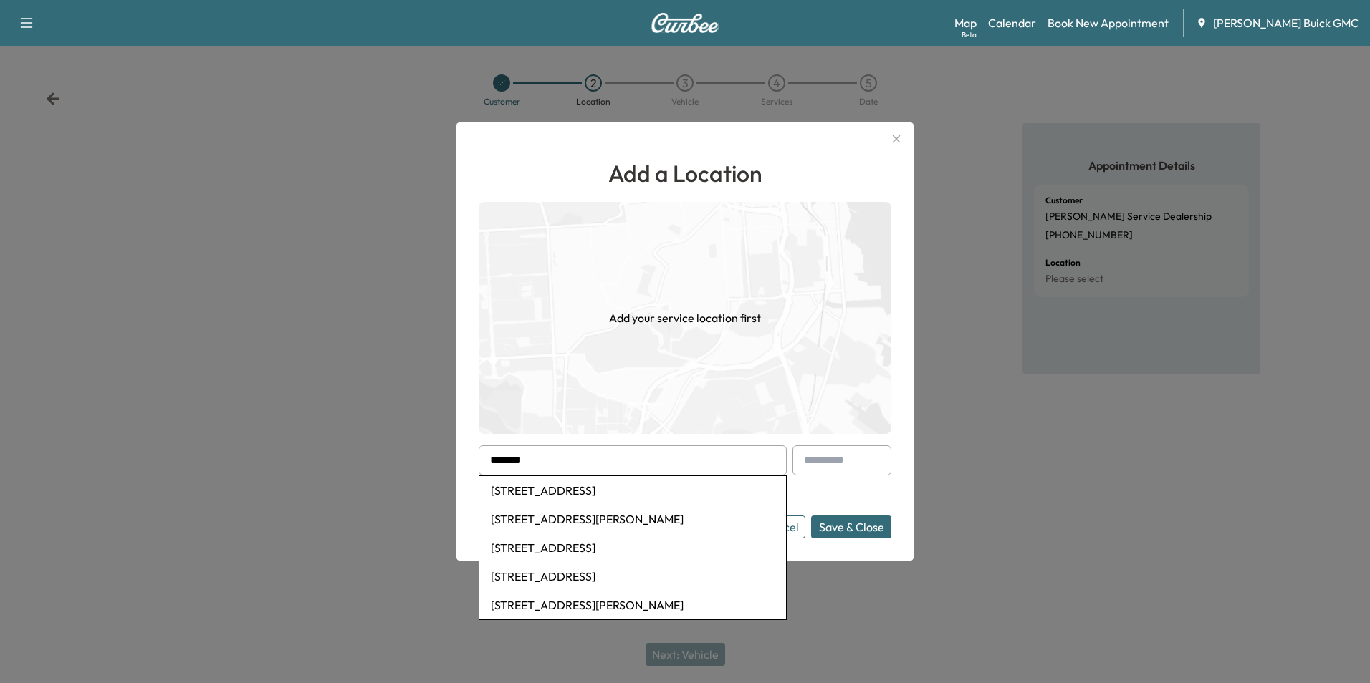
click at [628, 488] on li "[STREET_ADDRESS]" at bounding box center [632, 490] width 307 height 29
type input "**********"
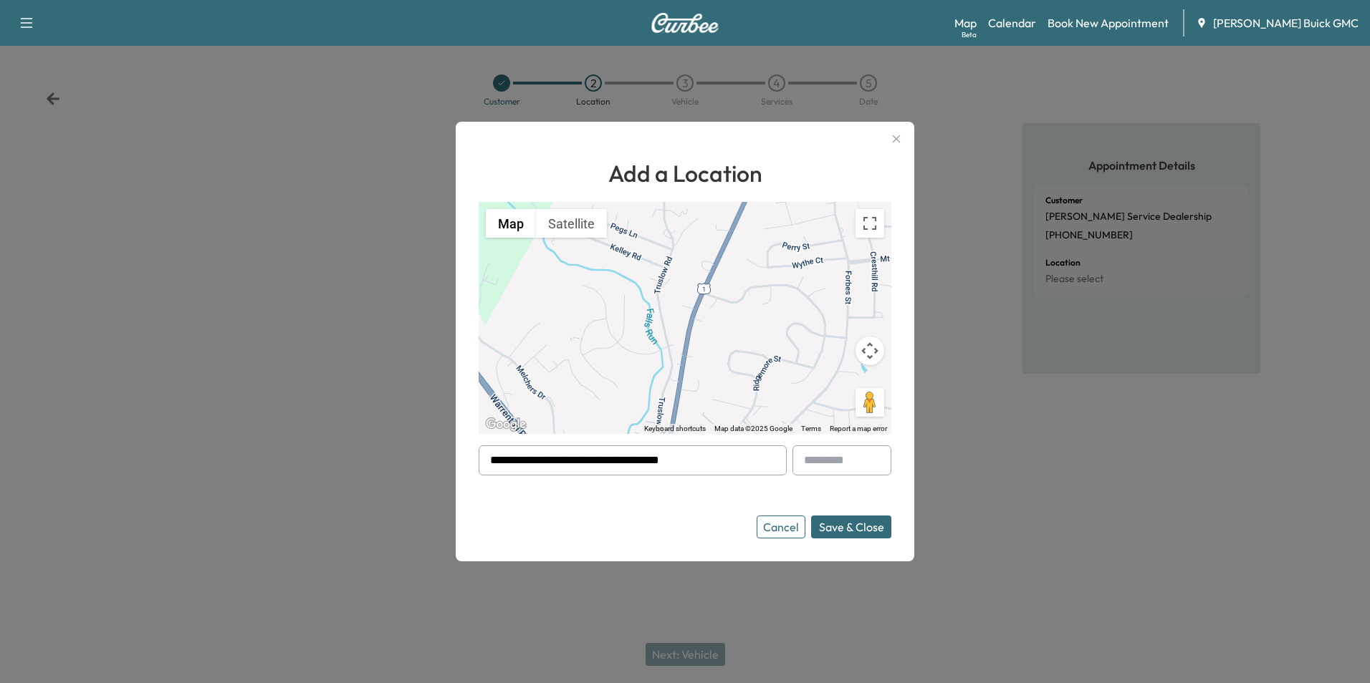
click at [831, 521] on button "Save & Close" at bounding box center [851, 527] width 80 height 23
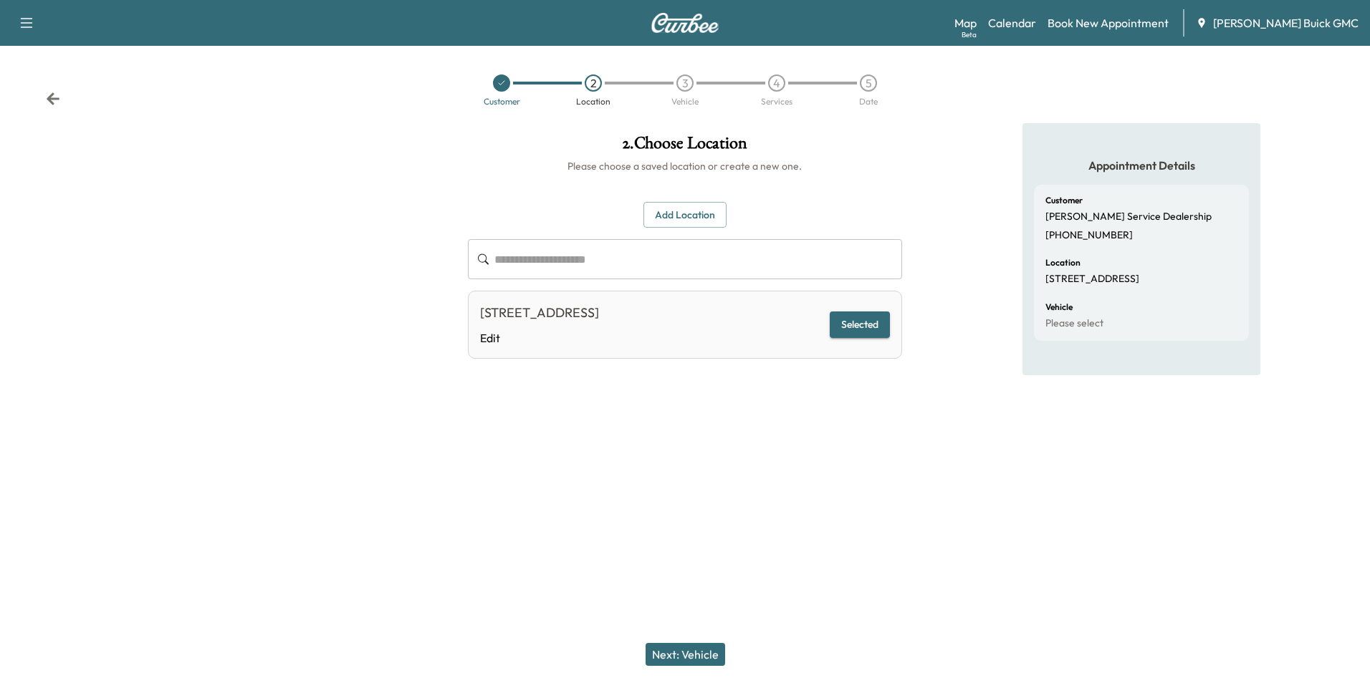
click at [696, 653] on button "Next: Vehicle" at bounding box center [685, 654] width 80 height 23
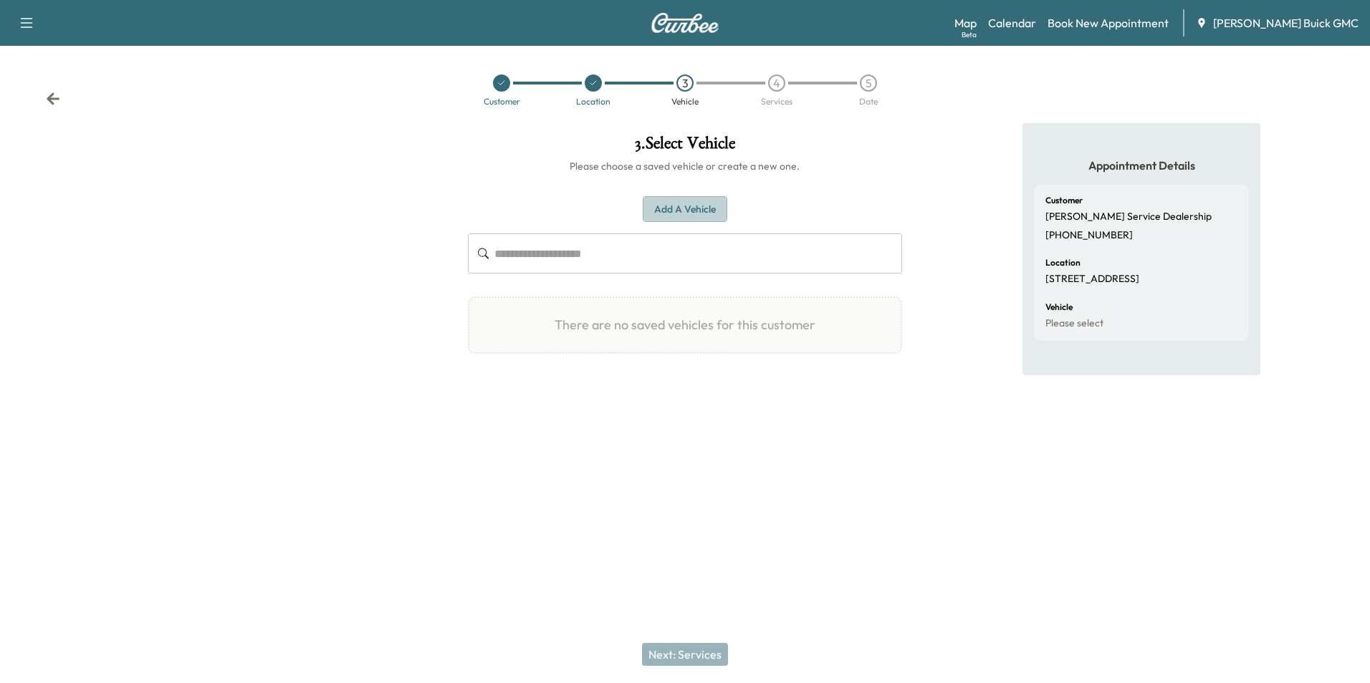
click at [686, 202] on button "Add a Vehicle" at bounding box center [685, 209] width 85 height 27
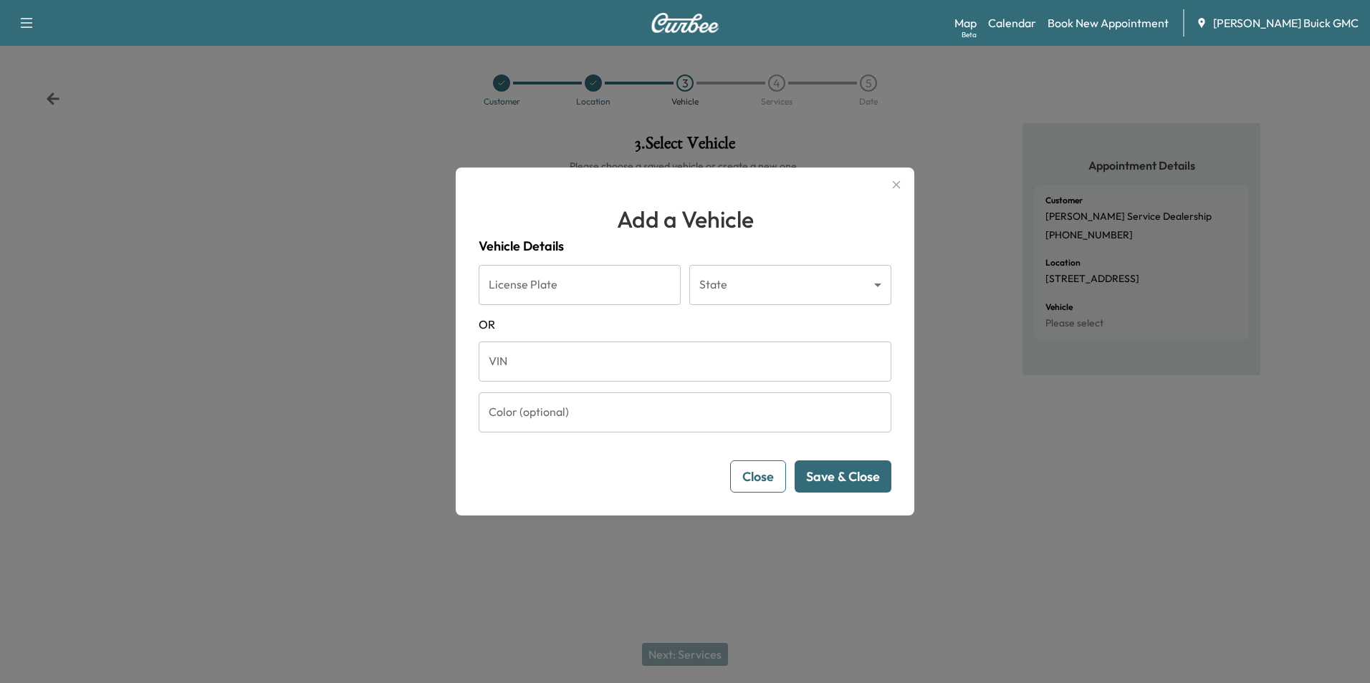
click at [551, 364] on input "VIN" at bounding box center [685, 362] width 413 height 40
type input "**********"
click at [865, 481] on button "Save & Close" at bounding box center [842, 477] width 97 height 32
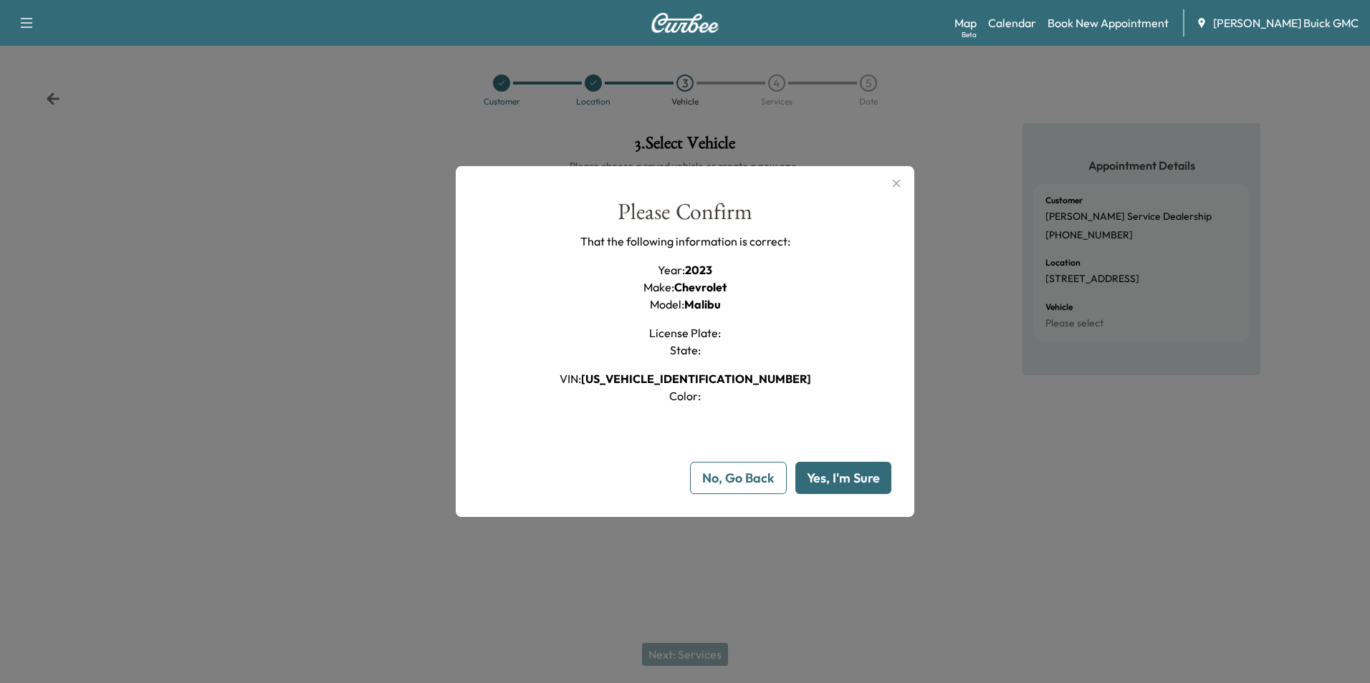
click at [861, 479] on button "Yes, I'm Sure" at bounding box center [843, 478] width 96 height 32
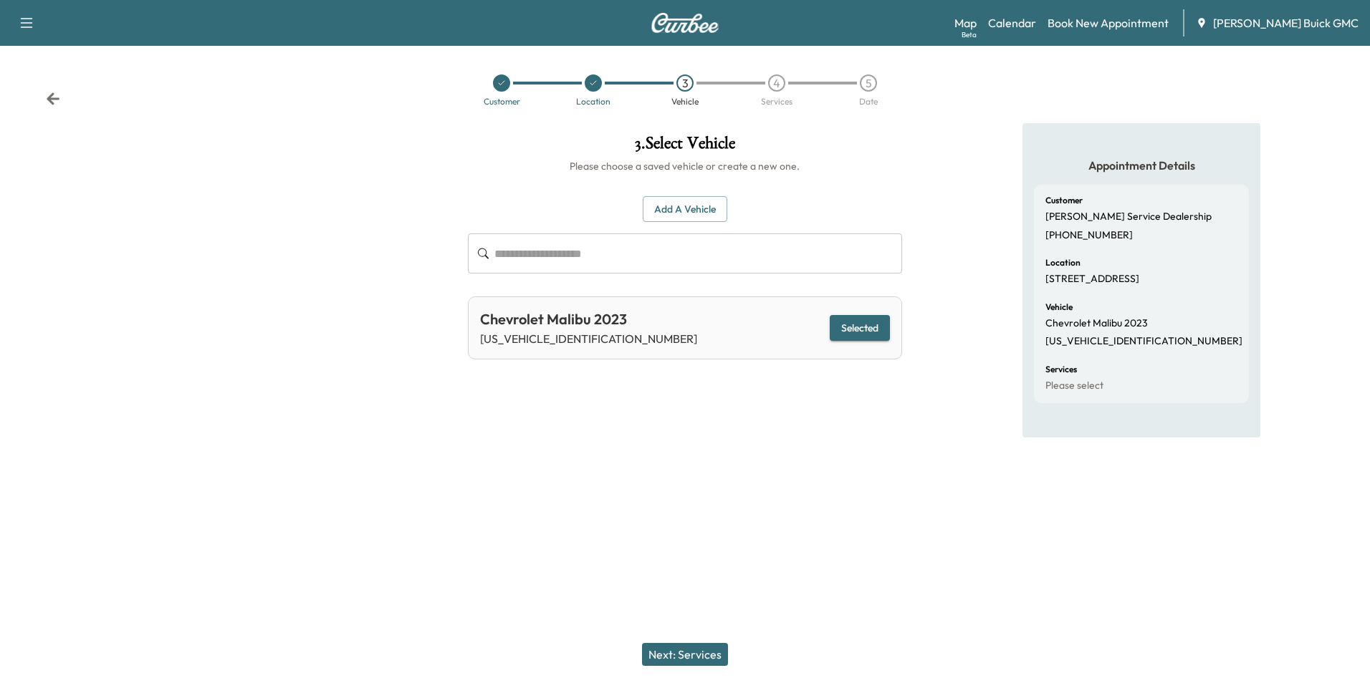
click at [705, 651] on button "Next: Services" at bounding box center [685, 654] width 86 height 23
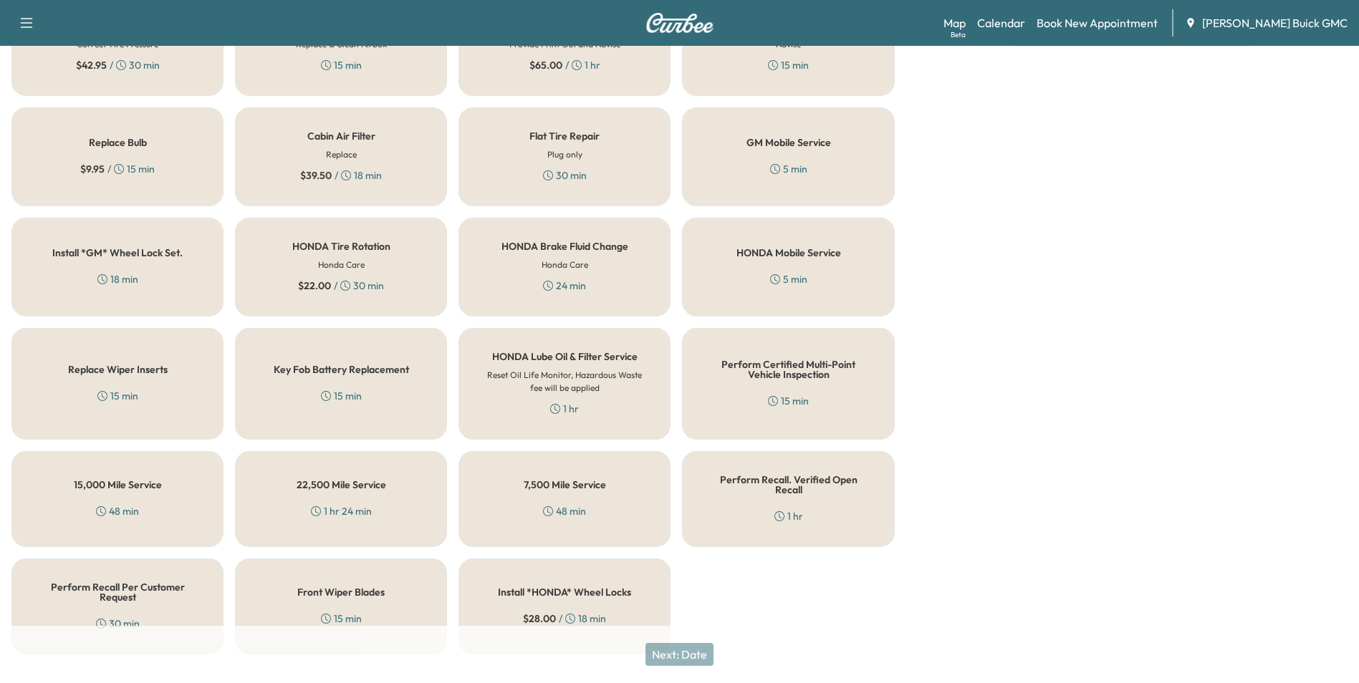
scroll to position [410, 0]
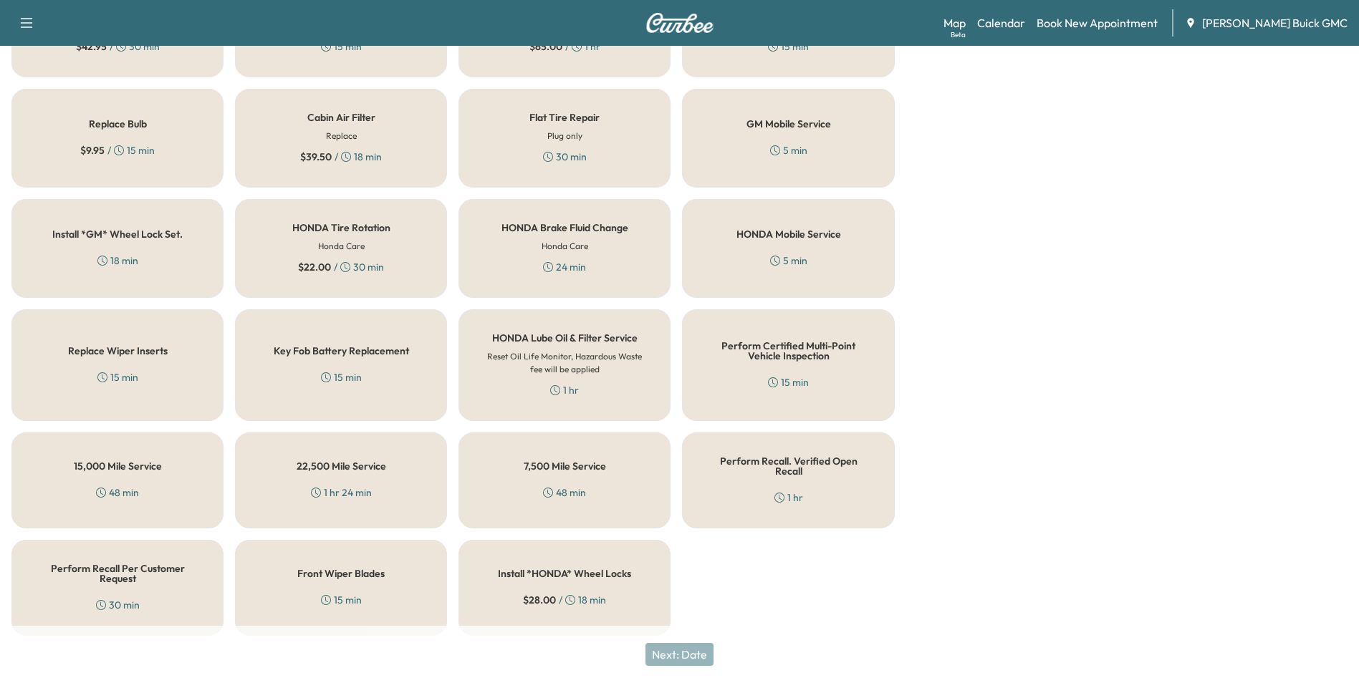
click at [88, 568] on h5 "Perform Recall Per Customer Request" at bounding box center [117, 574] width 165 height 20
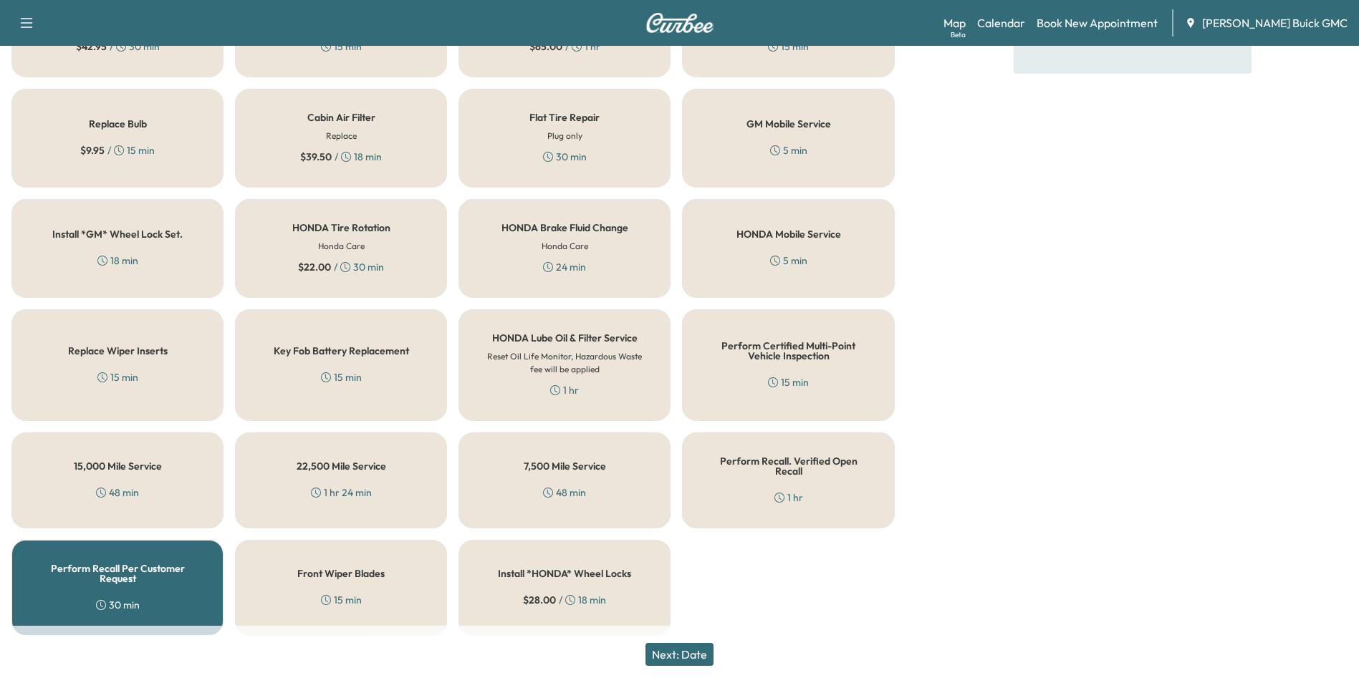
click at [678, 651] on button "Next: Date" at bounding box center [679, 654] width 68 height 23
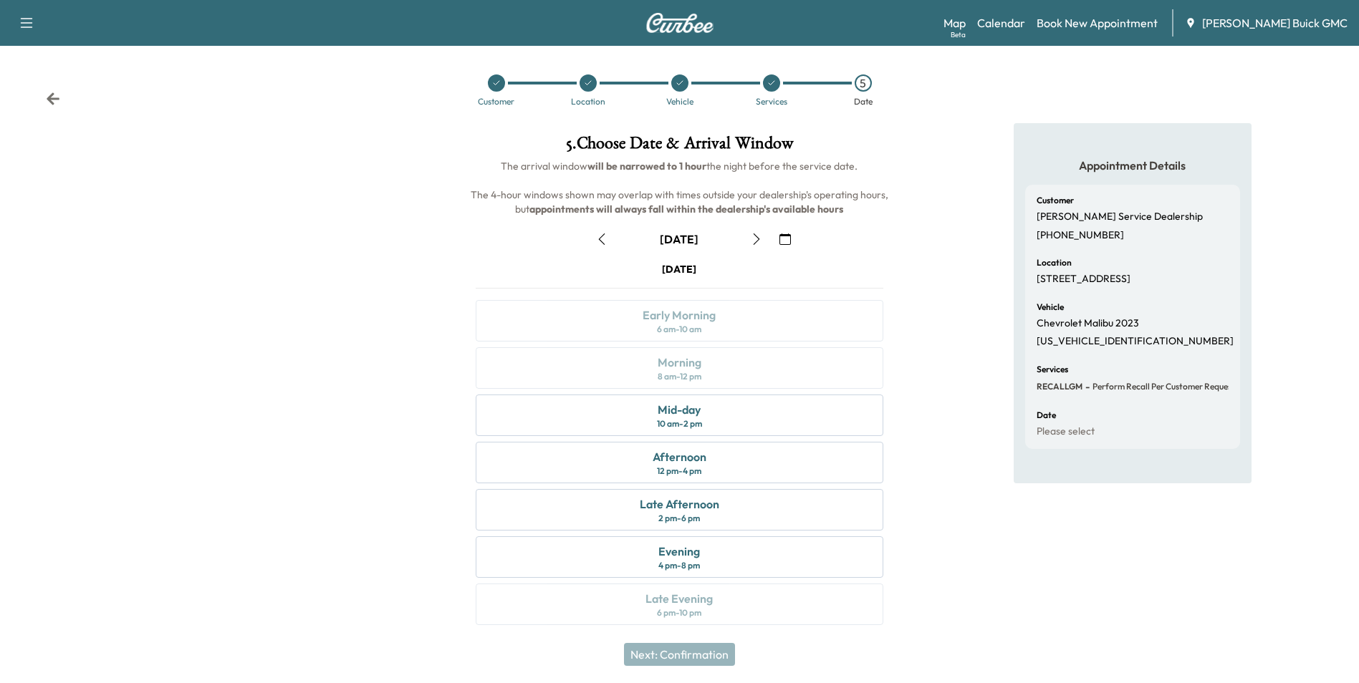
click at [759, 239] on icon "button" at bounding box center [756, 239] width 11 height 11
click at [721, 412] on div "Mid-day 10 am - 2 pm" at bounding box center [679, 416] width 407 height 42
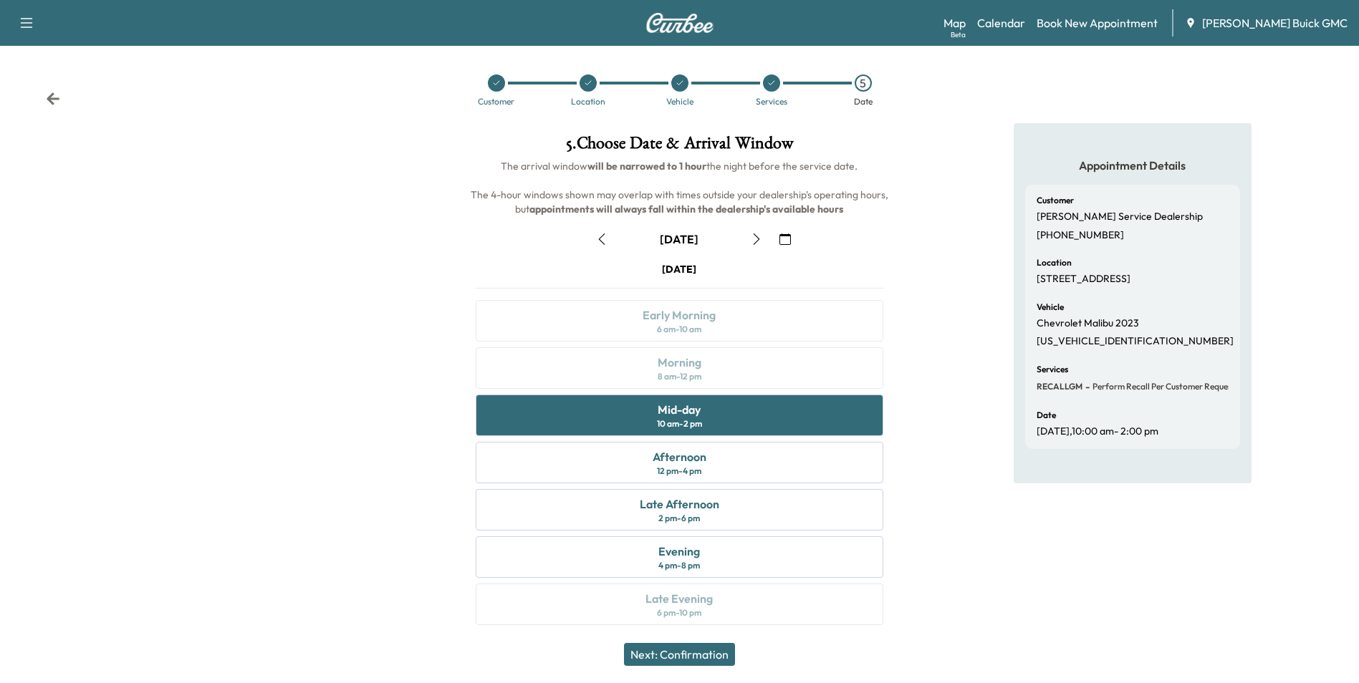
click at [716, 653] on button "Next: Confirmation" at bounding box center [679, 654] width 111 height 23
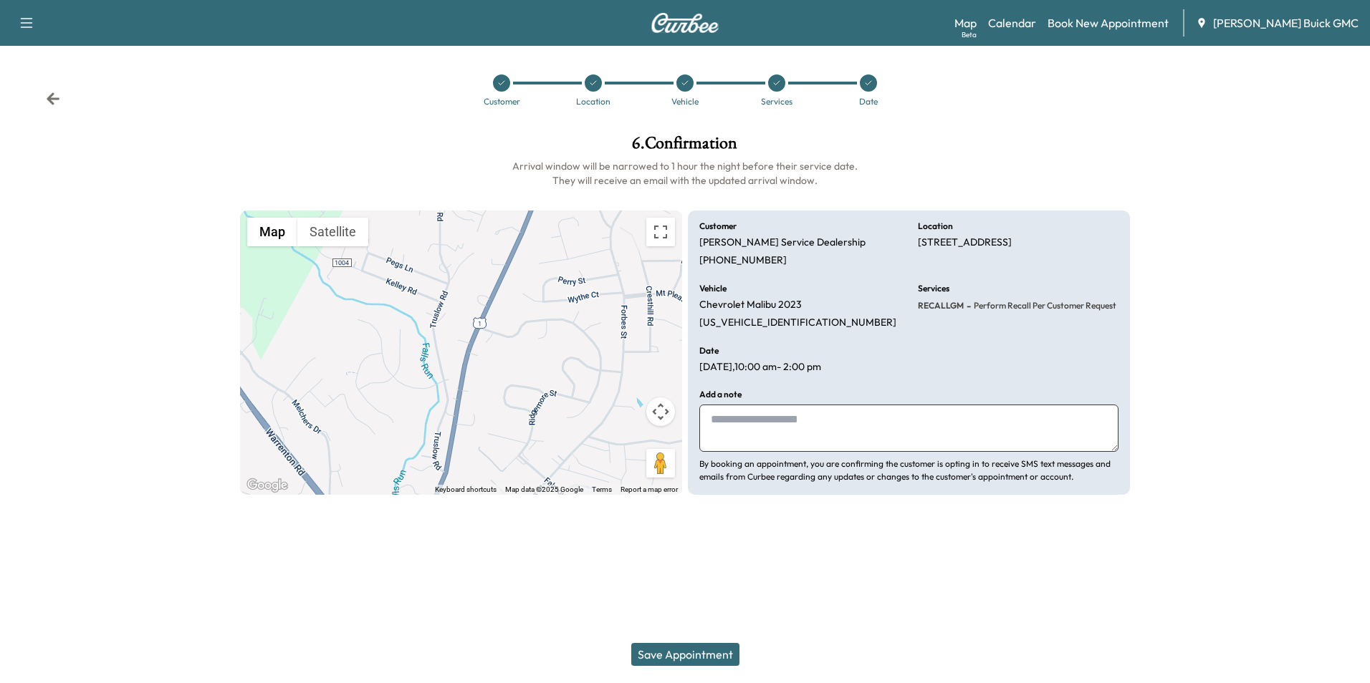
click at [812, 427] on textarea at bounding box center [908, 428] width 419 height 47
type textarea "**********"
click at [698, 653] on button "Save Appointment" at bounding box center [685, 654] width 108 height 23
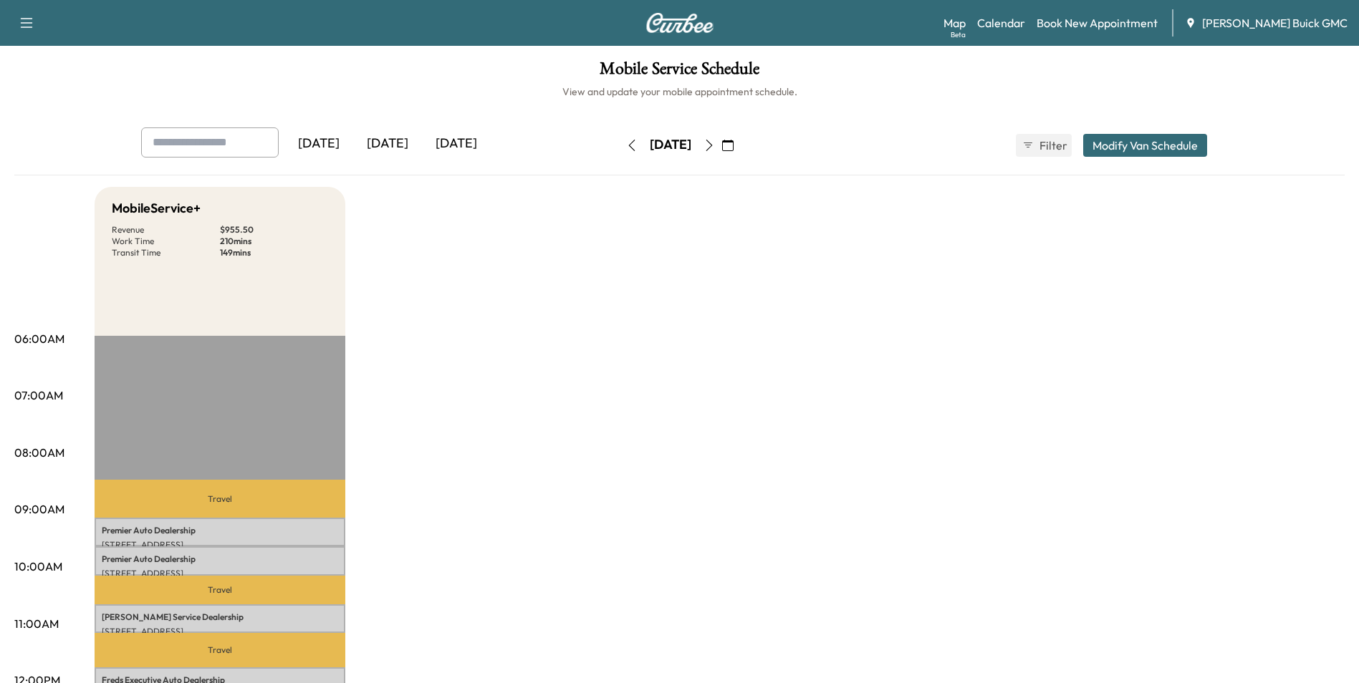
drag, startPoint x: 552, startPoint y: 317, endPoint x: 559, endPoint y: 308, distance: 11.7
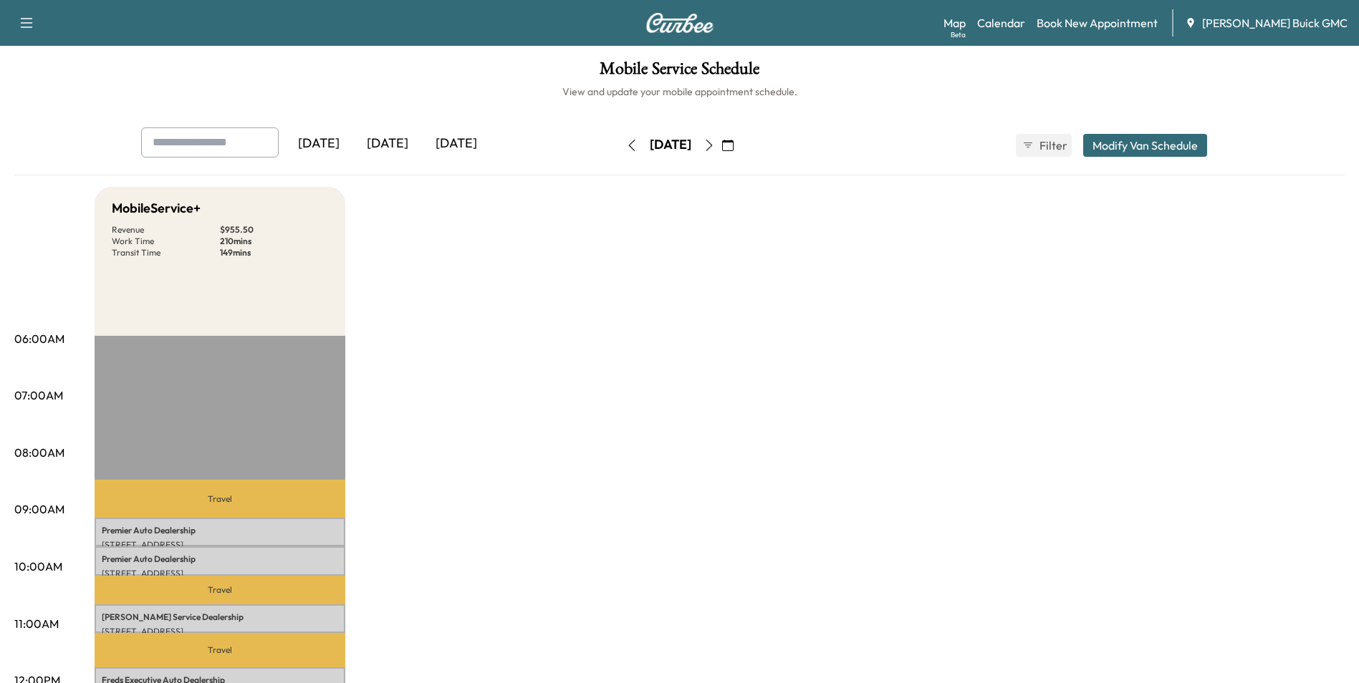
drag, startPoint x: 633, startPoint y: 334, endPoint x: 647, endPoint y: 337, distance: 14.8
click at [626, 142] on icon "button" at bounding box center [631, 145] width 11 height 11
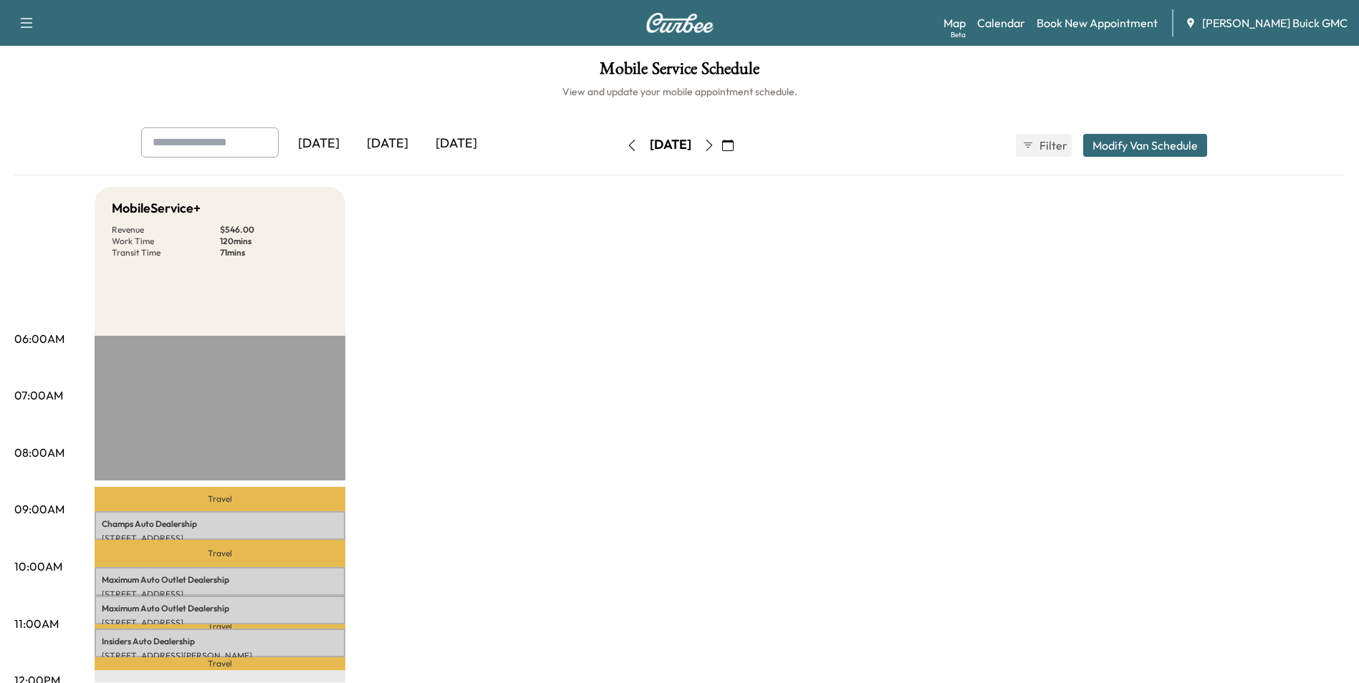
drag, startPoint x: 1238, startPoint y: 208, endPoint x: 1219, endPoint y: 277, distance: 71.3
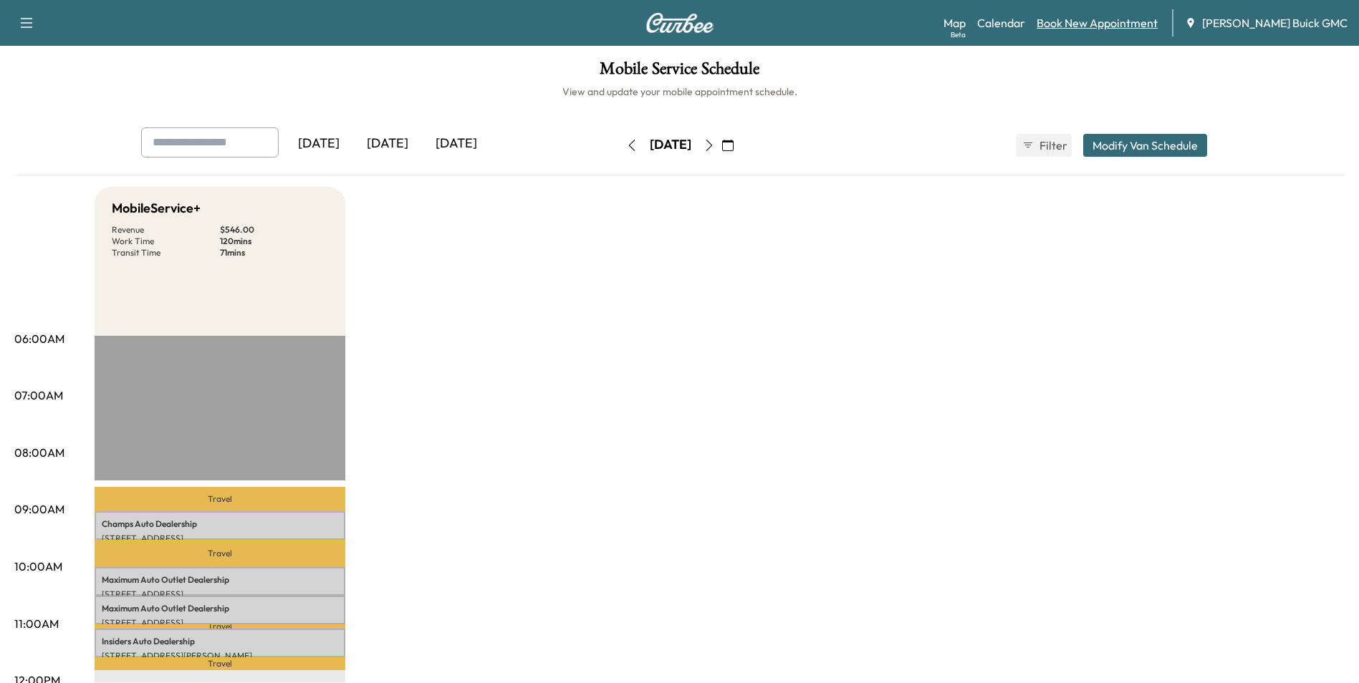
click at [1118, 20] on link "Book New Appointment" at bounding box center [1097, 22] width 121 height 17
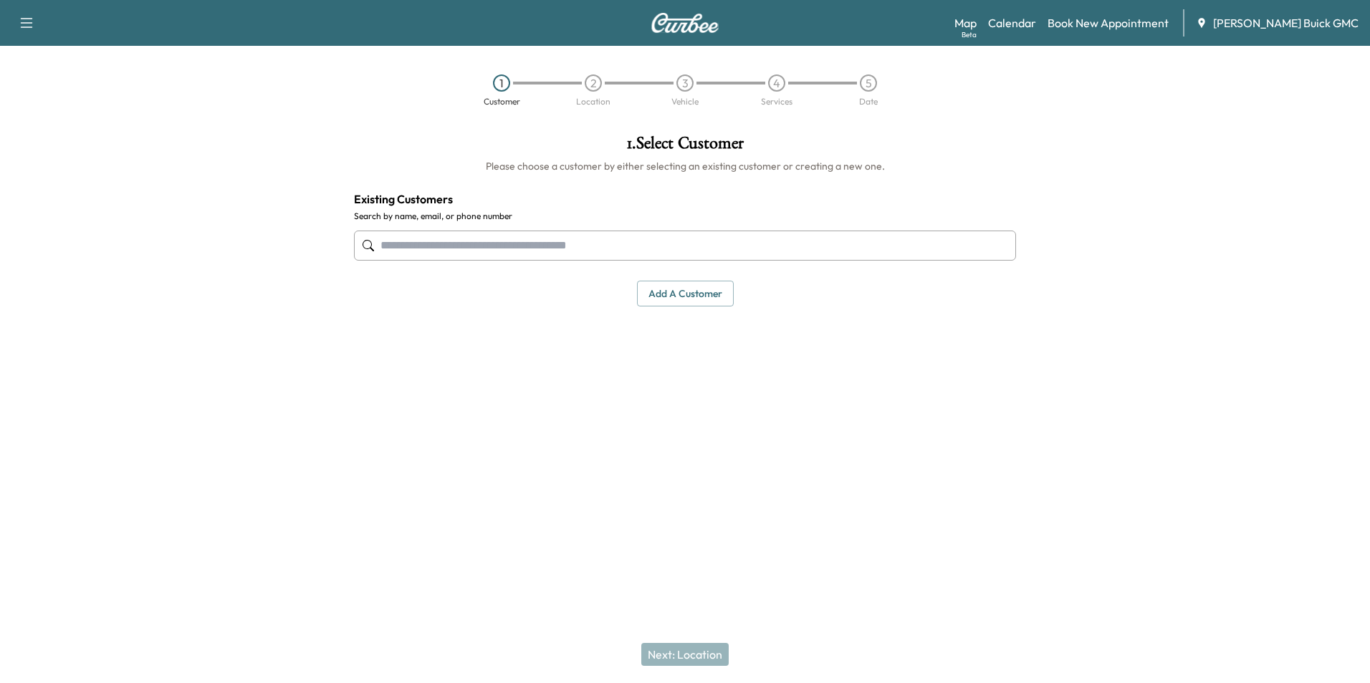
click at [540, 235] on input "text" at bounding box center [685, 246] width 662 height 30
click at [679, 295] on button "Add a customer" at bounding box center [685, 294] width 97 height 27
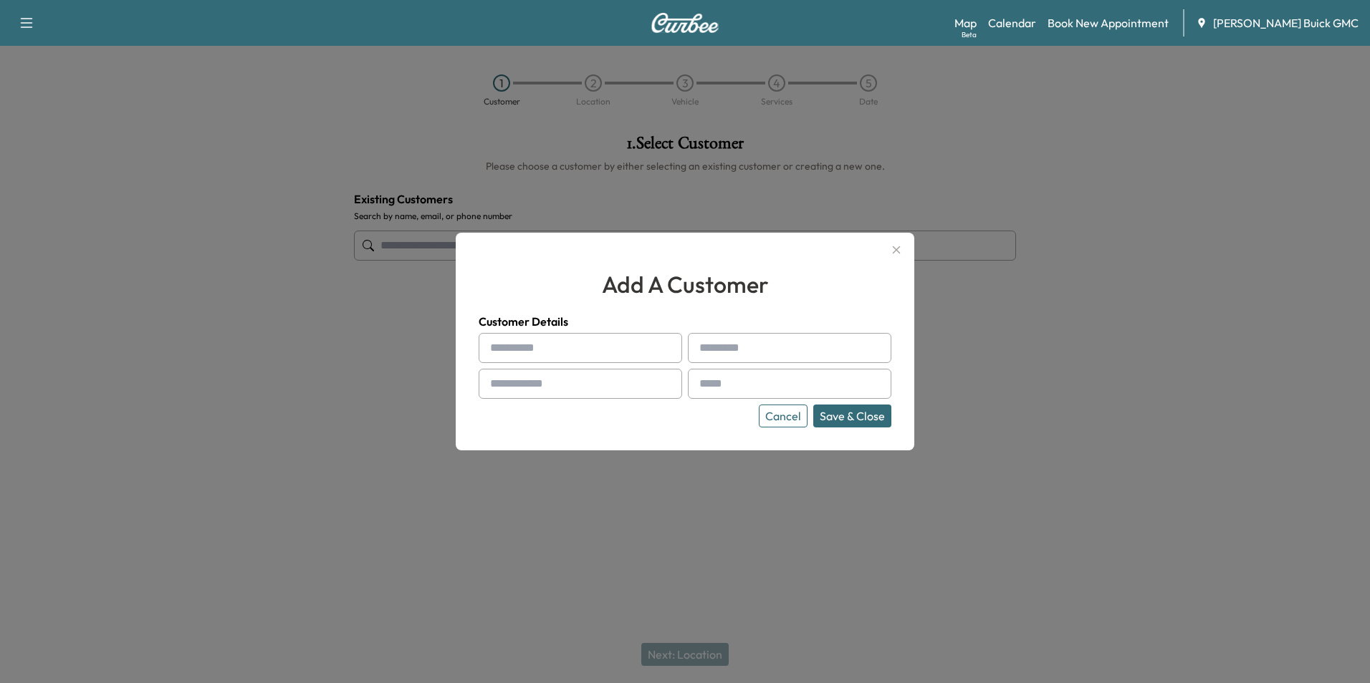
click at [590, 355] on input "text" at bounding box center [580, 348] width 203 height 30
type input "**********"
click at [734, 383] on input "text" at bounding box center [789, 384] width 203 height 30
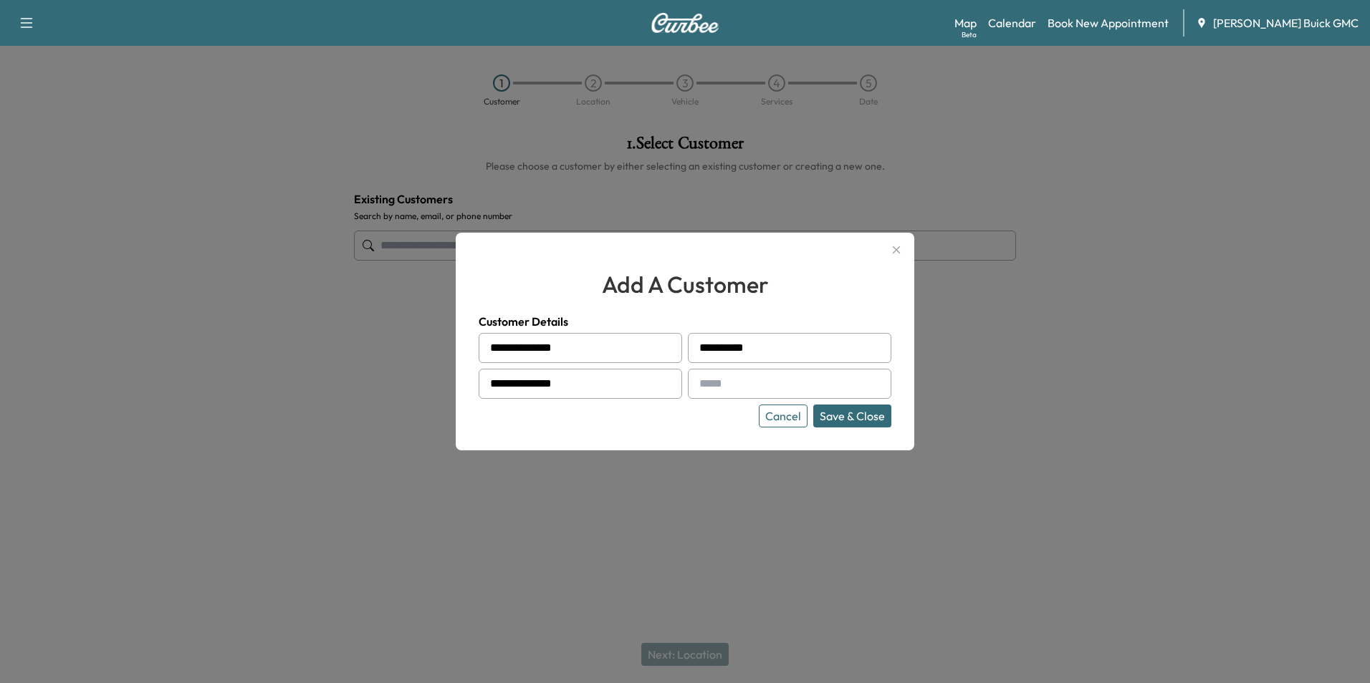
type input "**********"
click at [854, 413] on button "Save & Close" at bounding box center [852, 416] width 78 height 23
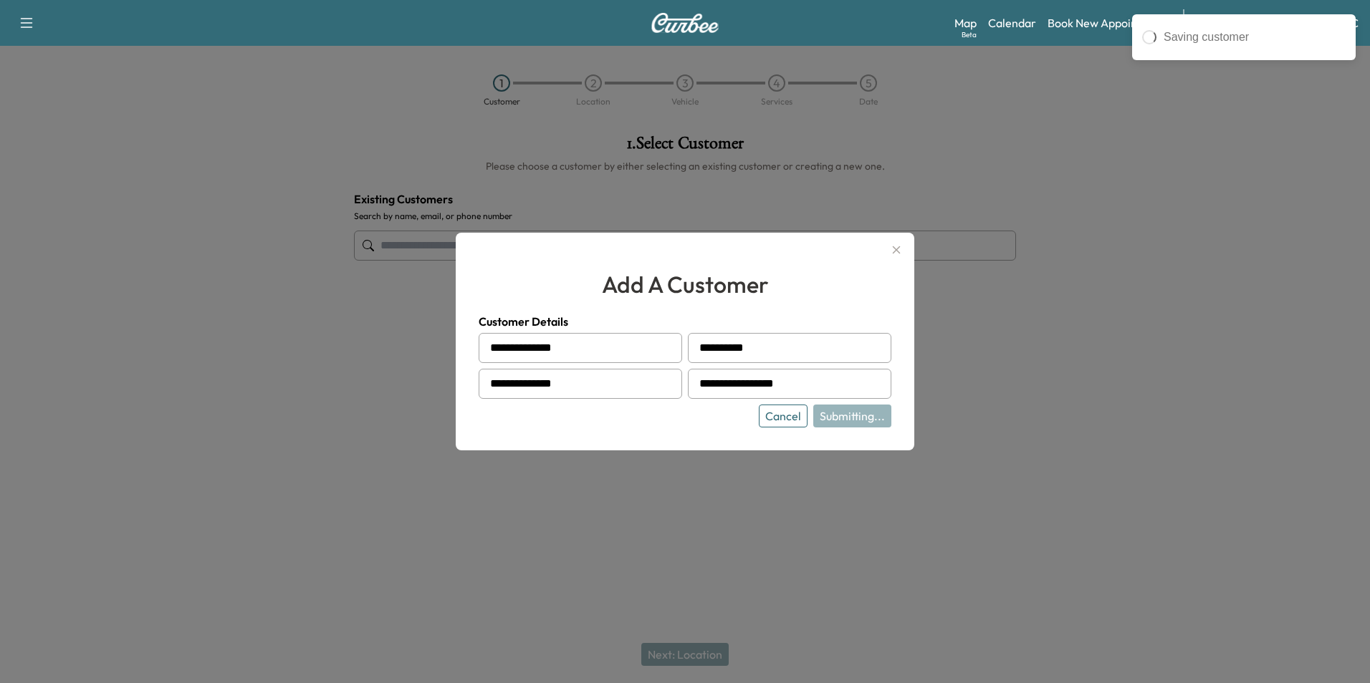
type input "**********"
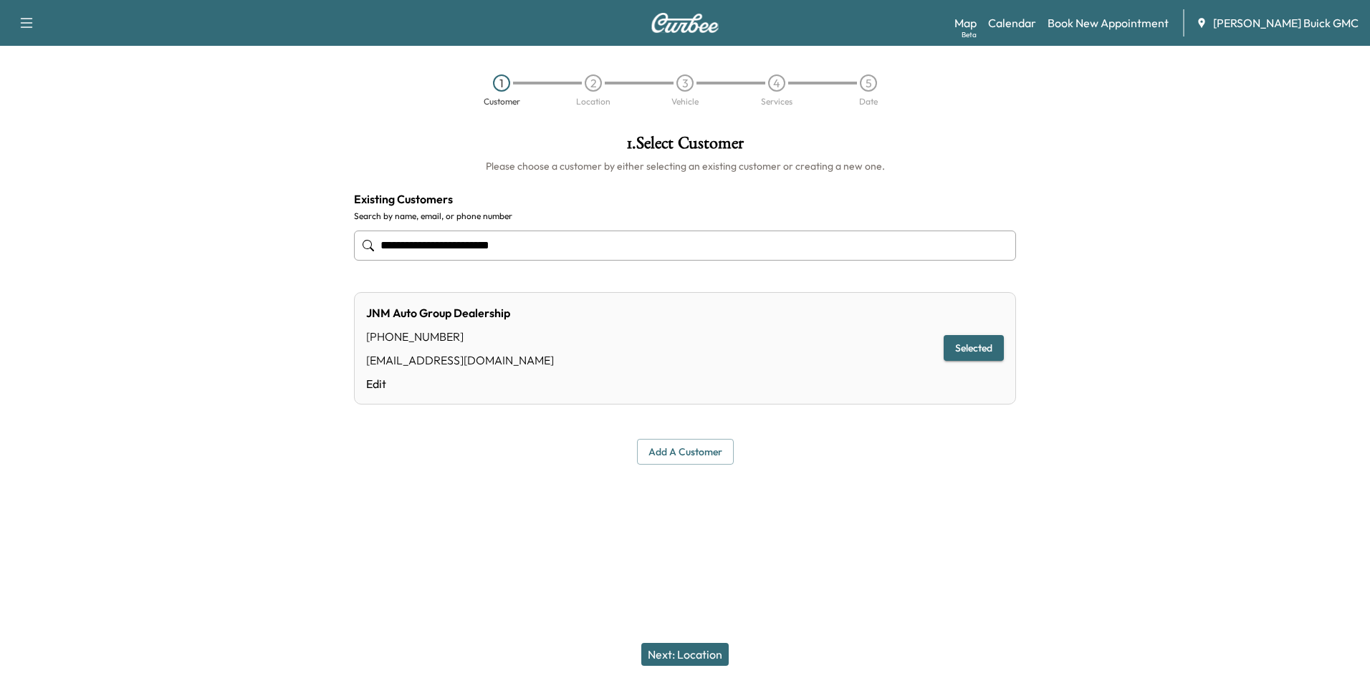
click at [702, 650] on button "Next: Location" at bounding box center [684, 654] width 87 height 23
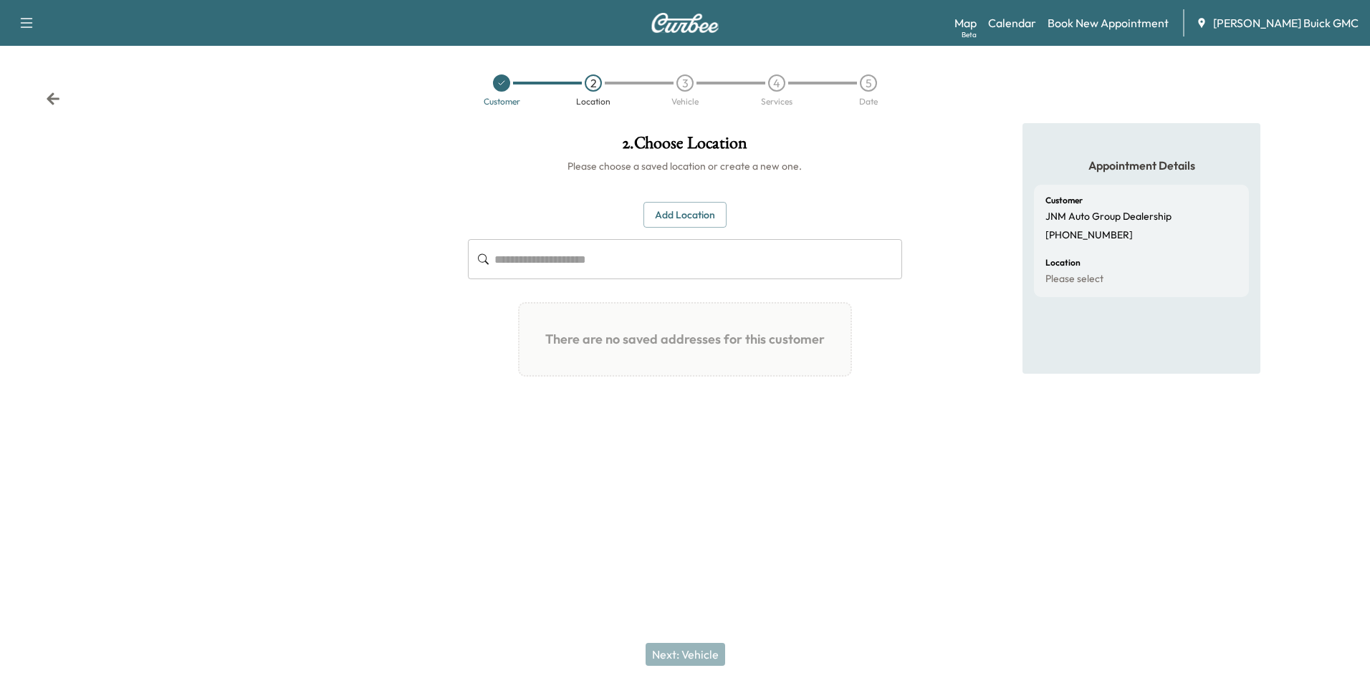
click at [689, 207] on button "Add Location" at bounding box center [684, 215] width 83 height 27
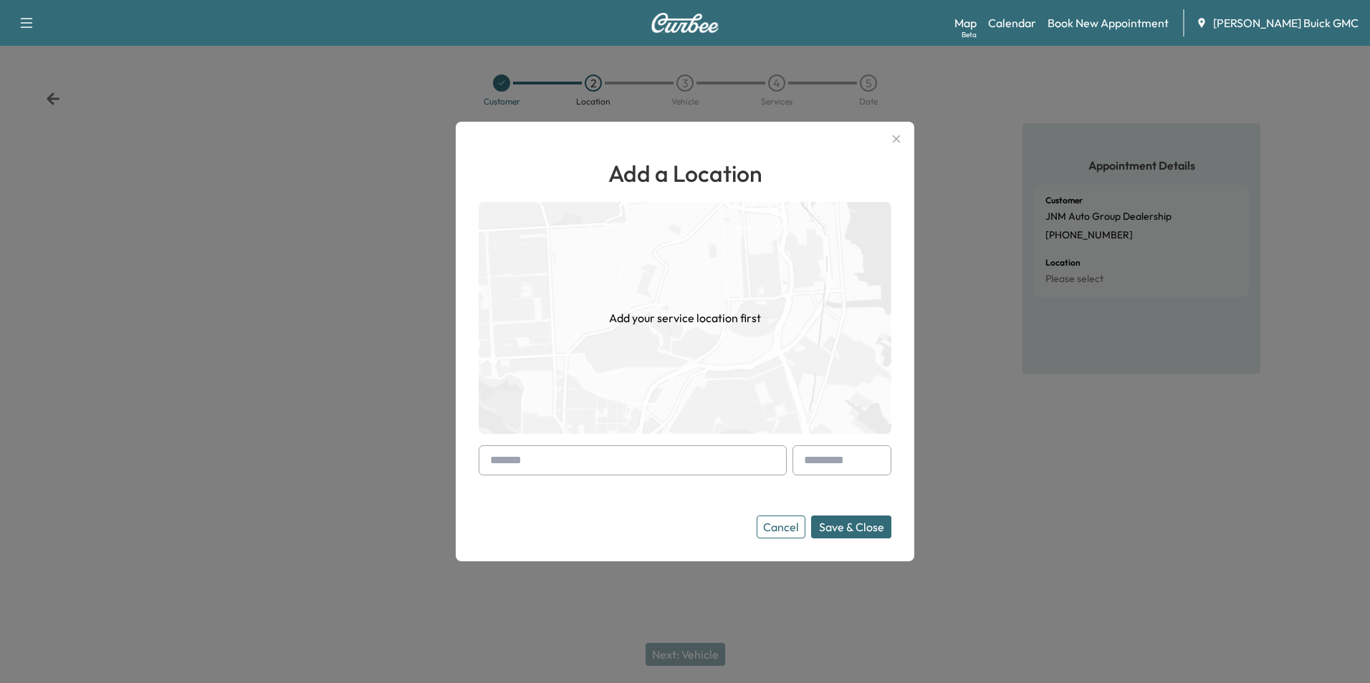
click at [583, 448] on input "text" at bounding box center [633, 461] width 308 height 30
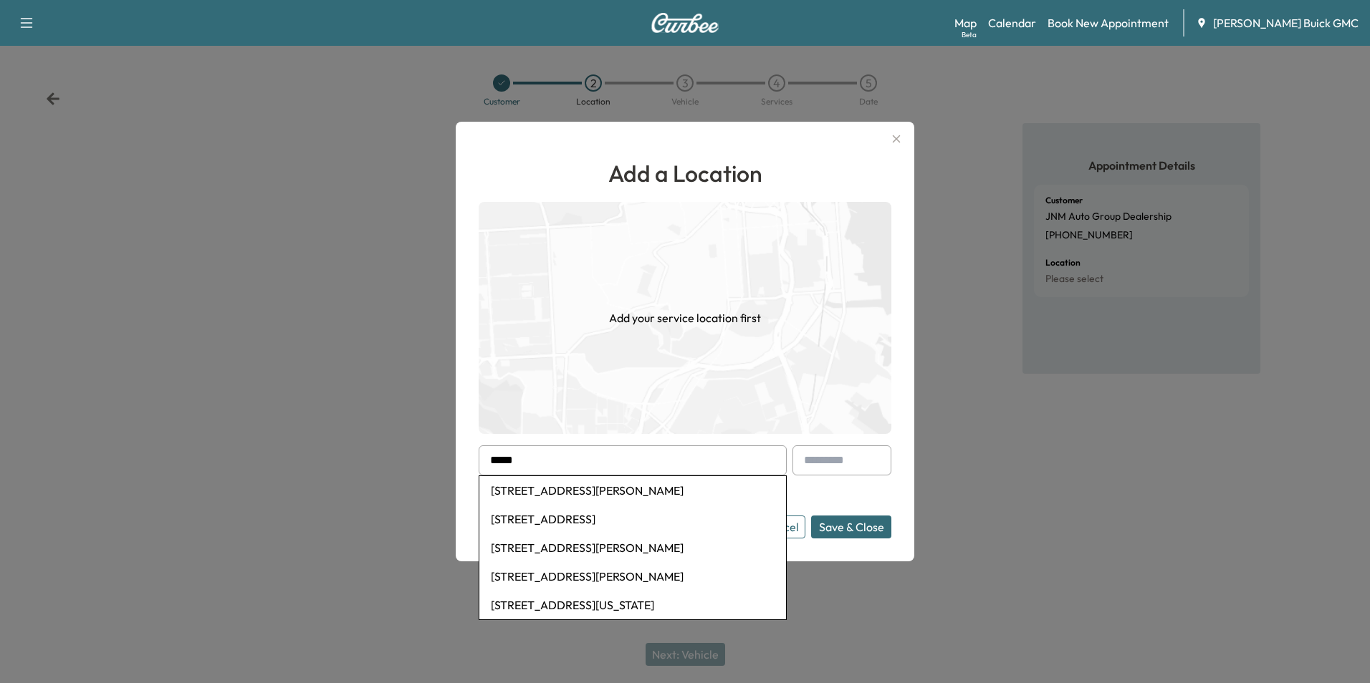
click at [613, 547] on li "[STREET_ADDRESS][PERSON_NAME]" at bounding box center [632, 548] width 307 height 29
type input "**********"
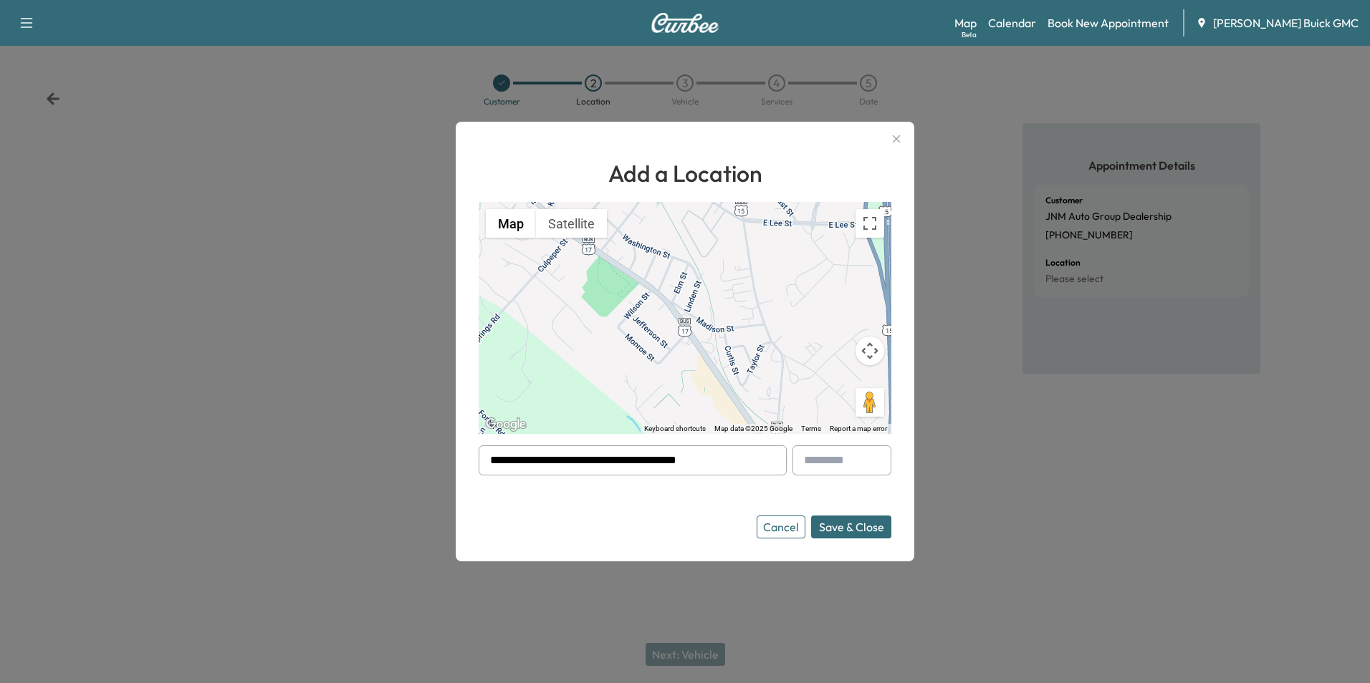
click at [848, 524] on button "Save & Close" at bounding box center [851, 527] width 80 height 23
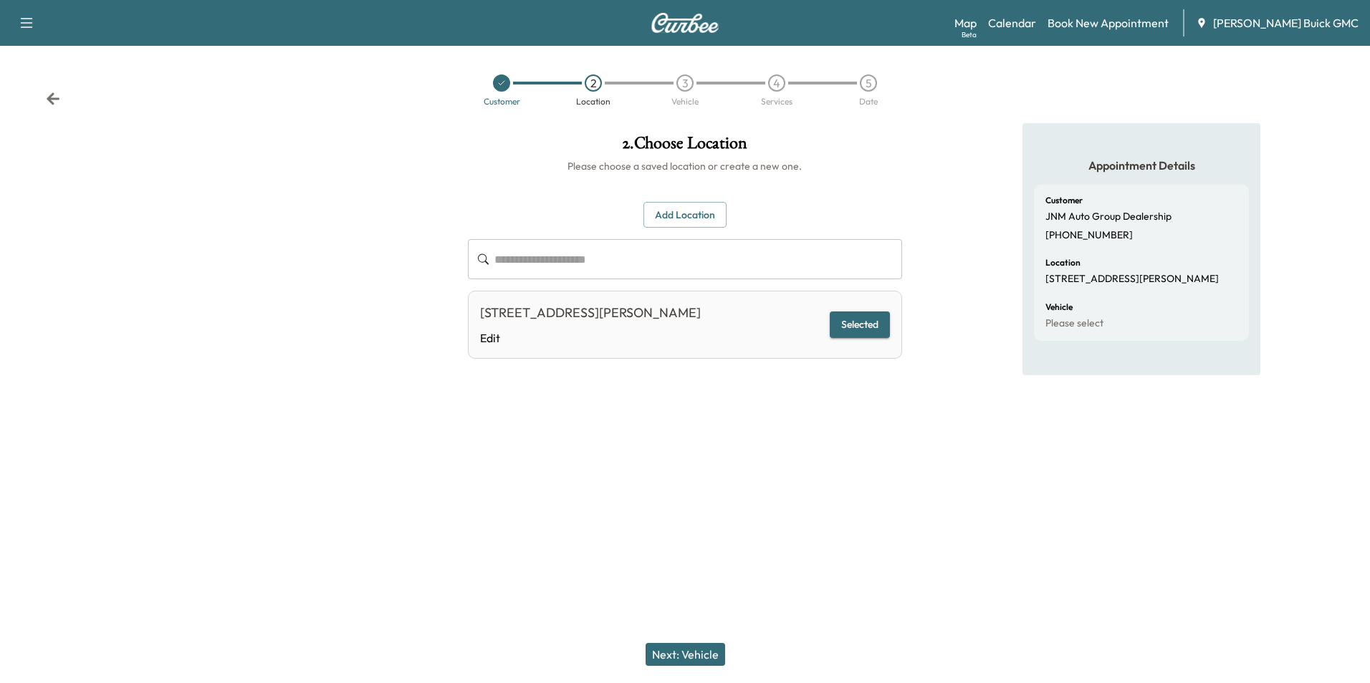
click at [701, 655] on button "Next: Vehicle" at bounding box center [685, 654] width 80 height 23
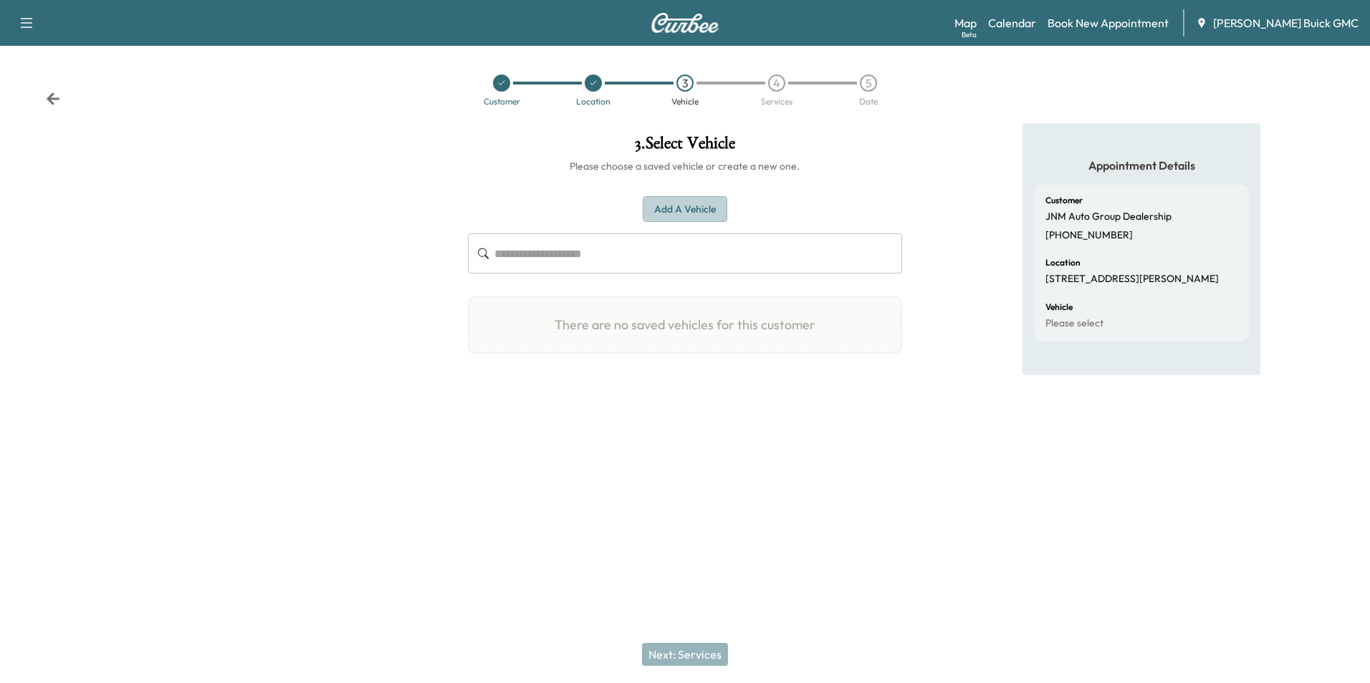
click at [678, 204] on button "Add a Vehicle" at bounding box center [685, 209] width 85 height 27
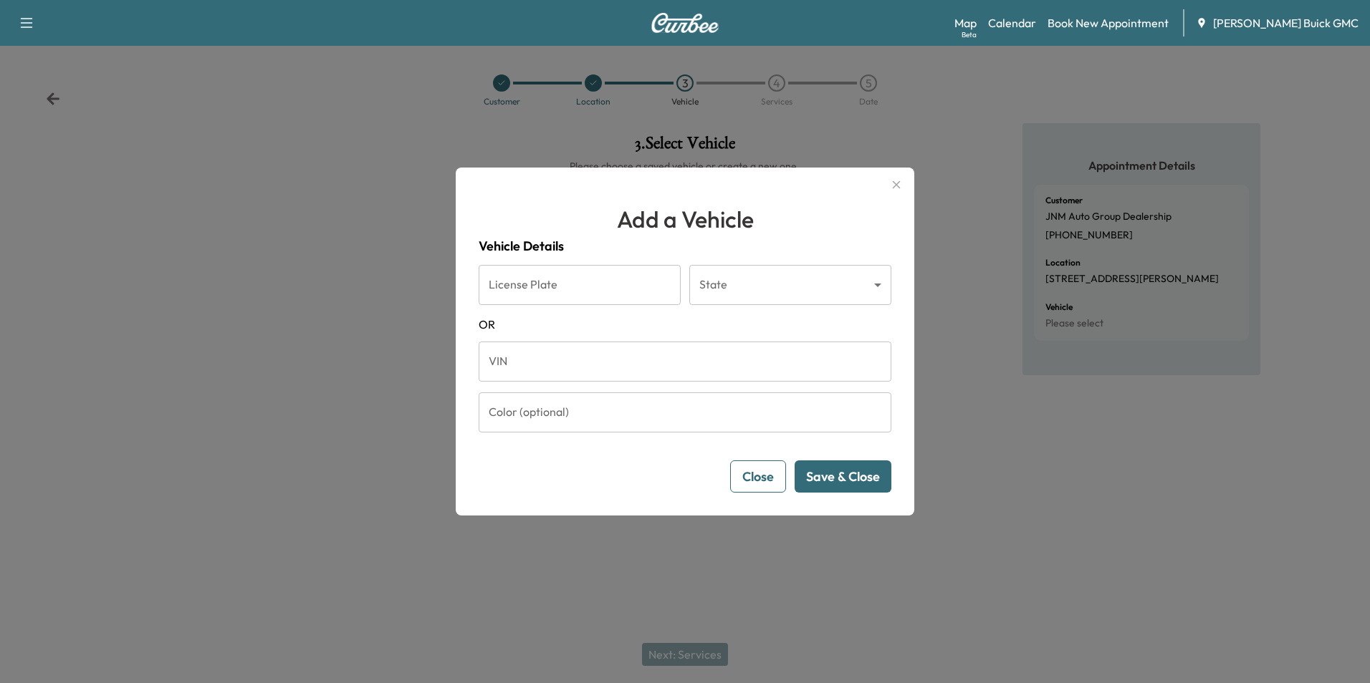
click at [559, 348] on input "VIN" at bounding box center [685, 362] width 413 height 40
type input "**********"
click at [850, 474] on button "Save & Close" at bounding box center [842, 477] width 97 height 32
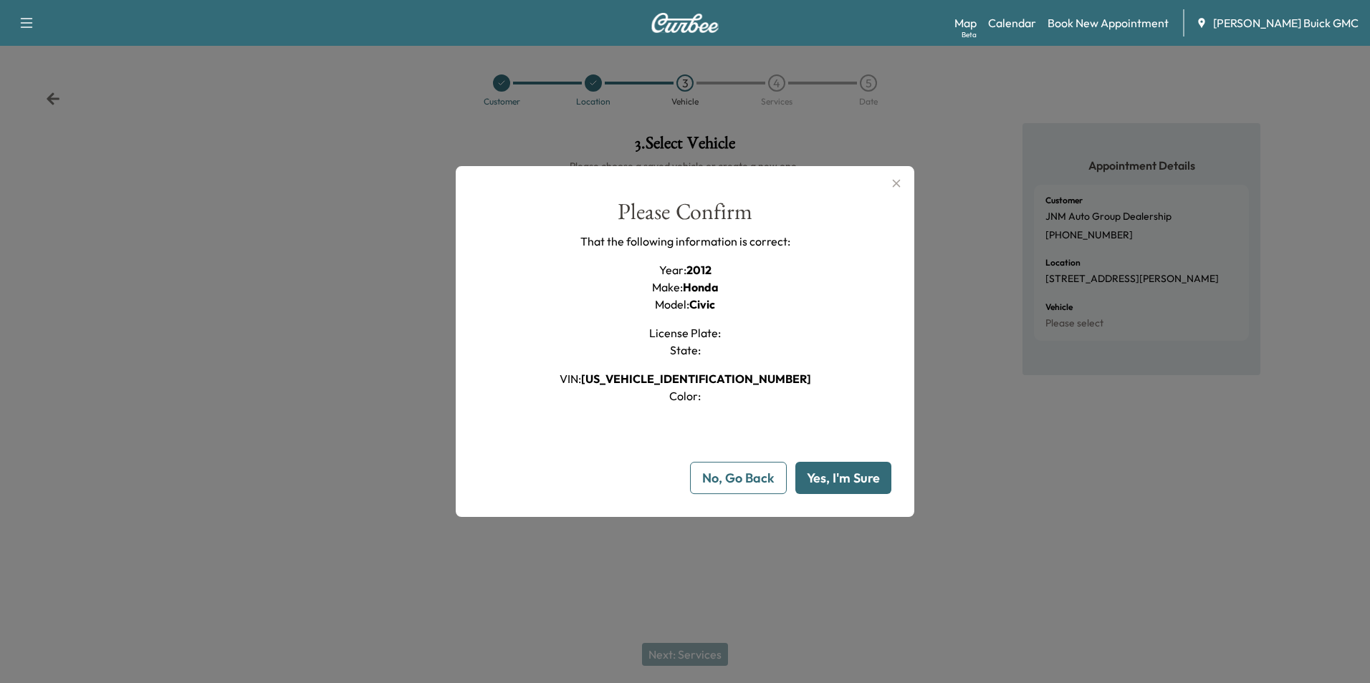
click at [845, 476] on button "Yes, I'm Sure" at bounding box center [843, 478] width 96 height 32
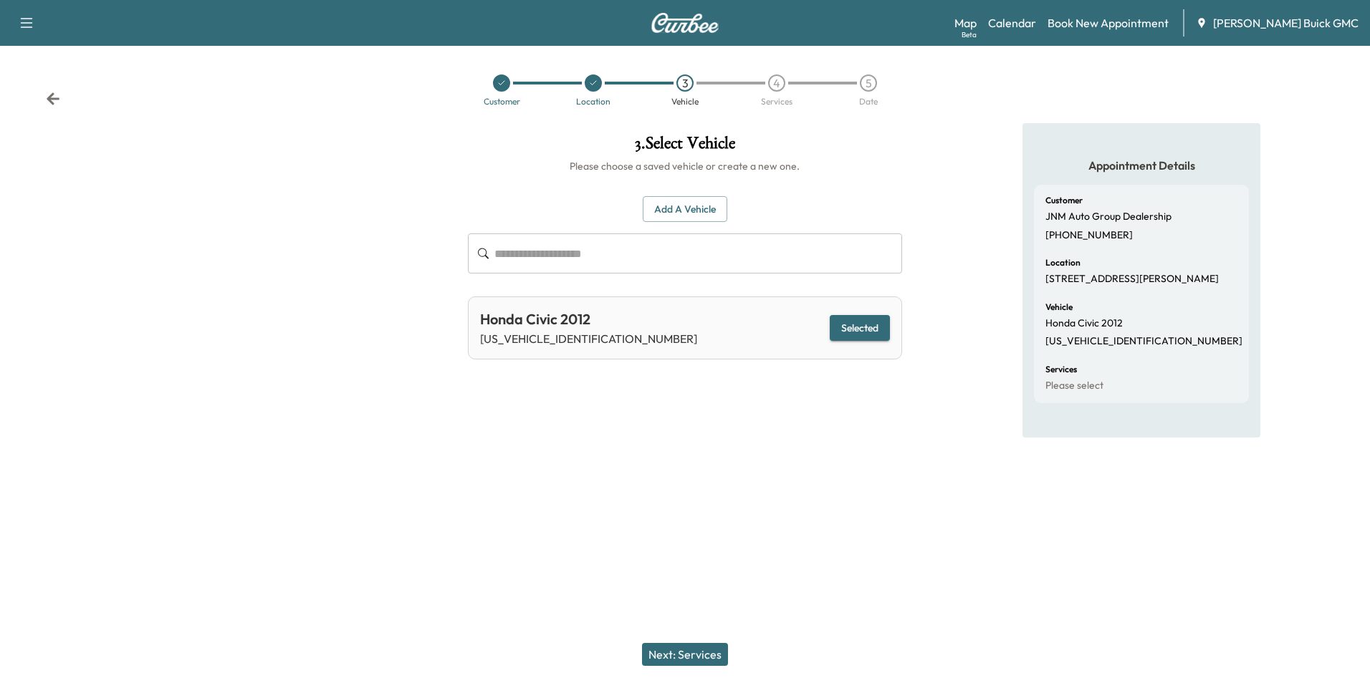
click at [685, 648] on button "Next: Services" at bounding box center [685, 654] width 86 height 23
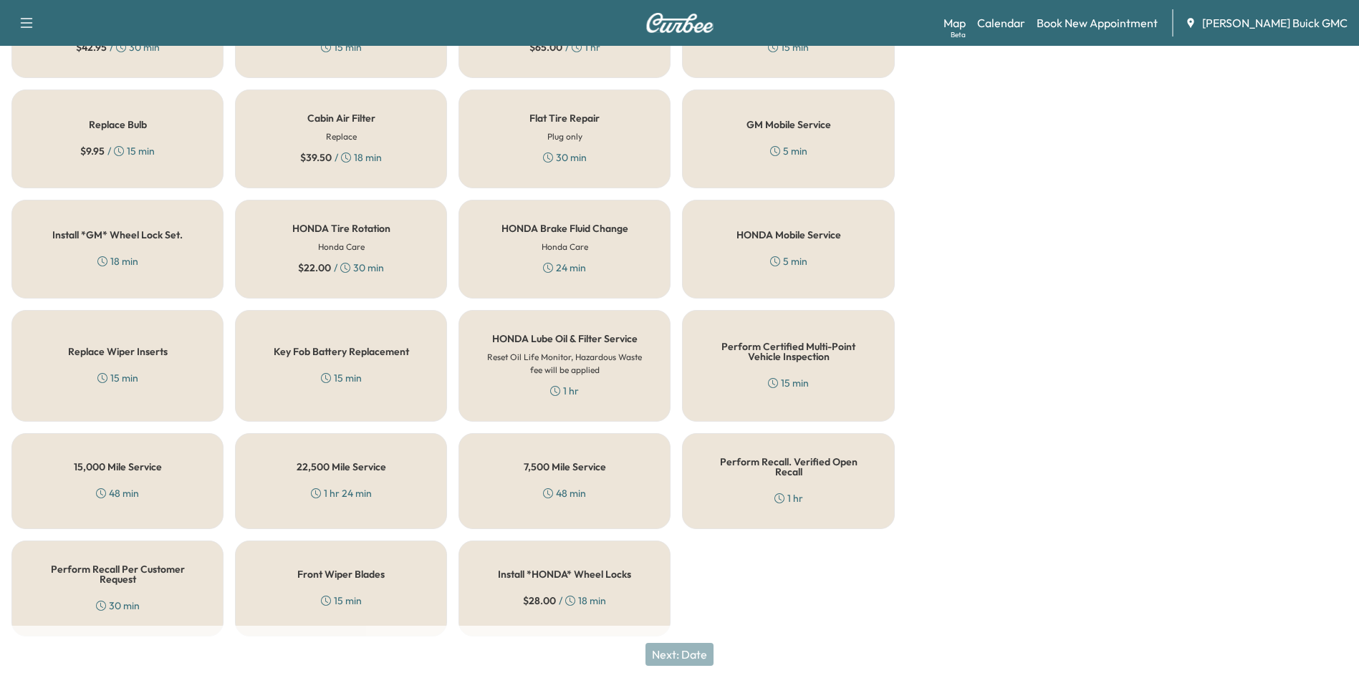
scroll to position [410, 0]
click at [116, 566] on h5 "Perform Recall Per Customer Request" at bounding box center [117, 574] width 165 height 20
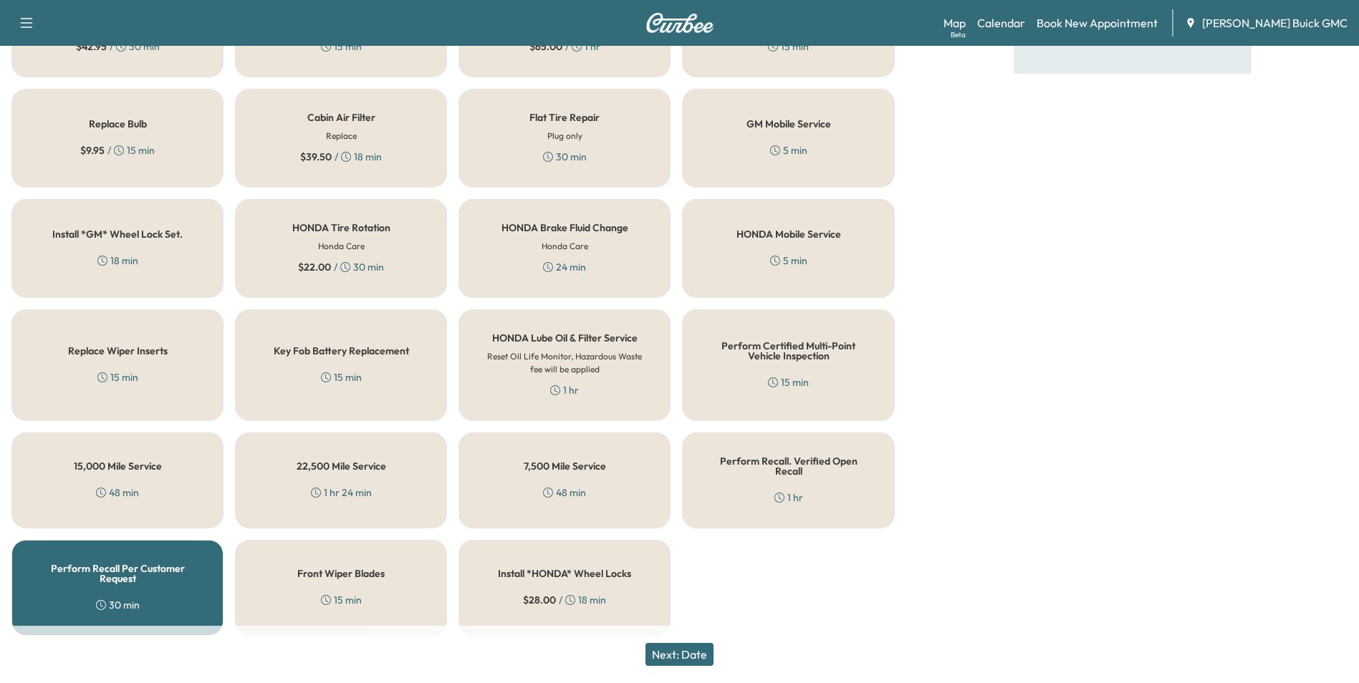
click at [687, 651] on button "Next: Date" at bounding box center [679, 654] width 68 height 23
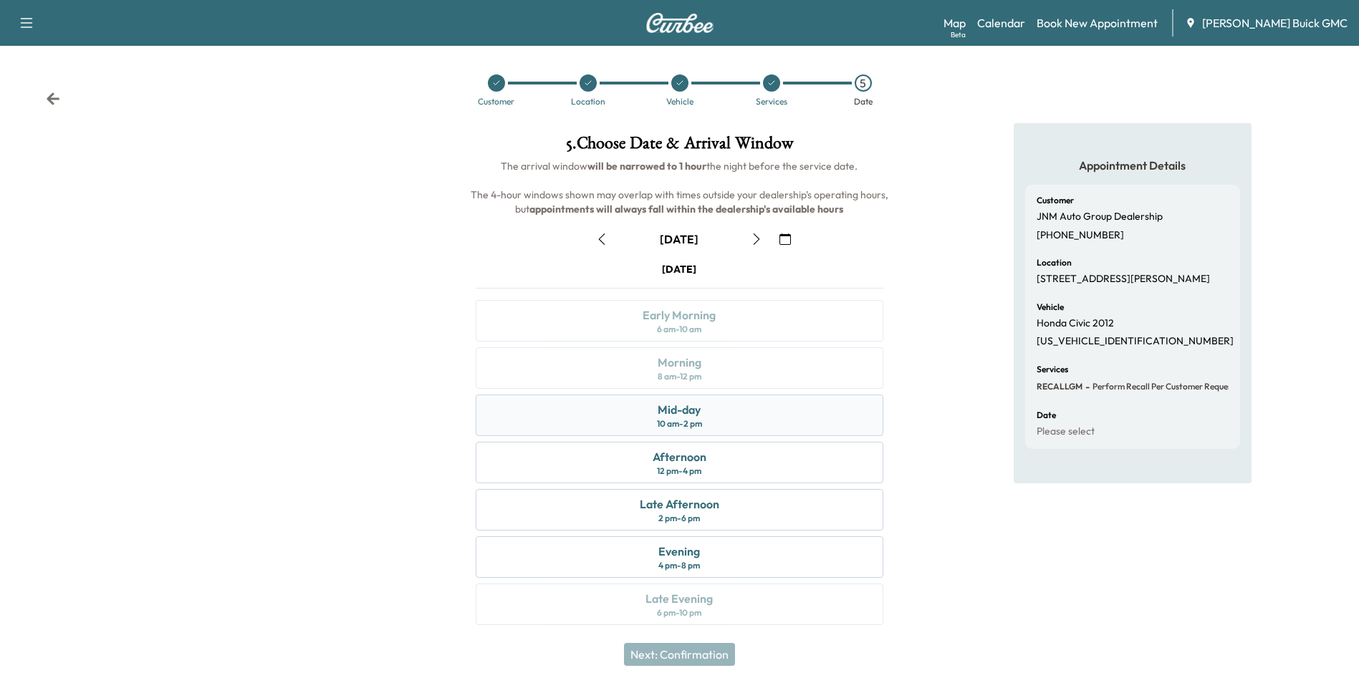
click at [681, 413] on div "Mid-day" at bounding box center [679, 409] width 43 height 17
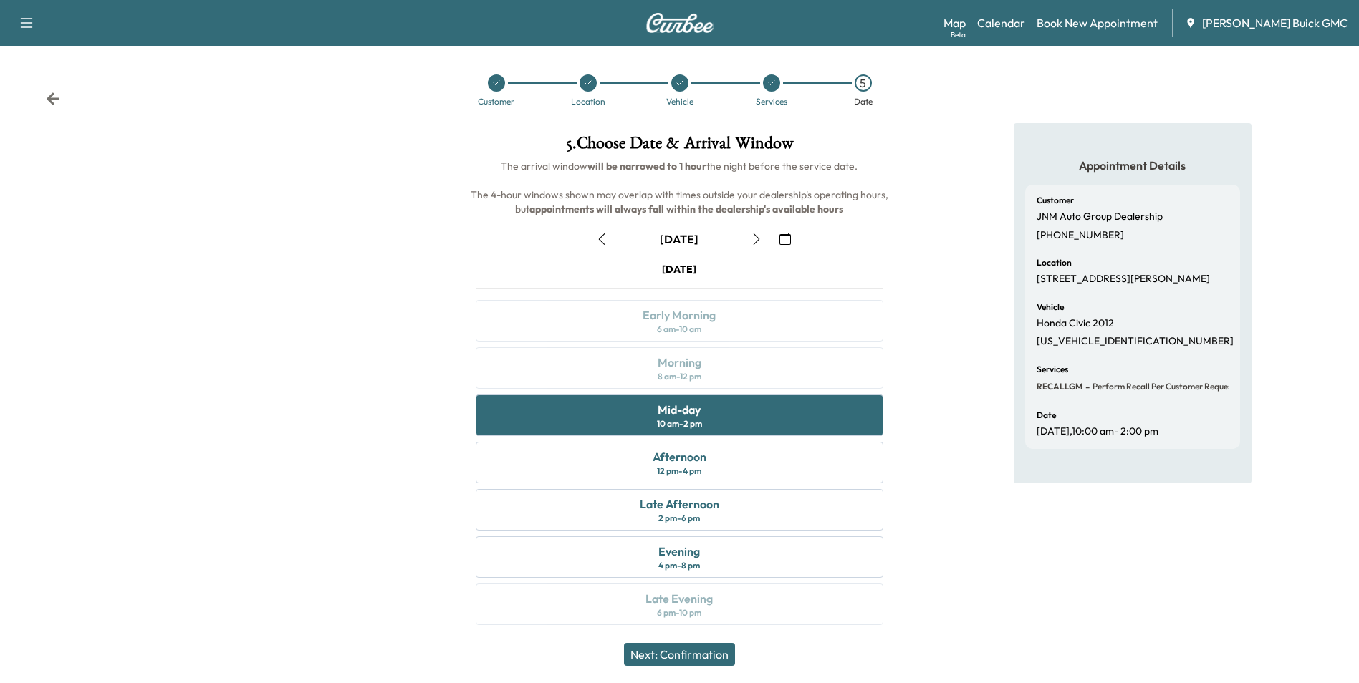
click at [717, 650] on button "Next: Confirmation" at bounding box center [679, 654] width 111 height 23
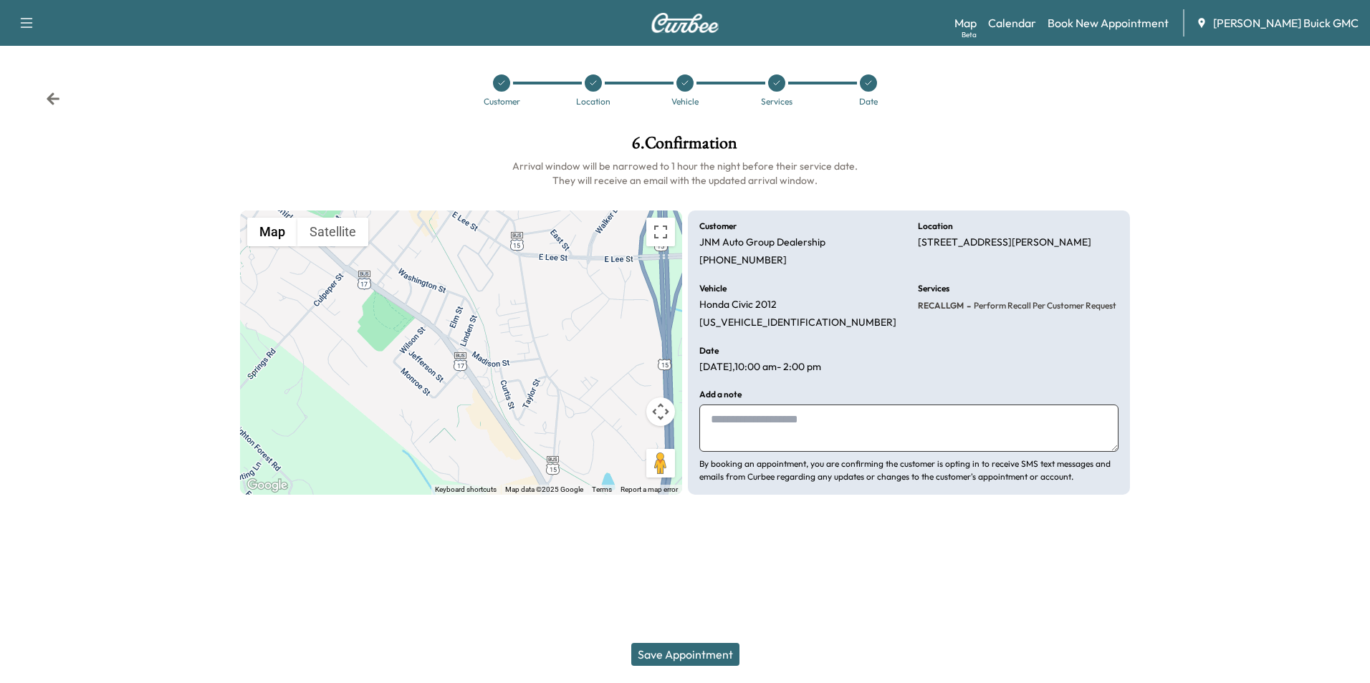
click at [804, 429] on textarea at bounding box center [908, 428] width 419 height 47
type textarea "**********"
click at [692, 652] on button "Save Appointment" at bounding box center [685, 654] width 108 height 23
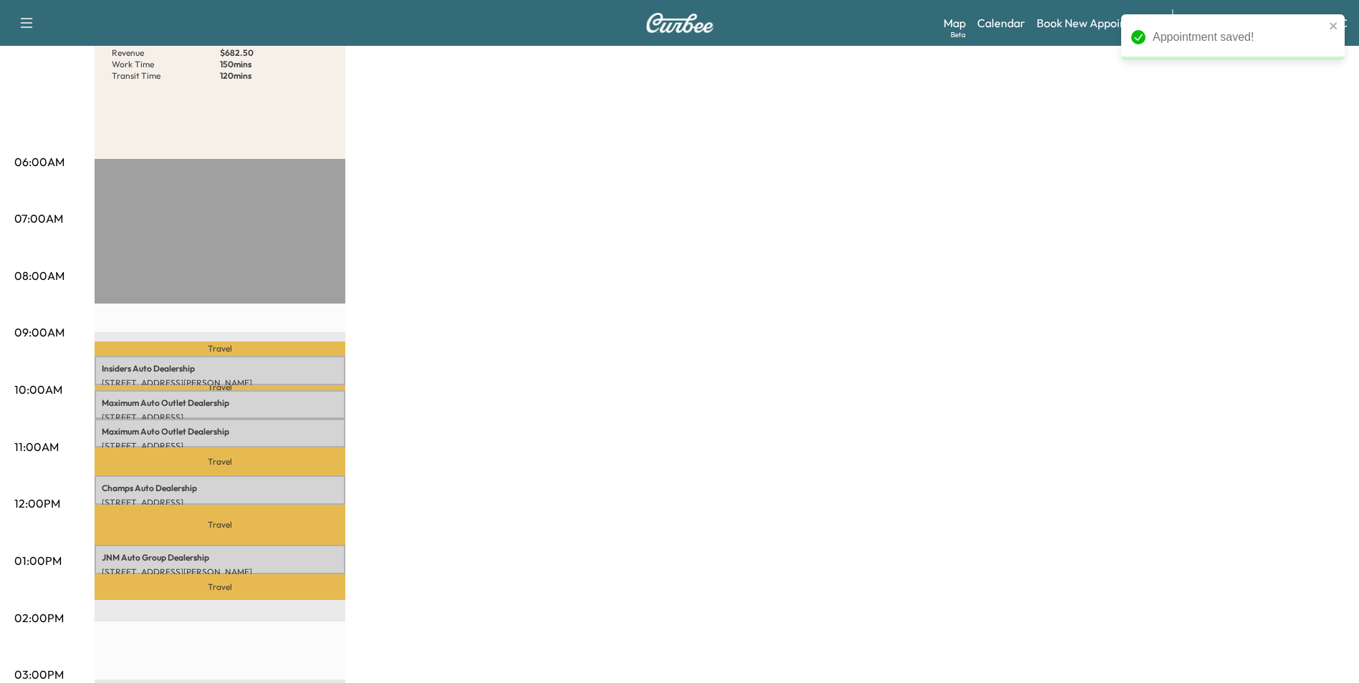
scroll to position [215, 0]
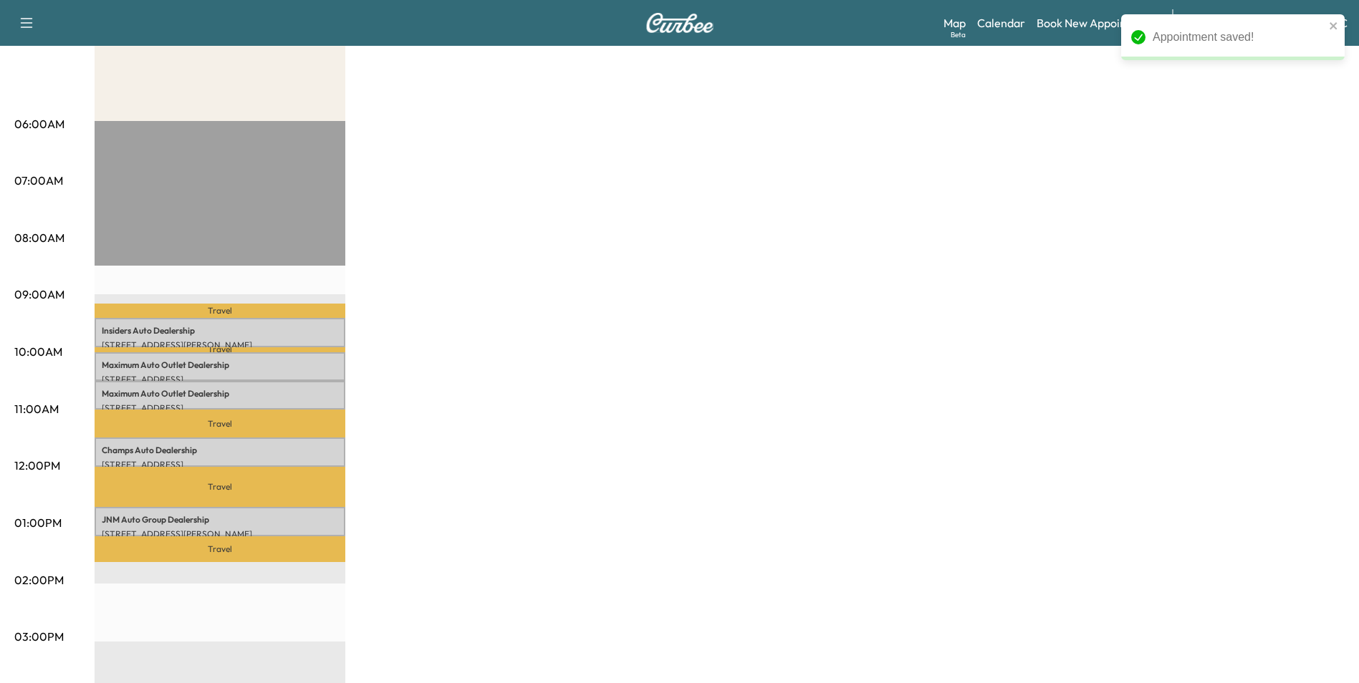
click at [860, 120] on div "MobileService+ Revenue $ 682.50 Work Time 150 mins Transit Time 120 mins Travel…" at bounding box center [720, 509] width 1250 height 1075
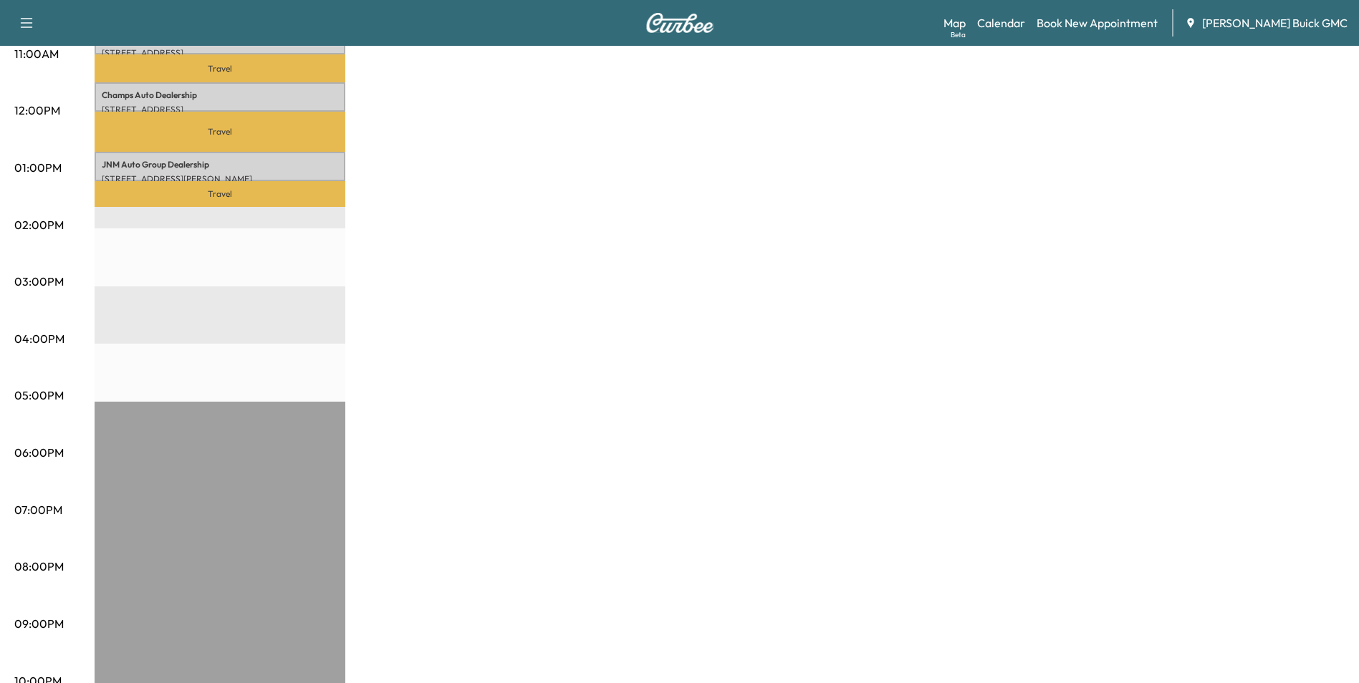
scroll to position [592, 0]
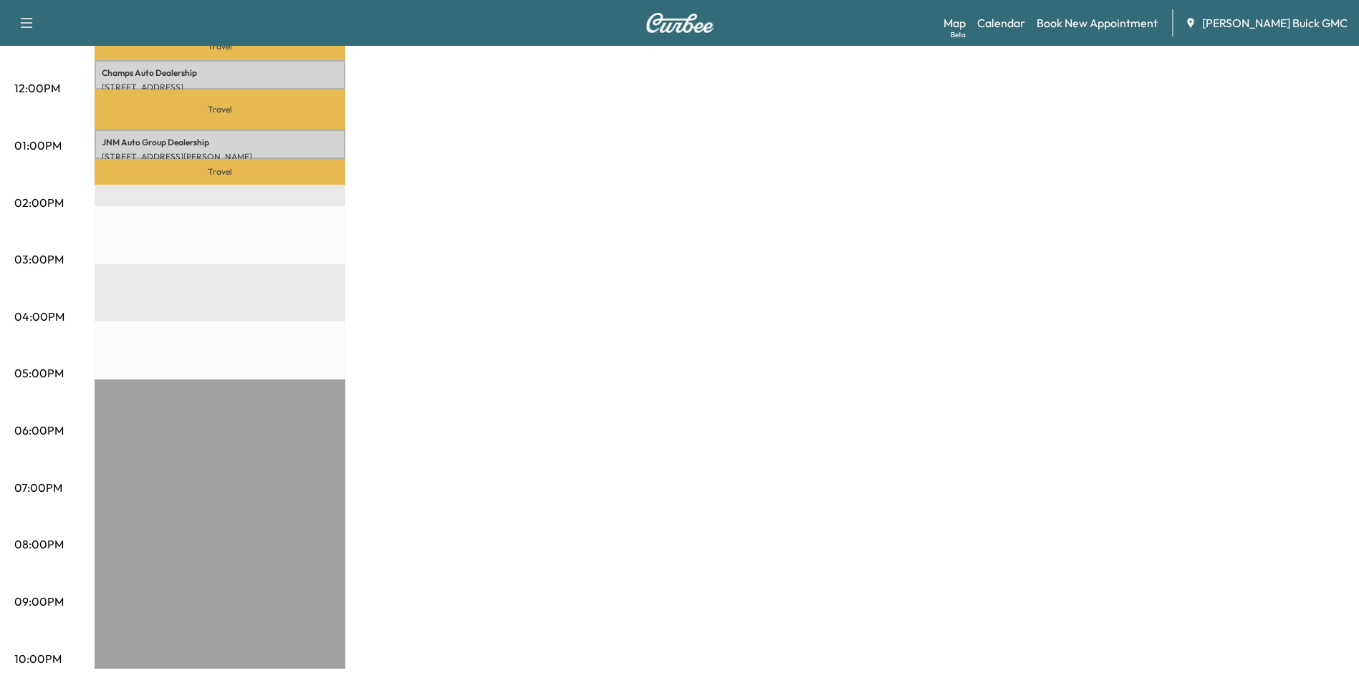
click at [662, 232] on div "MobileService+ Revenue $ 682.50 Work Time 150 mins Transit Time 120 mins Travel…" at bounding box center [720, 132] width 1250 height 1075
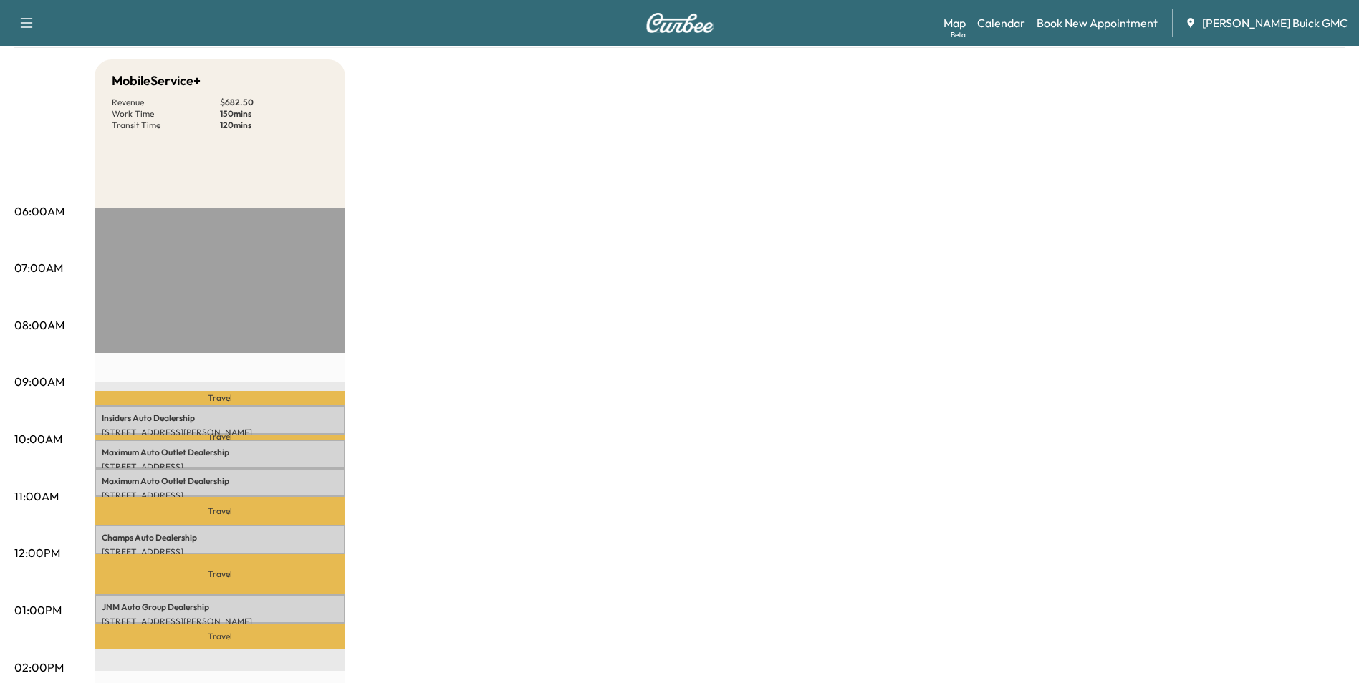
scroll to position [0, 0]
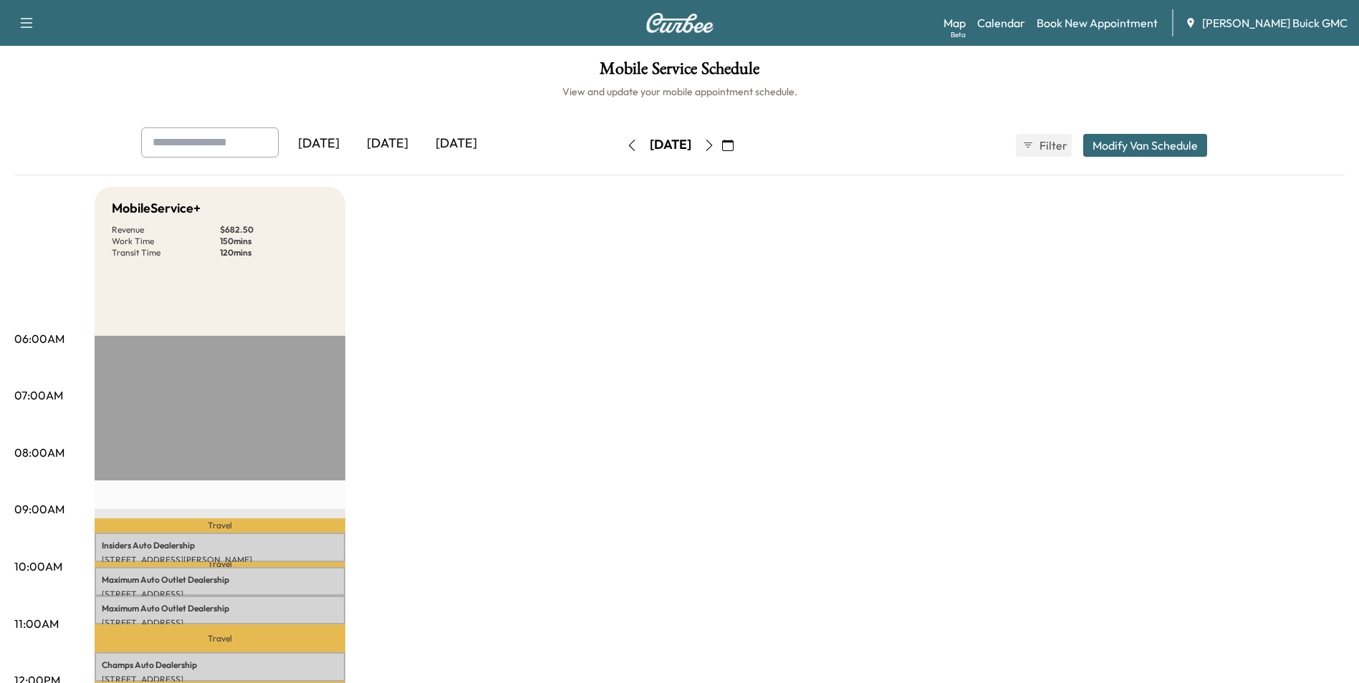
click at [1133, 20] on link "Book New Appointment" at bounding box center [1097, 22] width 121 height 17
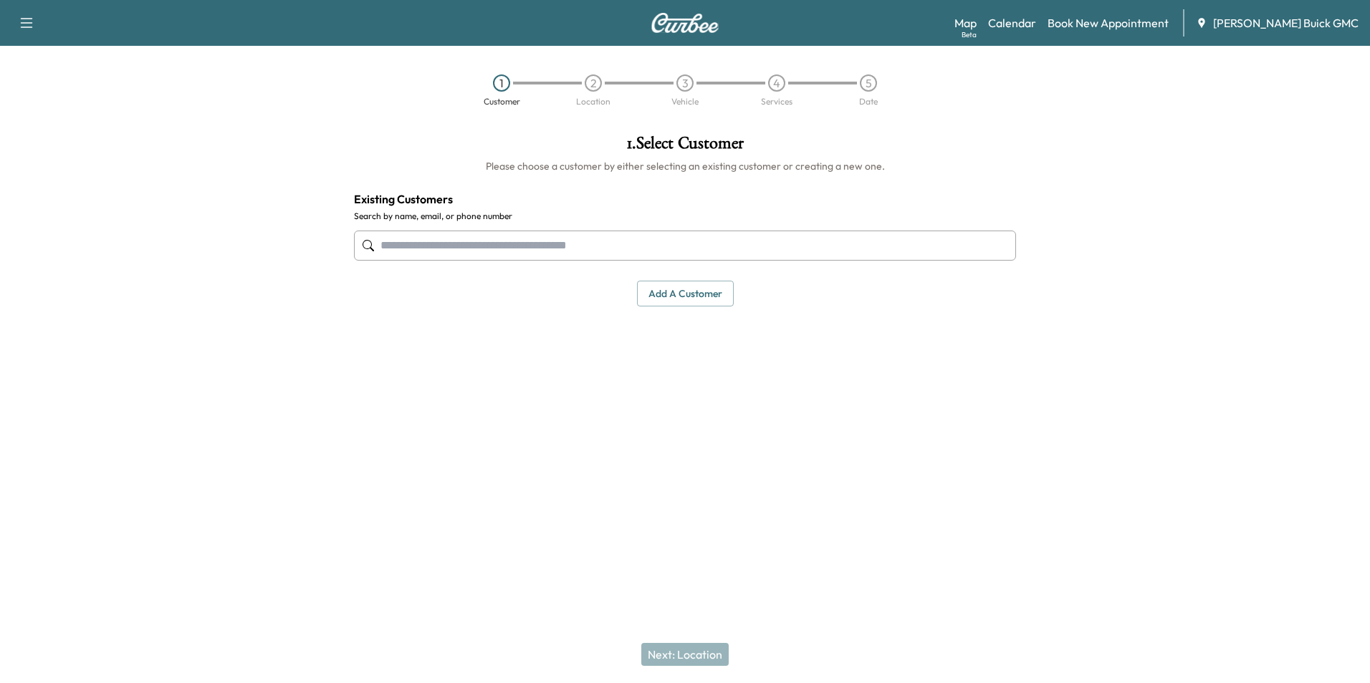
click at [489, 249] on input "text" at bounding box center [685, 246] width 662 height 30
click at [683, 294] on button "Add a customer" at bounding box center [685, 294] width 97 height 27
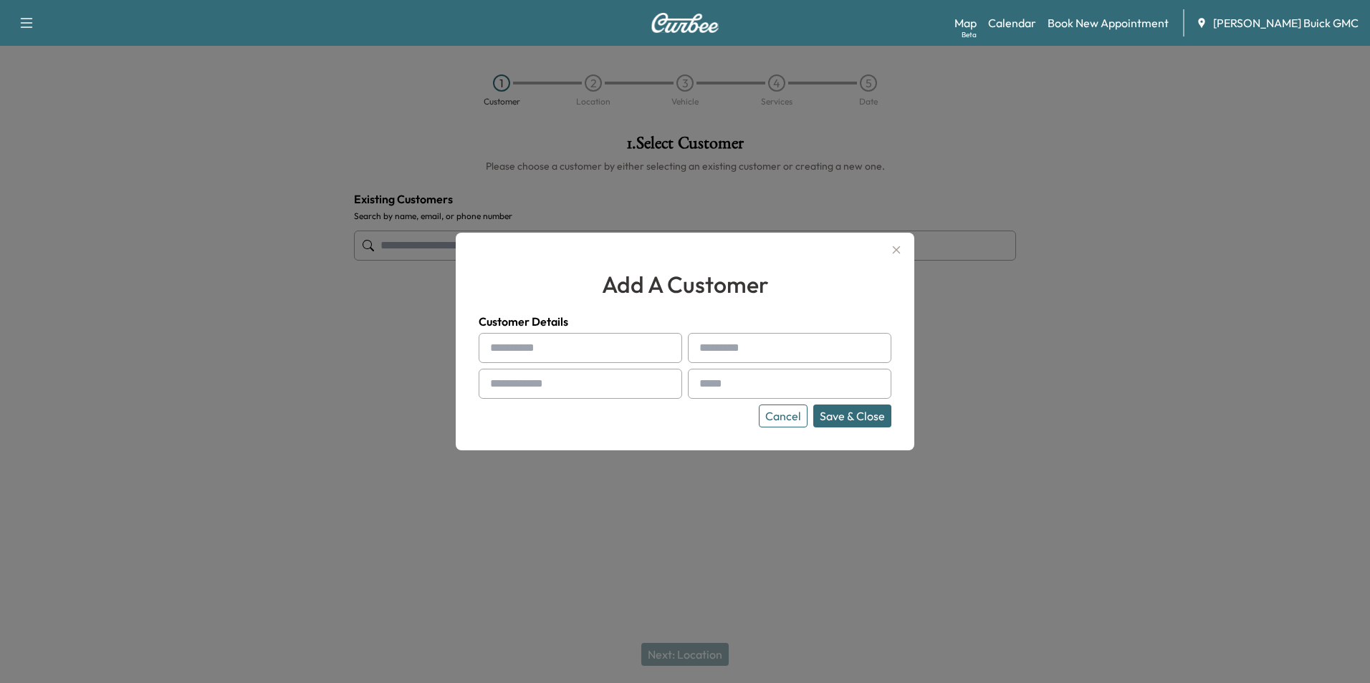
click at [570, 345] on input "text" at bounding box center [580, 348] width 203 height 30
type input "**********"
click at [714, 350] on input "text" at bounding box center [789, 348] width 203 height 30
type input "**********"
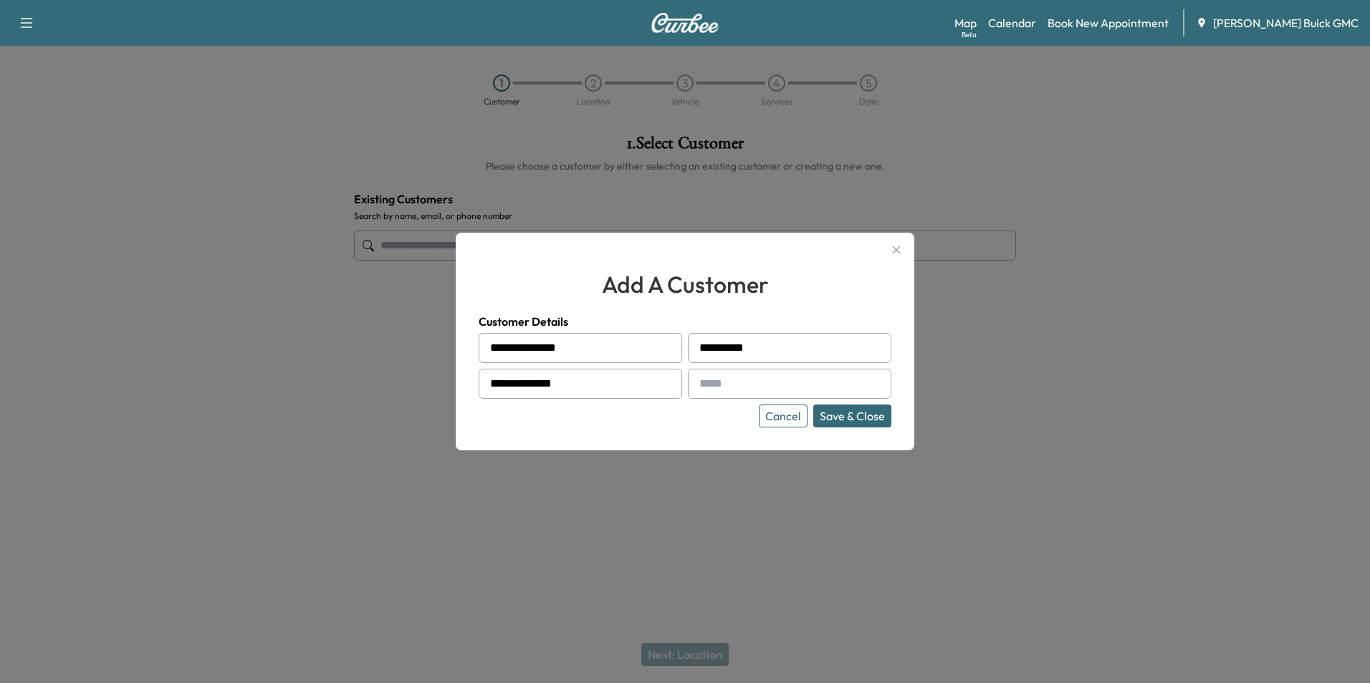
click at [728, 383] on input "text" at bounding box center [789, 384] width 203 height 30
type input "**********"
click at [706, 509] on div at bounding box center [685, 341] width 1370 height 683
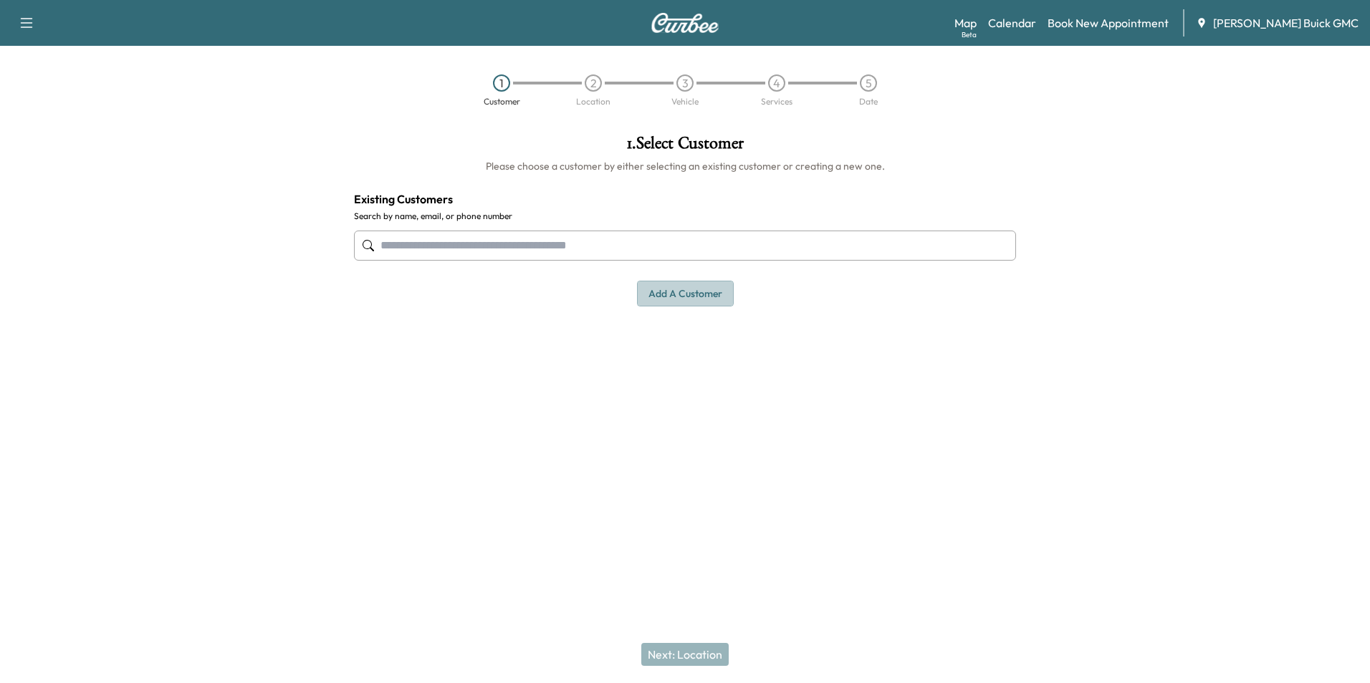
click at [685, 293] on button "Add a customer" at bounding box center [685, 294] width 97 height 27
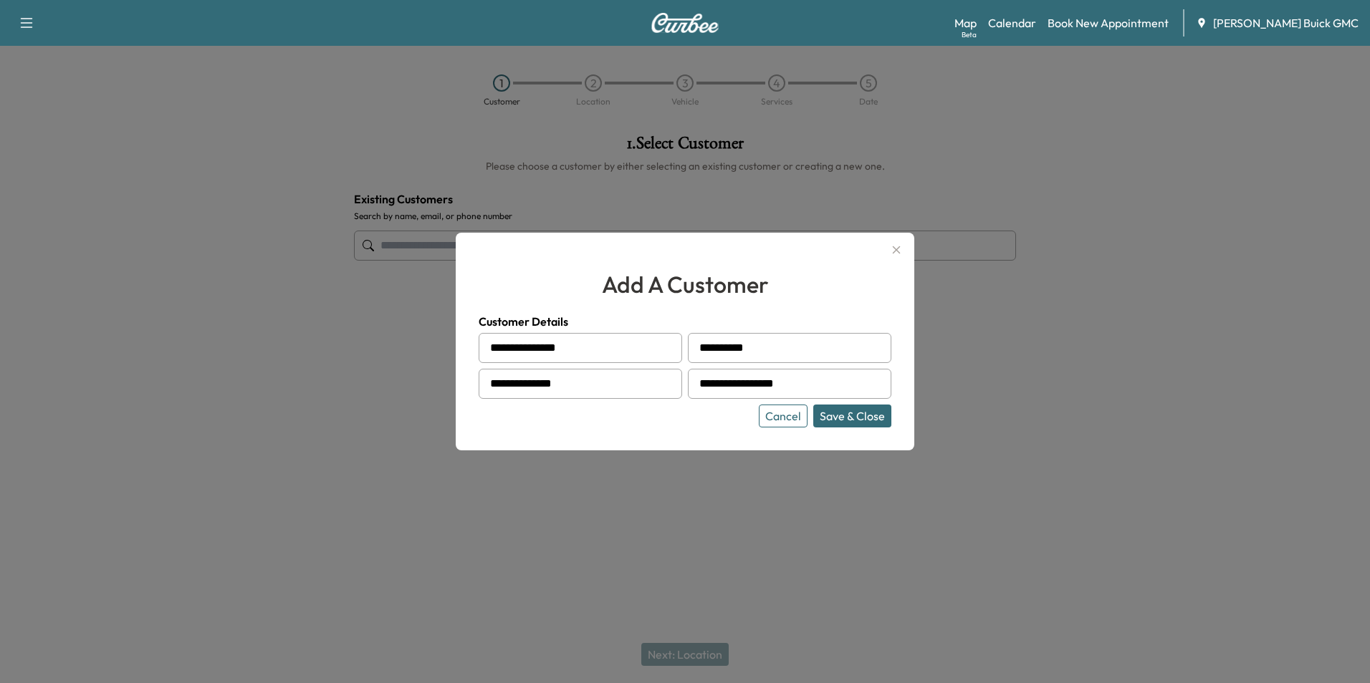
click at [849, 414] on button "Save & Close" at bounding box center [852, 416] width 78 height 23
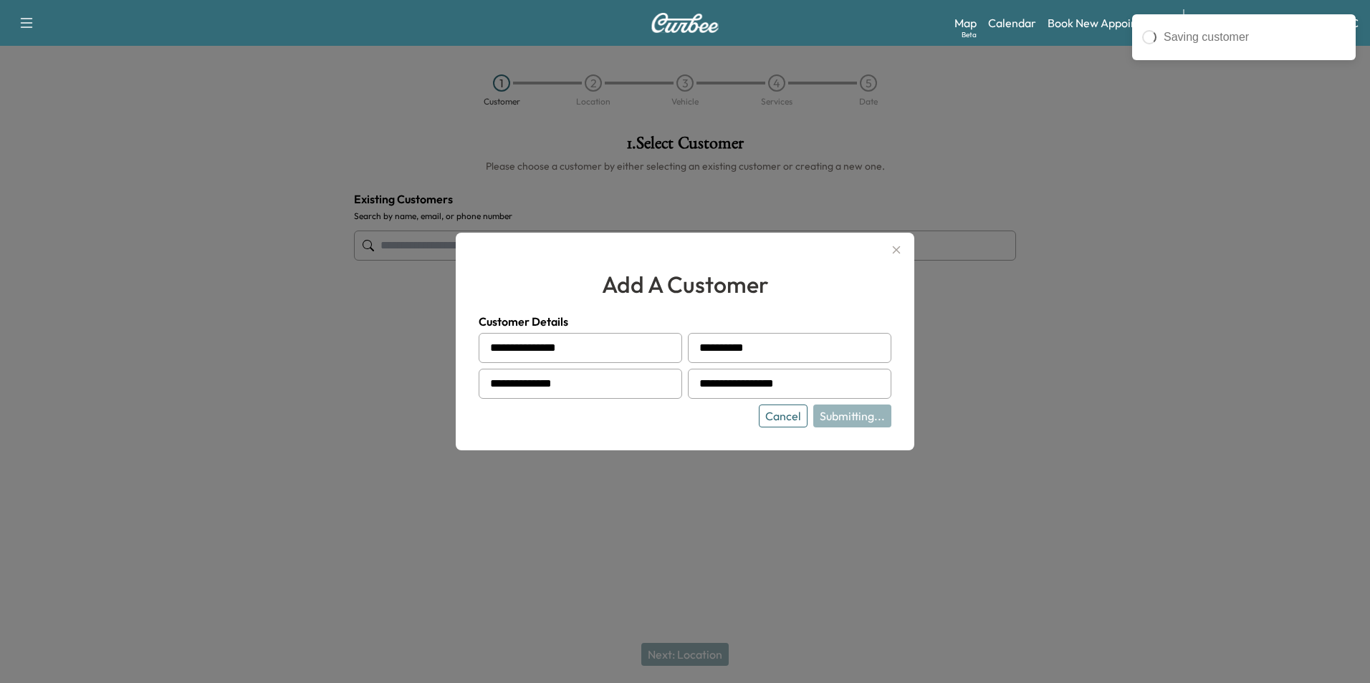
type input "**********"
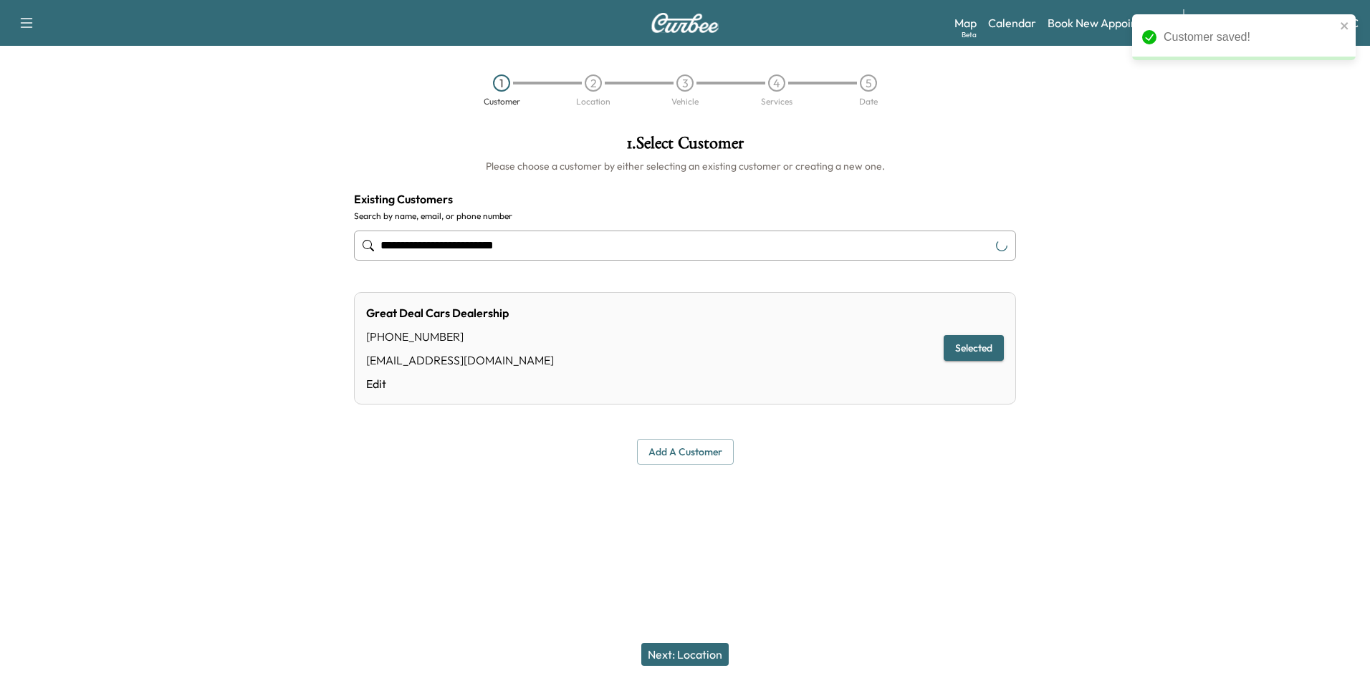
click at [840, 527] on div "**********" at bounding box center [685, 341] width 1370 height 683
click at [697, 650] on button "Next: Location" at bounding box center [684, 654] width 87 height 23
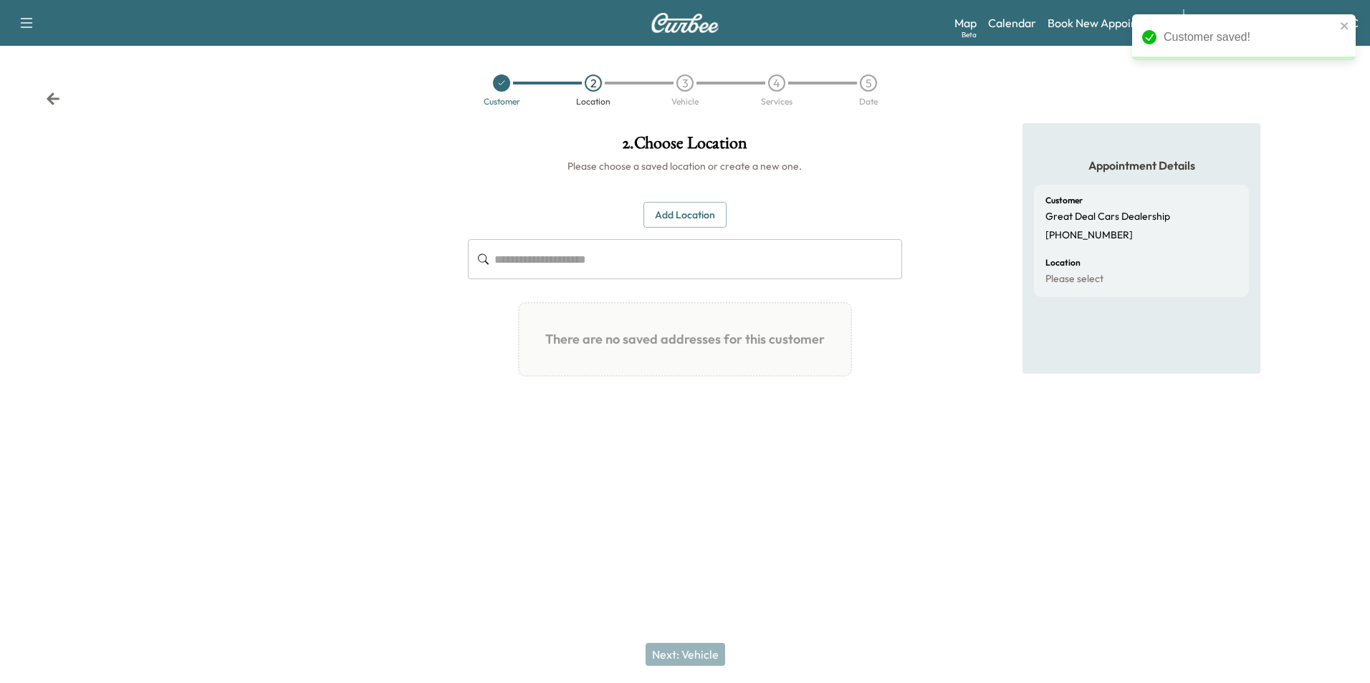
click at [690, 208] on button "Add Location" at bounding box center [684, 215] width 83 height 27
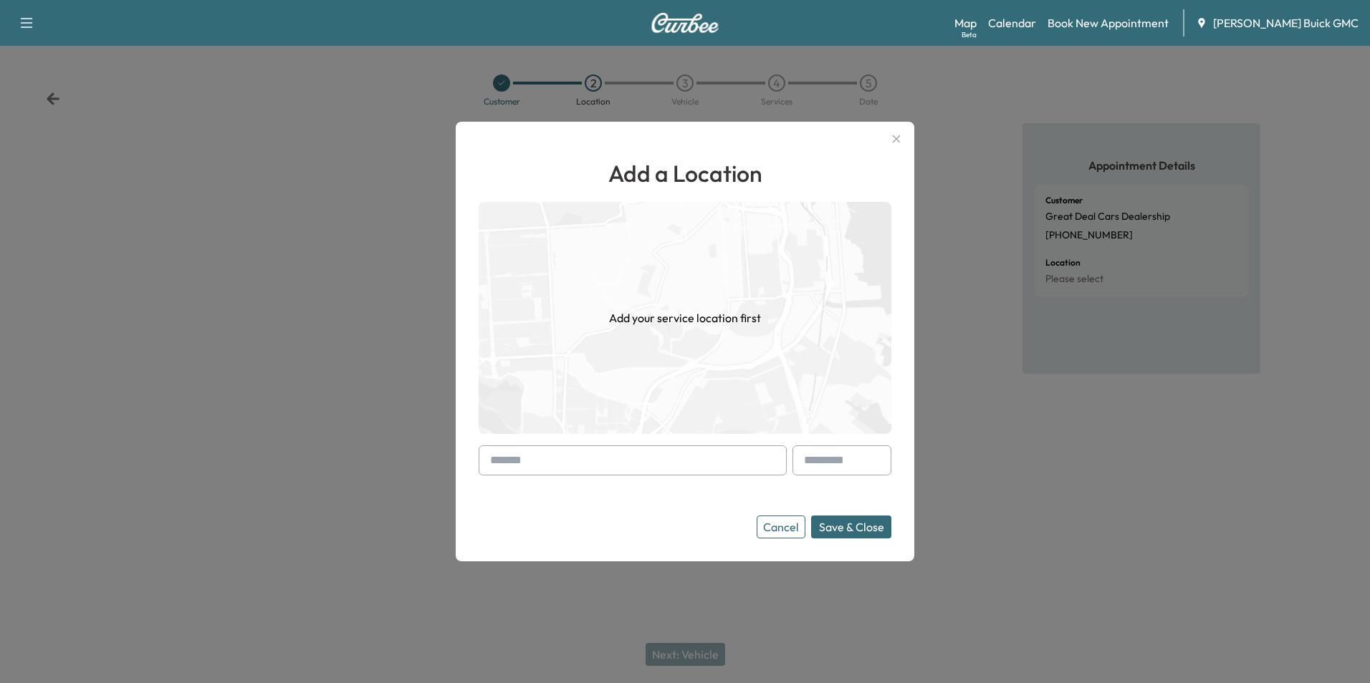
click at [635, 462] on input "text" at bounding box center [633, 461] width 308 height 30
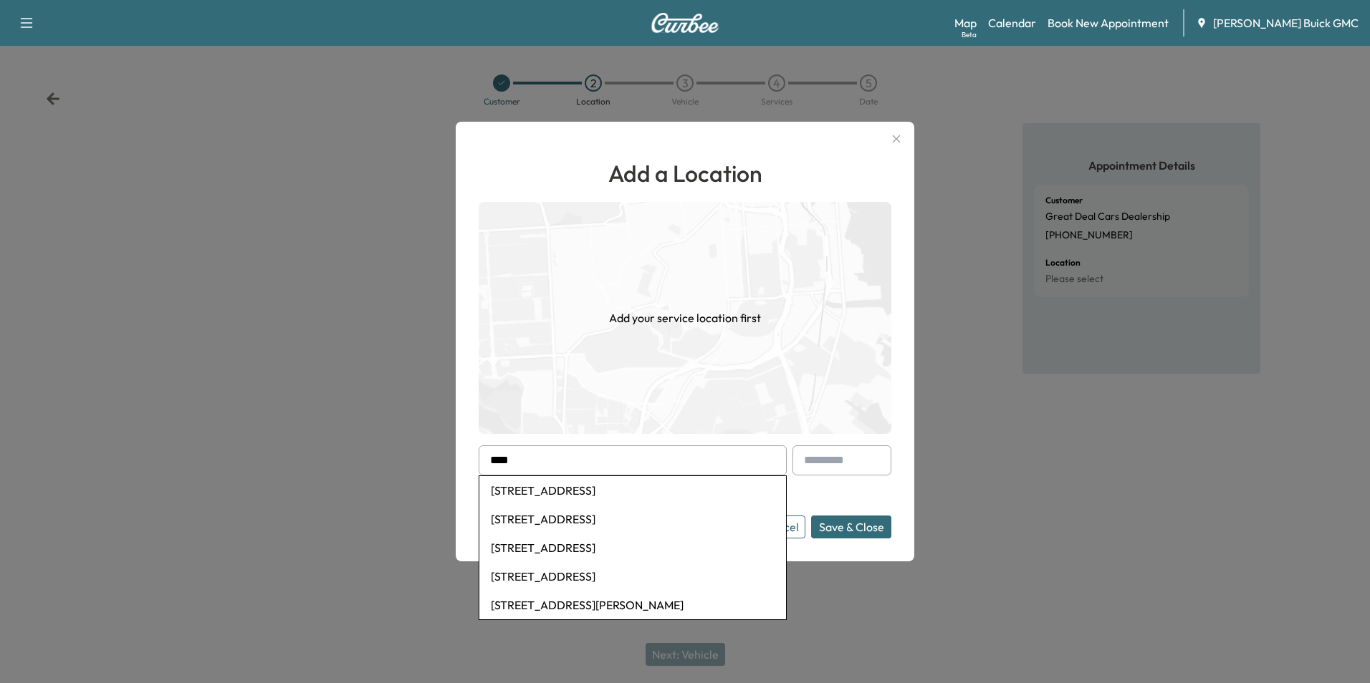
click at [620, 546] on li "[STREET_ADDRESS]" at bounding box center [632, 548] width 307 height 29
type input "**********"
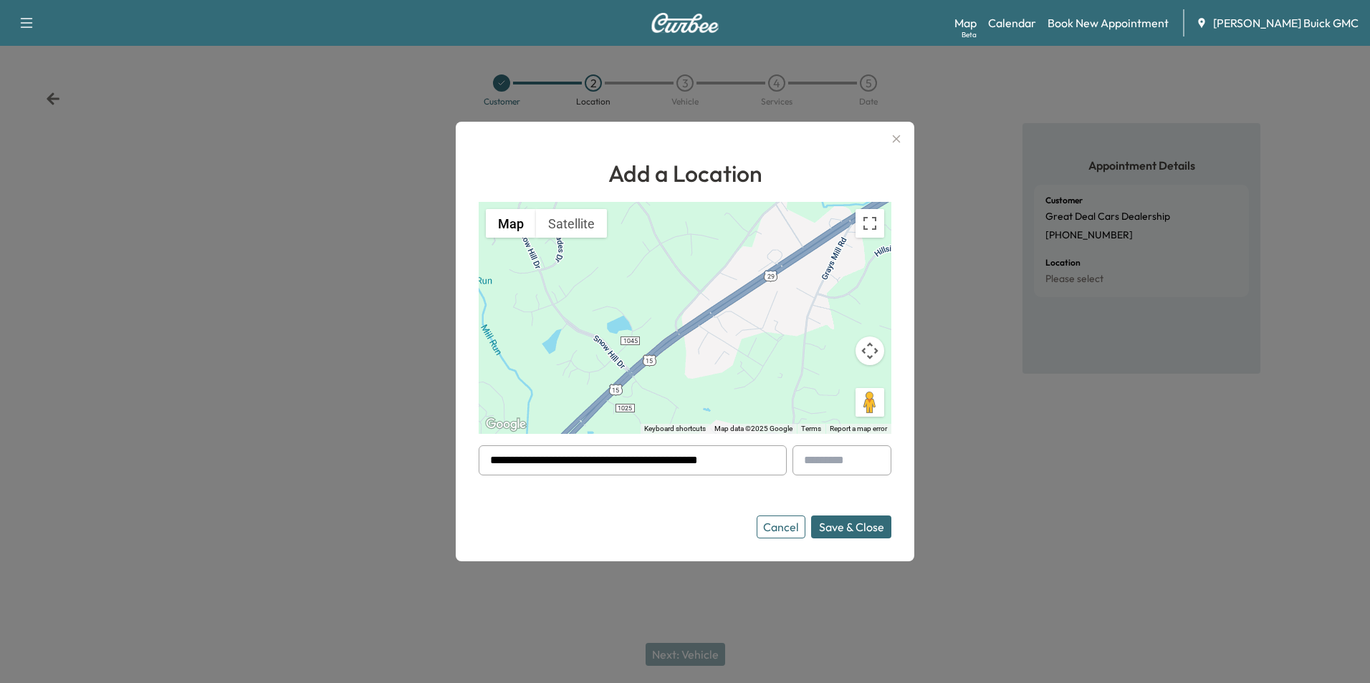
click at [831, 528] on button "Save & Close" at bounding box center [851, 527] width 80 height 23
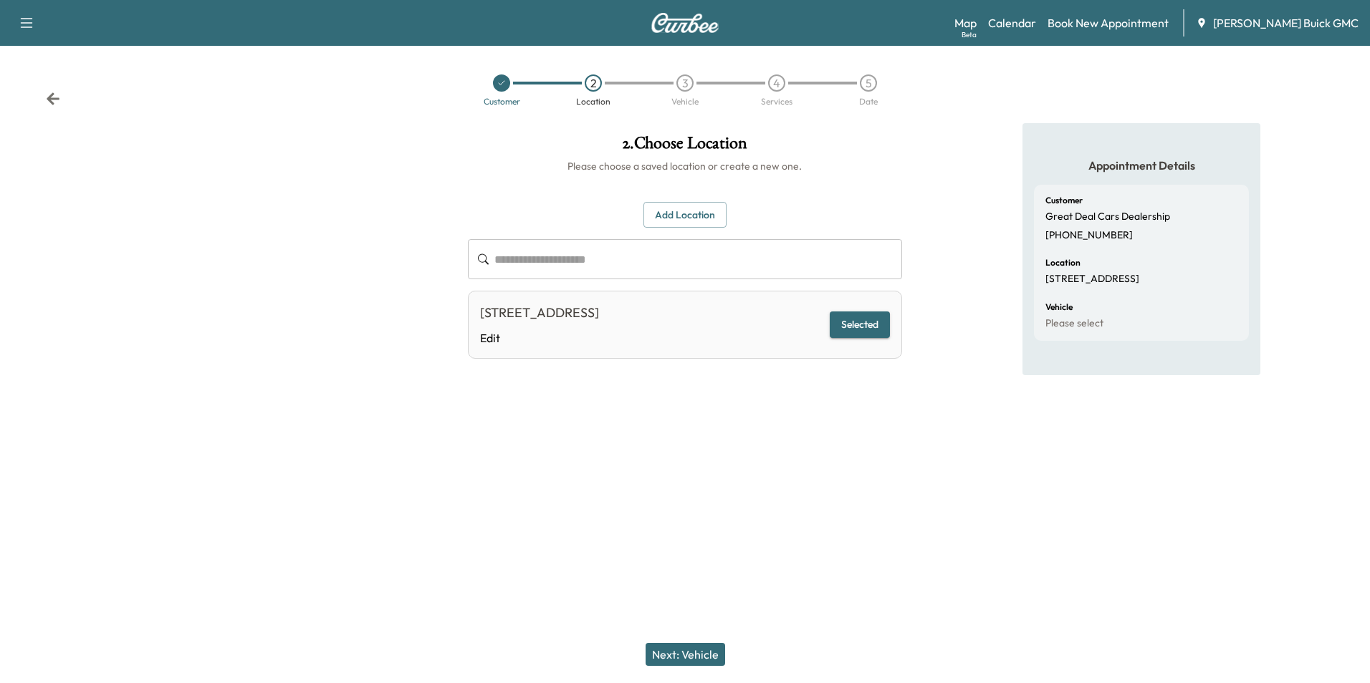
click at [690, 650] on button "Next: Vehicle" at bounding box center [685, 654] width 80 height 23
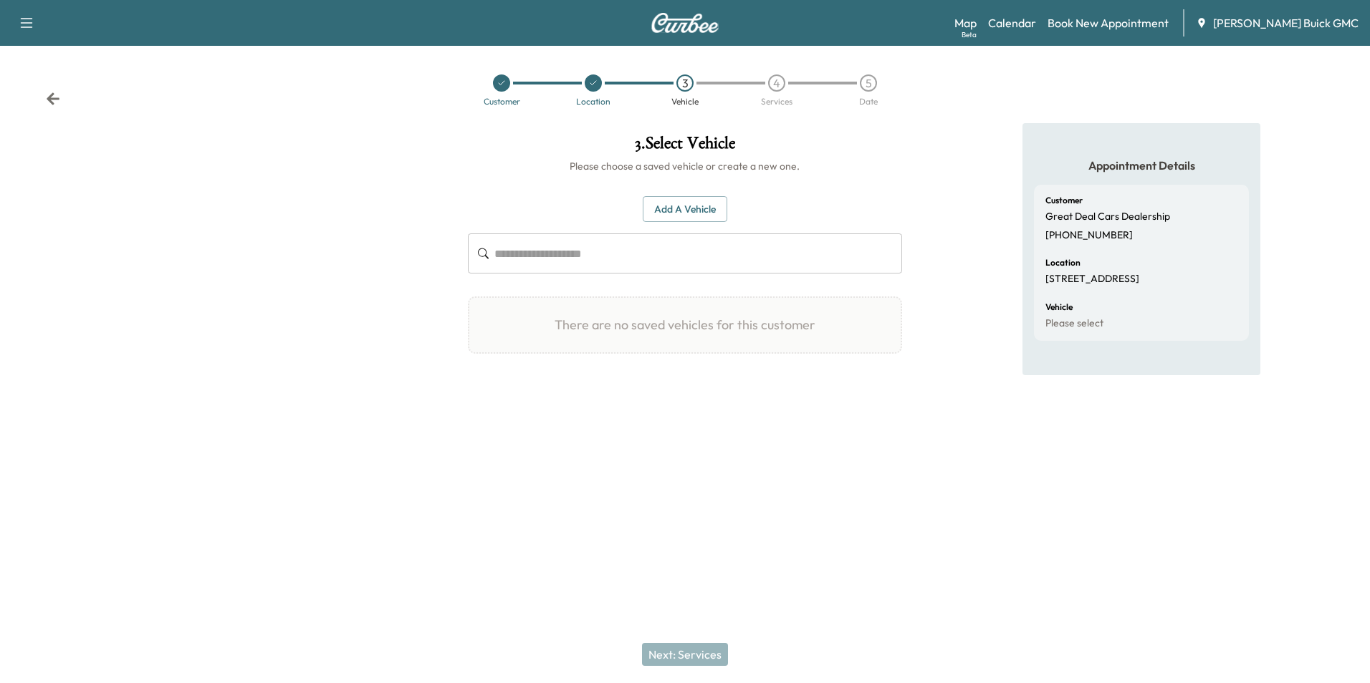
click at [696, 205] on button "Add a Vehicle" at bounding box center [685, 209] width 85 height 27
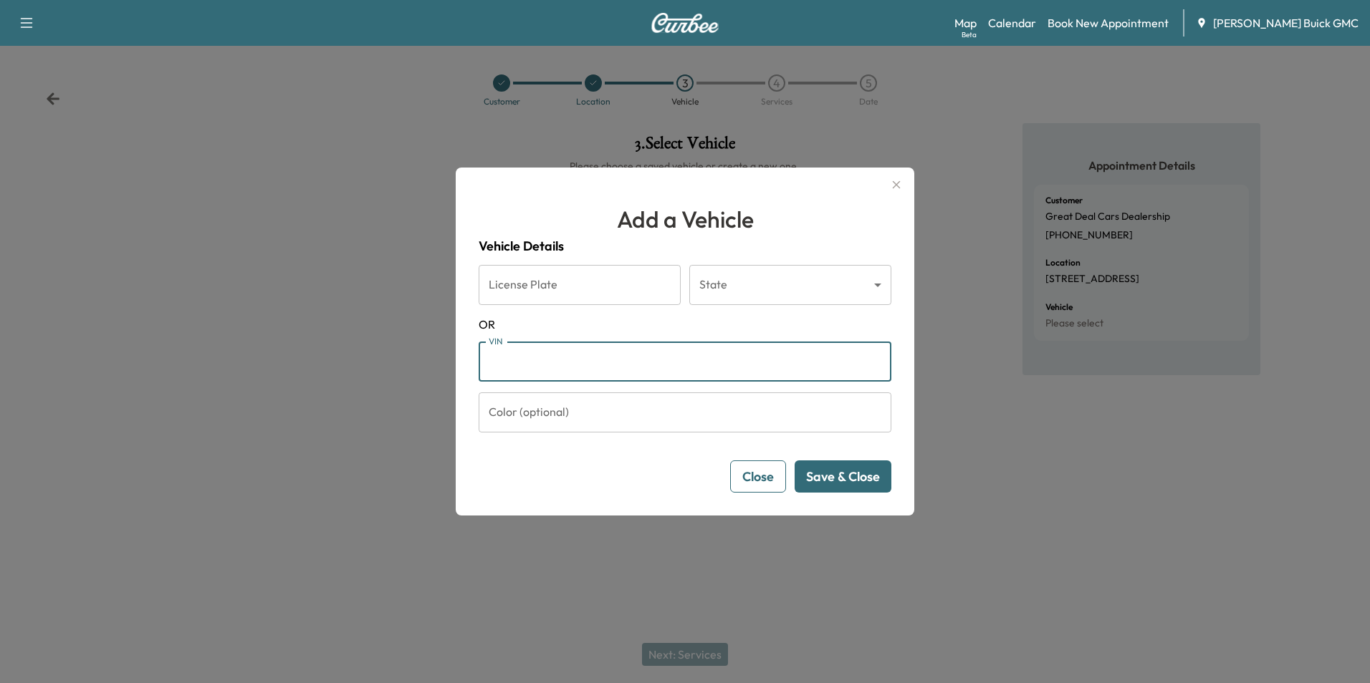
click at [612, 357] on input "VIN" at bounding box center [685, 362] width 413 height 40
type input "**********"
click at [822, 469] on button "Save & Close" at bounding box center [842, 477] width 97 height 32
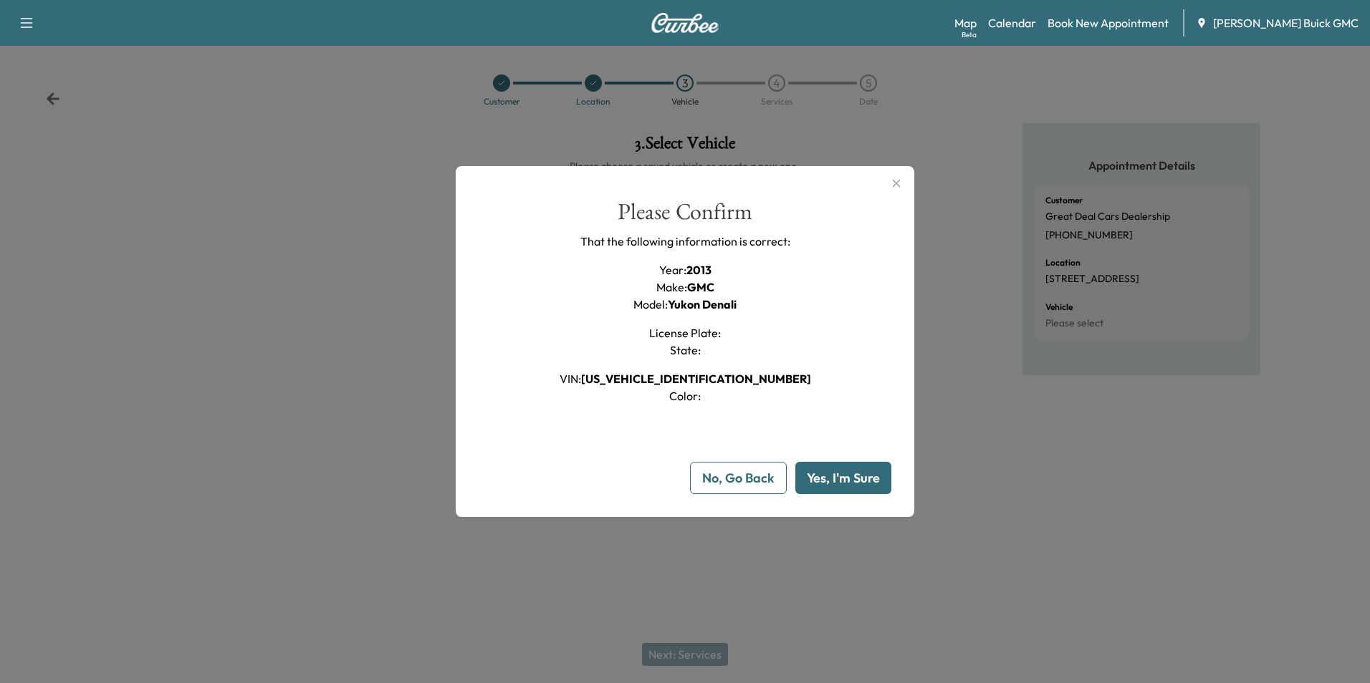
click at [827, 471] on button "Yes, I'm Sure" at bounding box center [843, 478] width 96 height 32
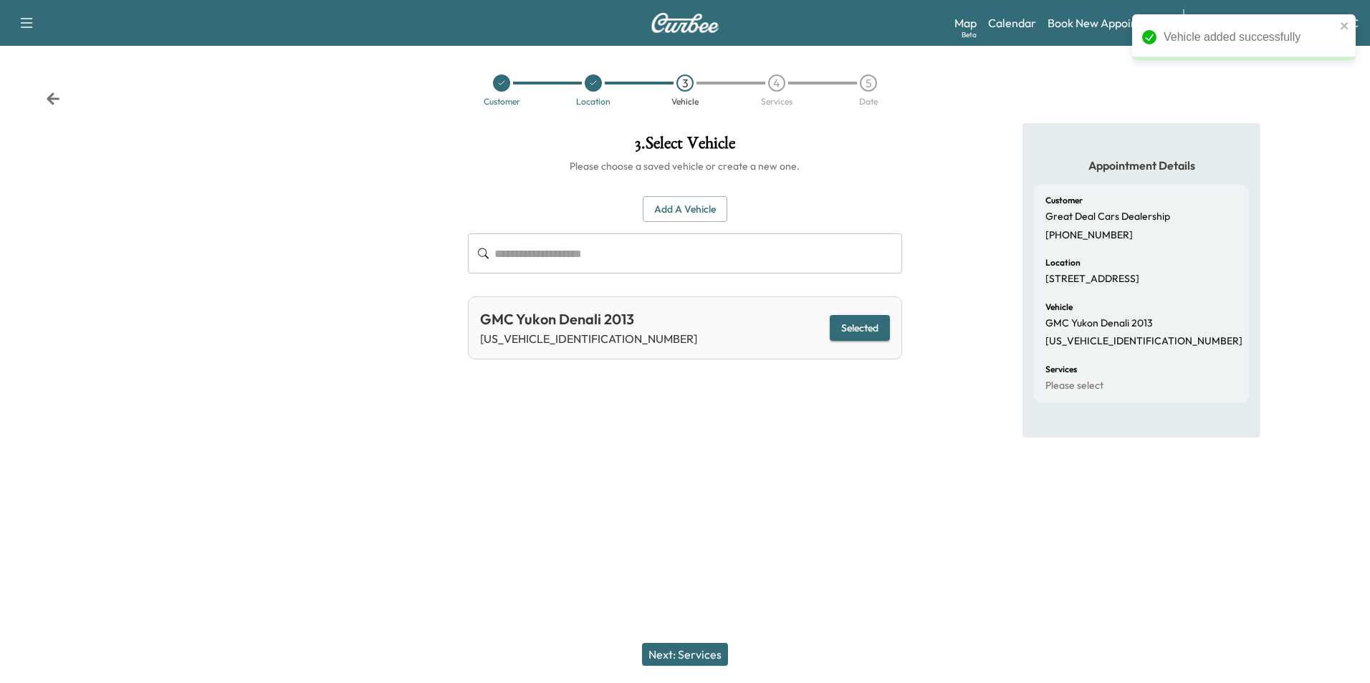
click at [696, 655] on button "Next: Services" at bounding box center [685, 654] width 86 height 23
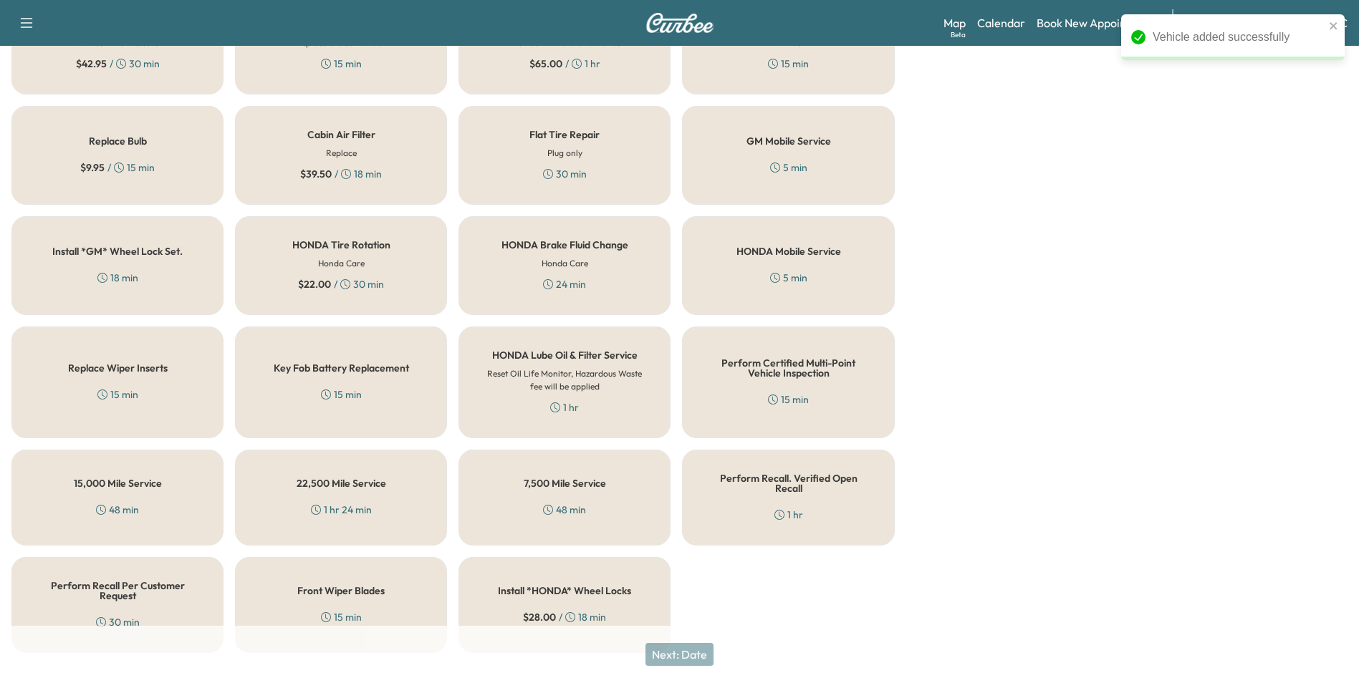
scroll to position [410, 0]
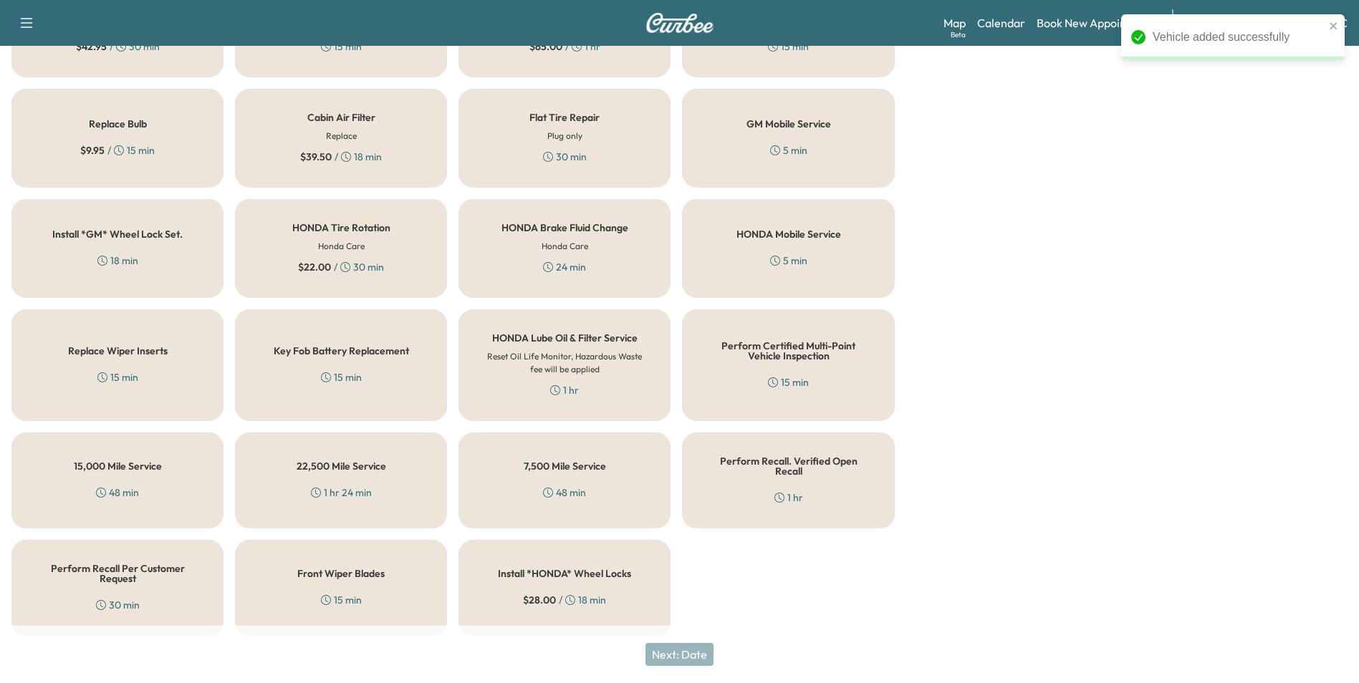
click at [115, 566] on h5 "Perform Recall Per Customer Request" at bounding box center [117, 574] width 165 height 20
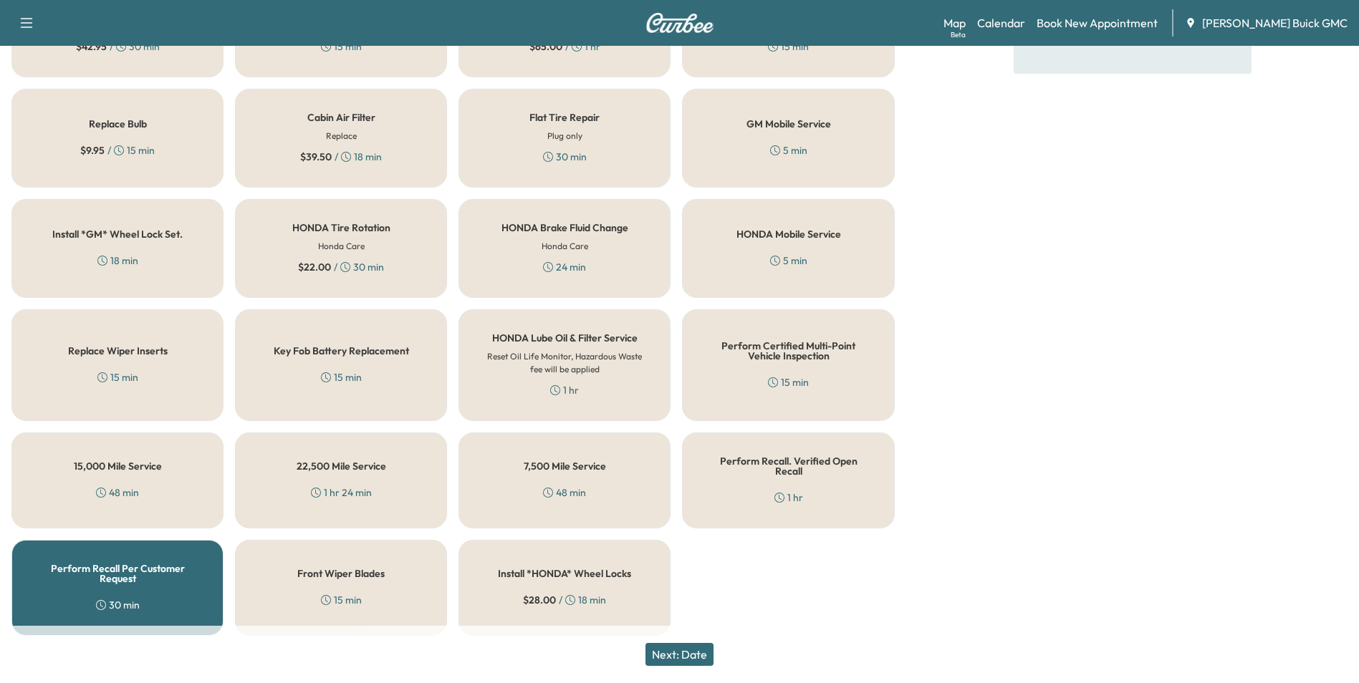
click at [703, 656] on button "Next: Date" at bounding box center [679, 654] width 68 height 23
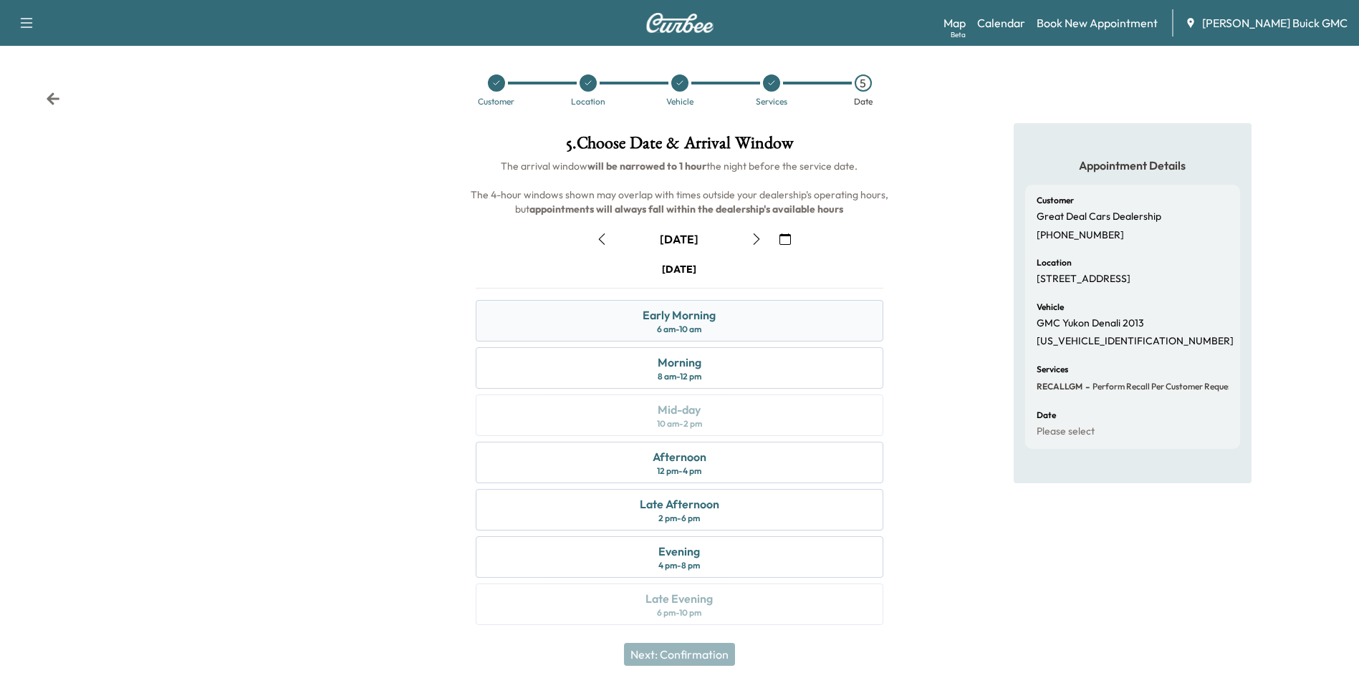
click at [762, 312] on div "Early Morning 6 am - 10 am" at bounding box center [679, 321] width 407 height 42
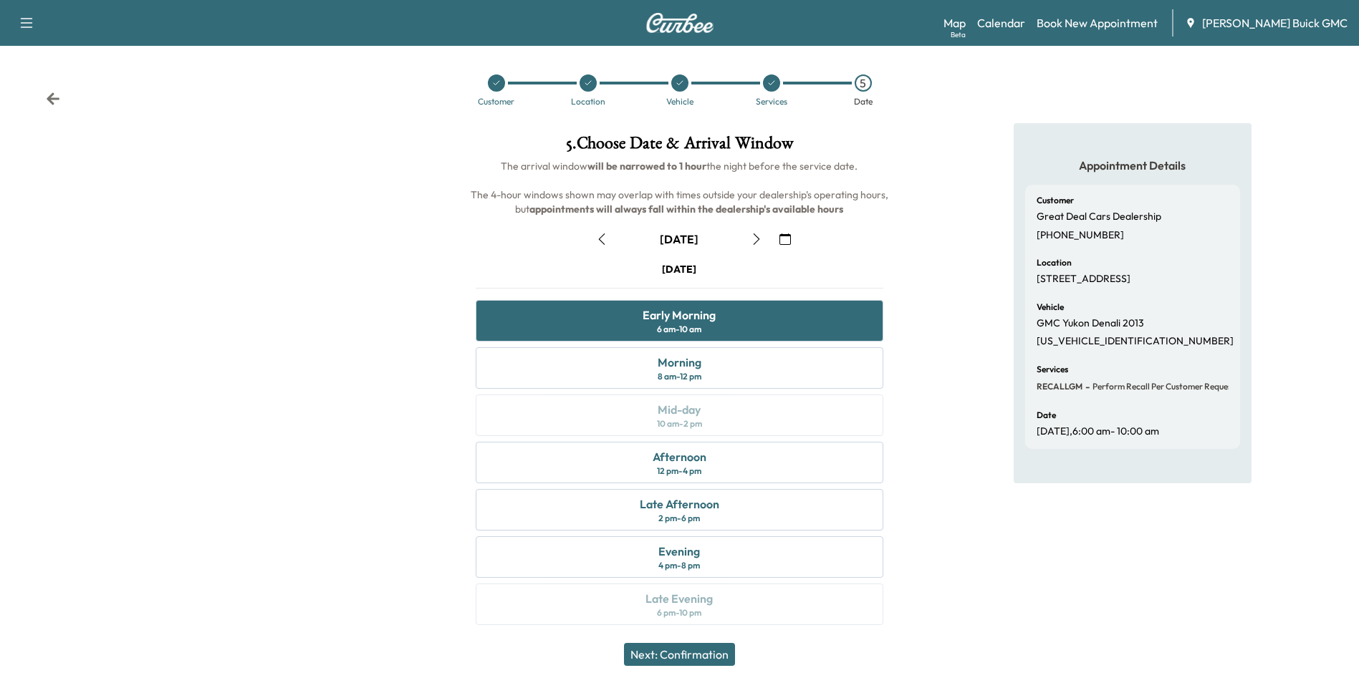
click at [699, 651] on button "Next: Confirmation" at bounding box center [679, 654] width 111 height 23
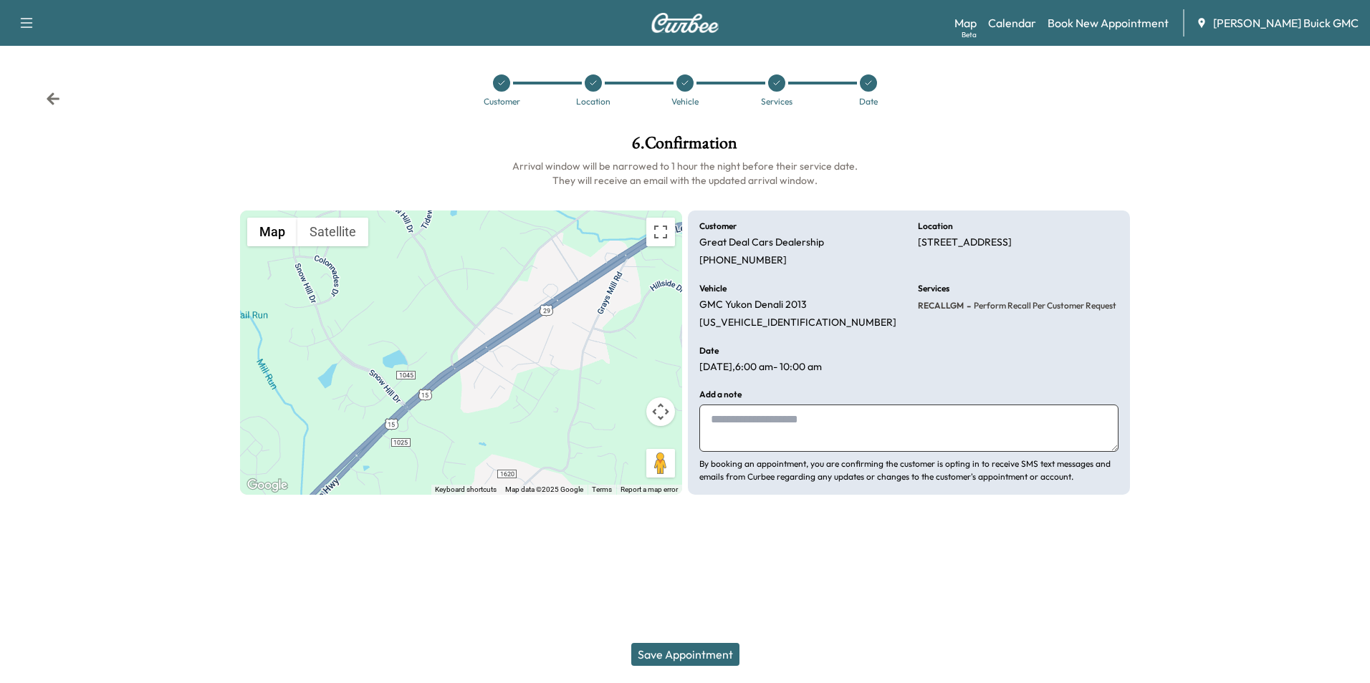
click at [810, 431] on textarea at bounding box center [908, 428] width 419 height 47
type textarea "**********"
click at [709, 650] on button "Save Appointment" at bounding box center [685, 654] width 108 height 23
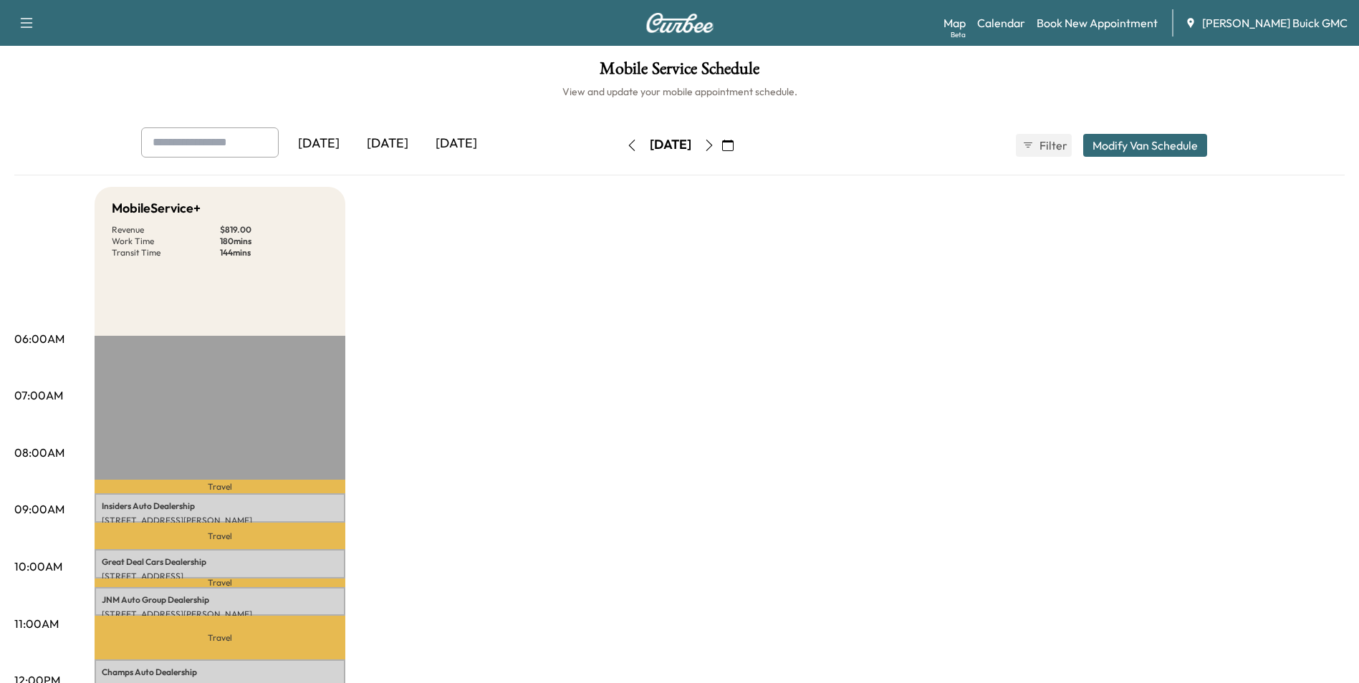
click at [715, 142] on icon "button" at bounding box center [708, 145] width 11 height 11
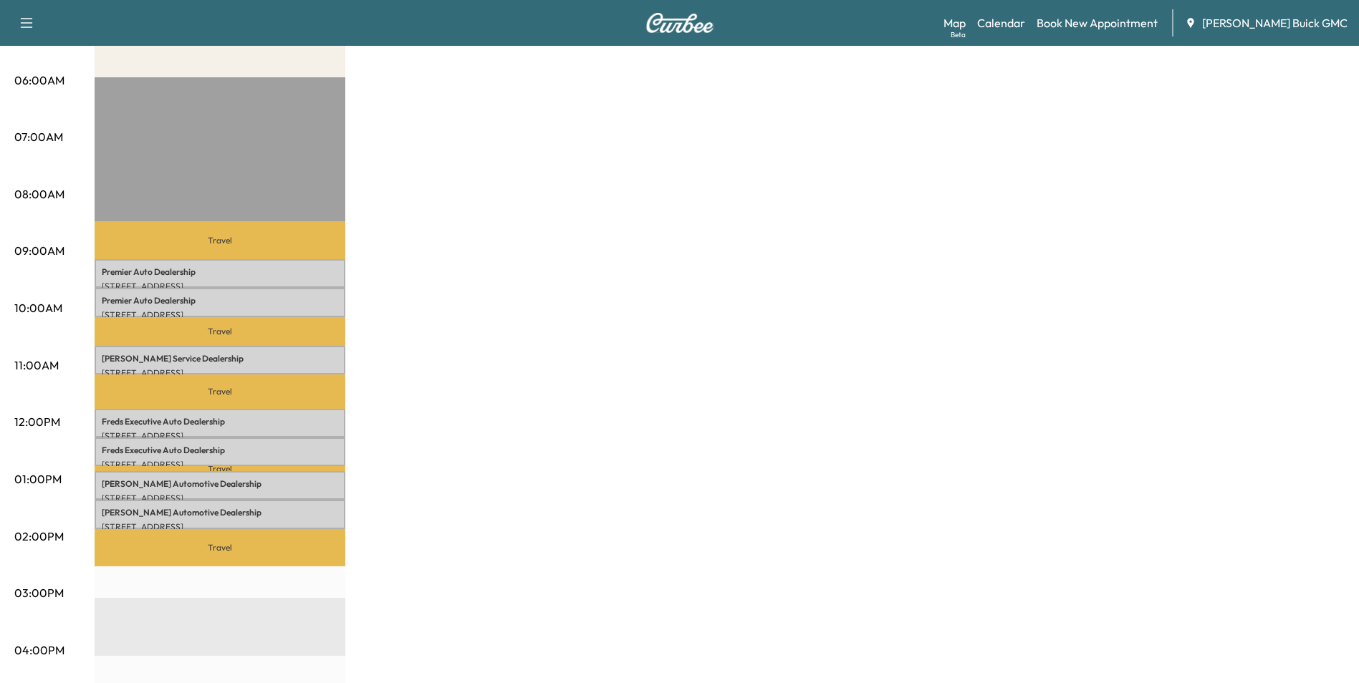
scroll to position [287, 0]
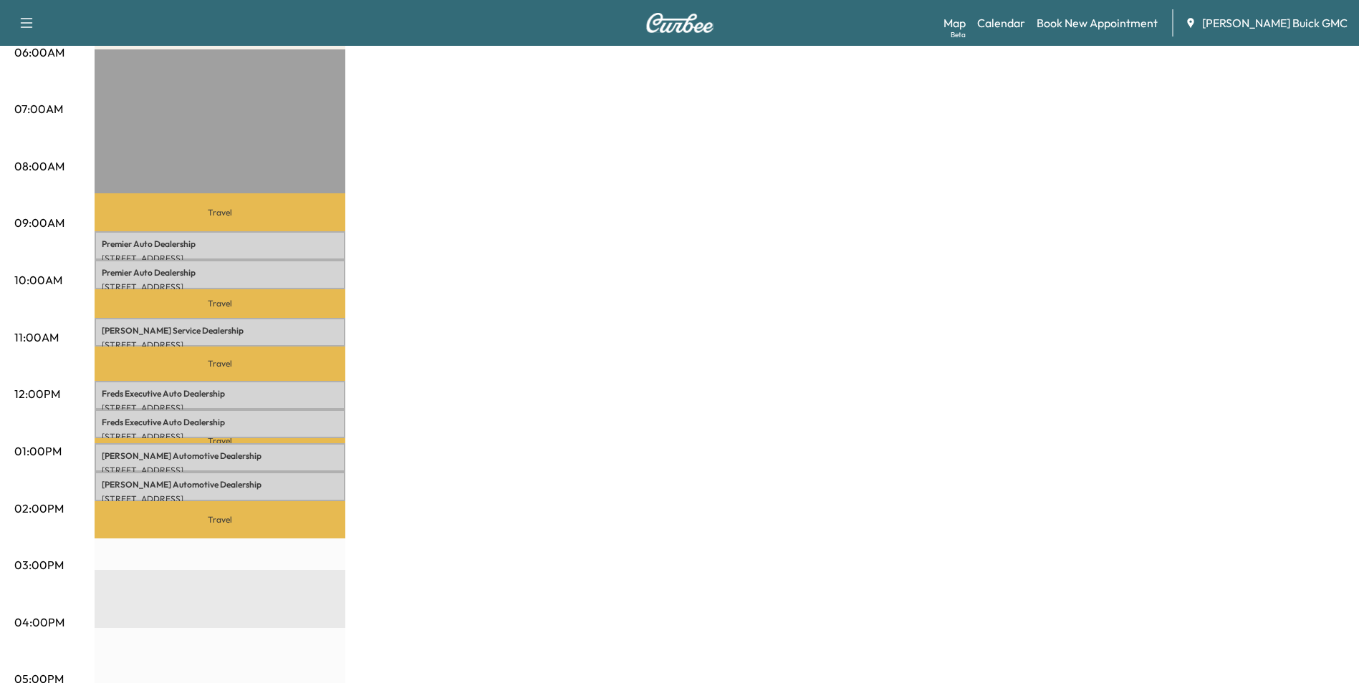
click at [721, 311] on div "MobileService+ Revenue $ 955.50 Work Time 210 mins Transit Time 149 mins Travel…" at bounding box center [720, 437] width 1250 height 1075
click at [1031, 225] on div "MobileService+ Revenue $ 955.50 Work Time 210 mins Transit Time 149 mins Travel…" at bounding box center [720, 437] width 1250 height 1075
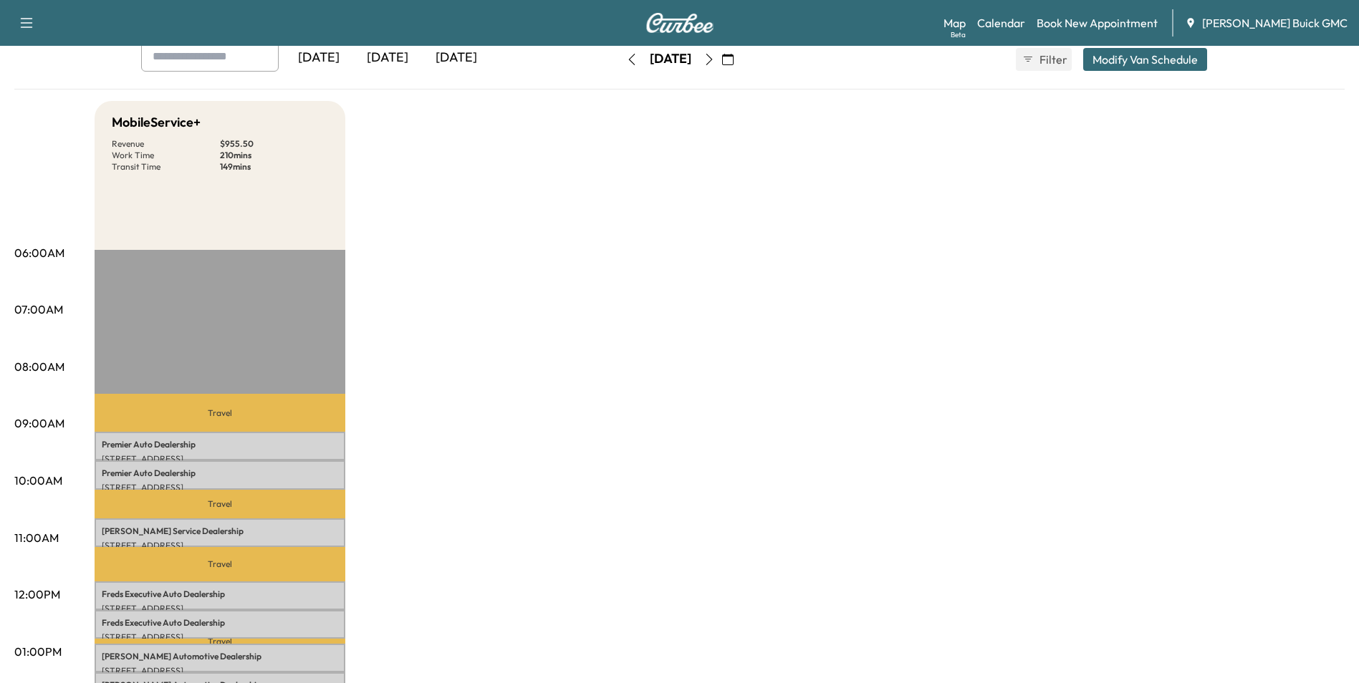
scroll to position [0, 0]
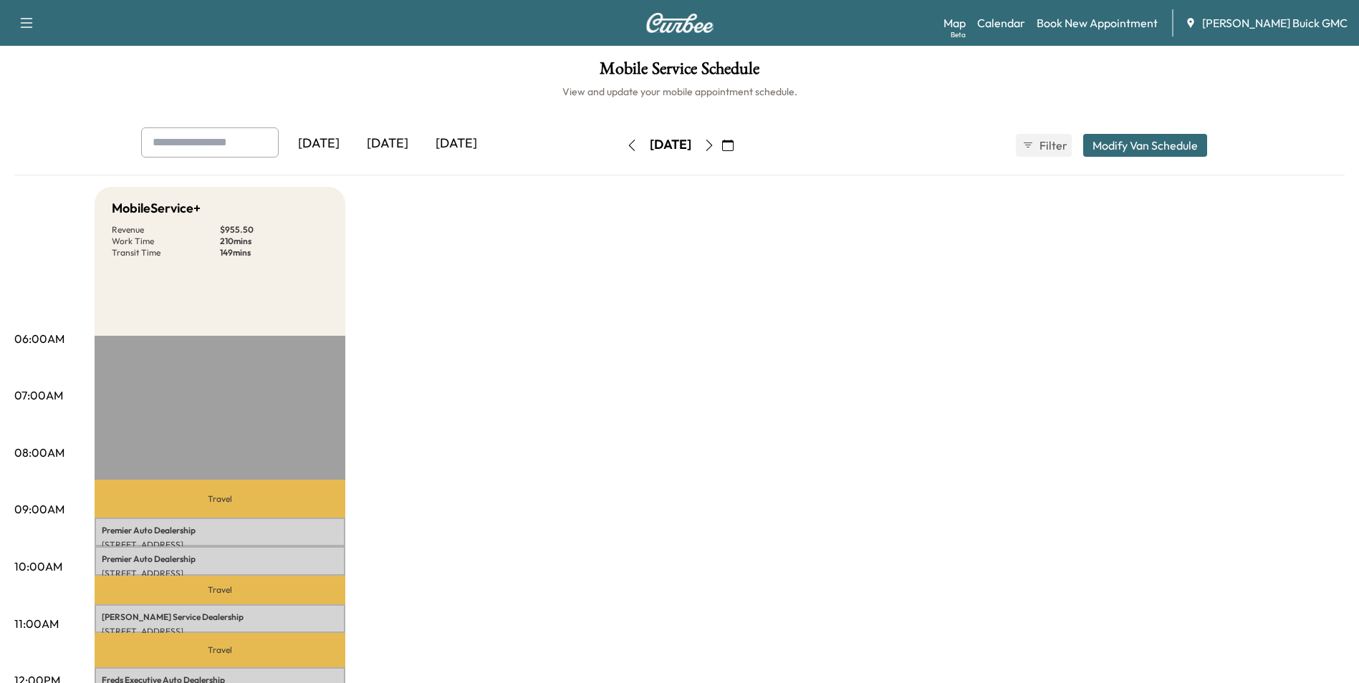
click at [626, 144] on icon "button" at bounding box center [631, 145] width 11 height 11
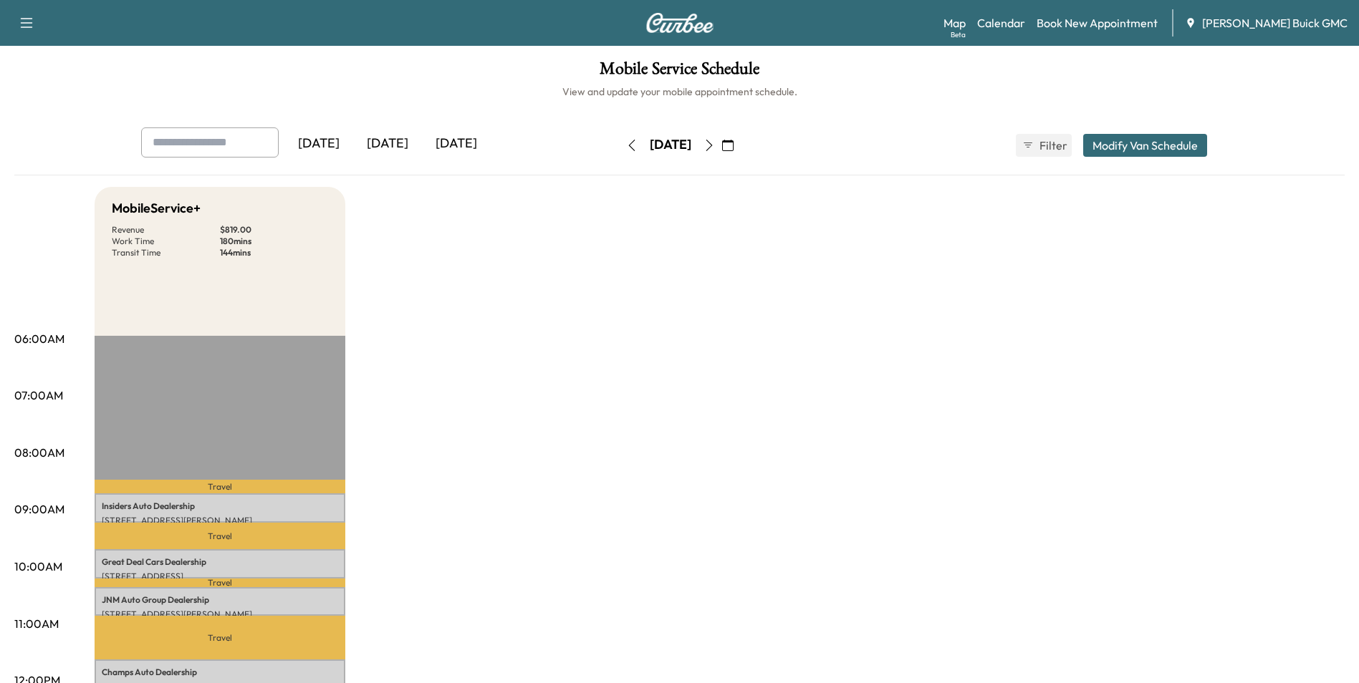
click at [715, 143] on icon "button" at bounding box center [708, 145] width 11 height 11
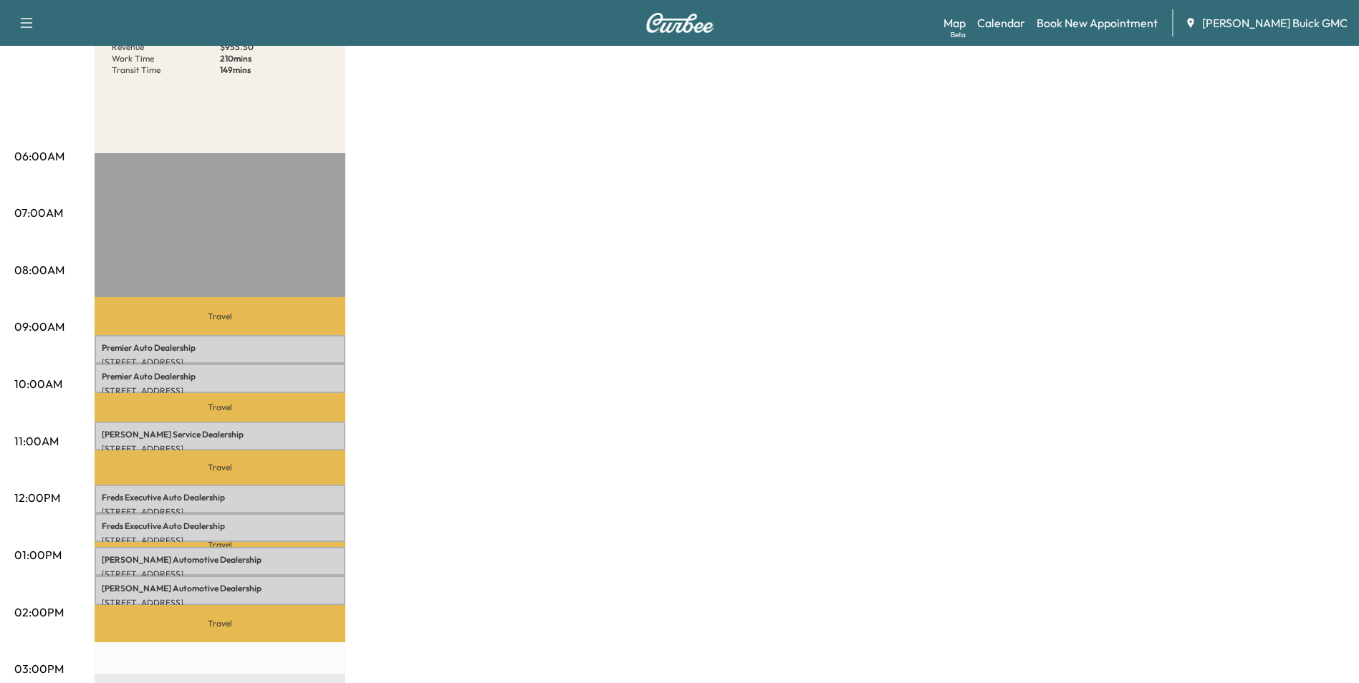
scroll to position [215, 0]
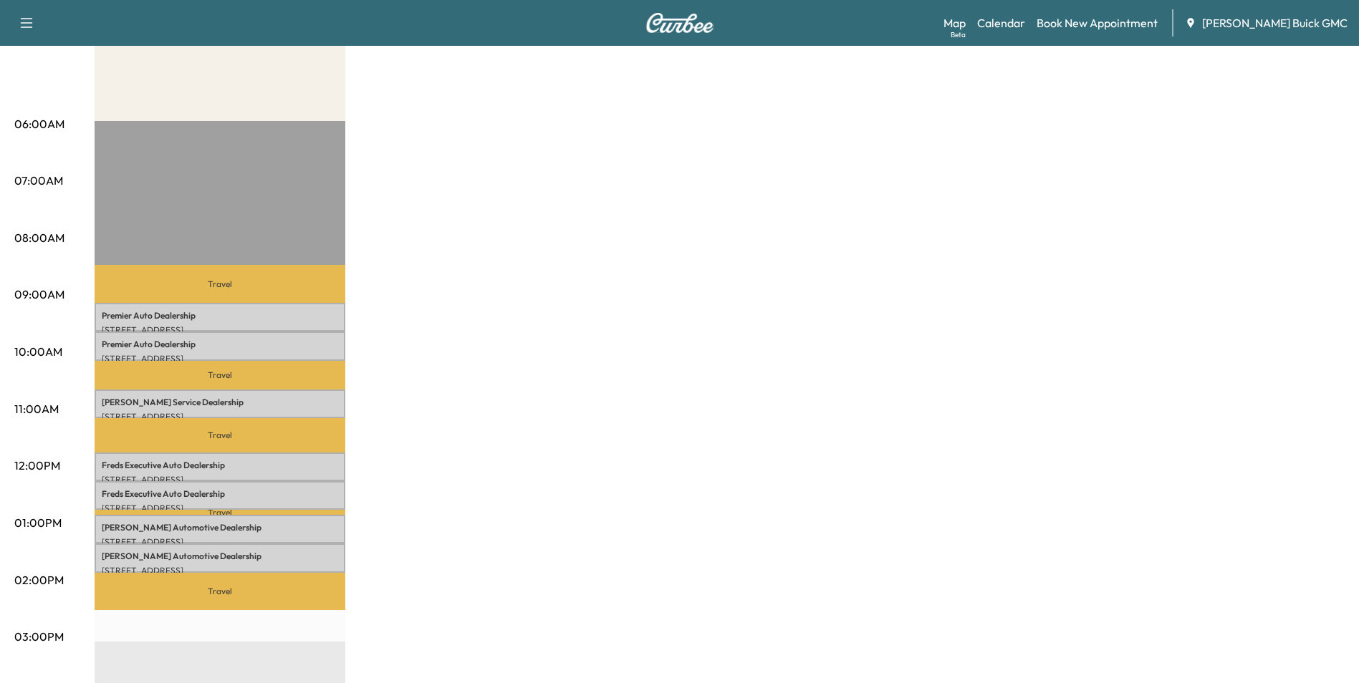
drag, startPoint x: 711, startPoint y: 283, endPoint x: 798, endPoint y: 281, distance: 87.4
click at [711, 282] on div "MobileService+ Revenue $ 955.50 Work Time 210 mins Transit Time 149 mins Travel…" at bounding box center [720, 509] width 1250 height 1075
click at [1244, 196] on div "MobileService+ Revenue $ 955.50 Work Time 210 mins Transit Time 149 mins Travel…" at bounding box center [720, 509] width 1250 height 1075
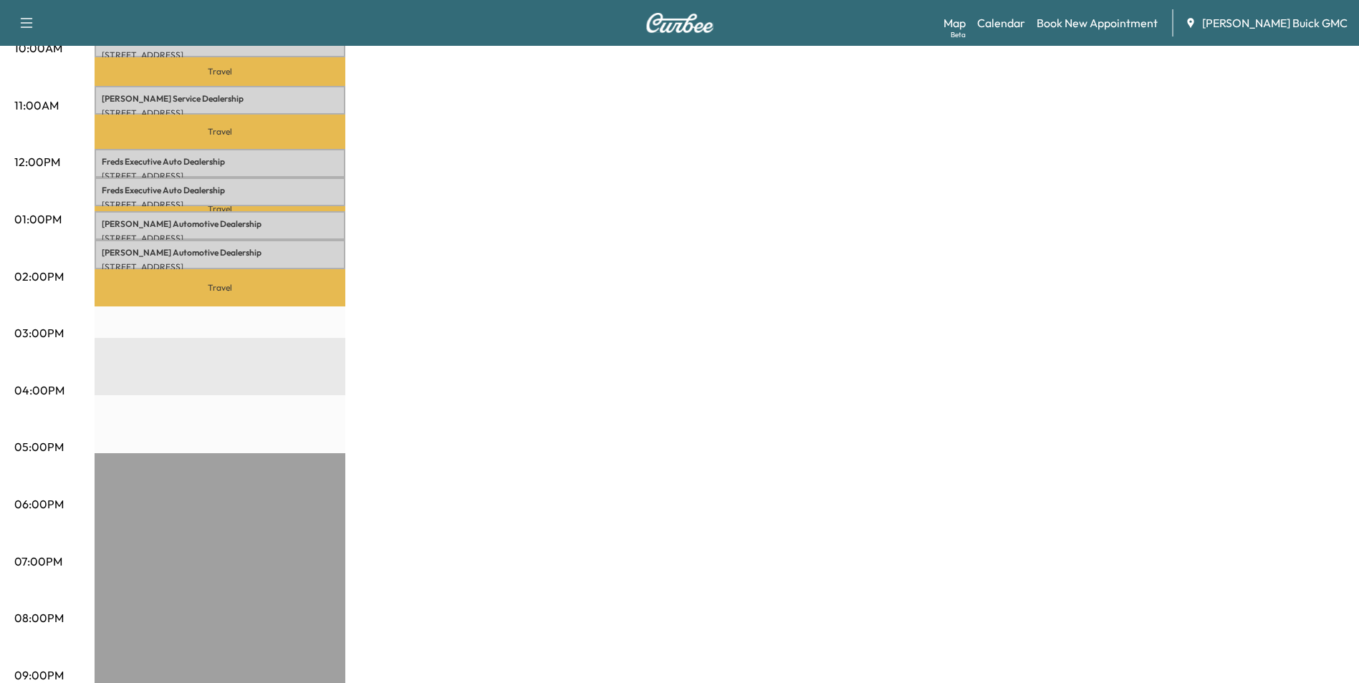
scroll to position [592, 0]
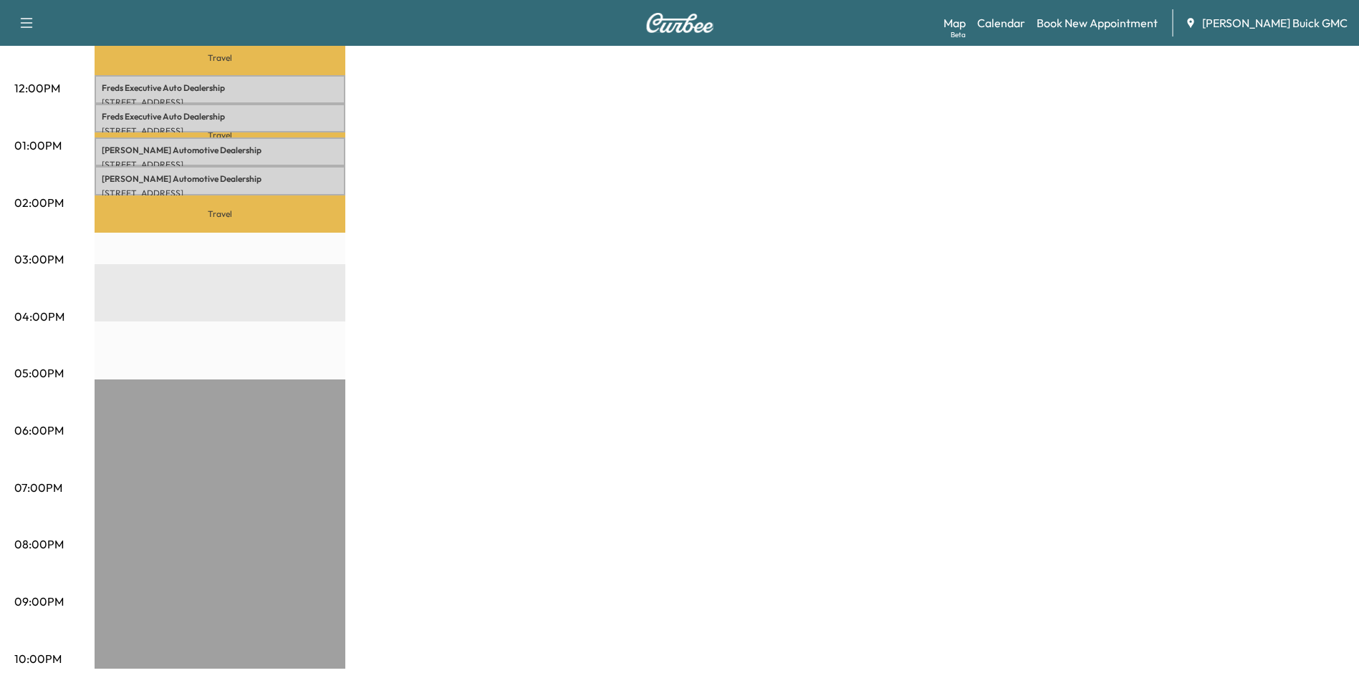
click at [853, 322] on div "MobileService+ Revenue $ 955.50 Work Time 210 mins Transit Time 149 mins Travel…" at bounding box center [720, 132] width 1250 height 1075
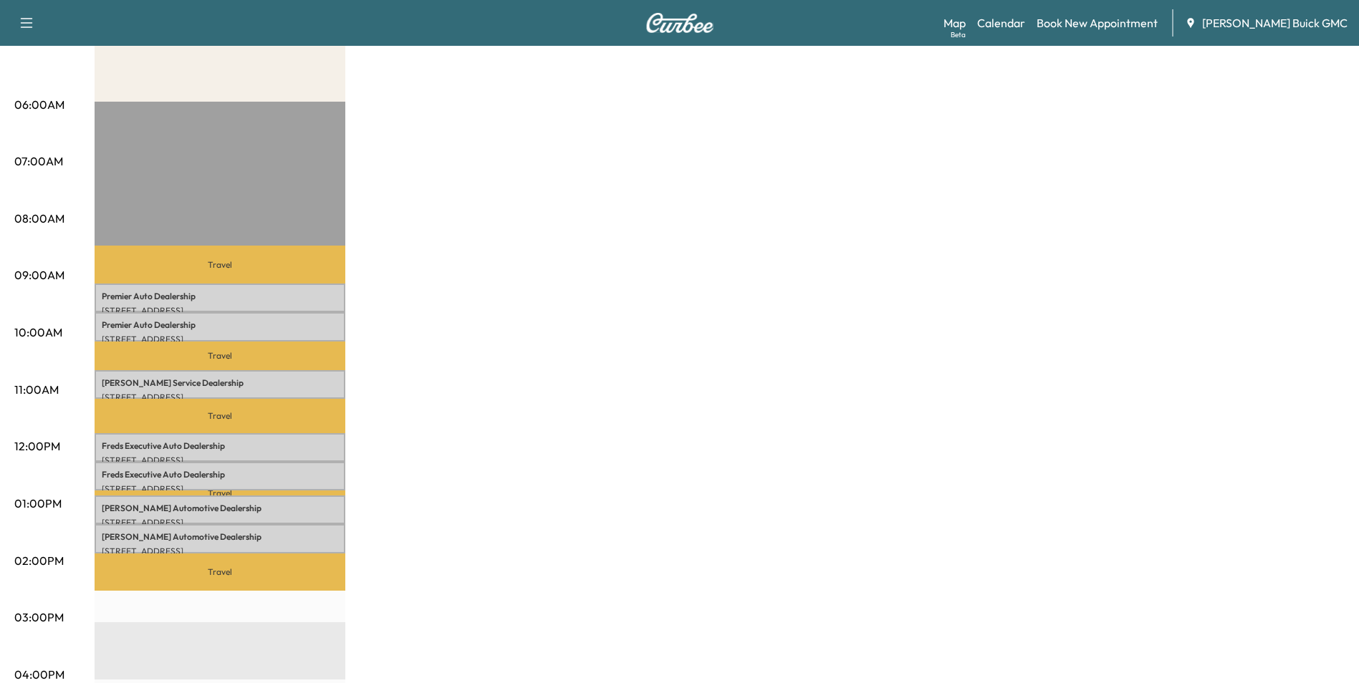
scroll to position [0, 0]
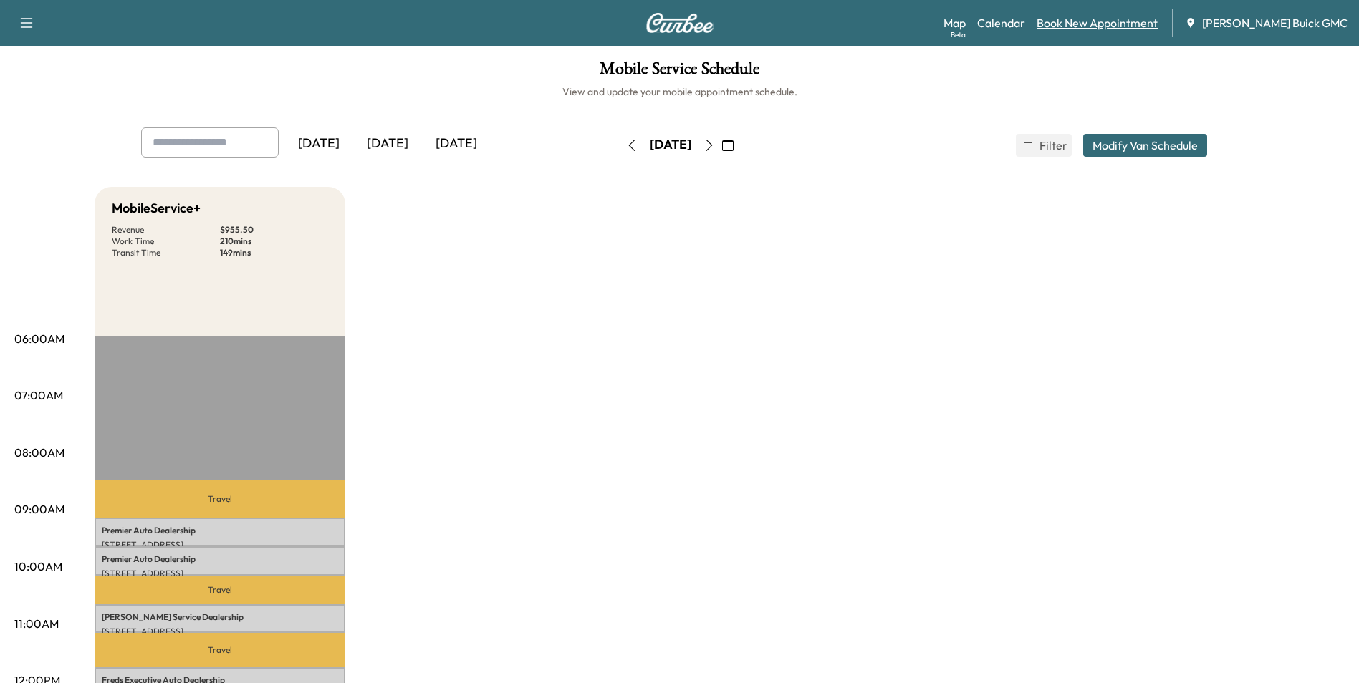
click at [1100, 21] on link "Book New Appointment" at bounding box center [1097, 22] width 121 height 17
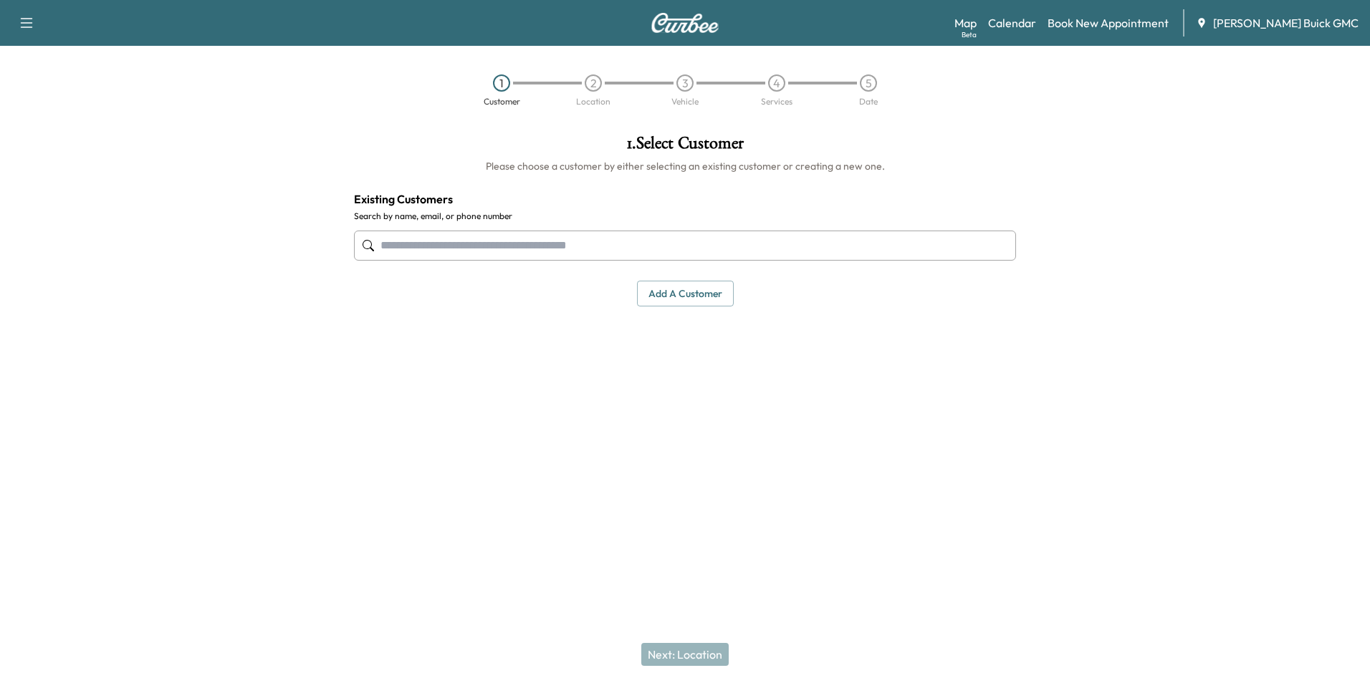
click at [598, 245] on input "text" at bounding box center [685, 246] width 662 height 30
click at [666, 292] on button "Add a customer" at bounding box center [685, 294] width 97 height 27
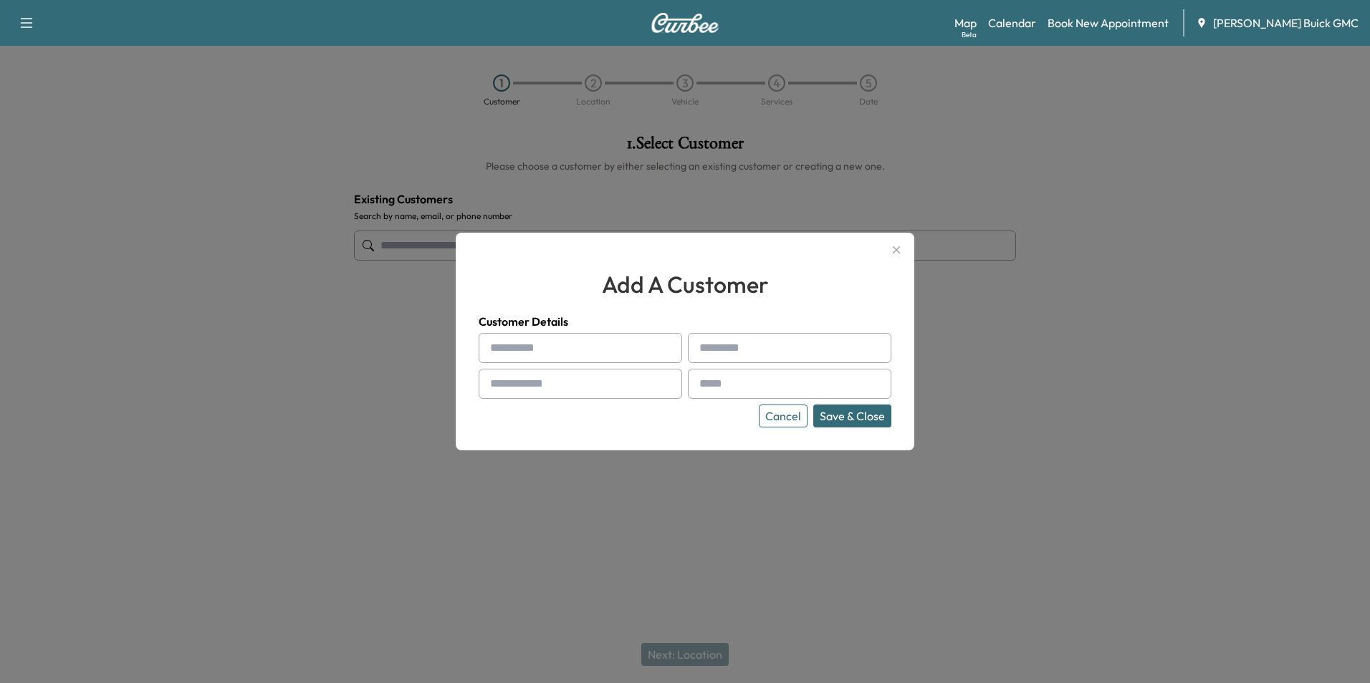
click at [534, 340] on input "text" at bounding box center [580, 348] width 203 height 30
type input "**********"
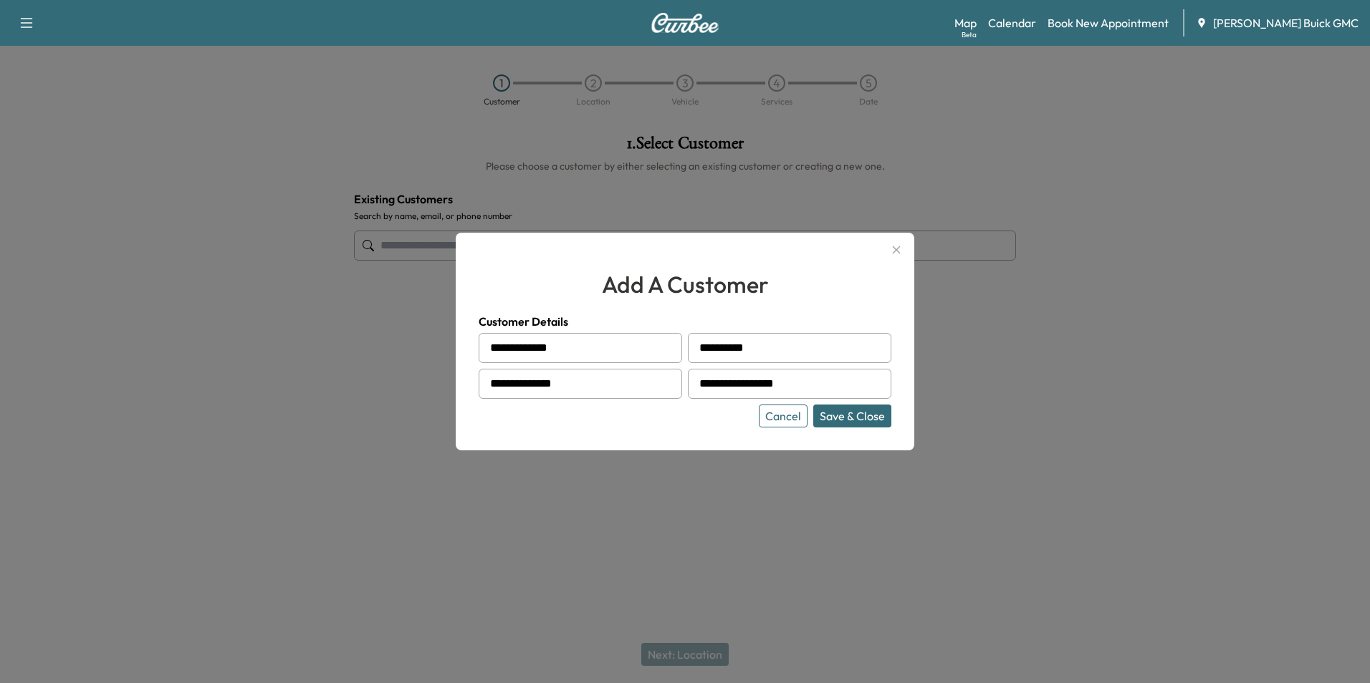
click at [851, 417] on button "Save & Close" at bounding box center [852, 416] width 78 height 23
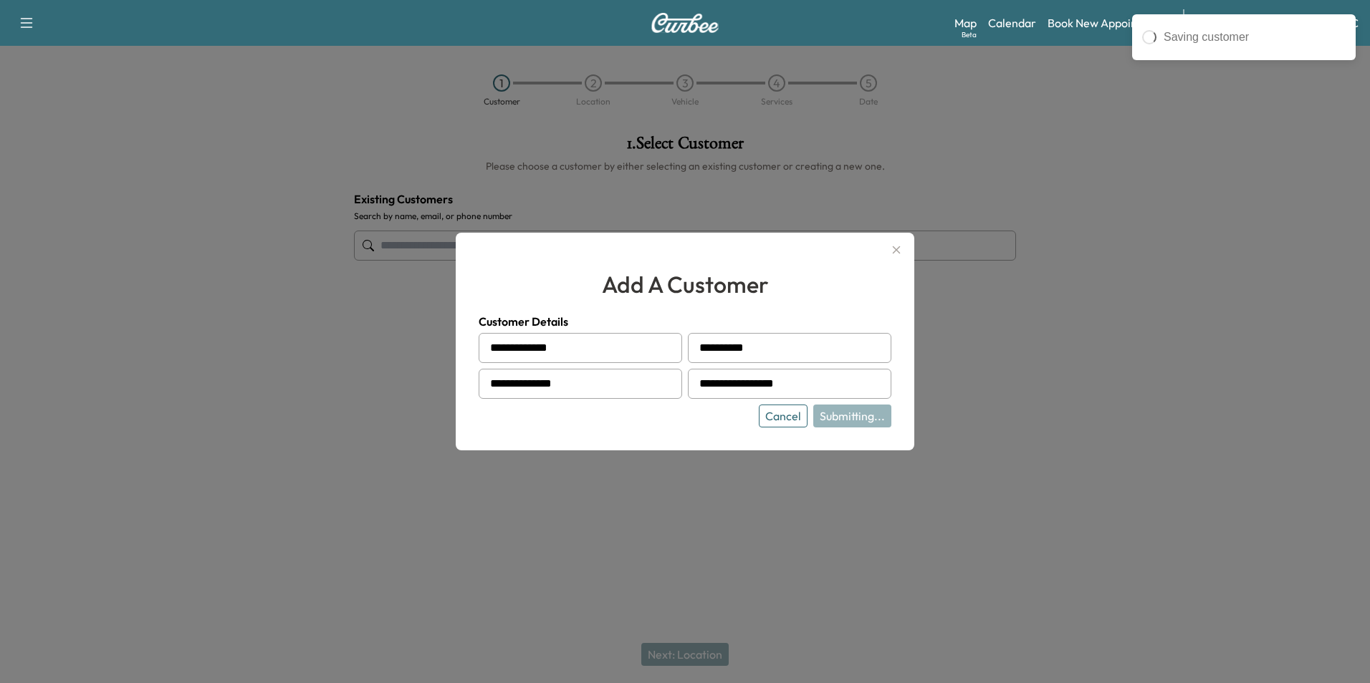
type input "**********"
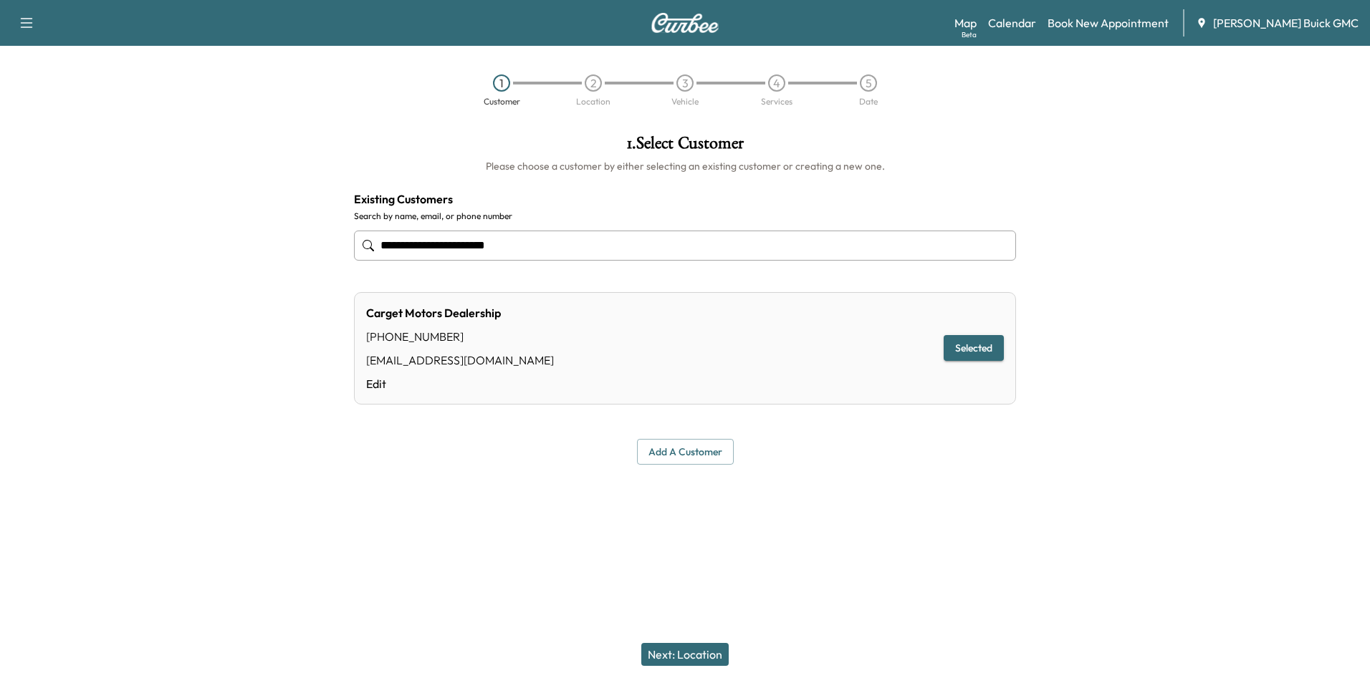
click at [691, 651] on button "Next: Location" at bounding box center [684, 654] width 87 height 23
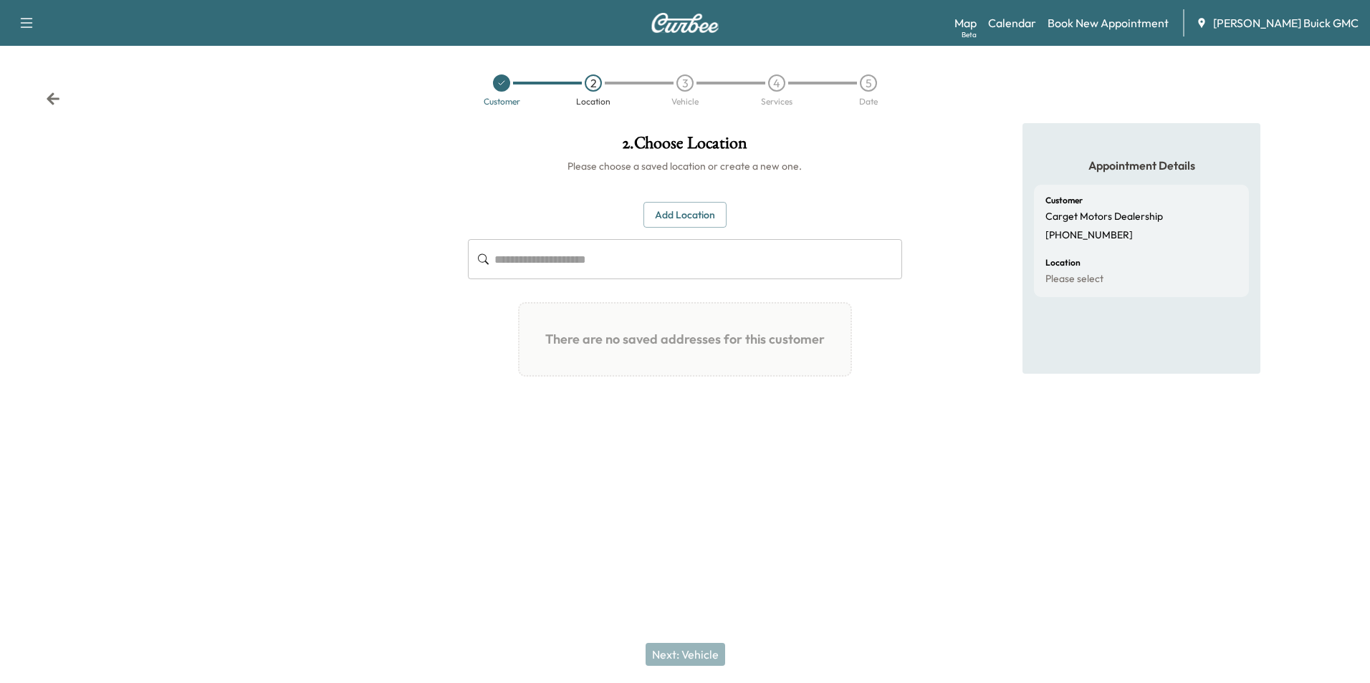
click at [687, 212] on button "Add Location" at bounding box center [684, 215] width 83 height 27
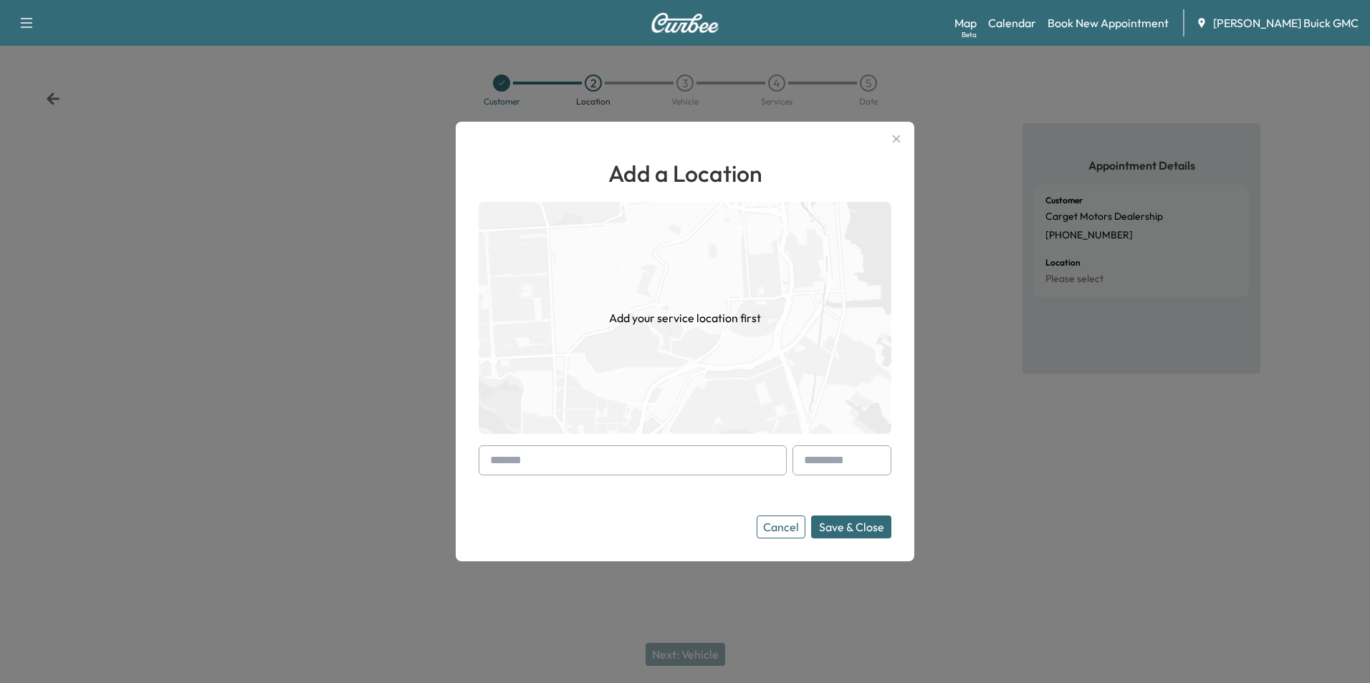
click at [655, 456] on input "text" at bounding box center [633, 461] width 308 height 30
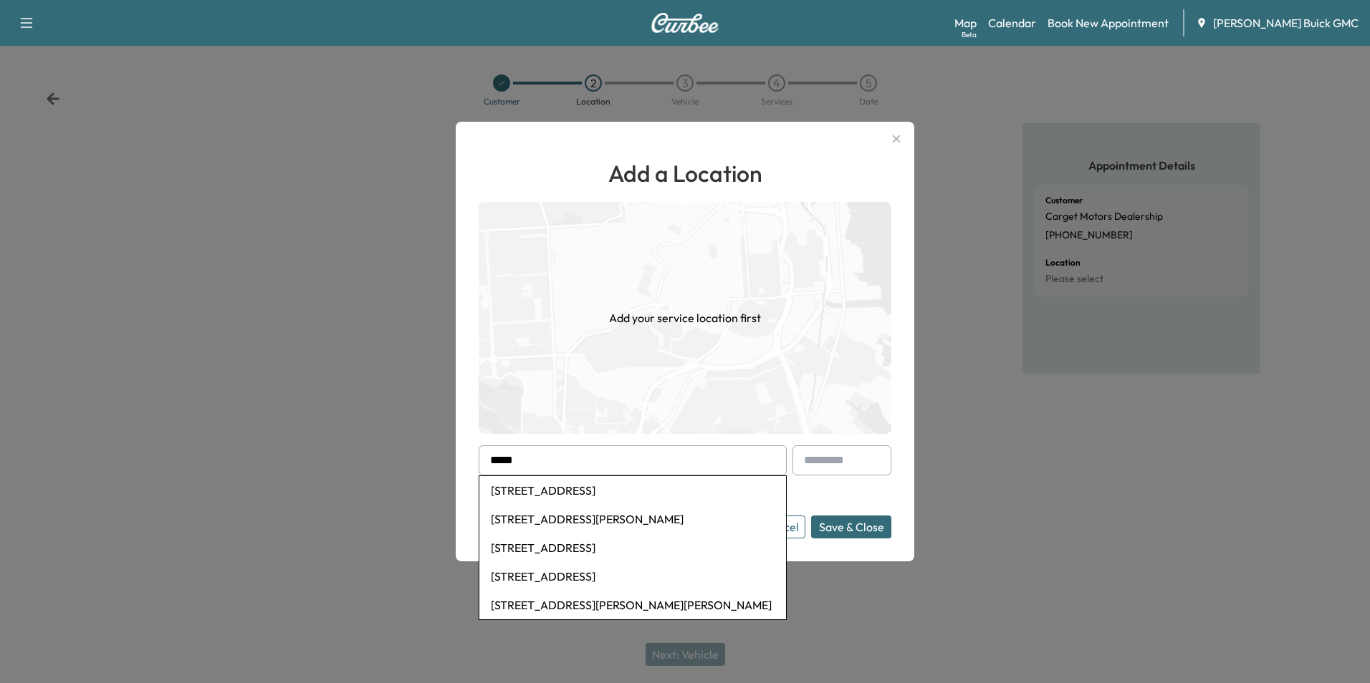
click at [666, 490] on li "[STREET_ADDRESS]" at bounding box center [632, 490] width 307 height 29
type input "**********"
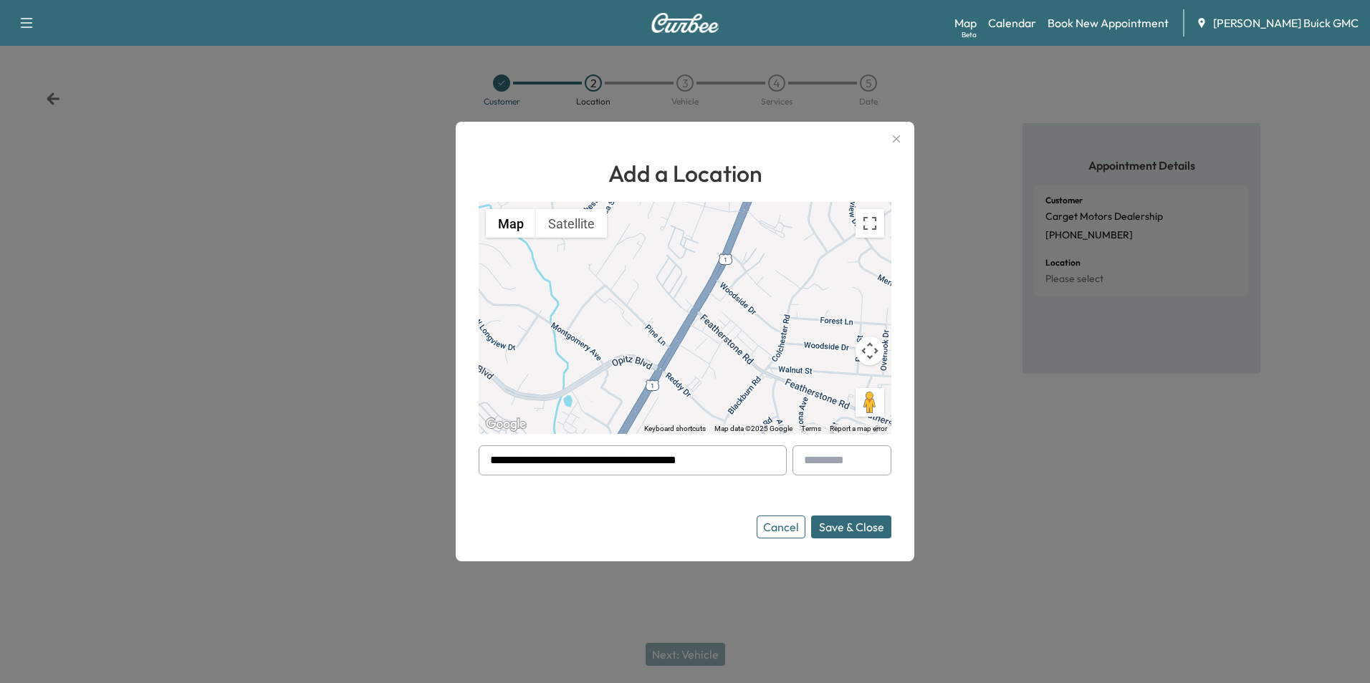
click at [855, 522] on button "Save & Close" at bounding box center [851, 527] width 80 height 23
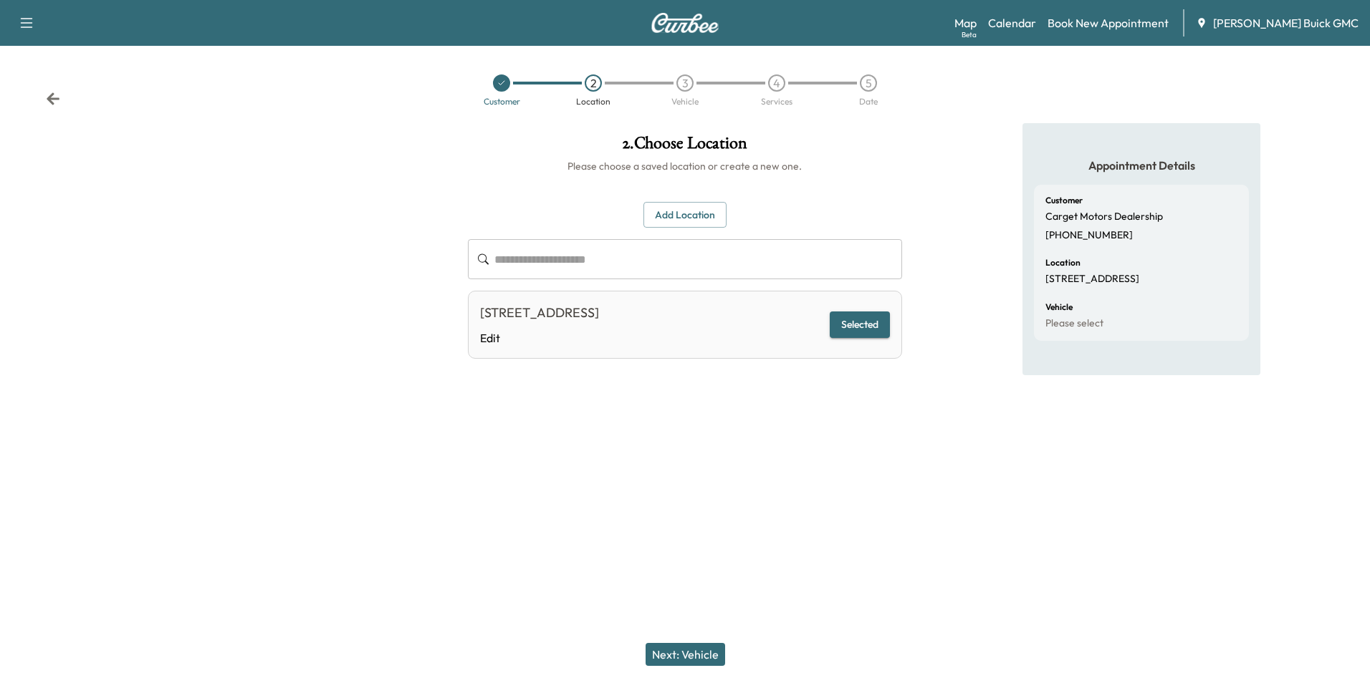
click at [703, 650] on button "Next: Vehicle" at bounding box center [685, 654] width 80 height 23
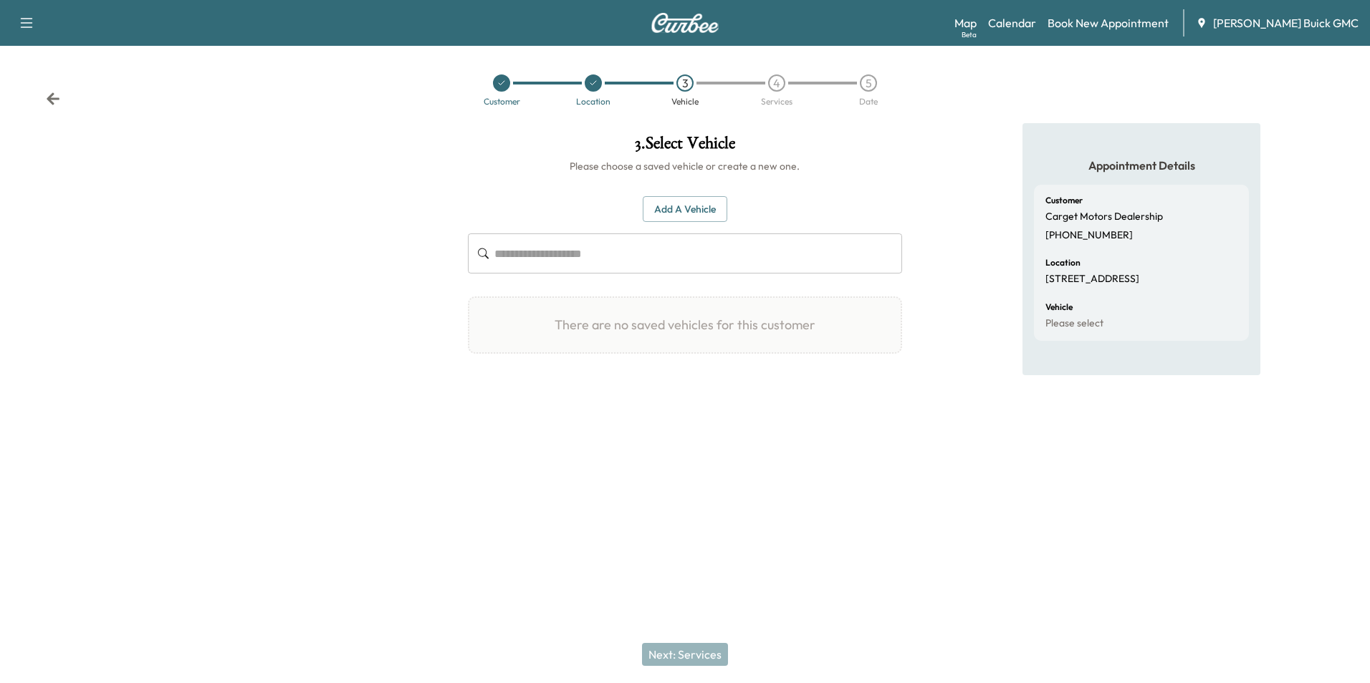
click at [696, 207] on button "Add a Vehicle" at bounding box center [685, 209] width 85 height 27
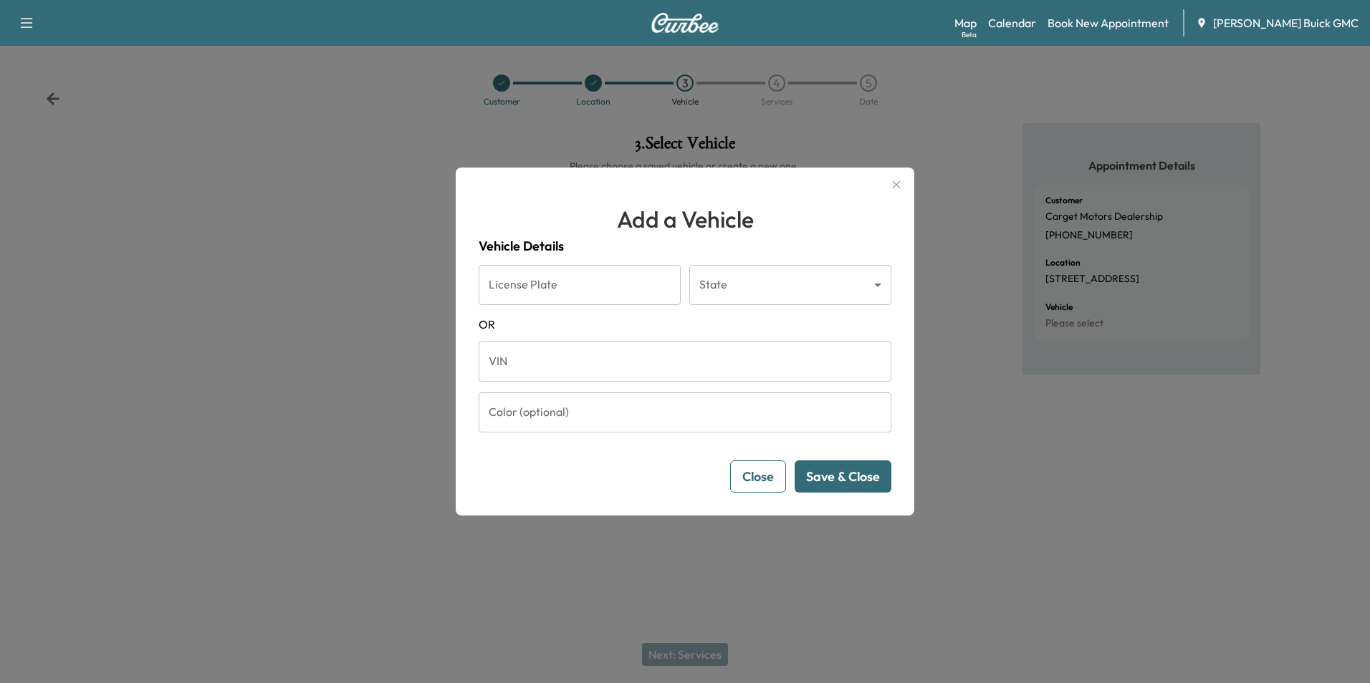
click at [594, 361] on input "VIN" at bounding box center [685, 362] width 413 height 40
type input "**********"
click at [865, 475] on button "Save & Close" at bounding box center [842, 477] width 97 height 32
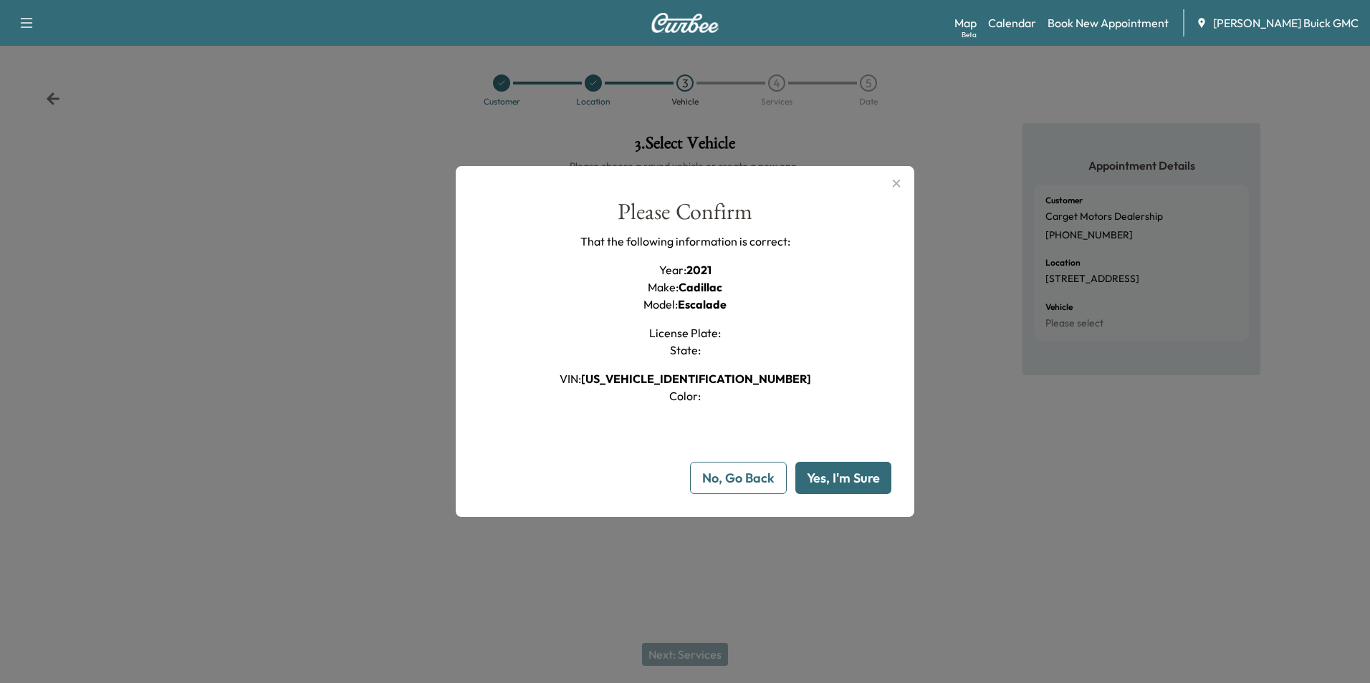
click at [865, 475] on button "Yes, I'm Sure" at bounding box center [843, 478] width 96 height 32
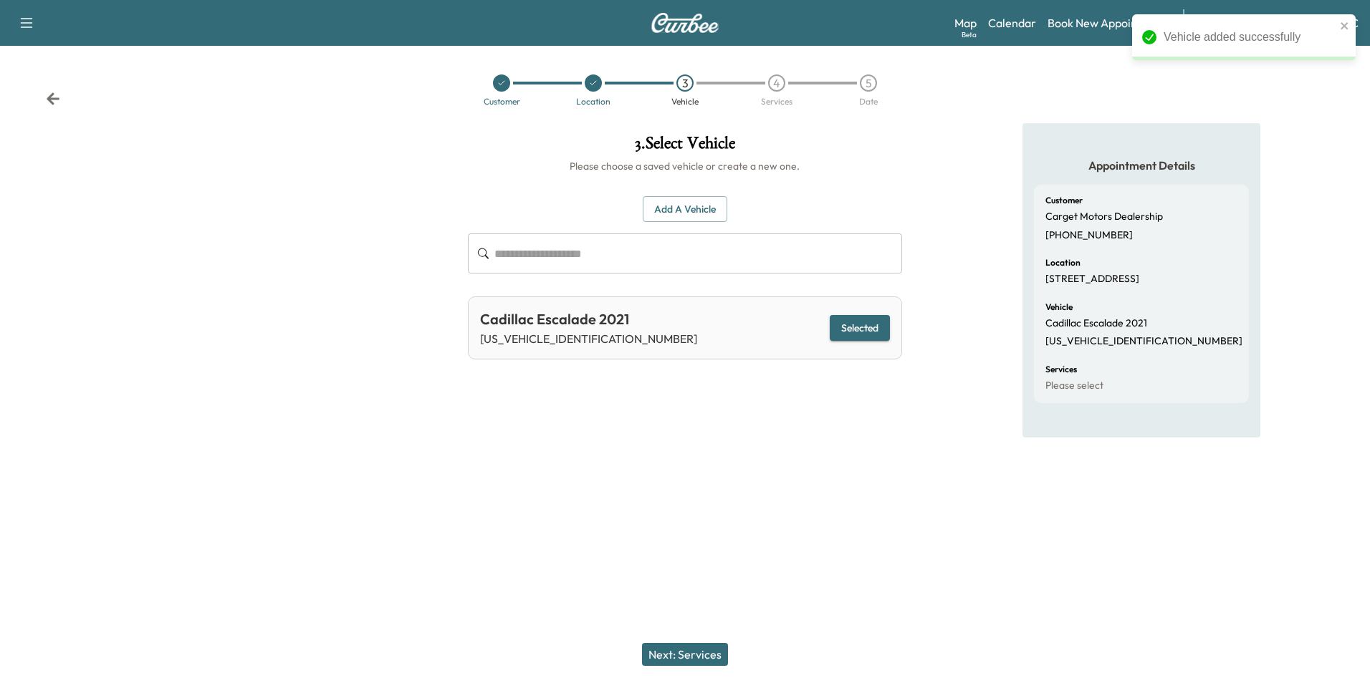
click at [708, 648] on button "Next: Services" at bounding box center [685, 654] width 86 height 23
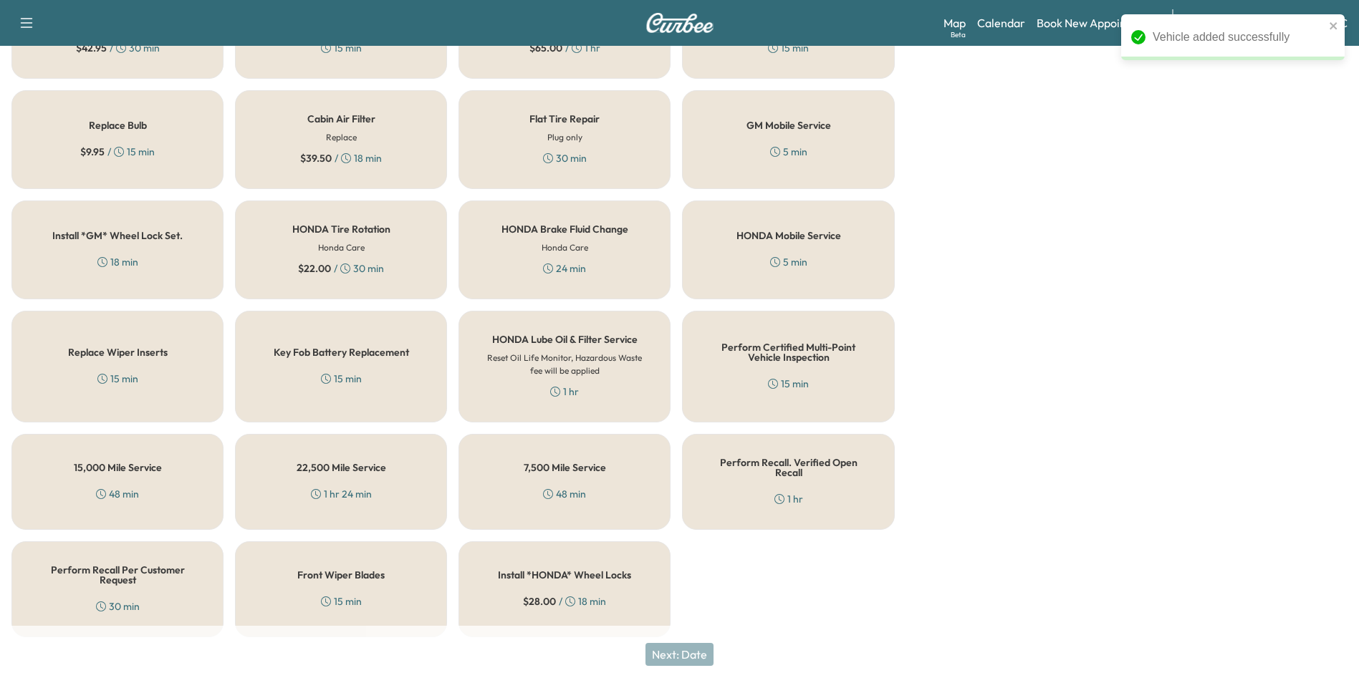
scroll to position [410, 0]
click at [115, 573] on h5 "Perform Recall Per Customer Request" at bounding box center [117, 574] width 165 height 20
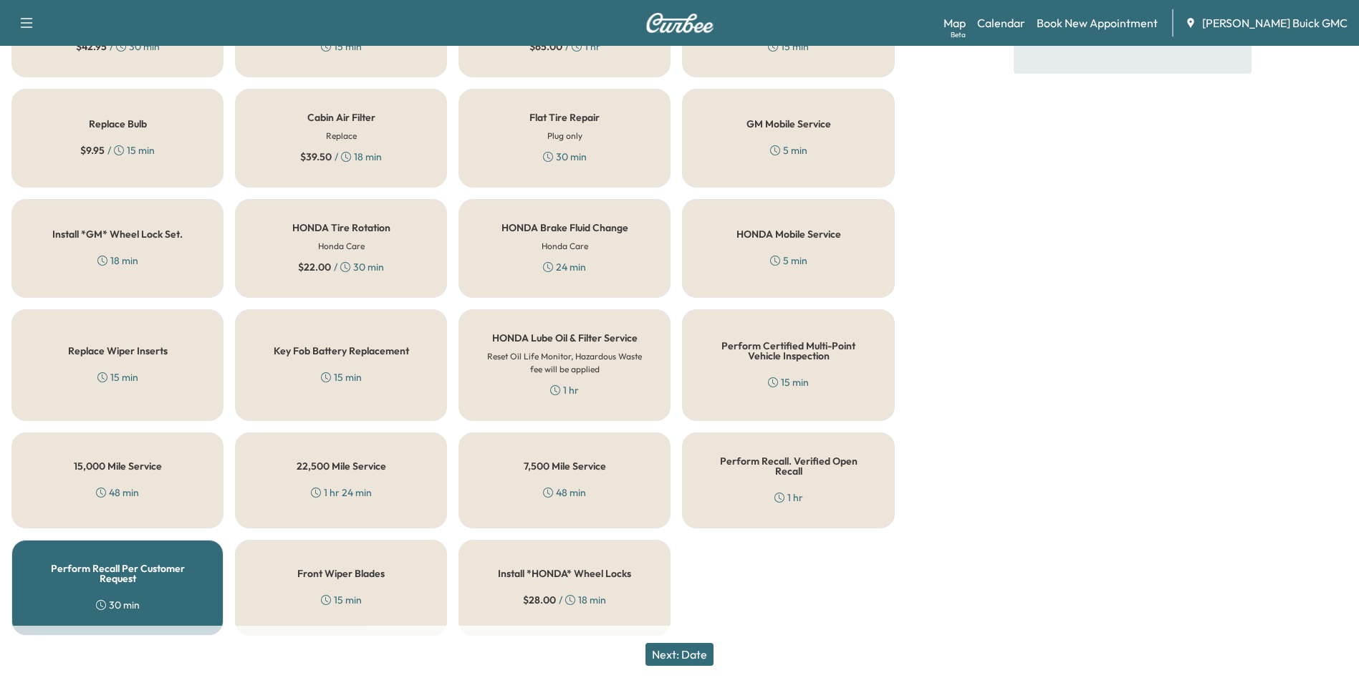
click at [697, 650] on button "Next: Date" at bounding box center [679, 654] width 68 height 23
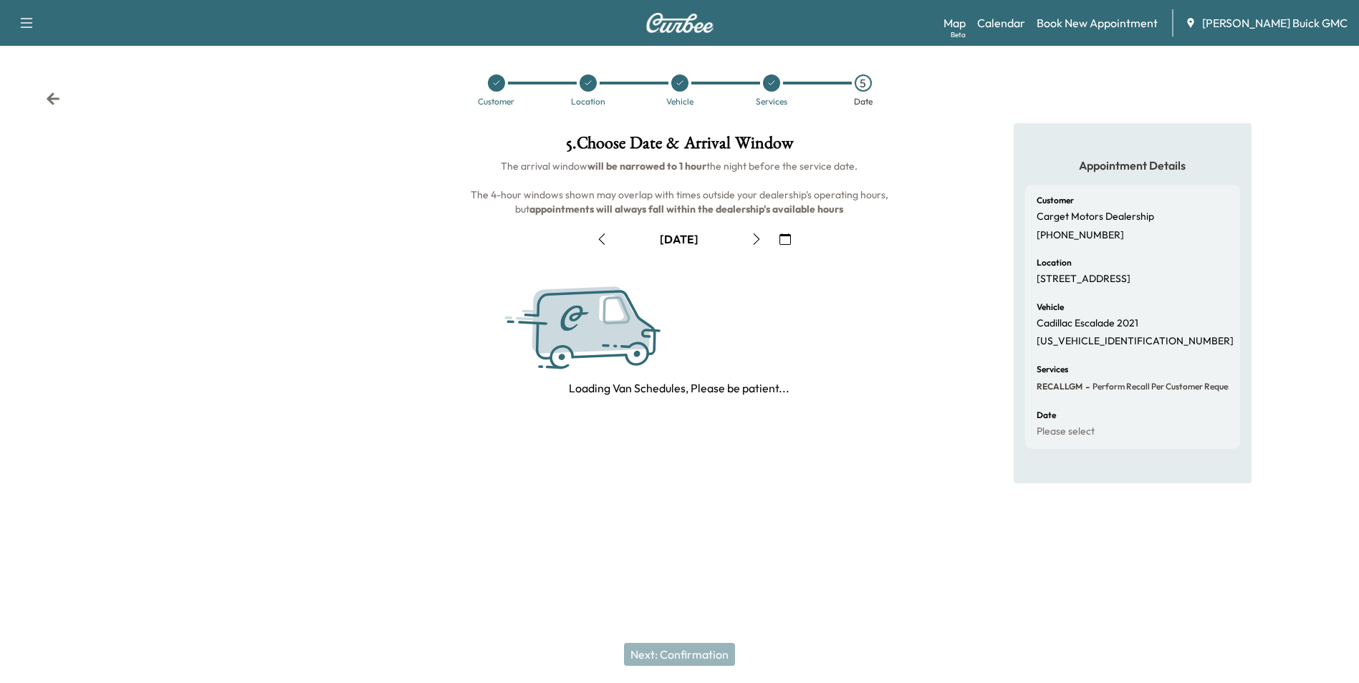
scroll to position [0, 0]
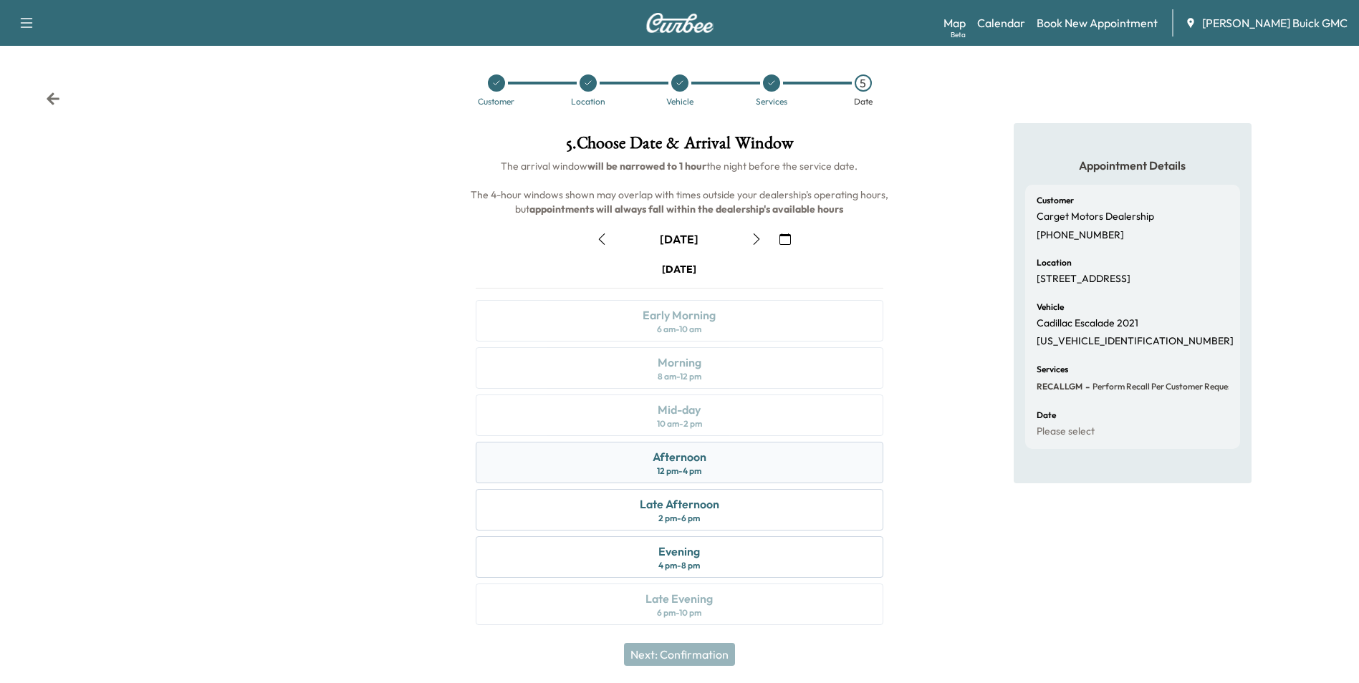
click at [691, 458] on div "Afternoon" at bounding box center [680, 456] width 54 height 17
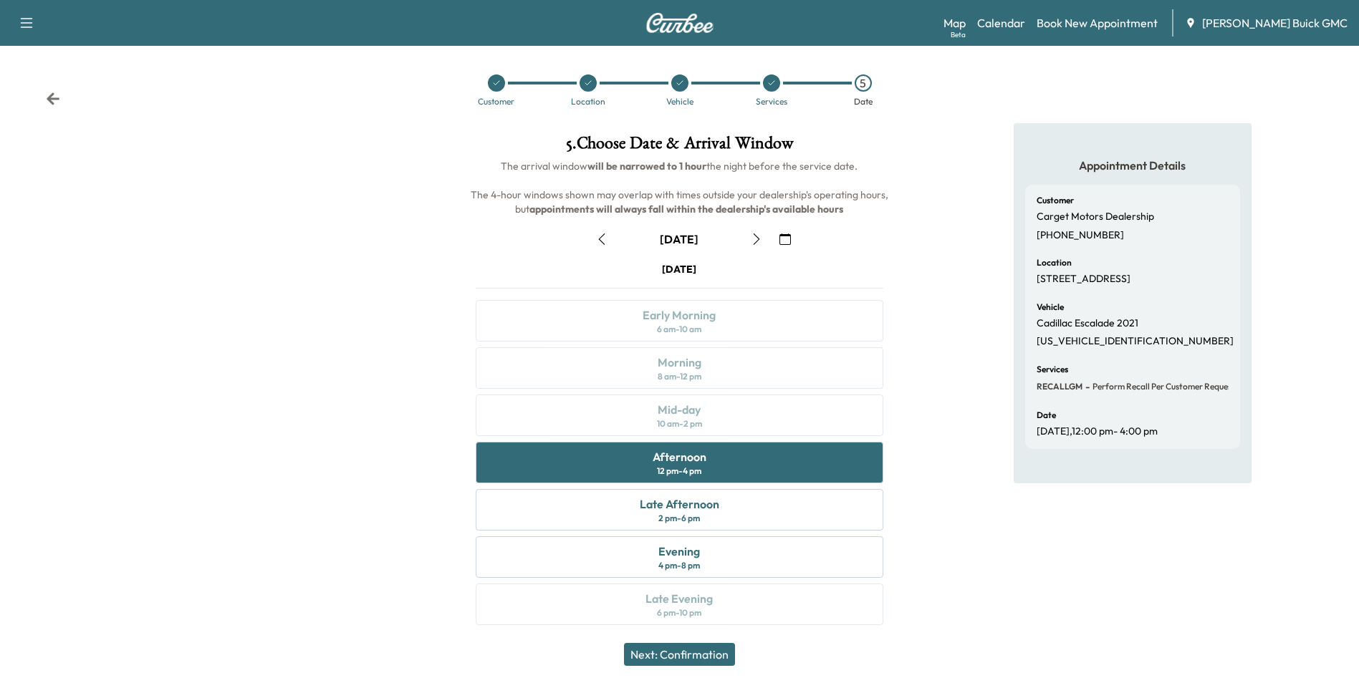
click at [697, 650] on button "Next: Confirmation" at bounding box center [679, 654] width 111 height 23
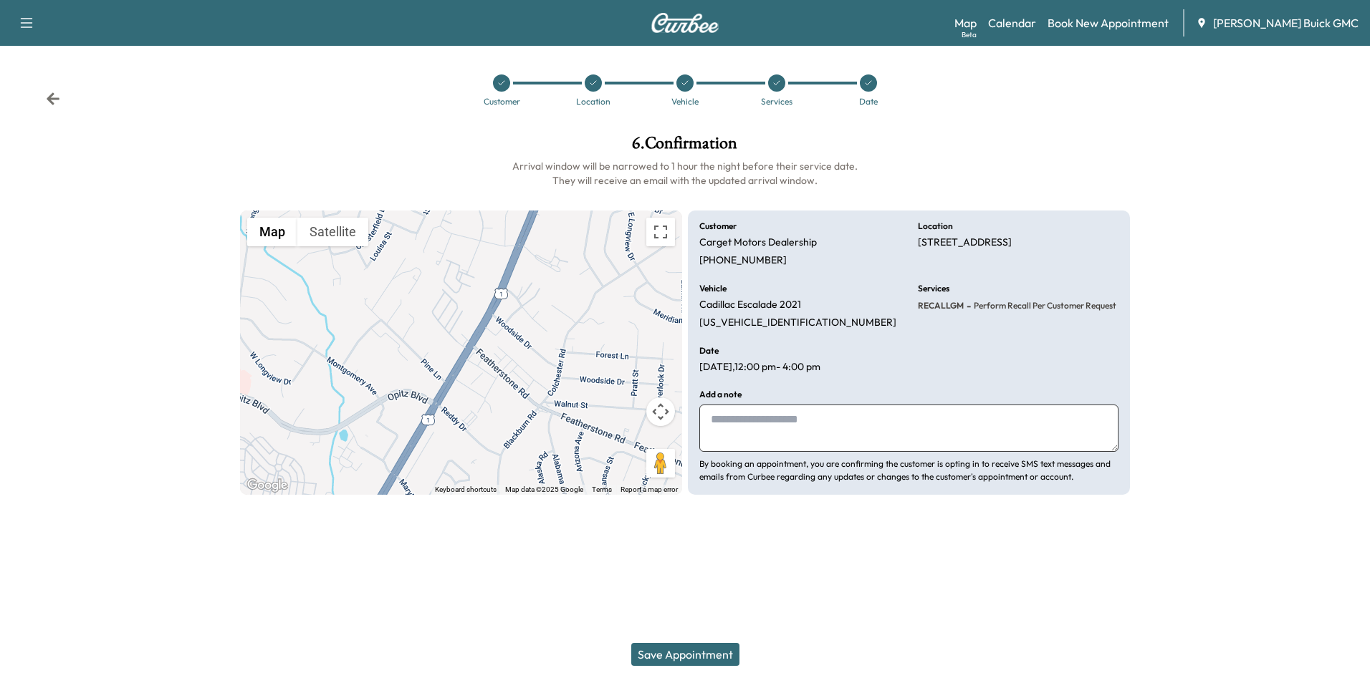
click at [794, 408] on textarea at bounding box center [908, 428] width 419 height 47
type textarea "**********"
click at [694, 653] on button "Save Appointment" at bounding box center [685, 654] width 108 height 23
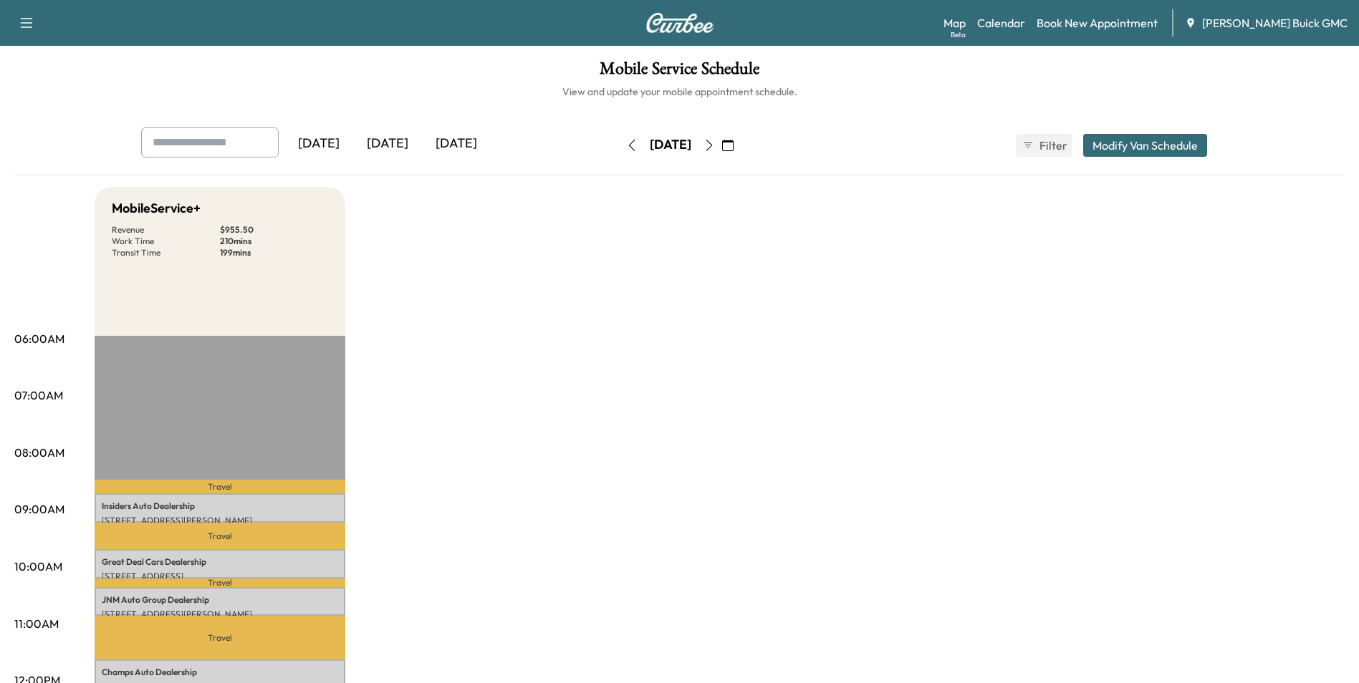
click at [712, 143] on icon "button" at bounding box center [709, 145] width 6 height 11
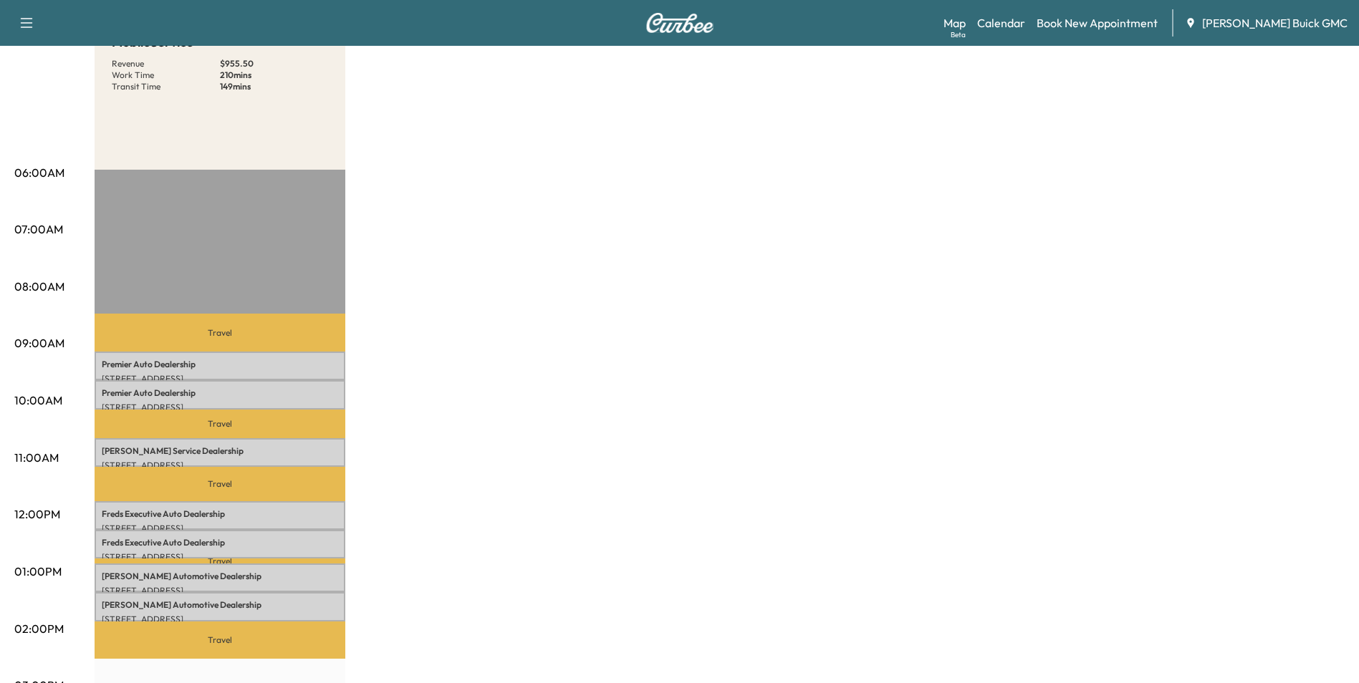
scroll to position [215, 0]
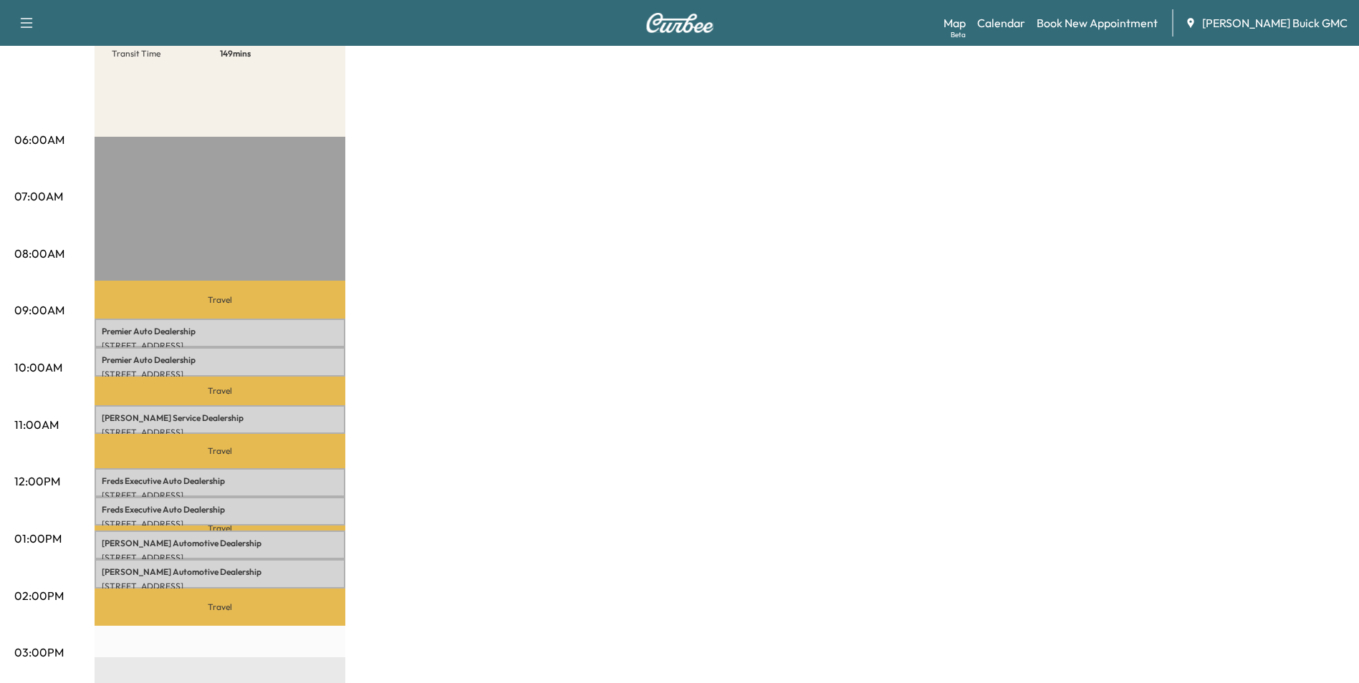
drag, startPoint x: 769, startPoint y: 316, endPoint x: 777, endPoint y: 312, distance: 8.4
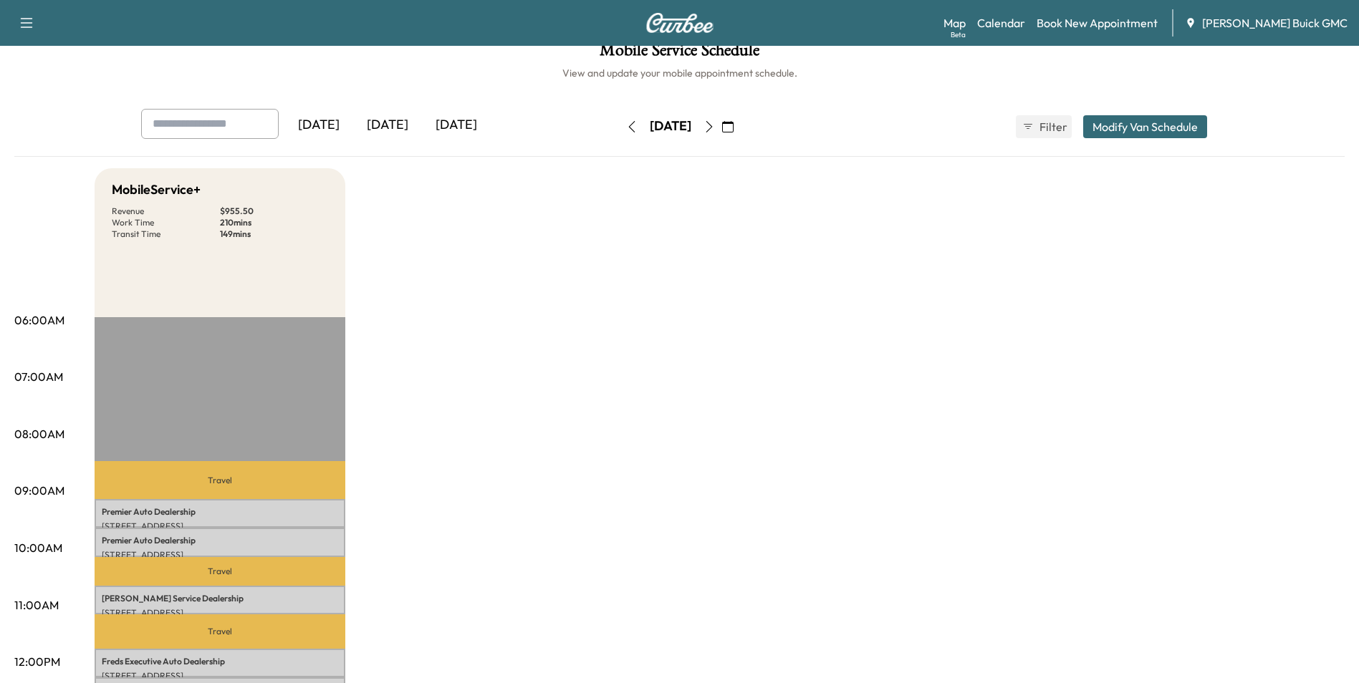
scroll to position [0, 0]
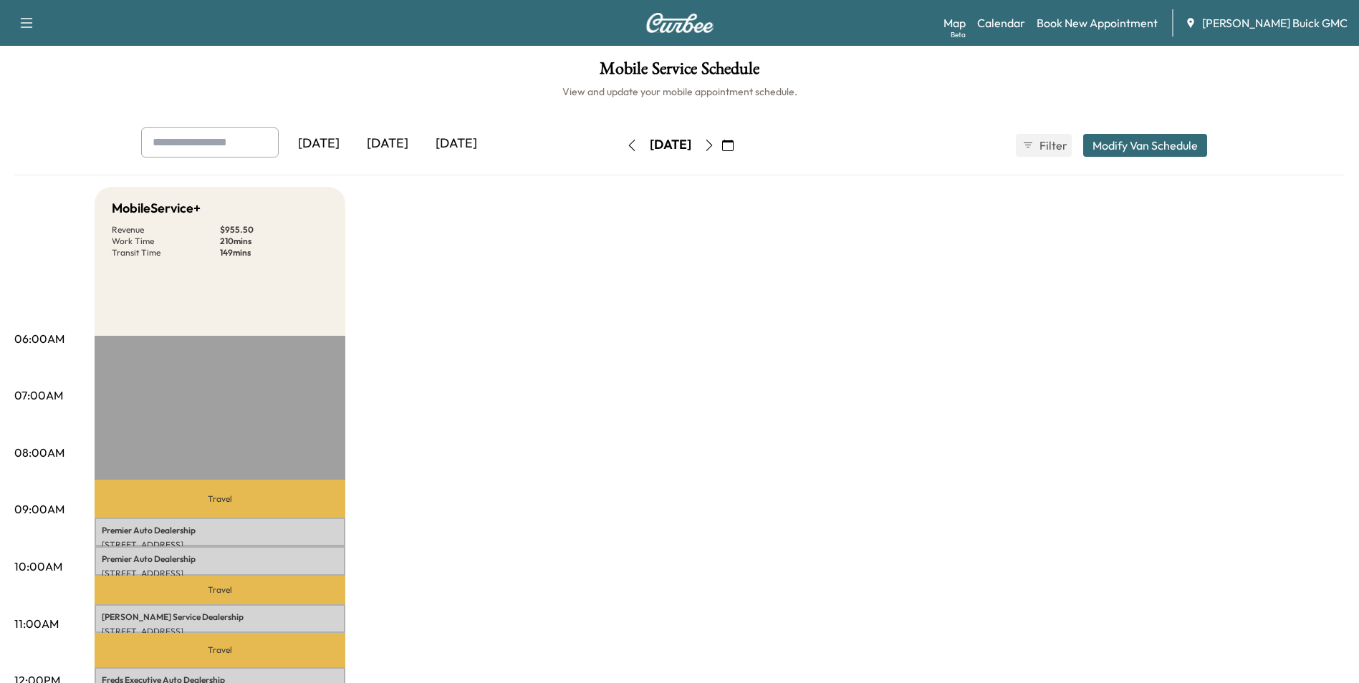
click at [626, 145] on icon "button" at bounding box center [631, 145] width 11 height 11
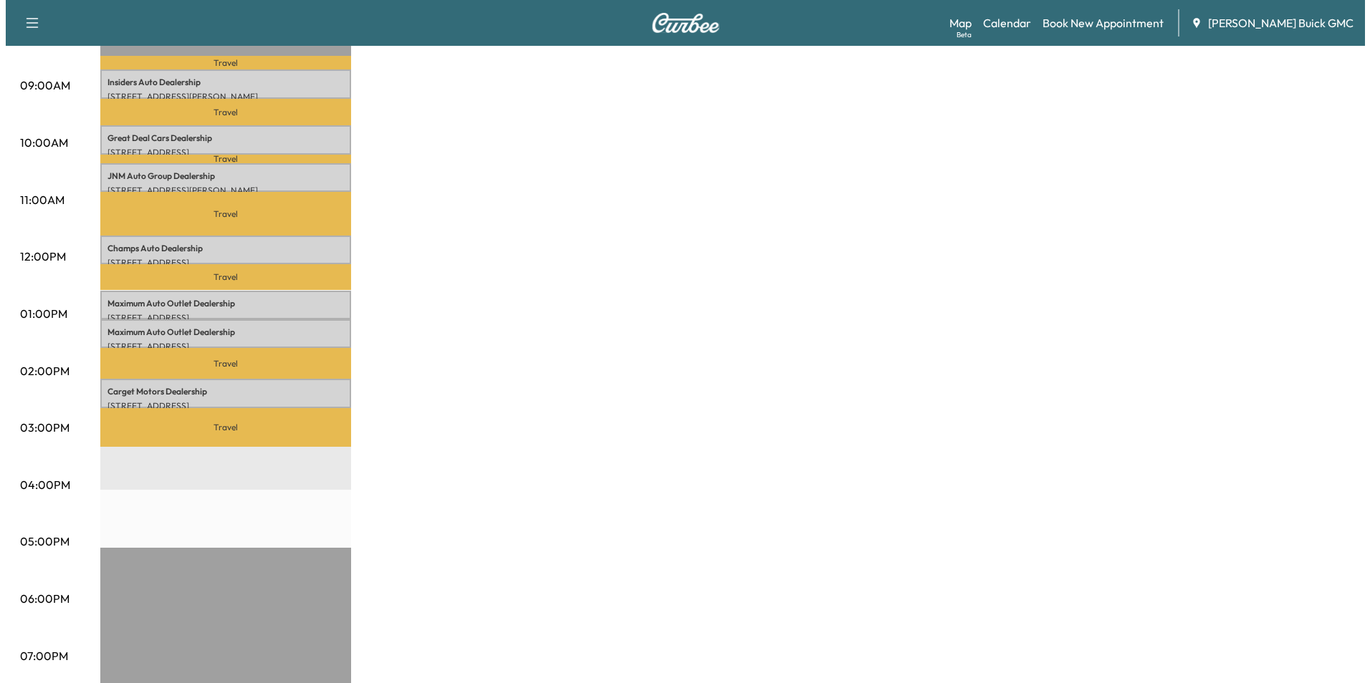
scroll to position [430, 0]
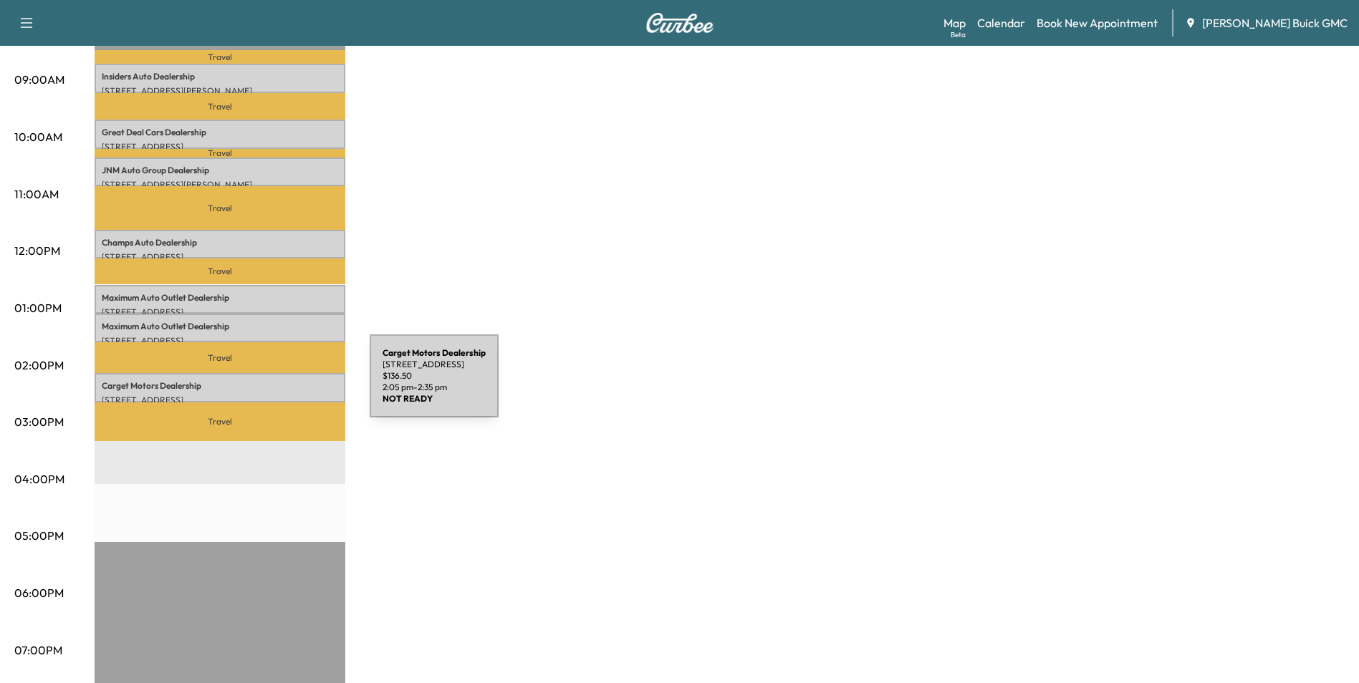
click at [262, 385] on p "Carget Motors Dealership" at bounding box center [220, 385] width 236 height 11
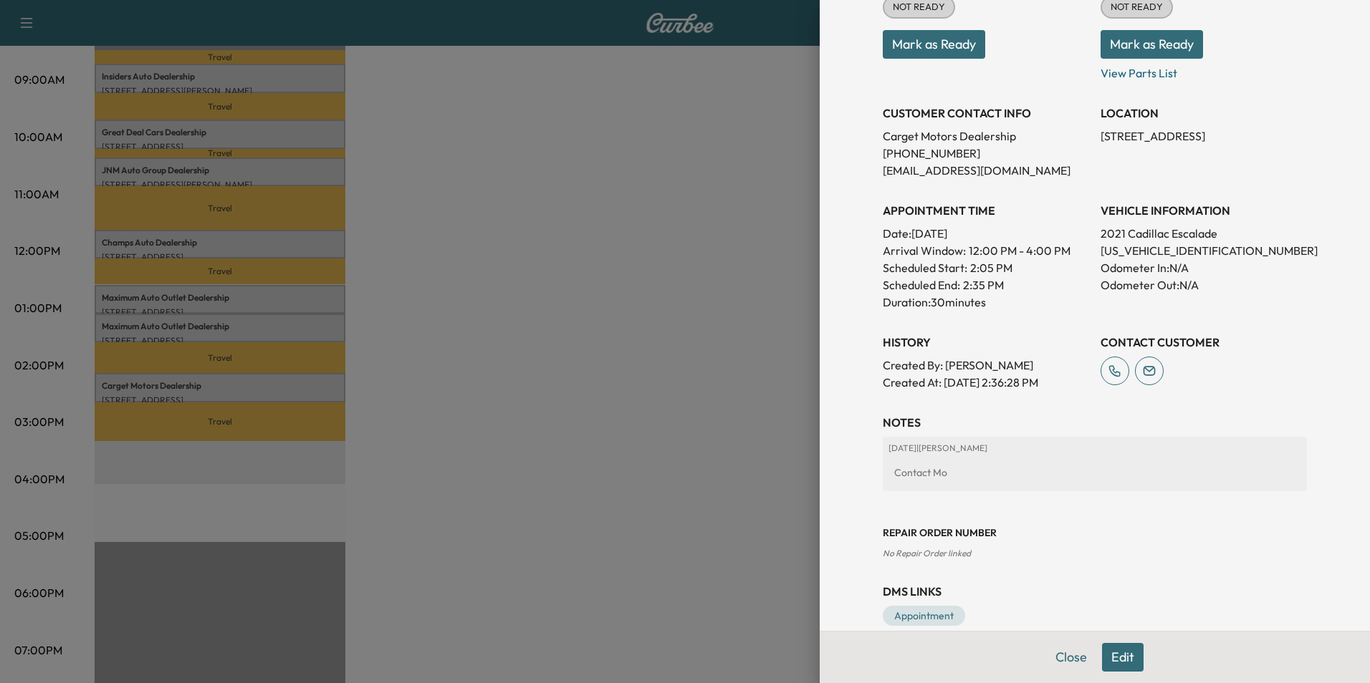
scroll to position [231, 0]
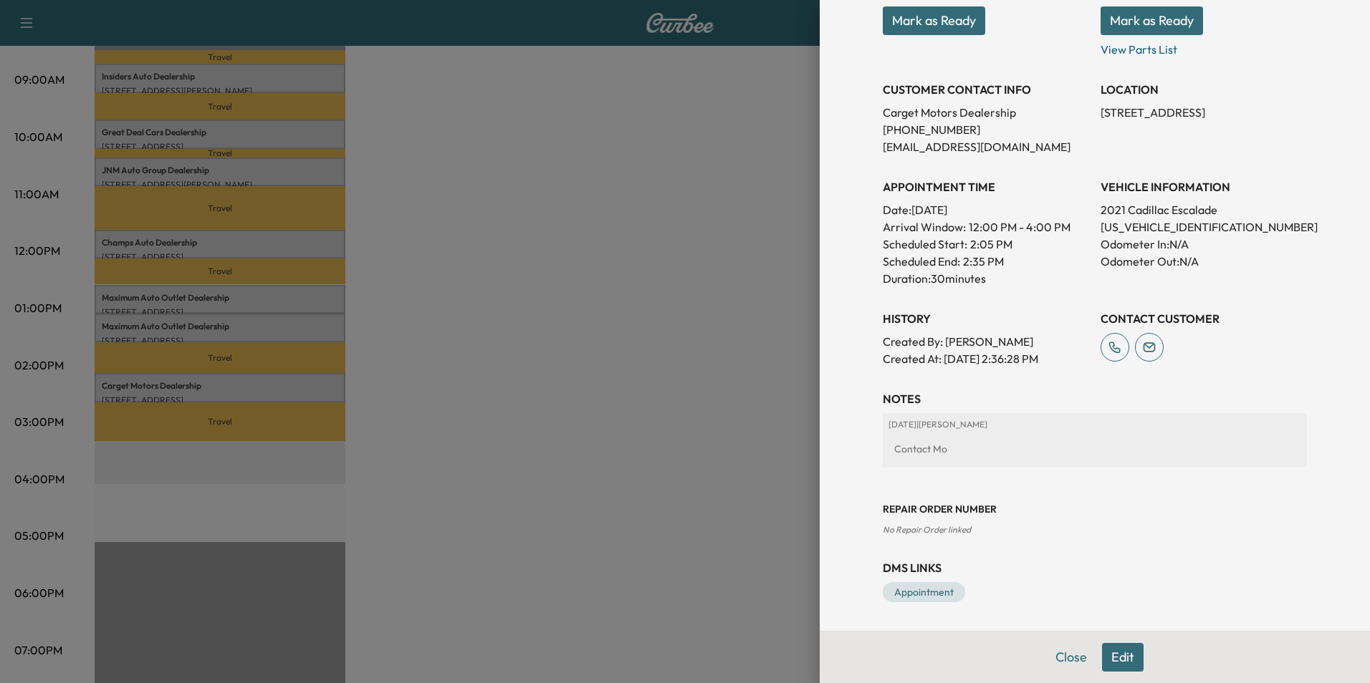
click at [1110, 655] on button "Edit" at bounding box center [1123, 657] width 42 height 29
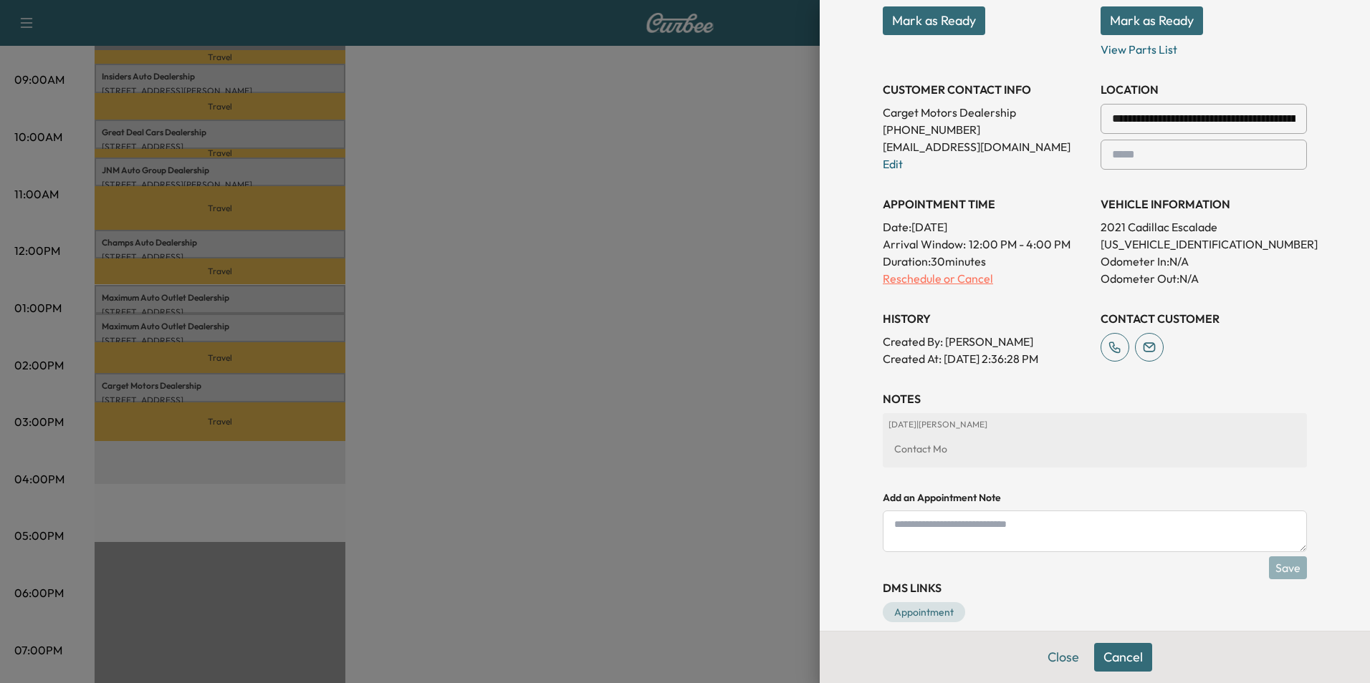
click at [912, 280] on p "Reschedule or Cancel" at bounding box center [986, 278] width 206 height 17
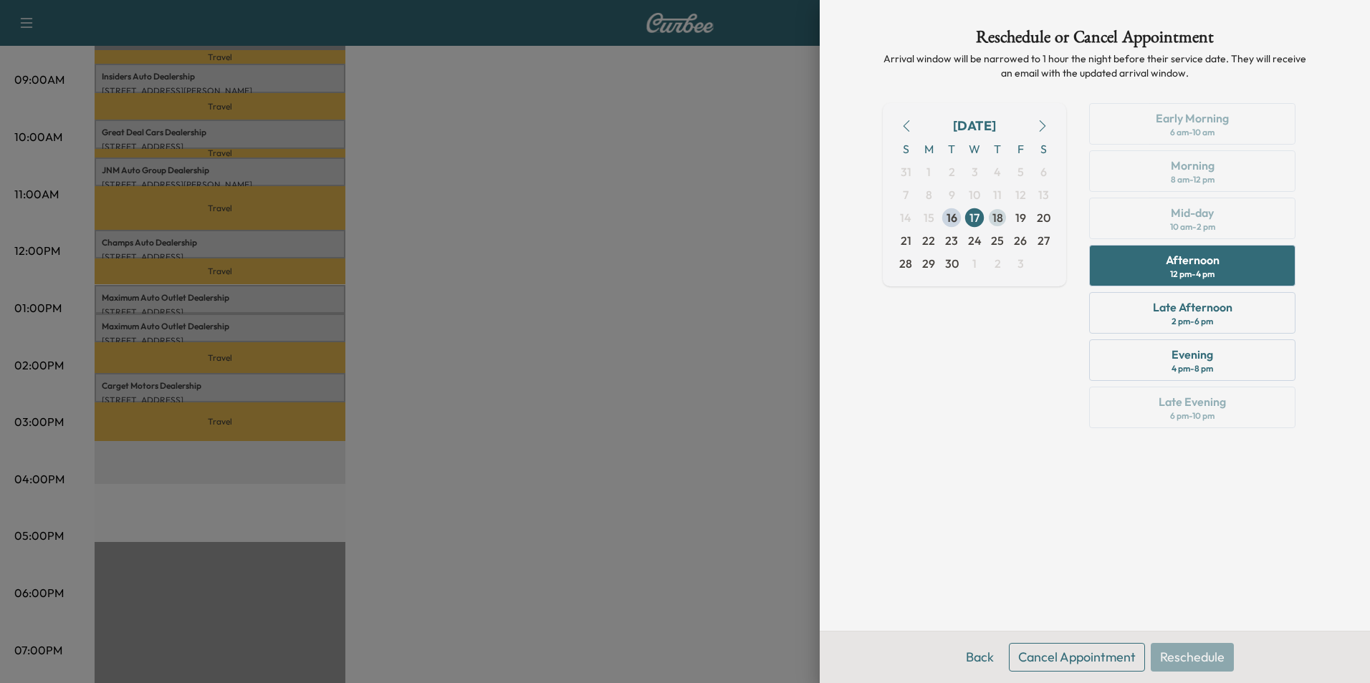
click at [996, 216] on span "18" at bounding box center [997, 217] width 11 height 17
click at [1191, 261] on div "Afternoon" at bounding box center [1193, 259] width 54 height 17
click at [1181, 656] on button "Reschedule" at bounding box center [1192, 657] width 83 height 29
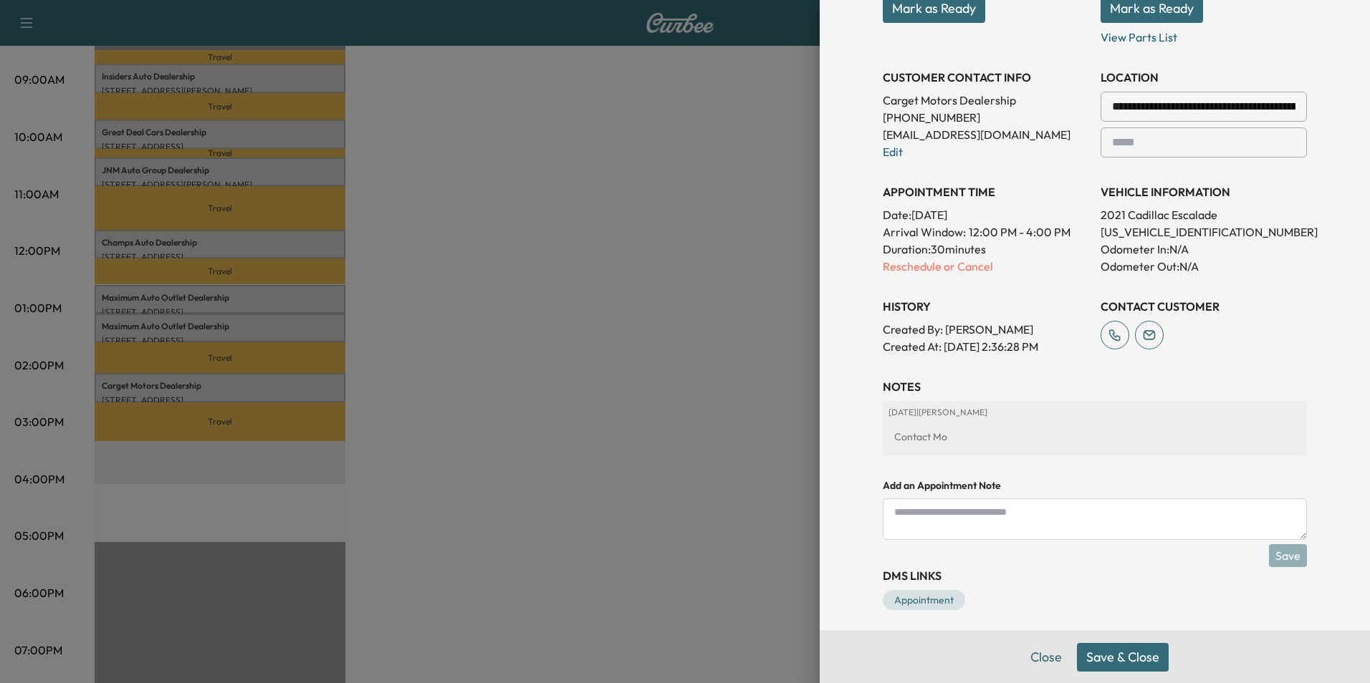
scroll to position [281, 0]
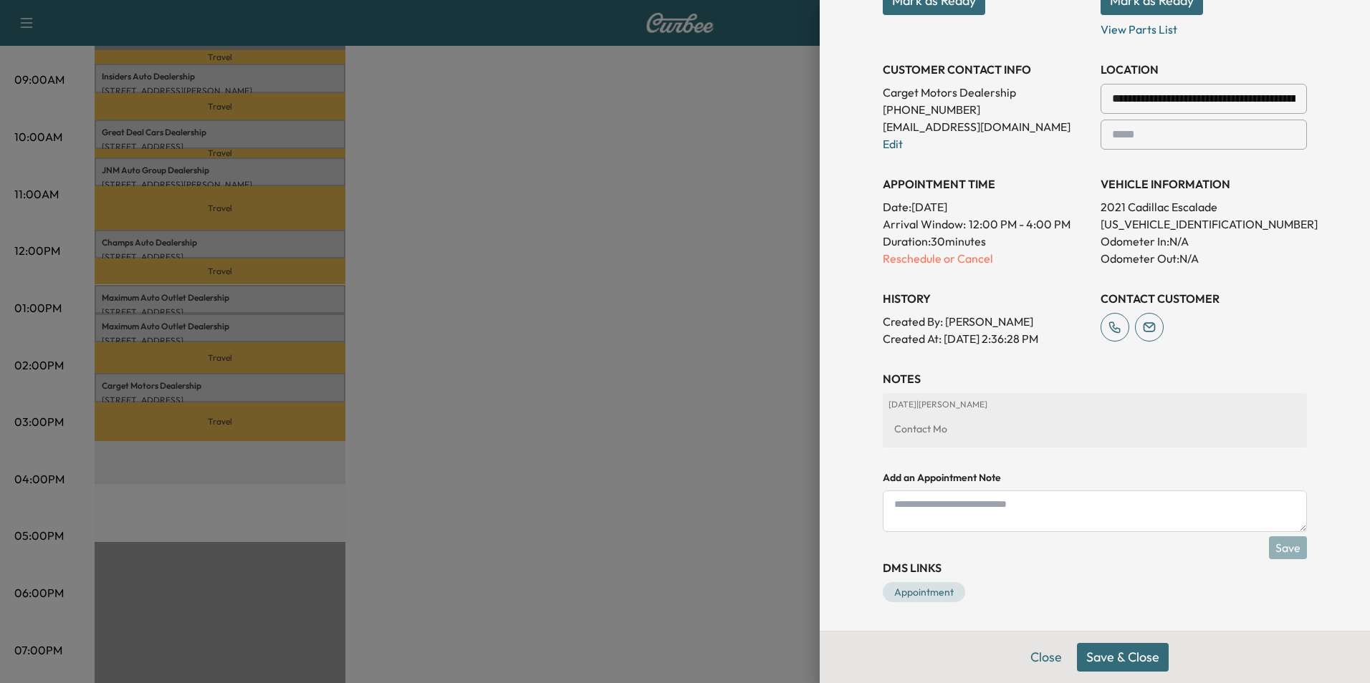
click at [1109, 652] on button "Save & Close" at bounding box center [1123, 657] width 92 height 29
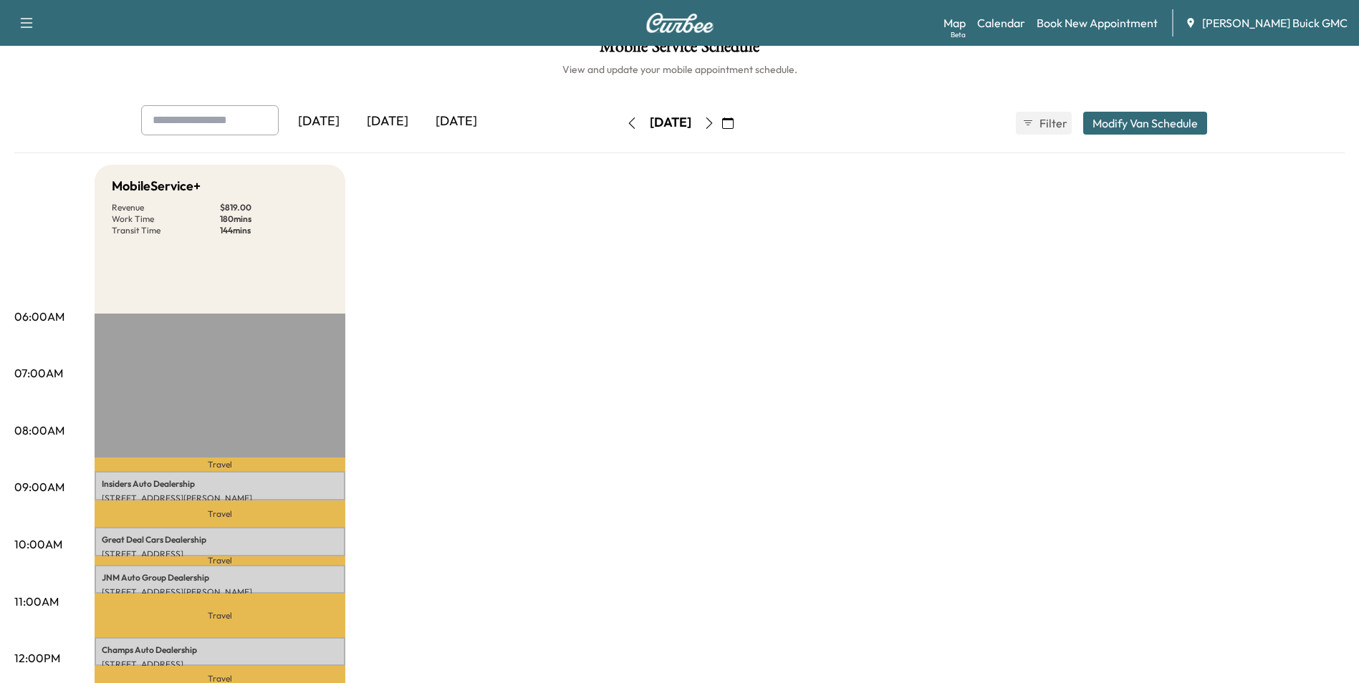
scroll to position [0, 0]
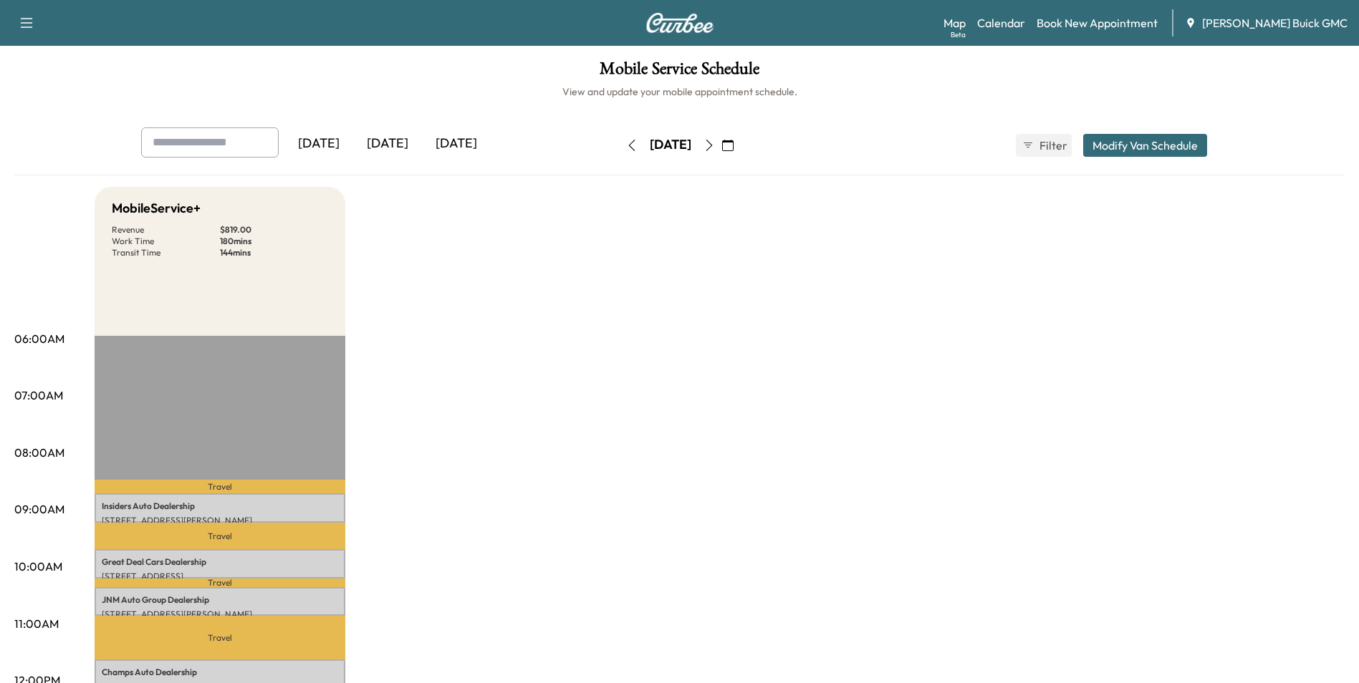
click at [715, 140] on icon "button" at bounding box center [708, 145] width 11 height 11
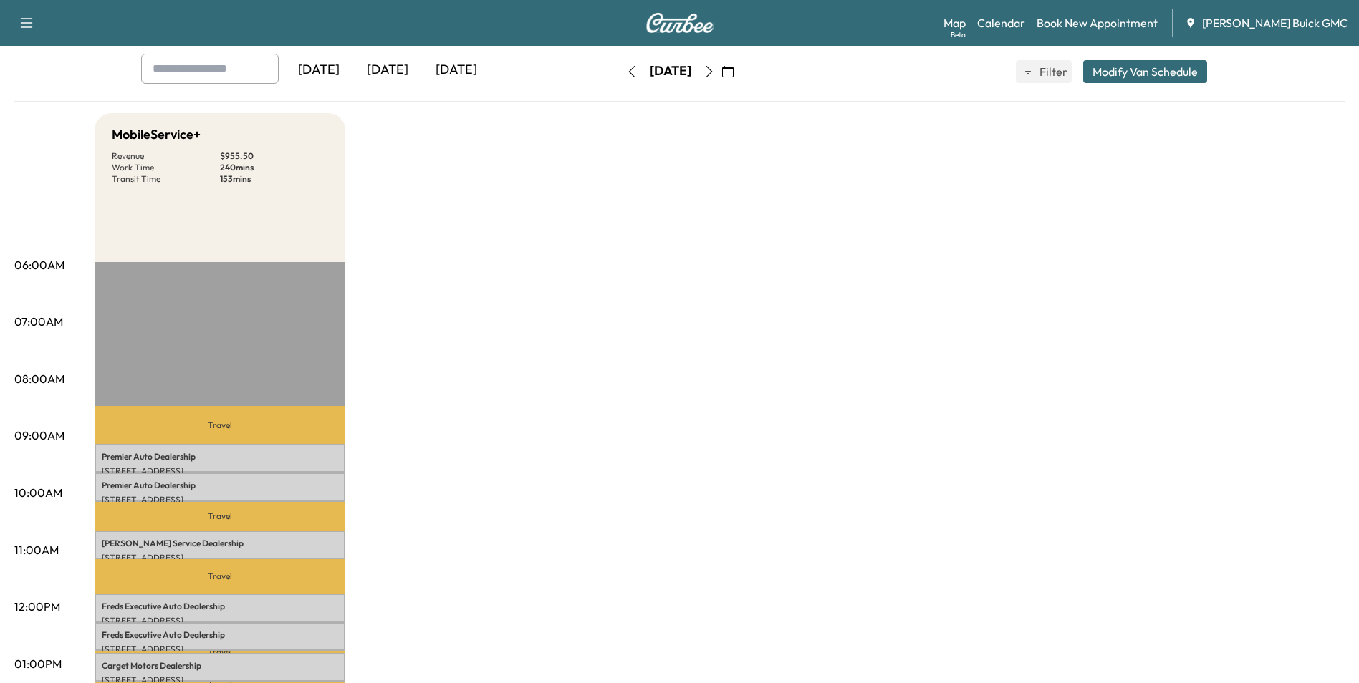
scroll to position [215, 0]
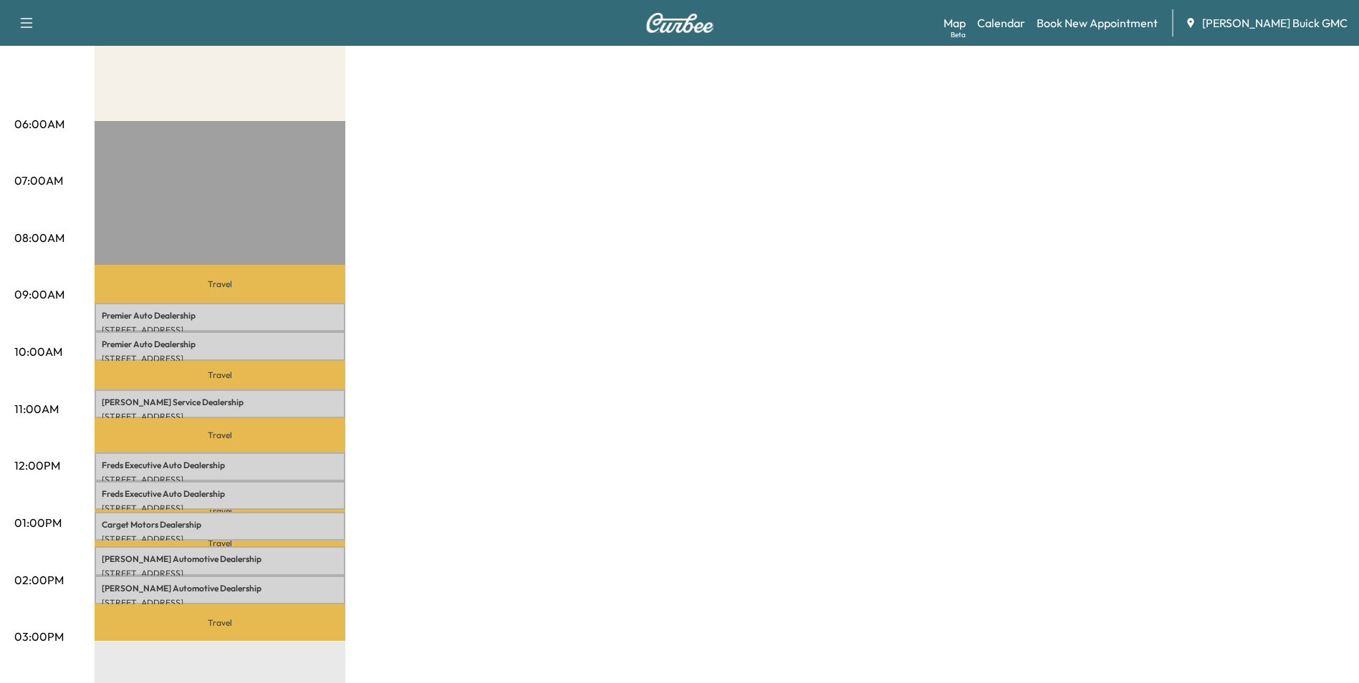
drag, startPoint x: 738, startPoint y: 334, endPoint x: 751, endPoint y: 331, distance: 13.9
click at [739, 334] on div "MobileService+ Revenue $ 955.50 Work Time 240 mins Transit Time 153 mins Travel…" at bounding box center [720, 509] width 1250 height 1075
click at [256, 519] on p "Carget Motors Dealership" at bounding box center [220, 524] width 236 height 11
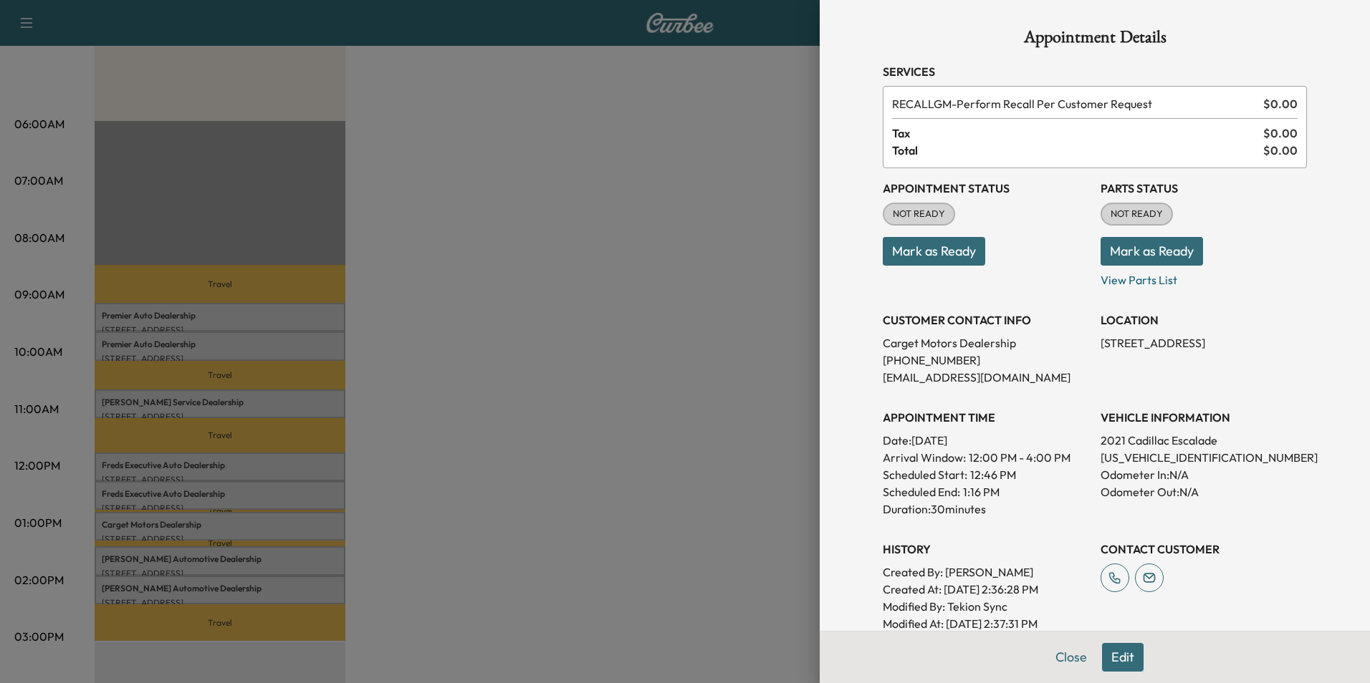
click at [737, 180] on div at bounding box center [685, 341] width 1370 height 683
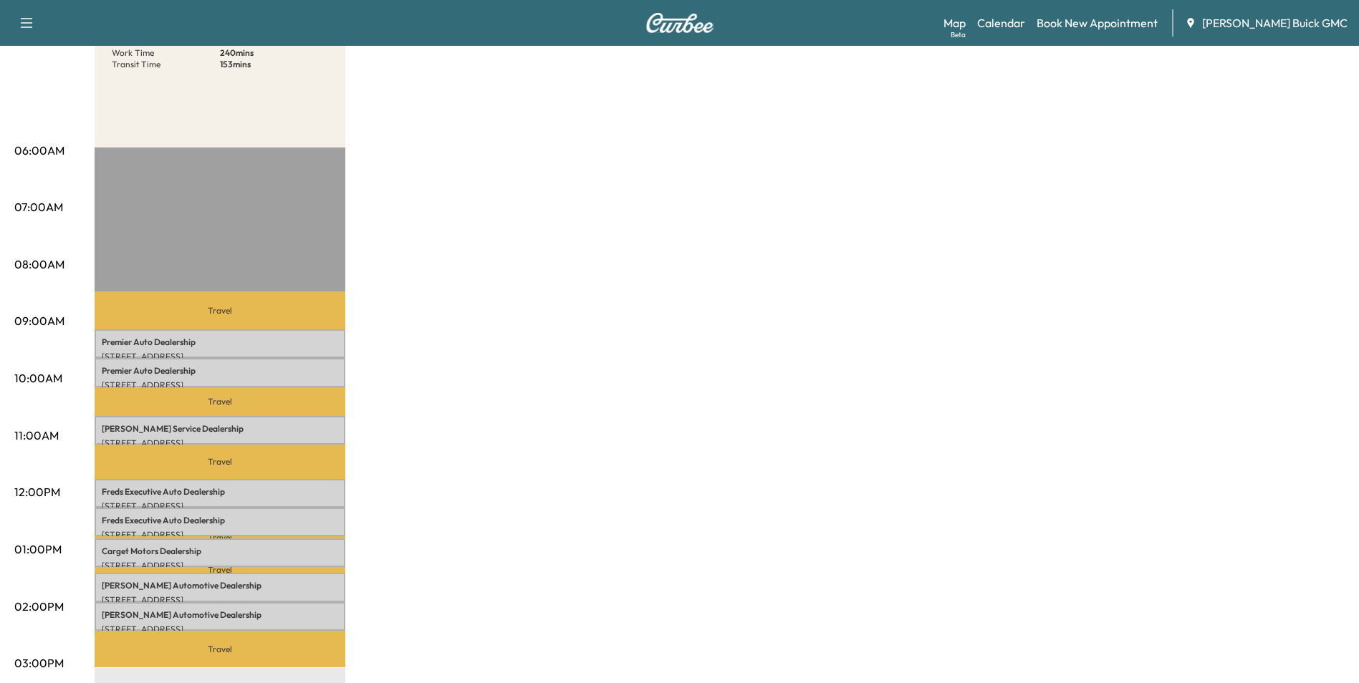
scroll to position [0, 0]
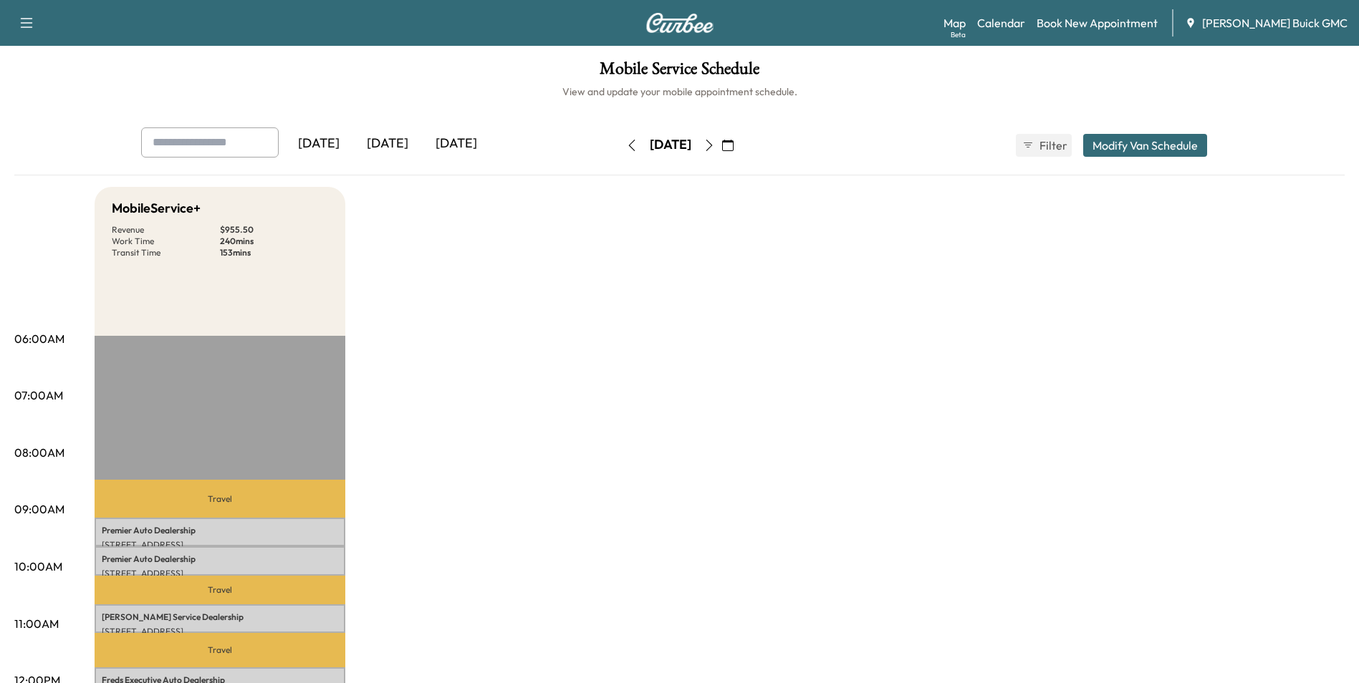
click at [626, 145] on icon "button" at bounding box center [631, 145] width 11 height 11
